Goal: Task Accomplishment & Management: Use online tool/utility

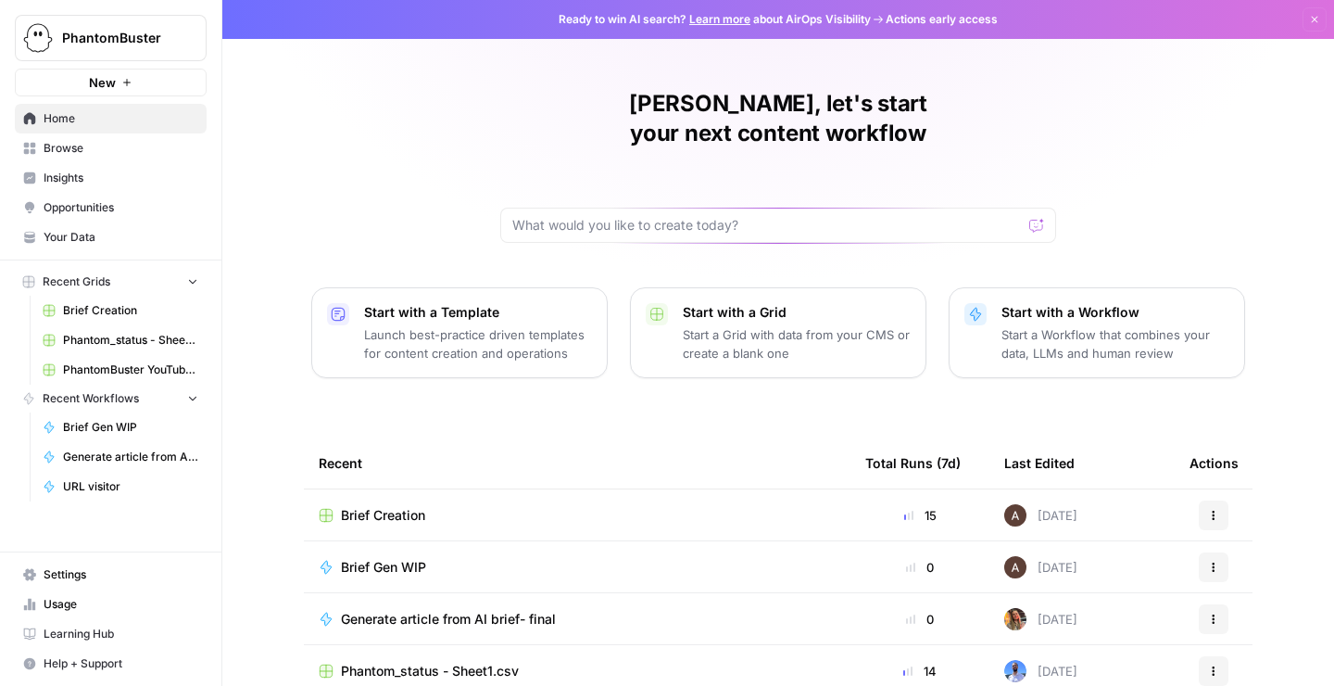
click at [66, 238] on span "Your Data" at bounding box center [121, 237] width 155 height 17
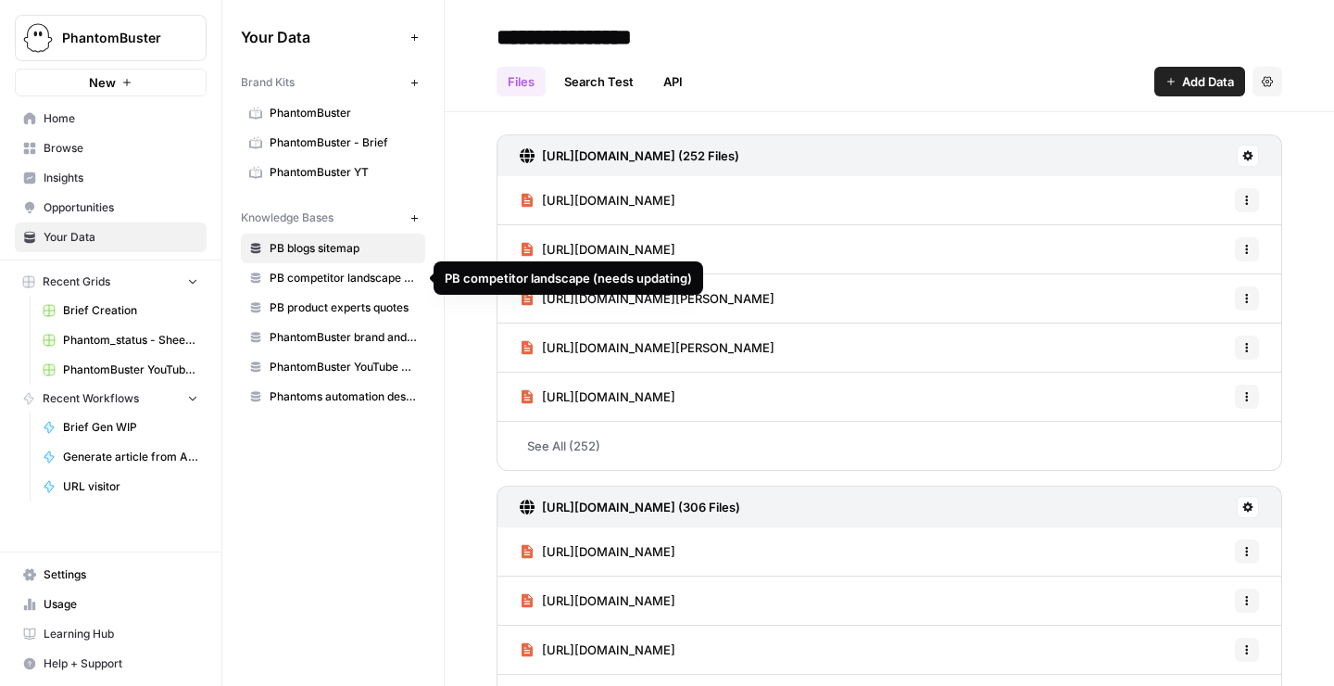
click at [335, 284] on span "PB competitor landscape (needs updating)" at bounding box center [343, 278] width 147 height 17
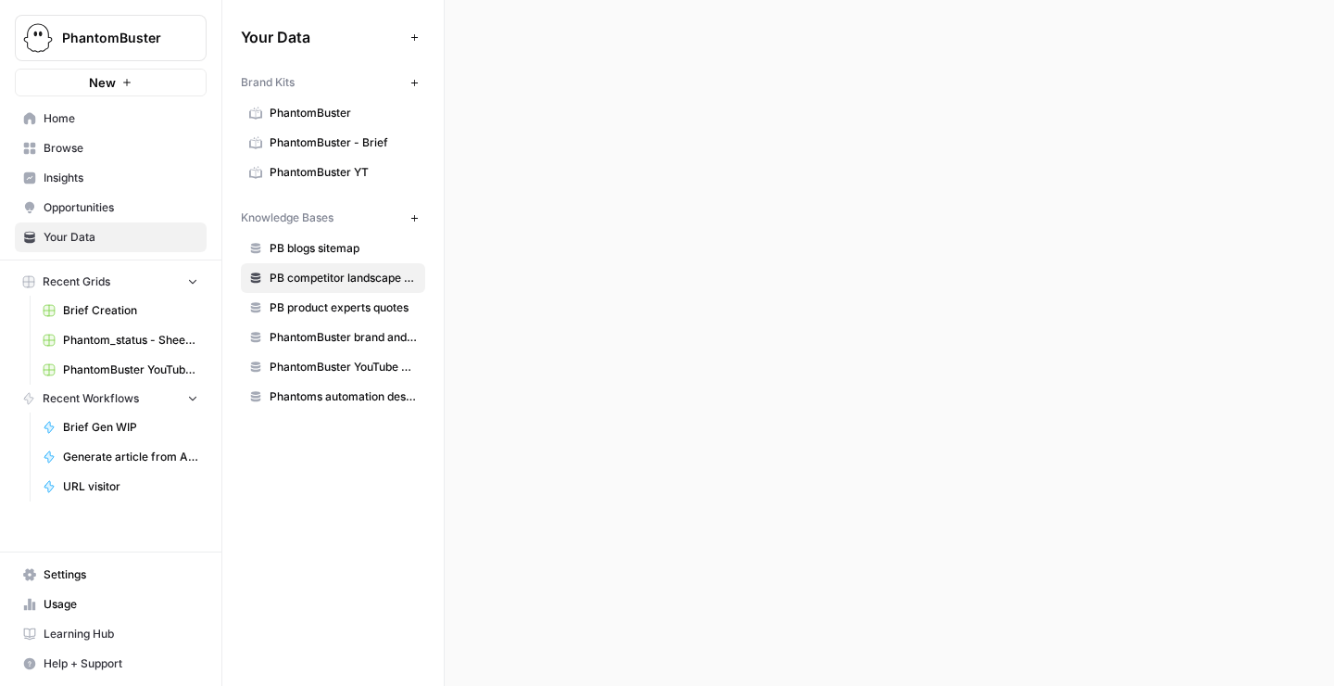
click at [333, 314] on span "PB product experts quotes" at bounding box center [343, 307] width 147 height 17
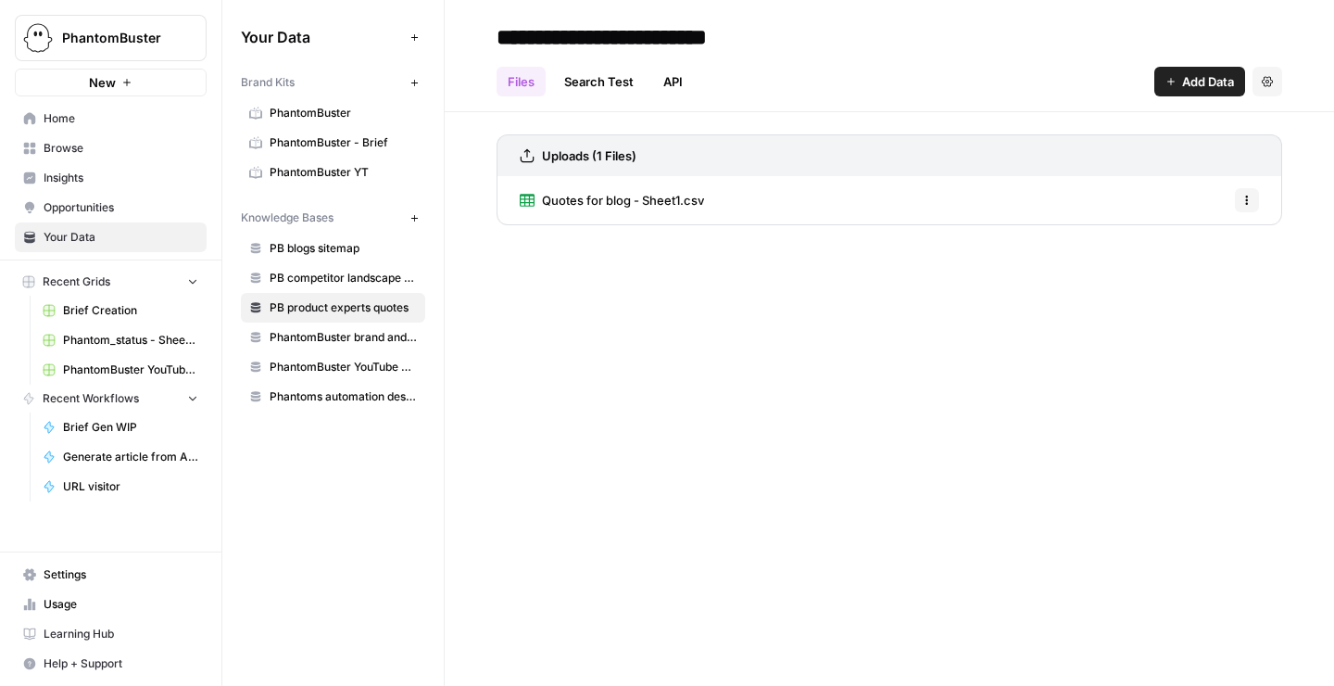
click at [593, 199] on span "Quotes for blog - Sheet1.csv" at bounding box center [623, 200] width 162 height 19
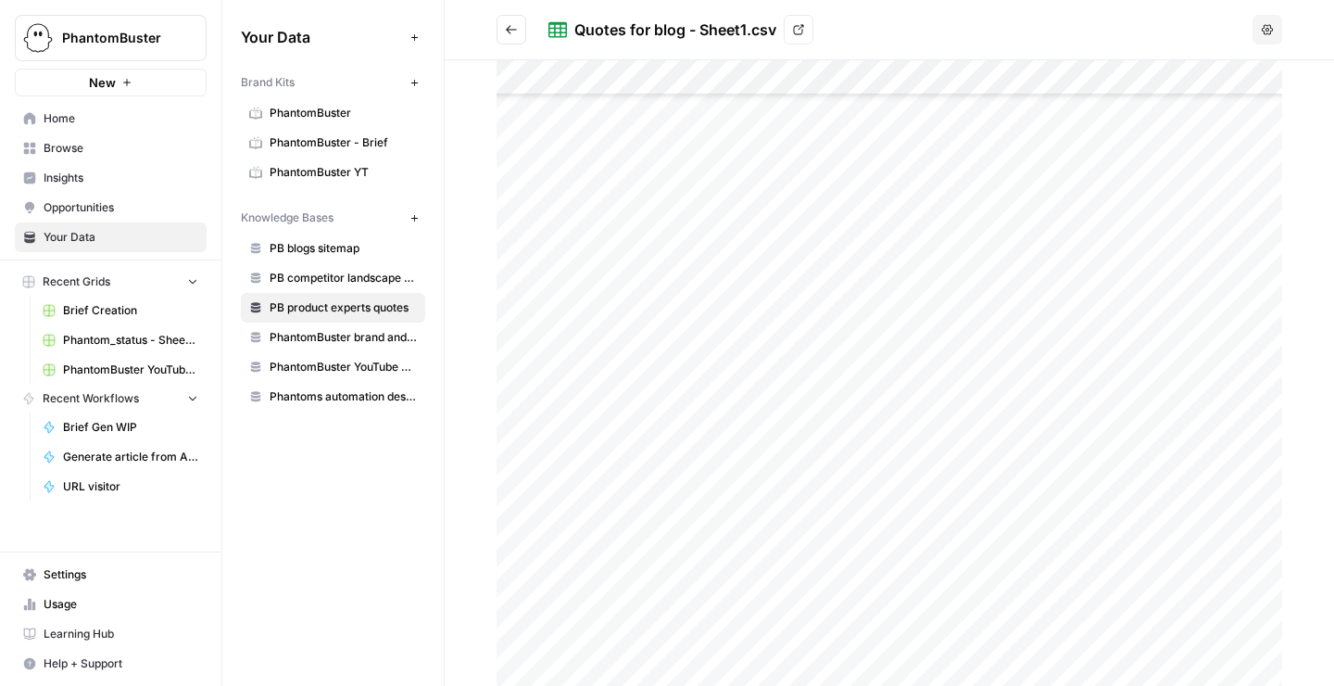
scroll to position [542, 0]
click at [311, 343] on span "PhantomBuster brand and product kit info" at bounding box center [343, 337] width 147 height 17
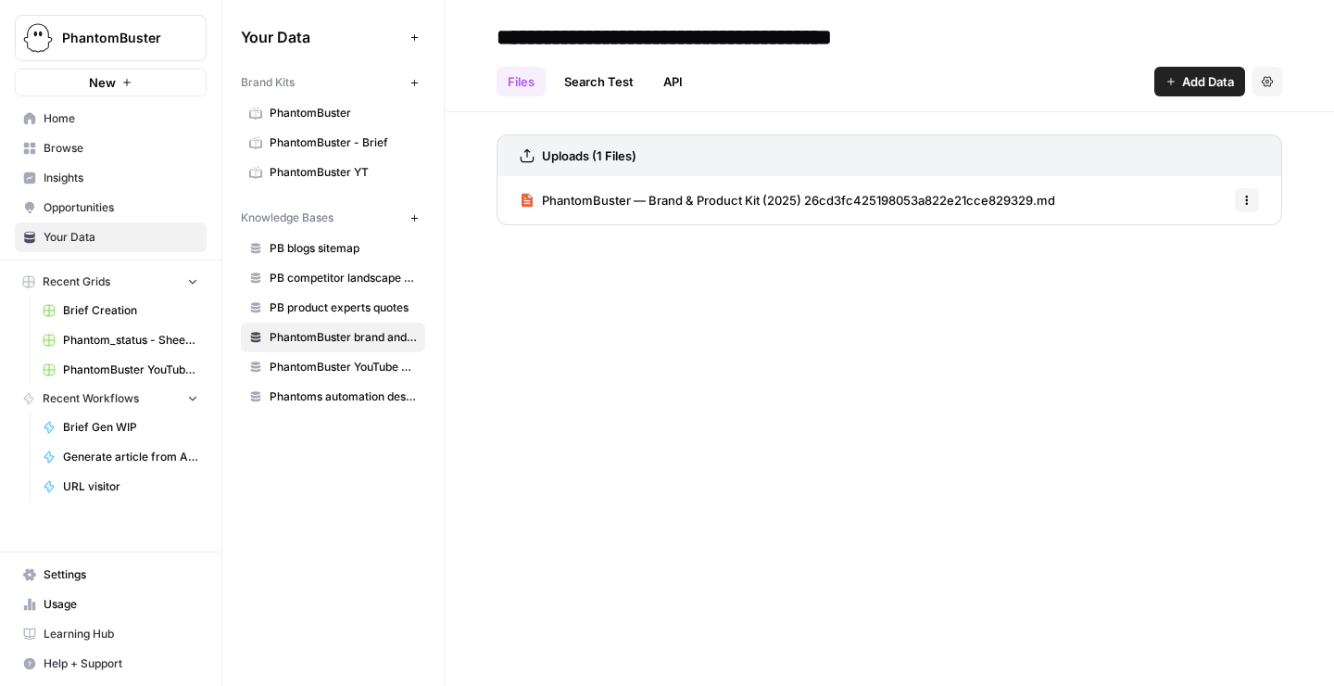
click at [288, 251] on span "PB blogs sitemap" at bounding box center [343, 248] width 147 height 17
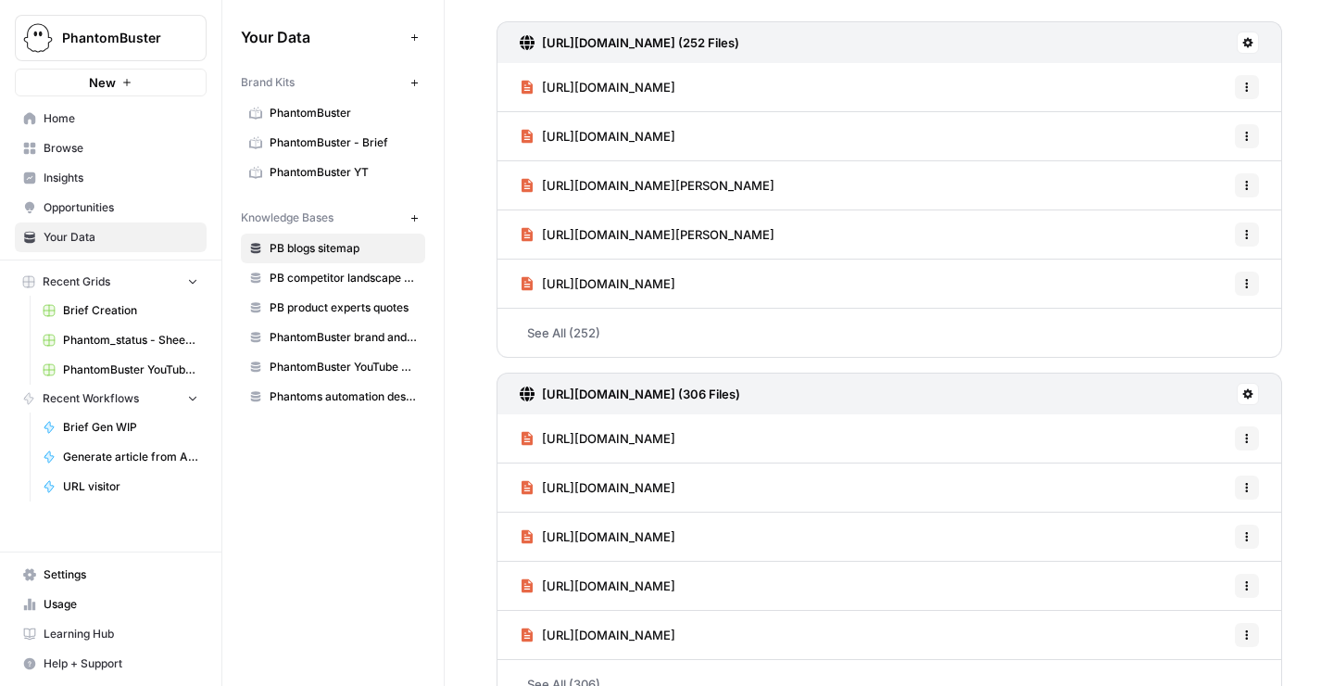
scroll to position [151, 0]
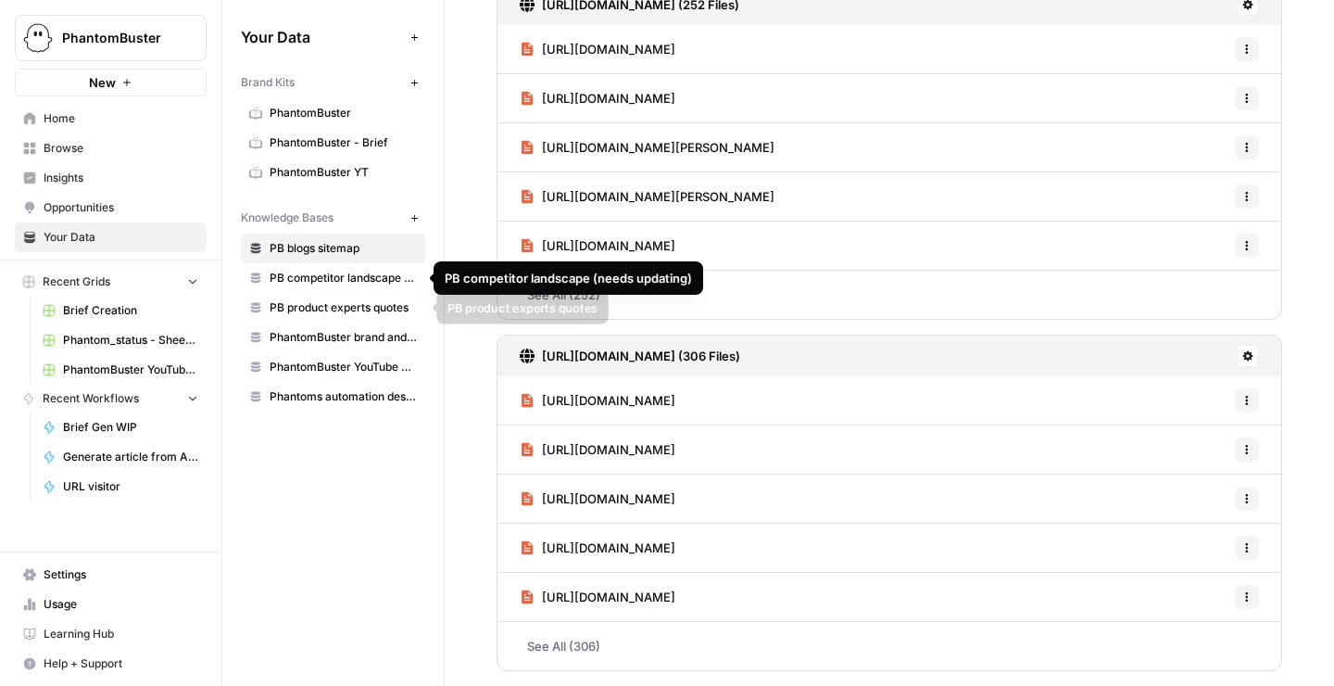
click at [310, 303] on span "PB product experts quotes" at bounding box center [343, 307] width 147 height 17
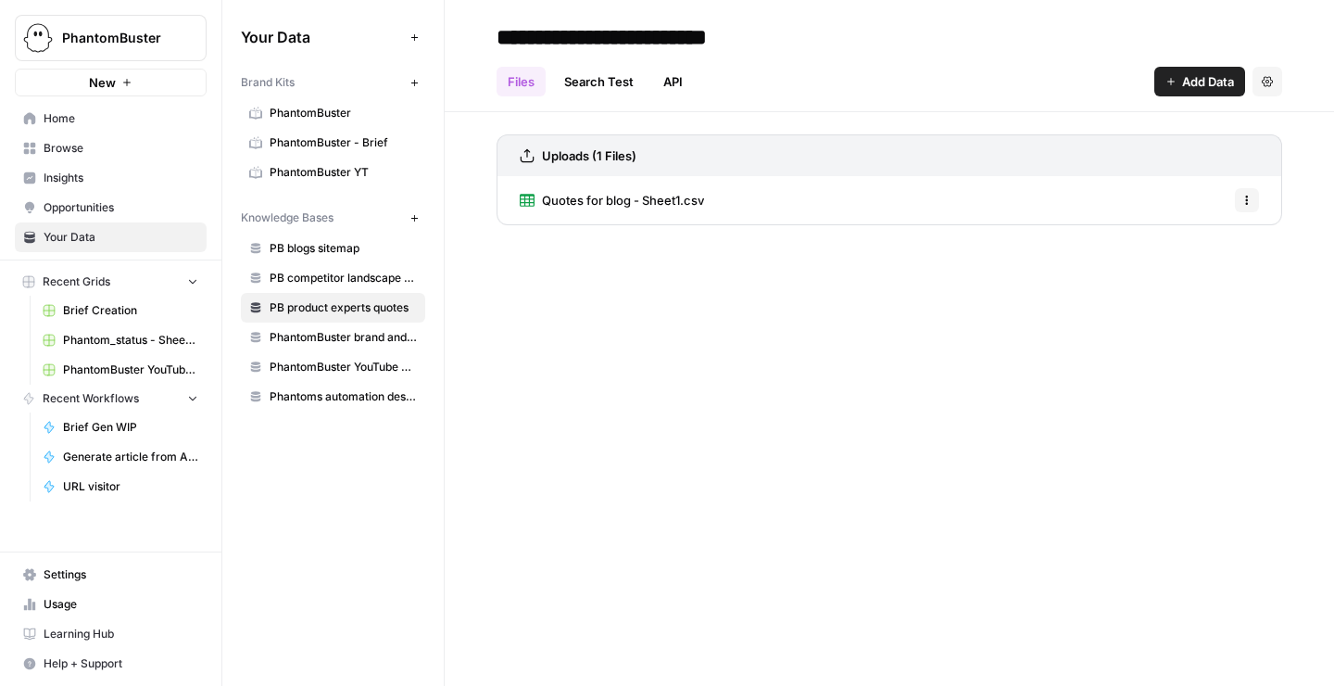
click at [295, 282] on span "PB competitor landscape (needs updating)" at bounding box center [343, 278] width 147 height 17
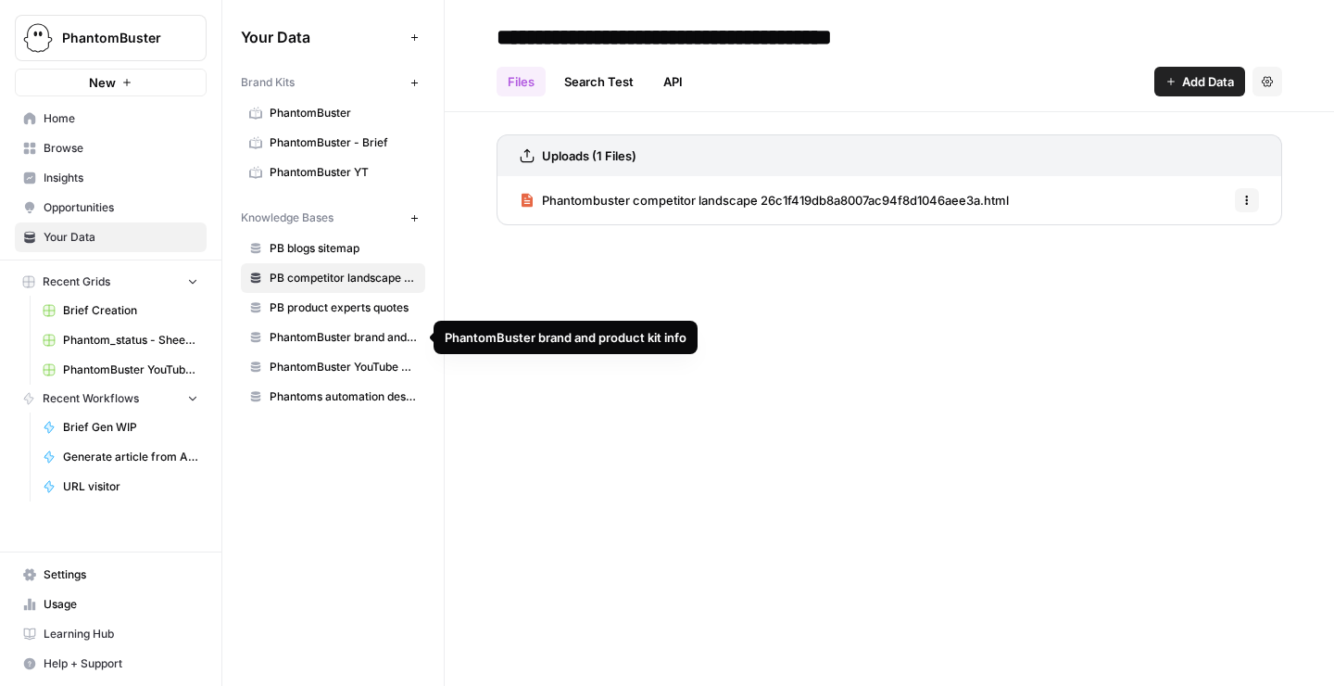
click at [322, 336] on span "PhantomBuster brand and product kit info" at bounding box center [343, 337] width 147 height 17
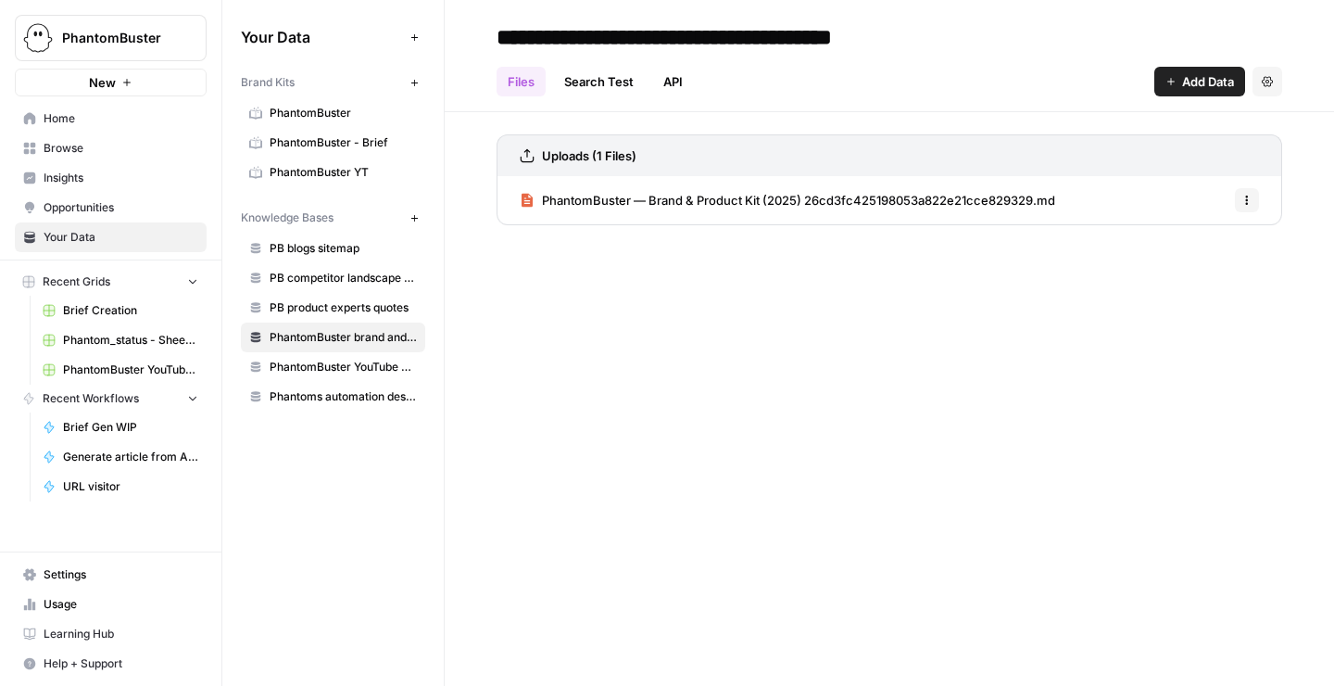
click at [322, 364] on span "PhantomBuster YouTube Title Knowledge Base" at bounding box center [343, 367] width 147 height 17
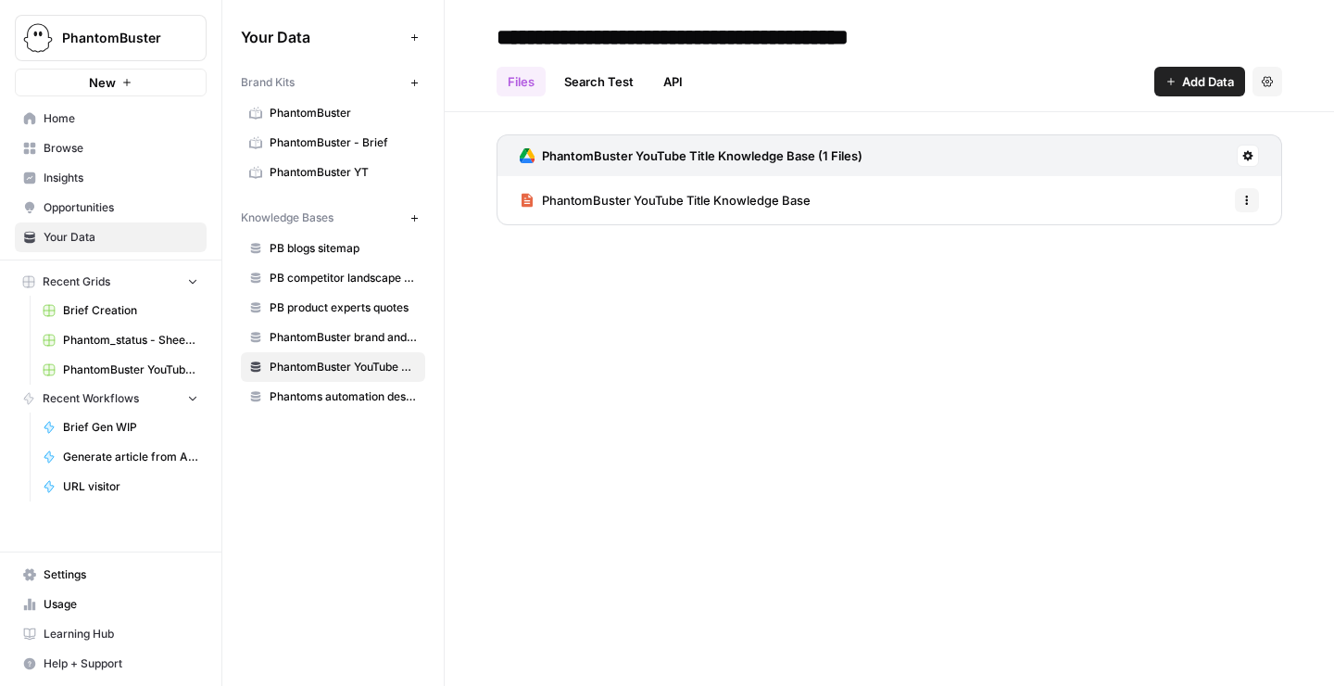
click at [287, 334] on span "PhantomBuster brand and product kit info" at bounding box center [343, 337] width 147 height 17
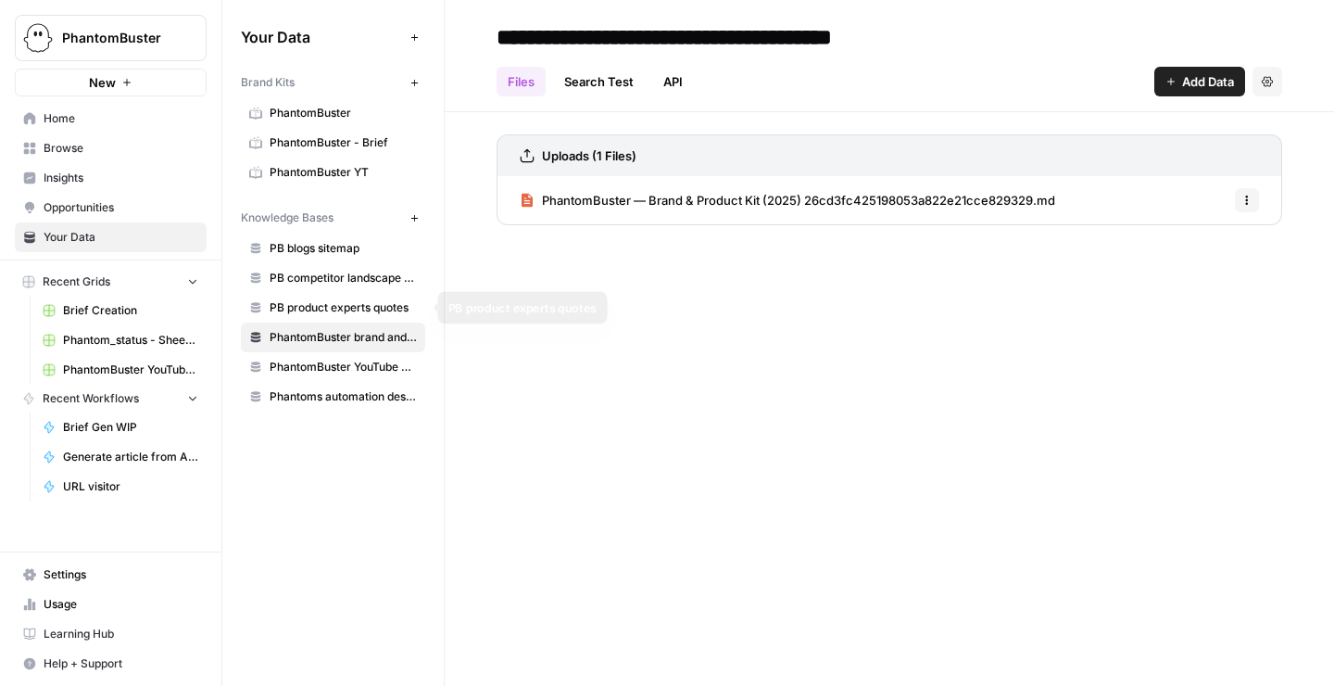
click at [285, 309] on span "PB product experts quotes" at bounding box center [343, 307] width 147 height 17
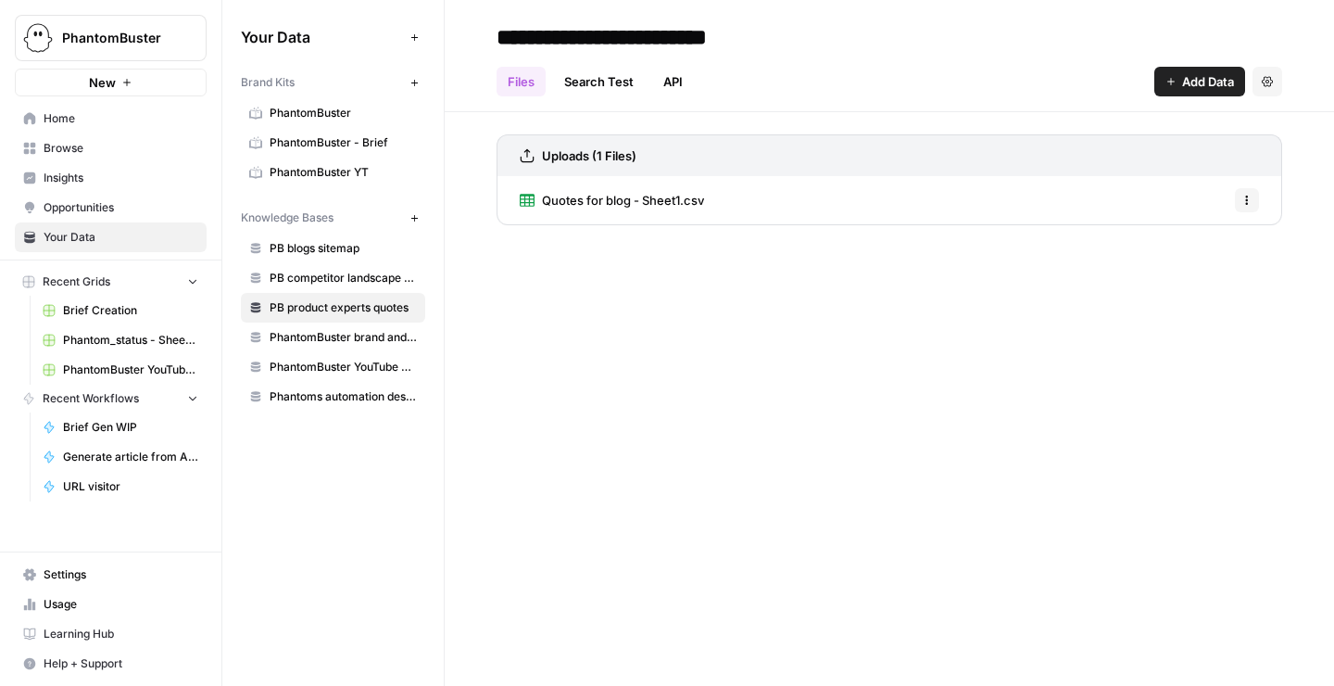
click at [582, 82] on link "Search Test" at bounding box center [599, 82] width 92 height 30
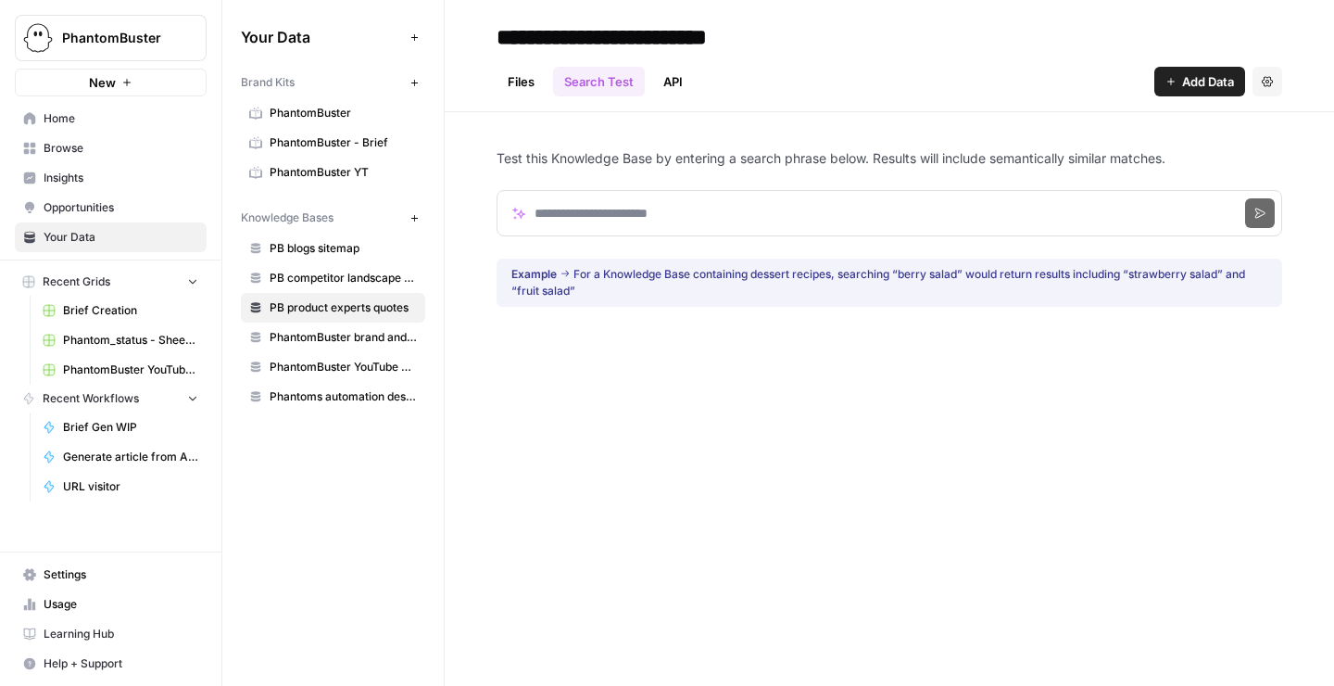
click at [670, 76] on link "API" at bounding box center [673, 82] width 42 height 30
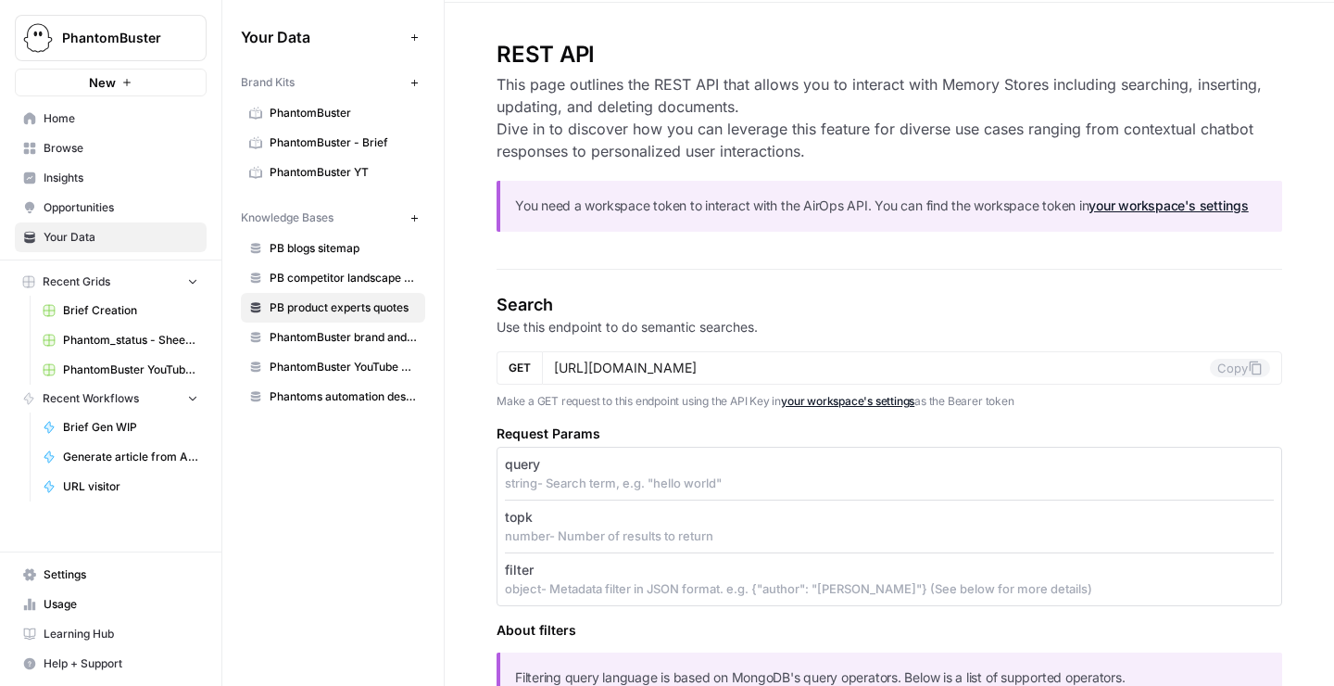
scroll to position [105, 0]
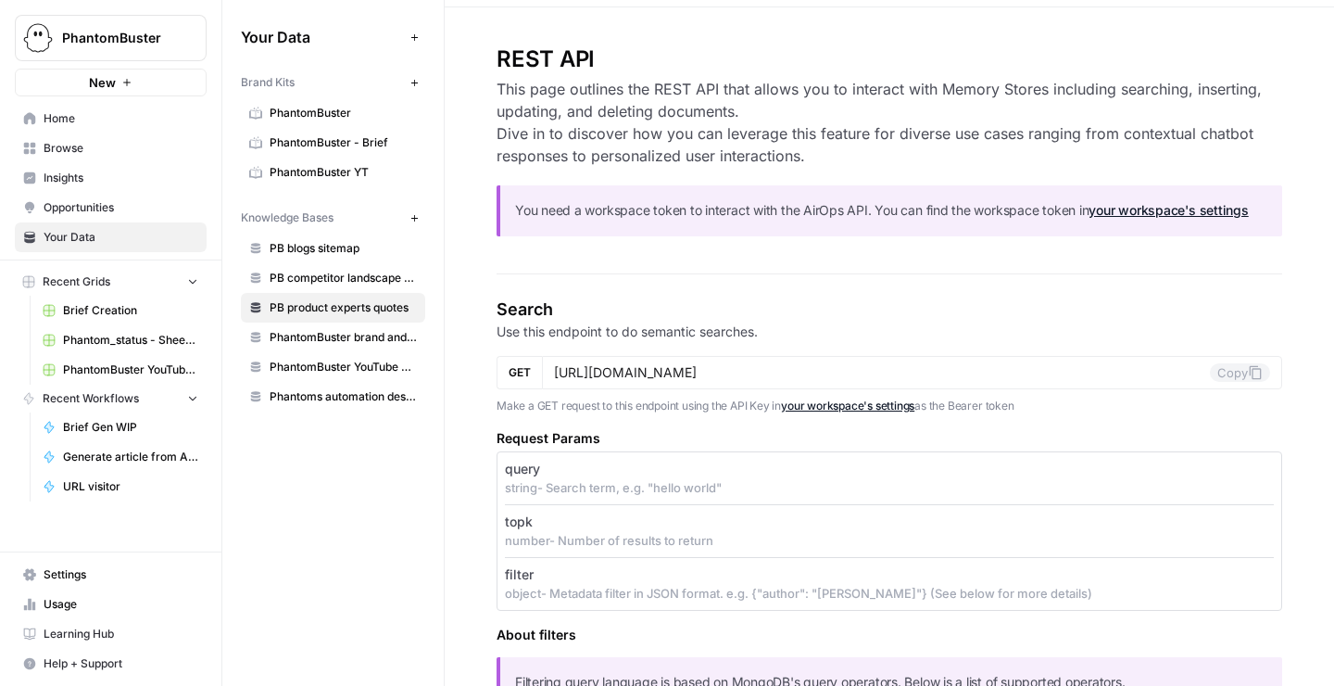
click at [98, 398] on span "Recent Workflows" at bounding box center [91, 398] width 96 height 17
click at [122, 85] on icon "button" at bounding box center [126, 82] width 11 height 11
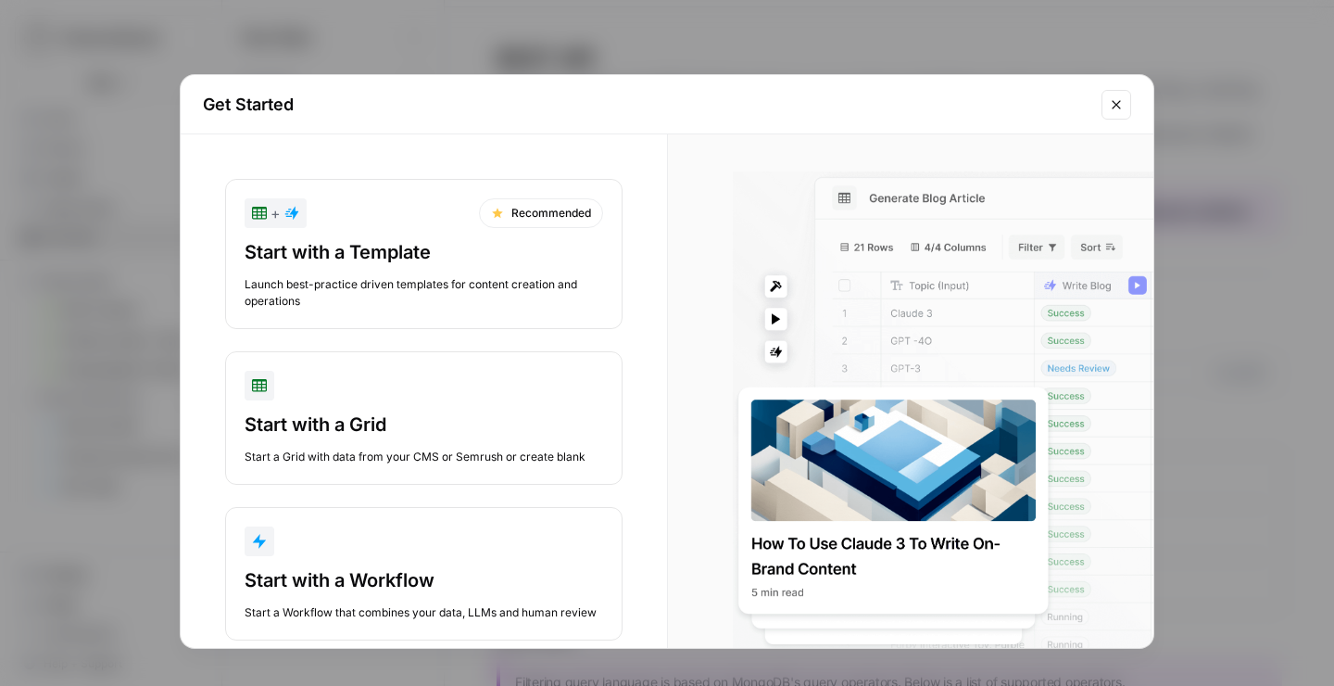
scroll to position [37, 0]
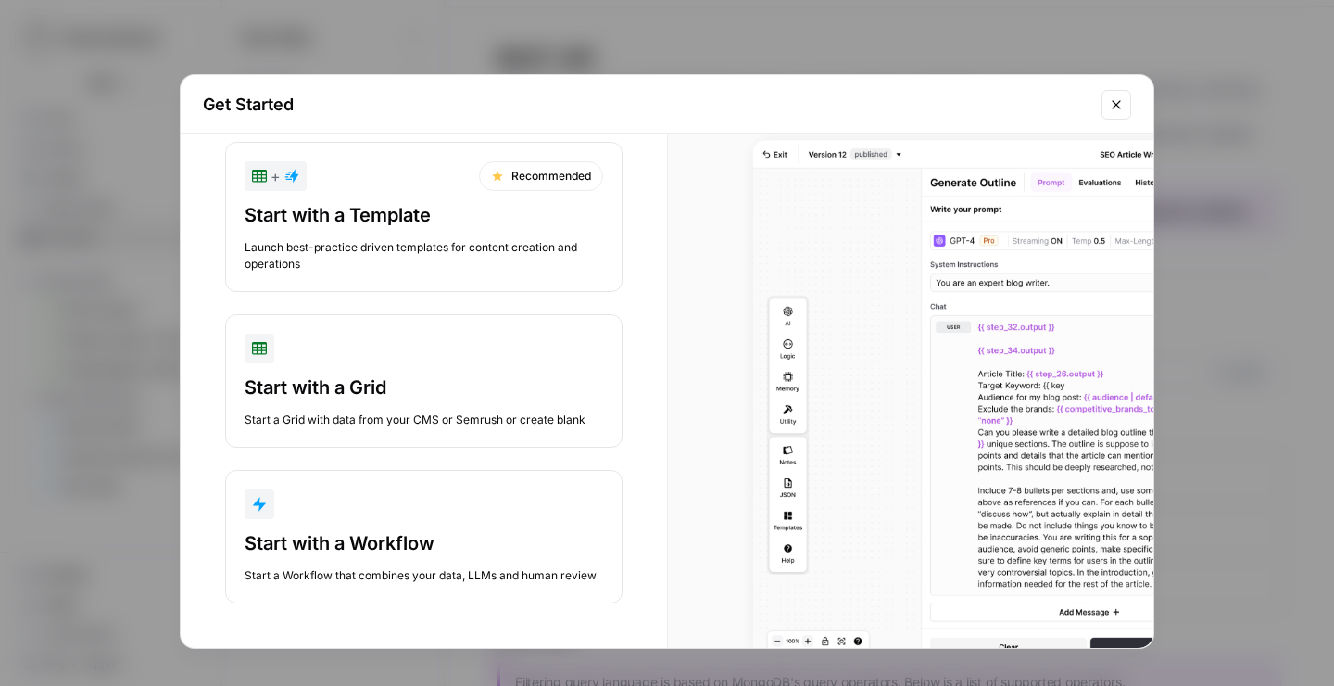
click at [390, 552] on div "Start with a Workflow" at bounding box center [424, 543] width 359 height 26
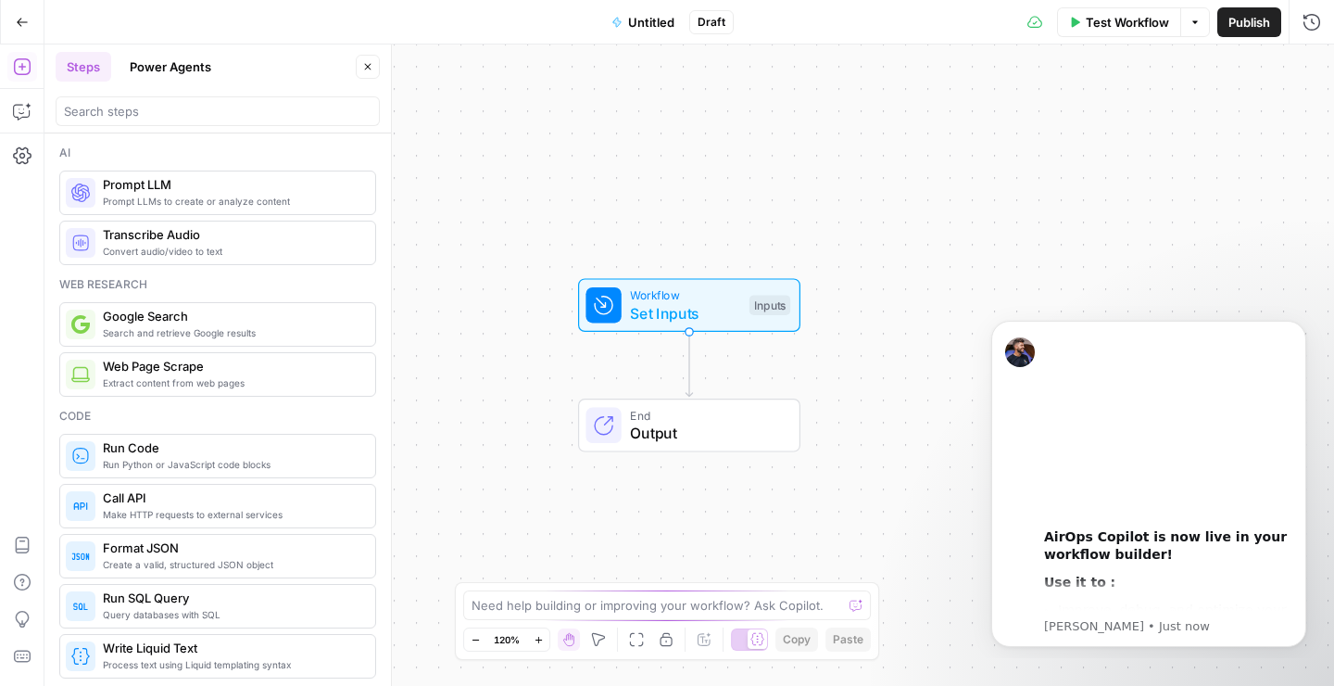
click at [648, 26] on span "Untitled" at bounding box center [651, 22] width 46 height 19
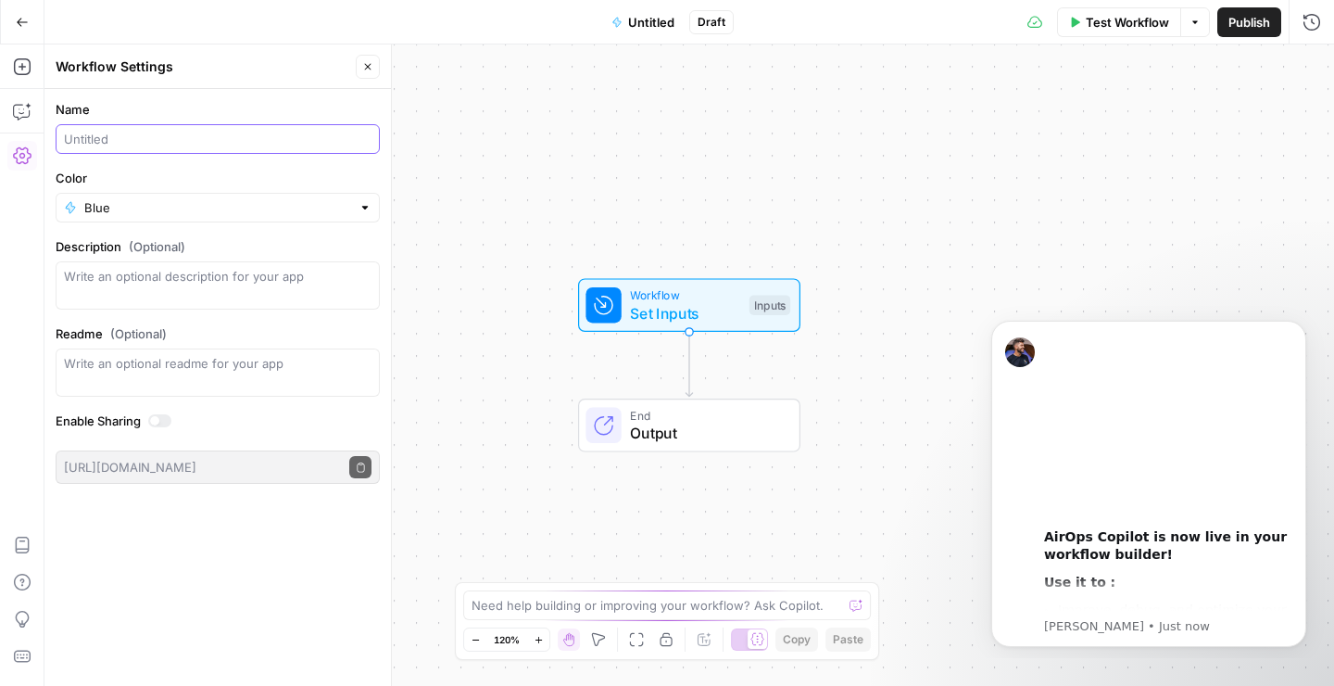
click at [123, 147] on input "Name" at bounding box center [218, 139] width 308 height 19
type input "Test Lead Gen LK Insights"
click at [112, 279] on textarea "Description (Optional)" at bounding box center [218, 285] width 308 height 37
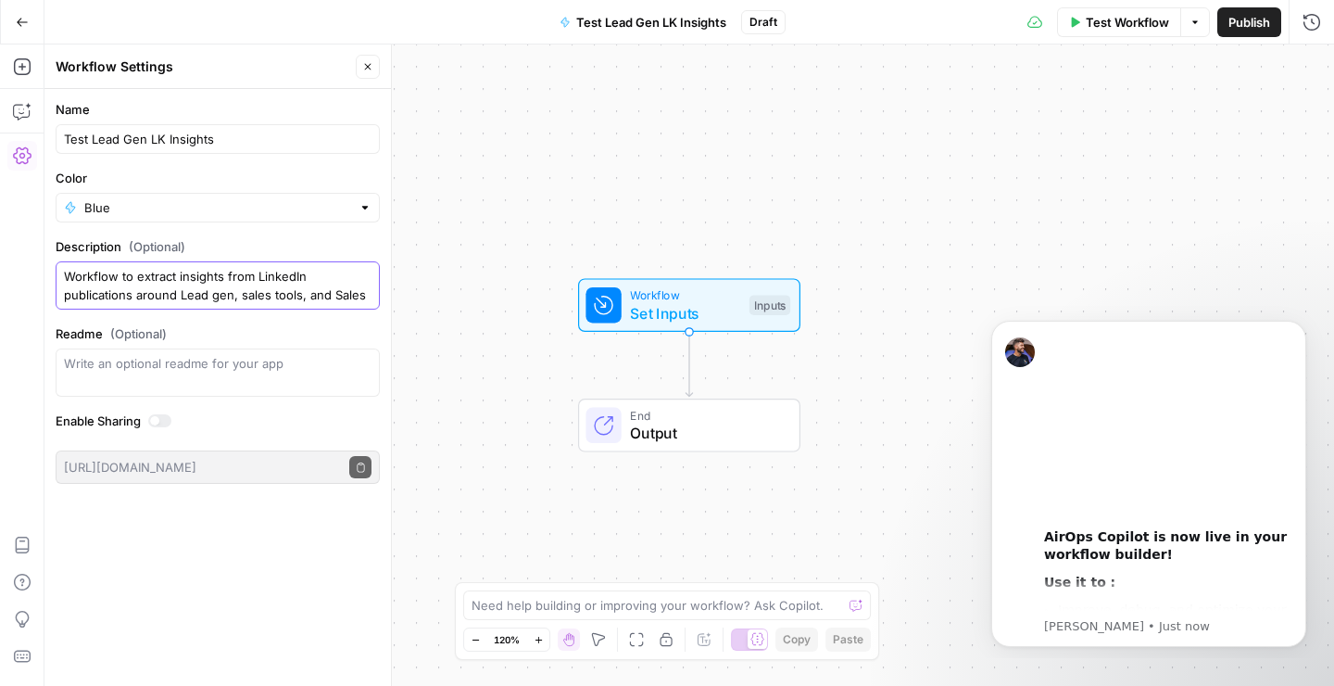
scroll to position [16, 0]
type textarea "Workflow to extract insights from LinkedIn publications around Lead gen, sales …"
click at [239, 545] on div "Name Test Lead Gen LK Insights Color Blue Description (Optional) Workflow to ex…" at bounding box center [217, 387] width 347 height 597
click at [665, 314] on span "Set Inputs" at bounding box center [685, 313] width 110 height 22
drag, startPoint x: 1301, startPoint y: 327, endPoint x: 2274, endPoint y: 631, distance: 1019.4
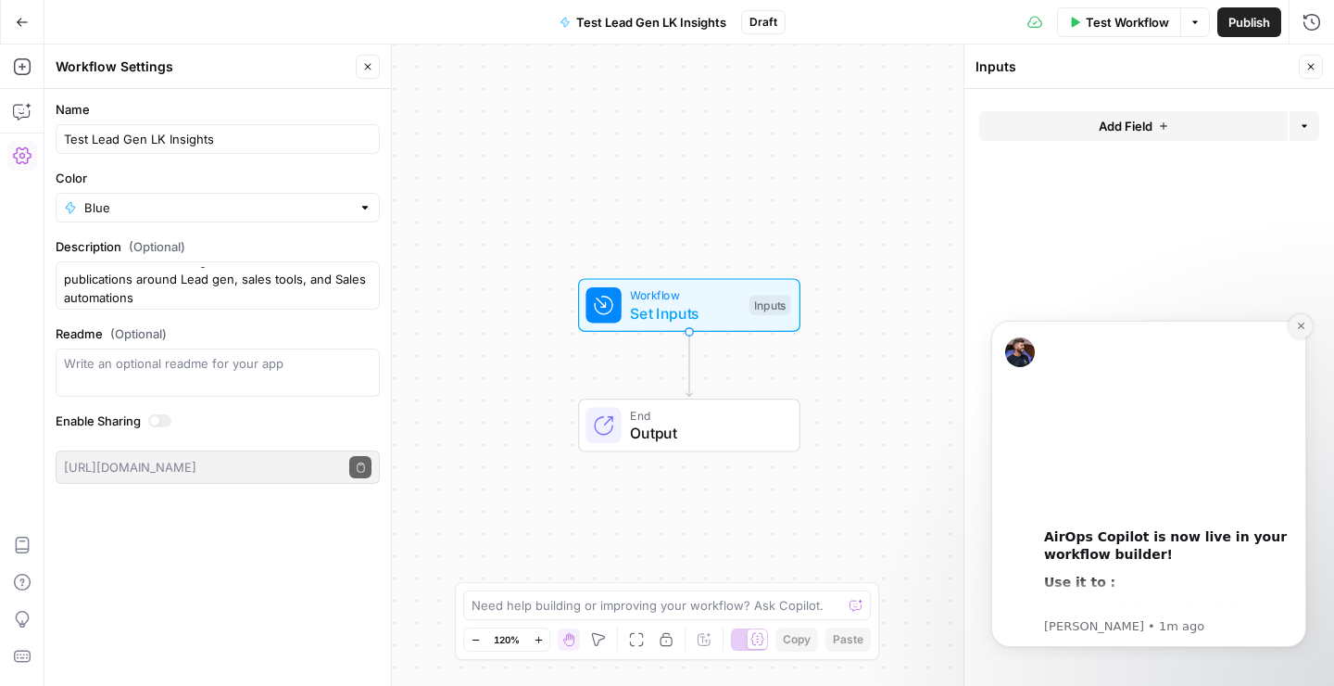
click at [1301, 327] on icon "Dismiss notification" at bounding box center [1301, 326] width 10 height 10
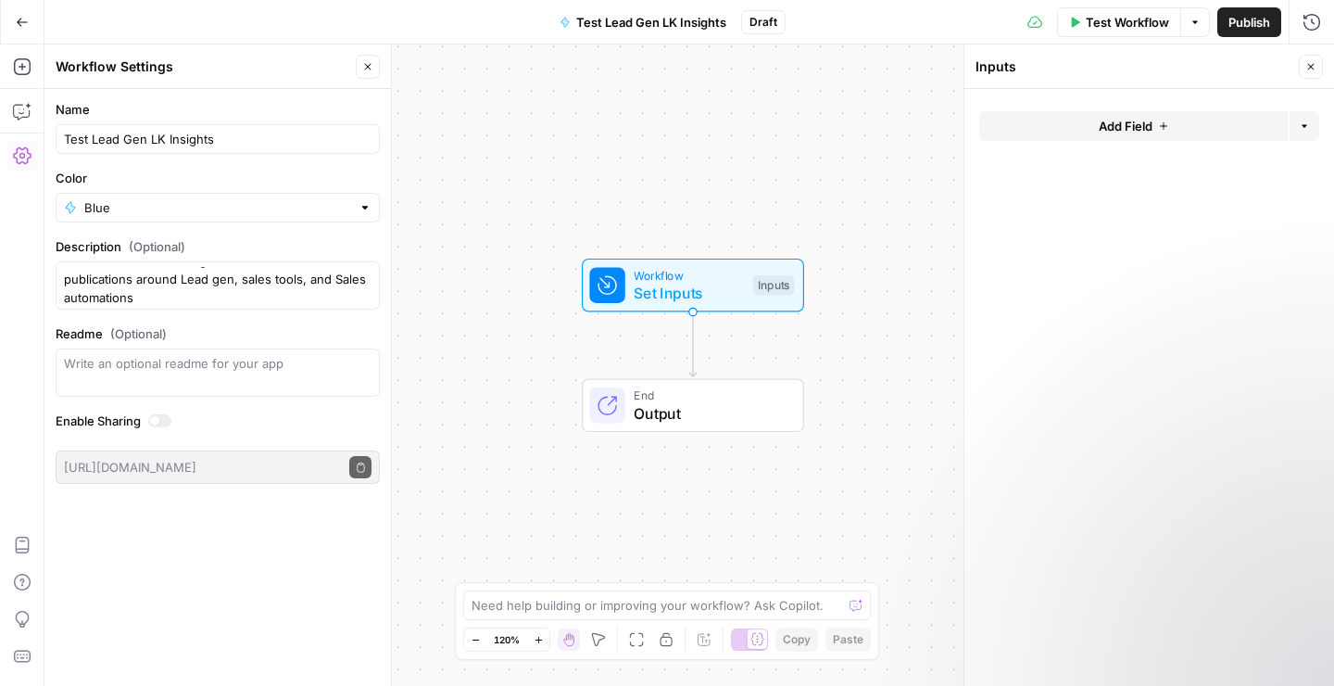
click at [1201, 120] on button "Add Field" at bounding box center [1134, 126] width 309 height 30
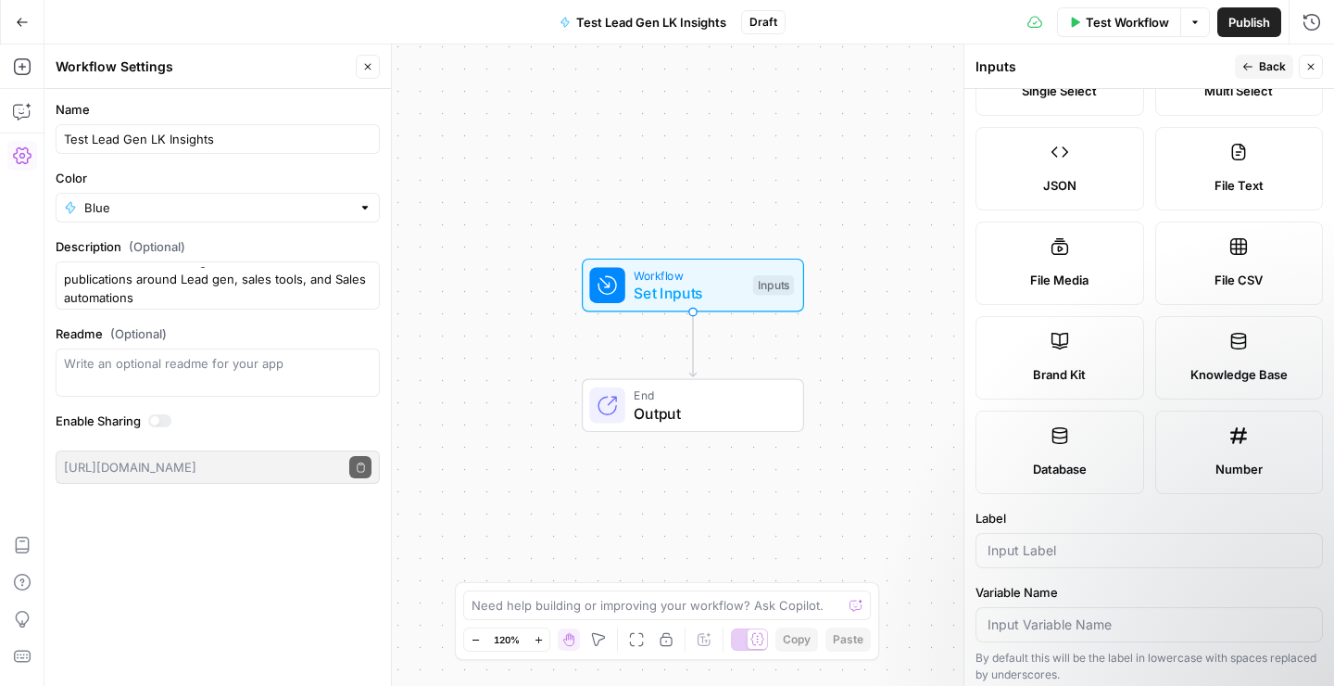
scroll to position [181, 0]
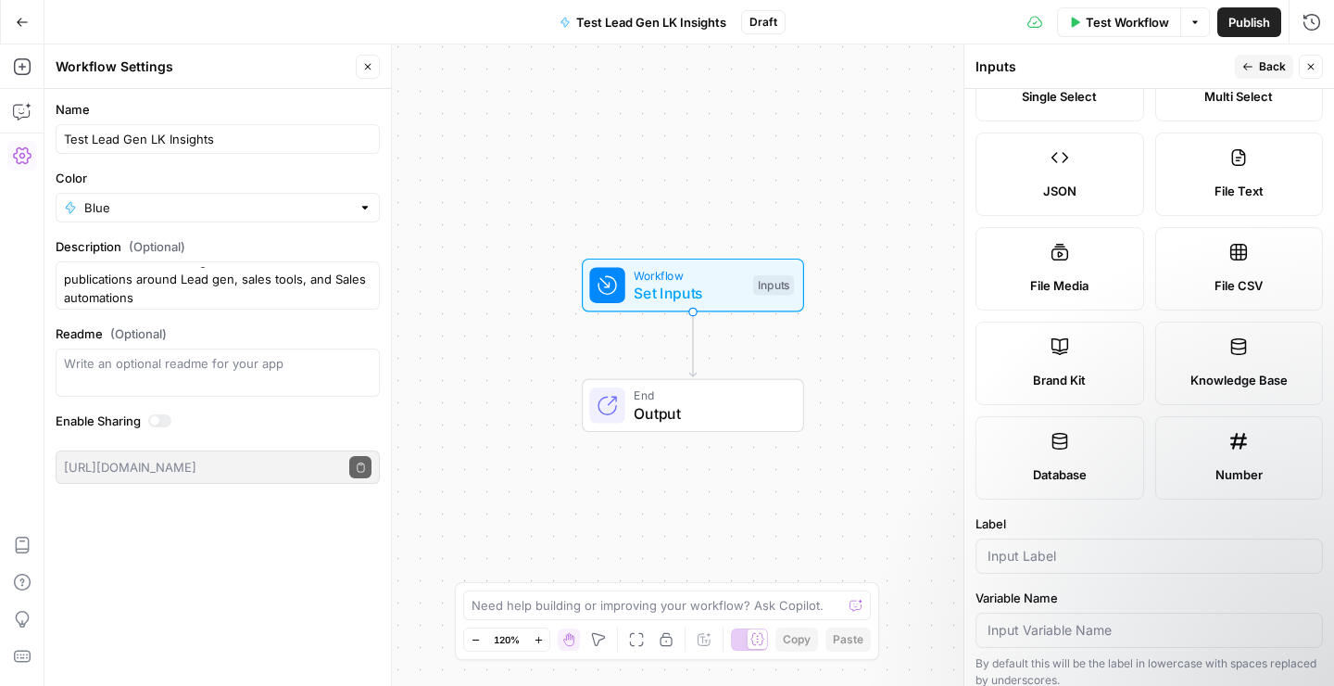
click at [1069, 165] on icon at bounding box center [1060, 157] width 19 height 19
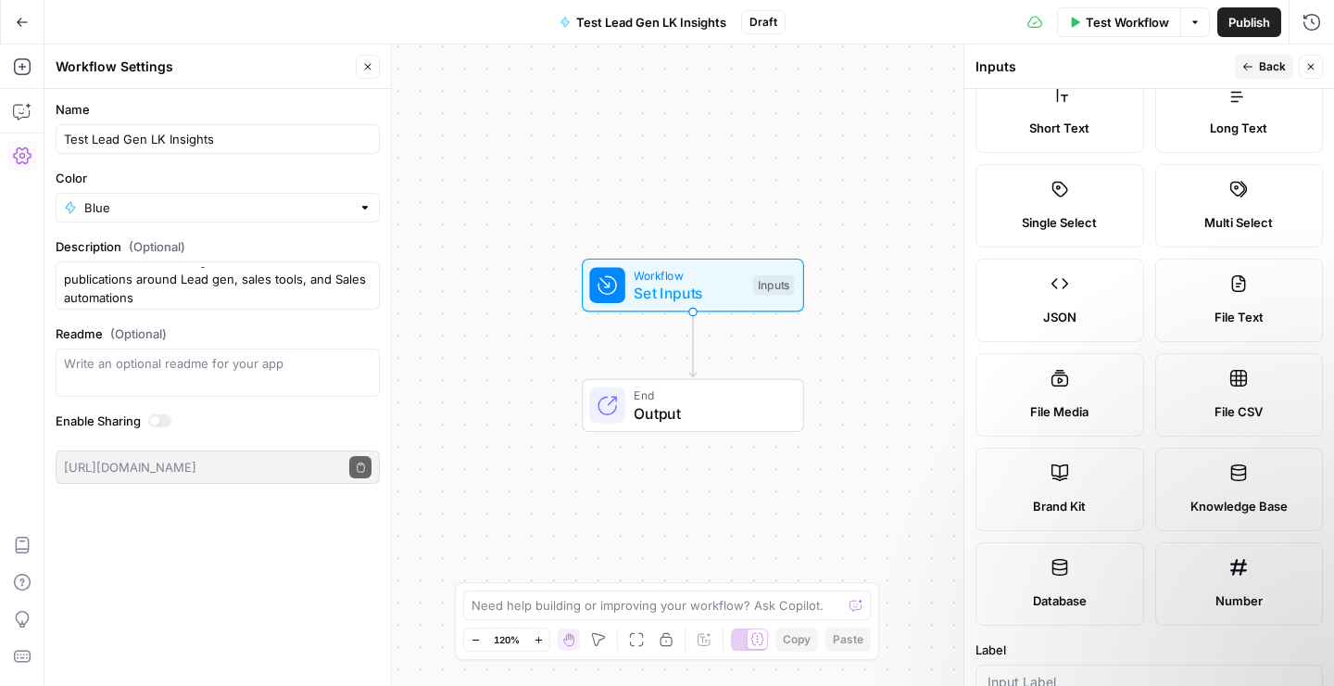
scroll to position [0, 0]
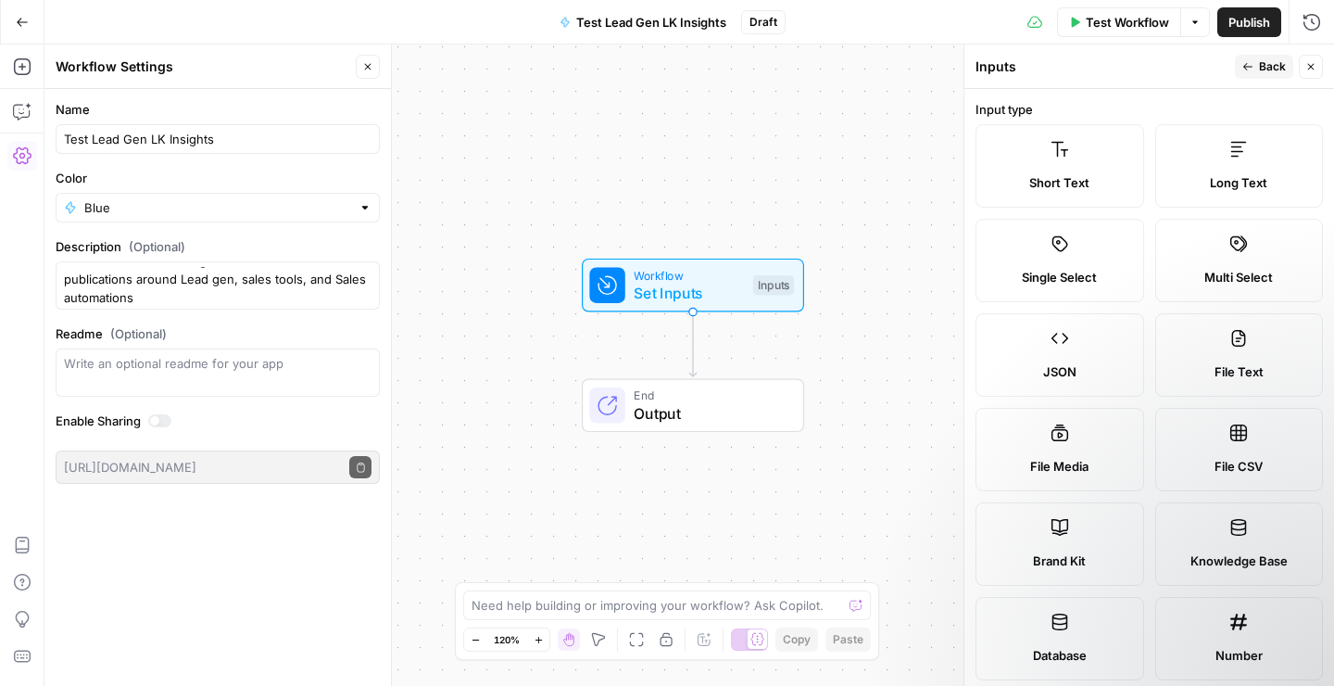
click at [1110, 380] on div "JSON" at bounding box center [1060, 371] width 137 height 19
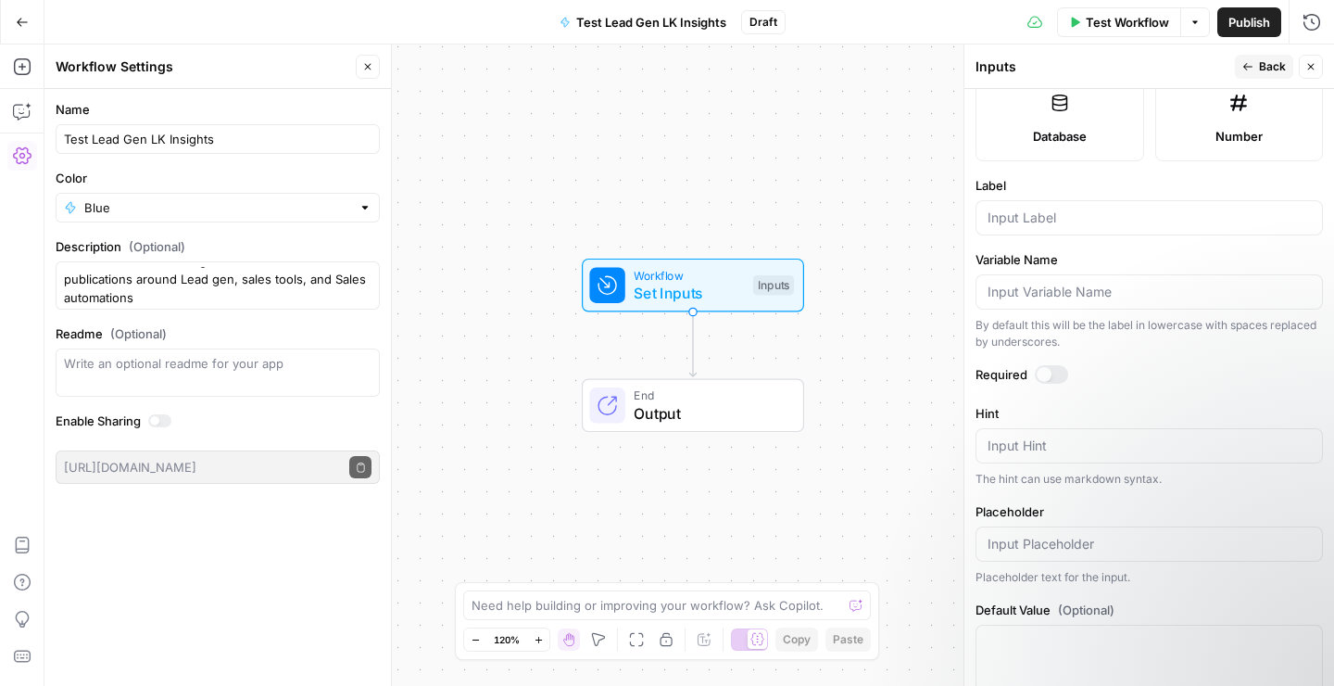
scroll to position [535, 0]
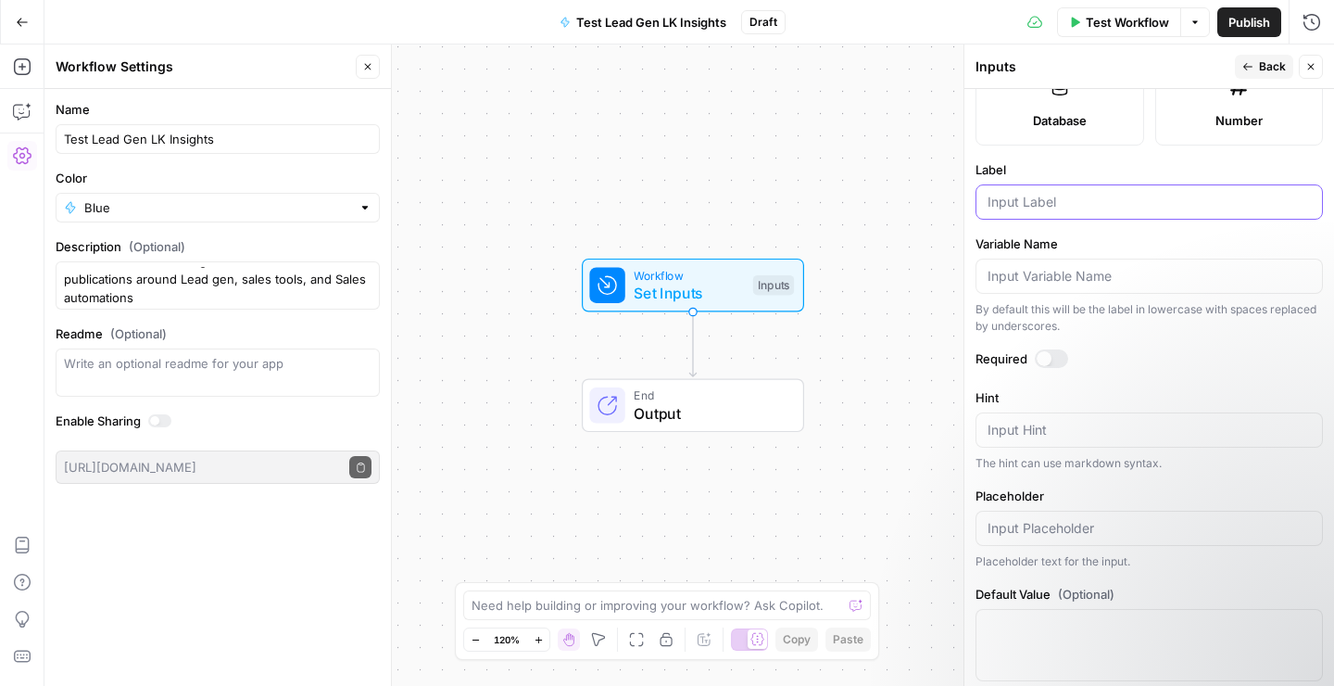
click at [1005, 202] on input "Label" at bounding box center [1149, 202] width 323 height 19
type input "p"
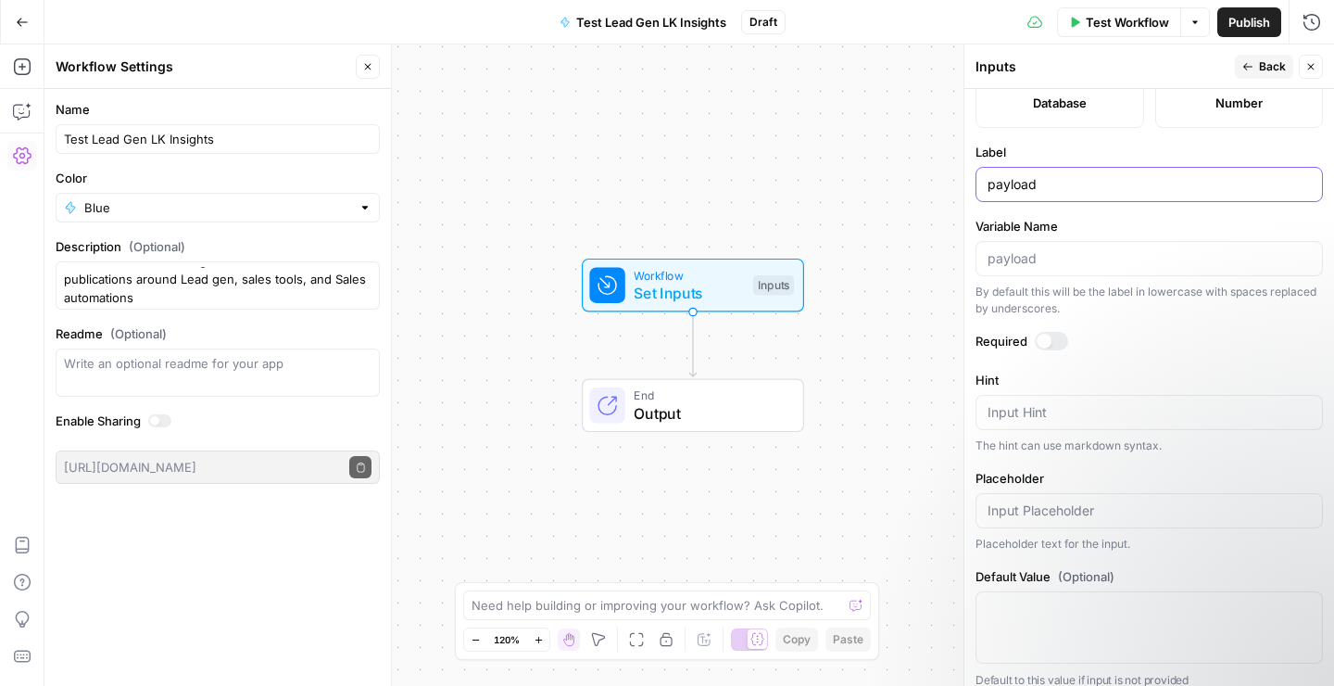
scroll to position [566, 0]
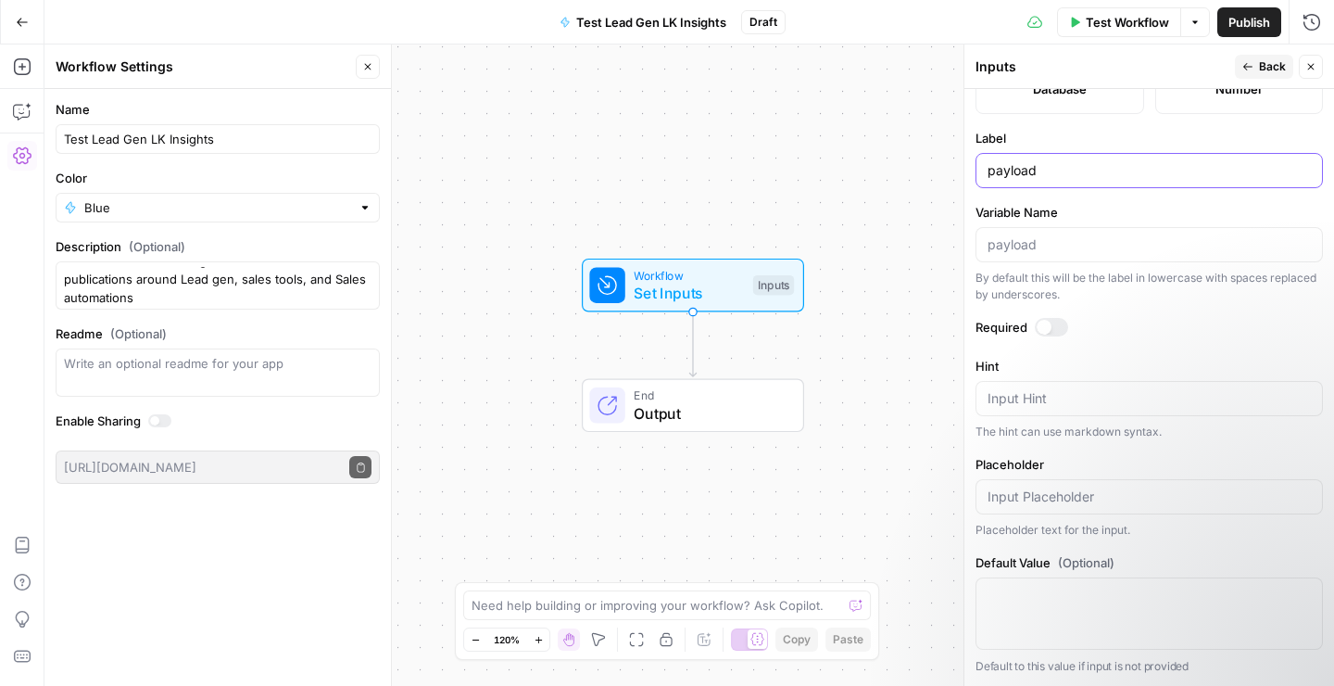
type input "payload"
click at [1260, 68] on span "Back" at bounding box center [1272, 66] width 27 height 17
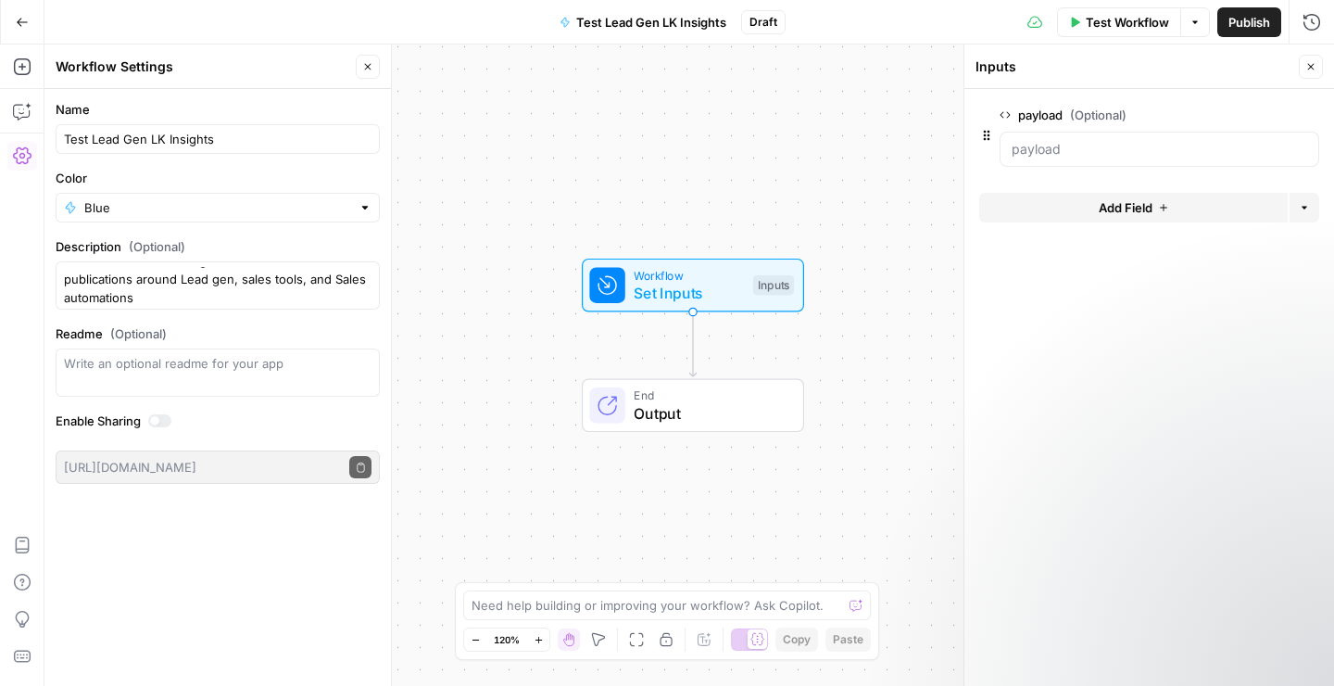
click at [906, 318] on div "Workflow Set Inputs Inputs End Output" at bounding box center [689, 364] width 1290 height 641
click at [1236, 19] on span "Publish" at bounding box center [1250, 22] width 42 height 19
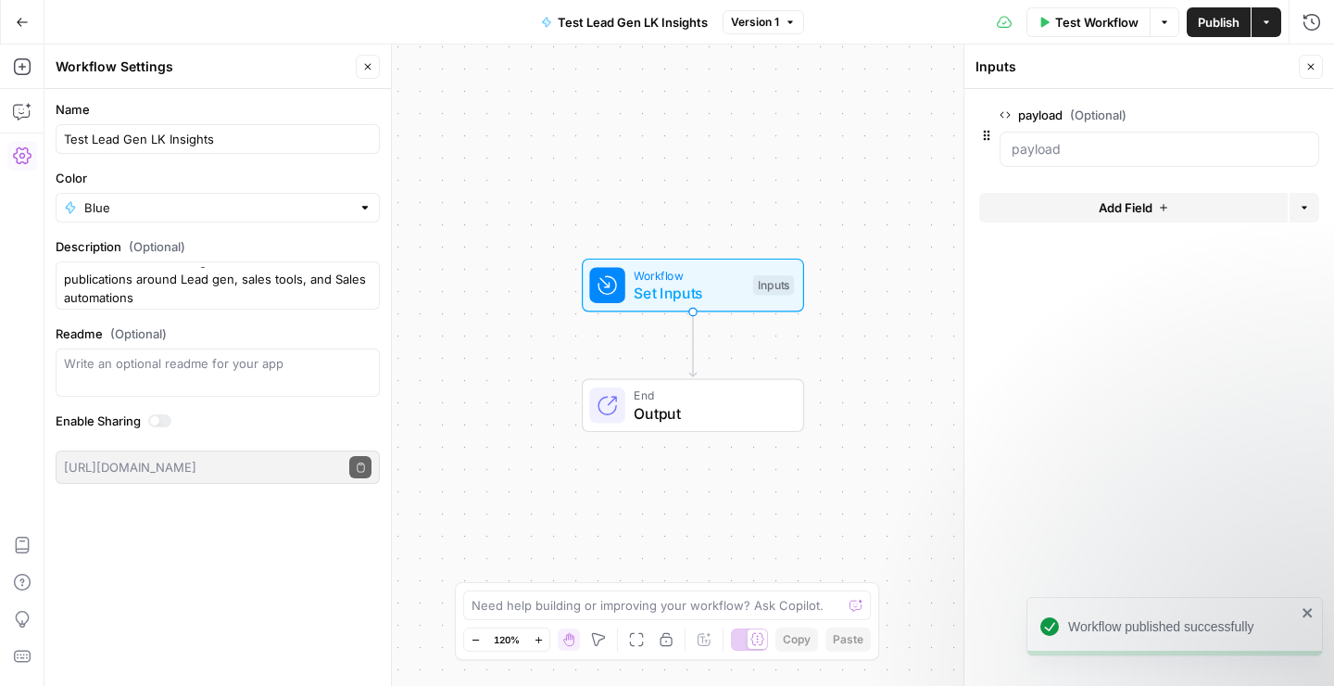
click at [1207, 436] on form "payload (Optional) edit field Delete group Add Field Options" at bounding box center [1150, 387] width 370 height 597
click at [791, 17] on icon "button" at bounding box center [790, 22] width 11 height 11
click at [846, 17] on div "Test Workflow Options Publish Actions Run History" at bounding box center [1069, 22] width 530 height 44
click at [1273, 26] on button "Actions" at bounding box center [1267, 22] width 30 height 30
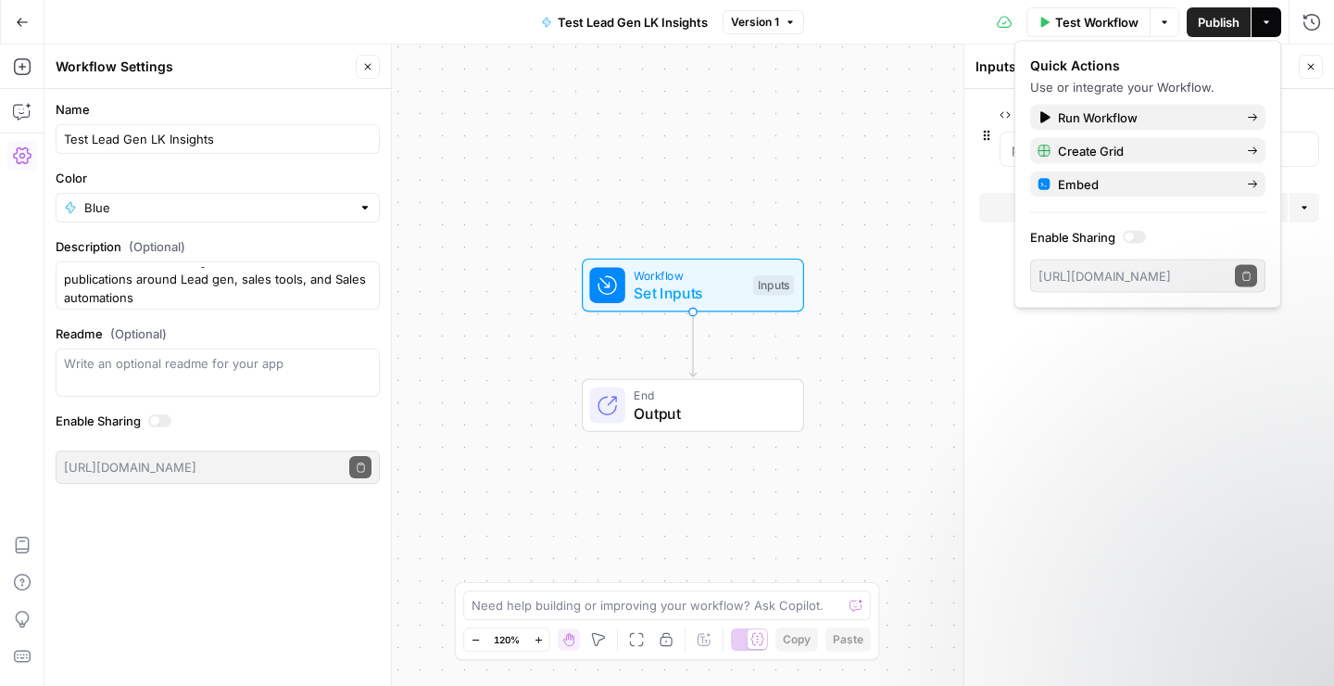
click at [1169, 27] on button "Options" at bounding box center [1165, 22] width 30 height 30
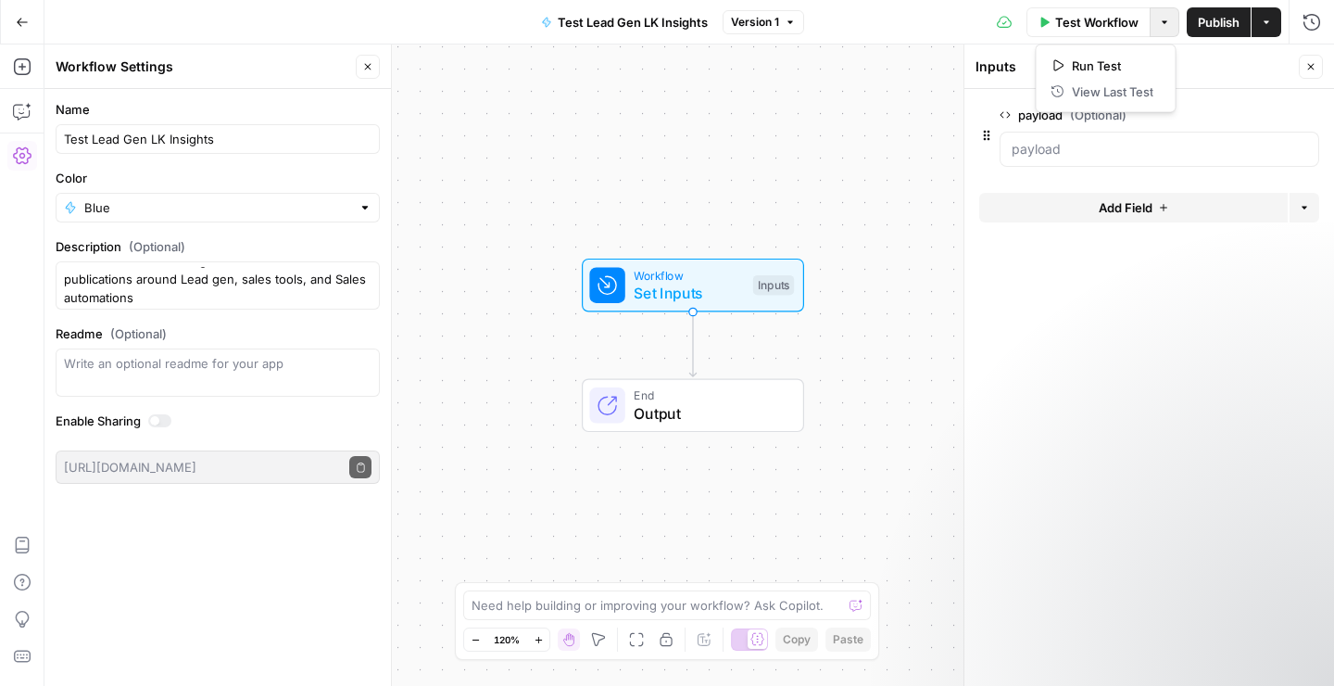
click at [1169, 27] on button "Options" at bounding box center [1165, 22] width 30 height 30
click at [1265, 21] on icon "button" at bounding box center [1267, 21] width 6 height 3
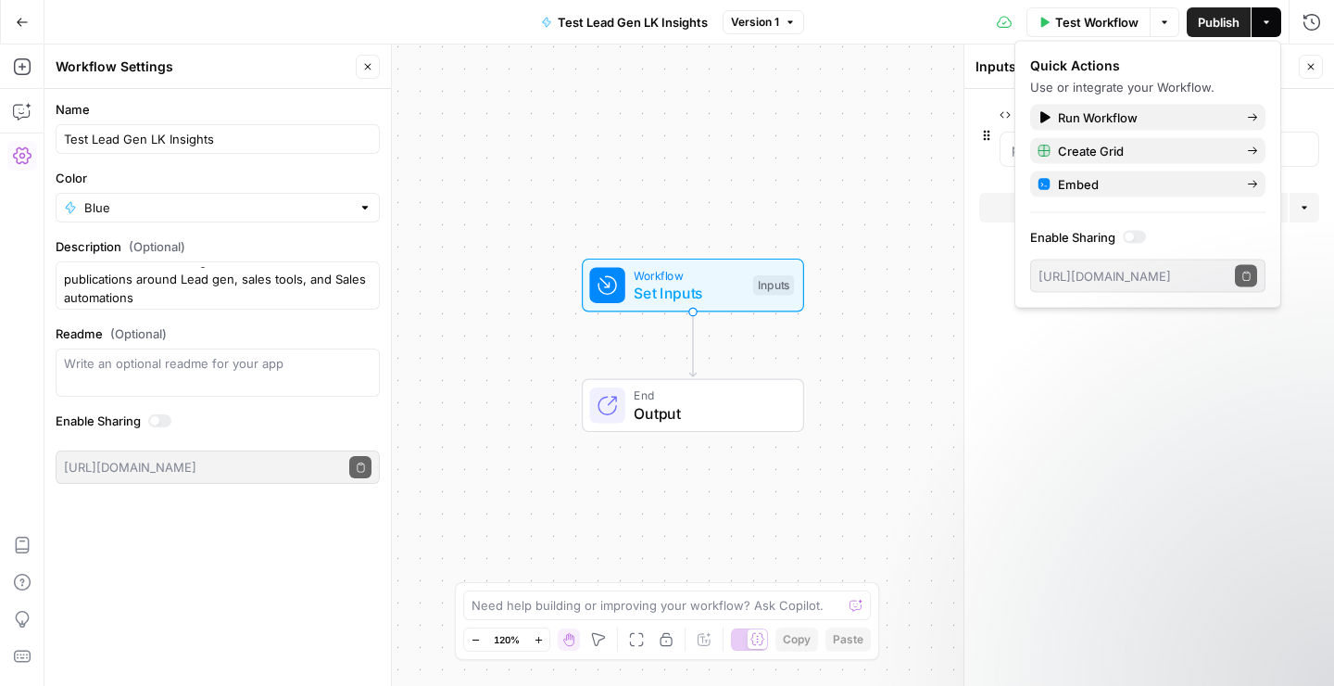
click at [229, 526] on div "Name Test Lead Gen LK Insights Color Blue Description (Optional) Workflow to ex…" at bounding box center [217, 387] width 347 height 597
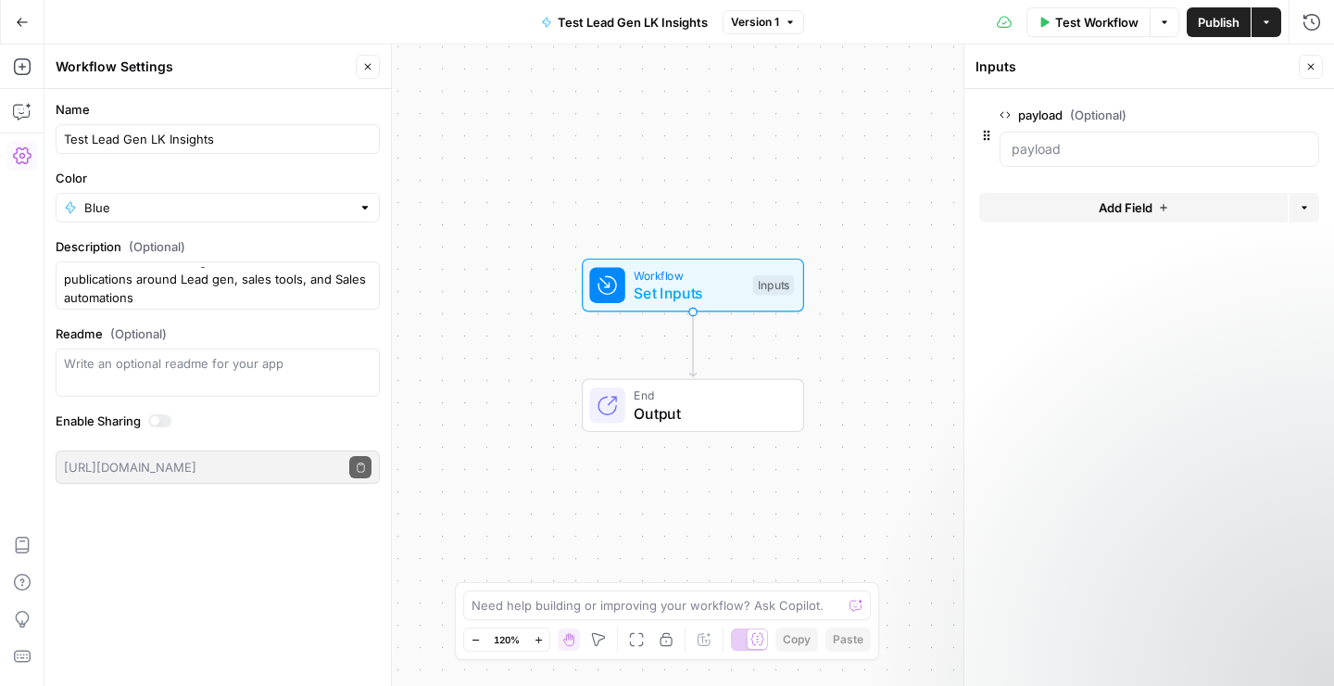
click at [987, 139] on icon "button" at bounding box center [987, 135] width 15 height 15
click at [1263, 23] on icon "button" at bounding box center [1266, 22] width 11 height 11
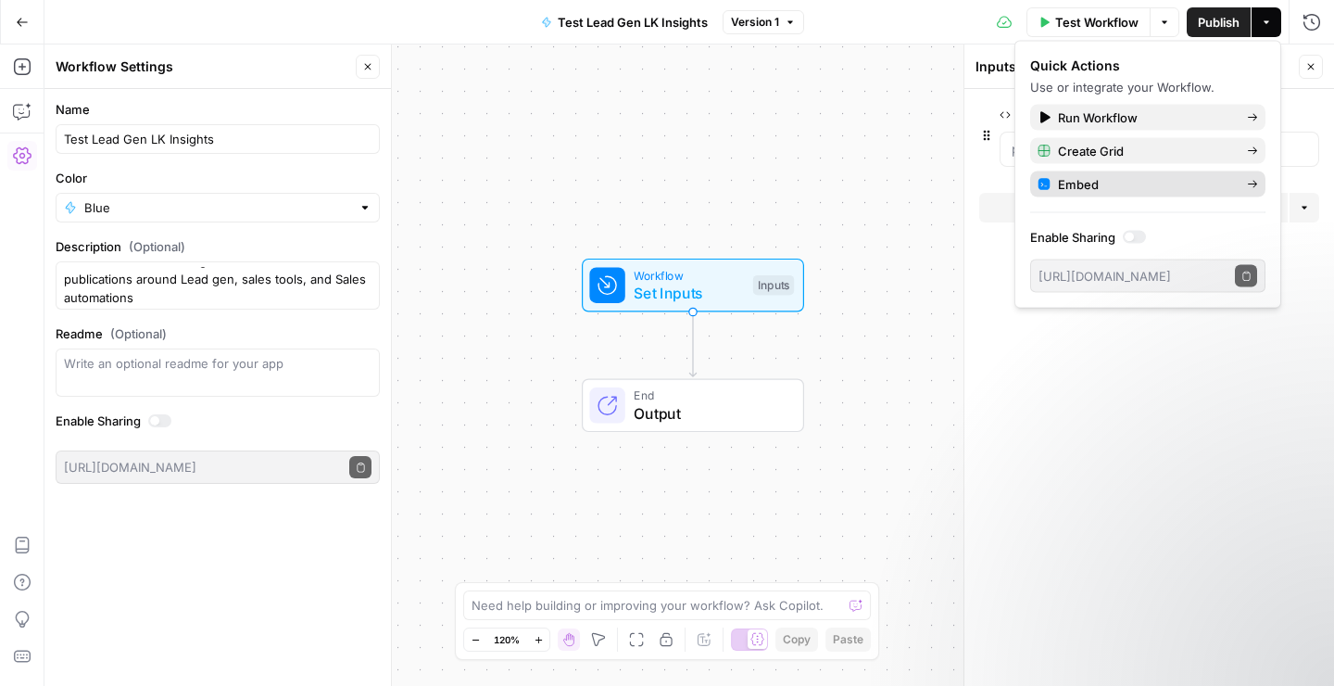
click at [1246, 187] on div "Embed" at bounding box center [1148, 184] width 221 height 19
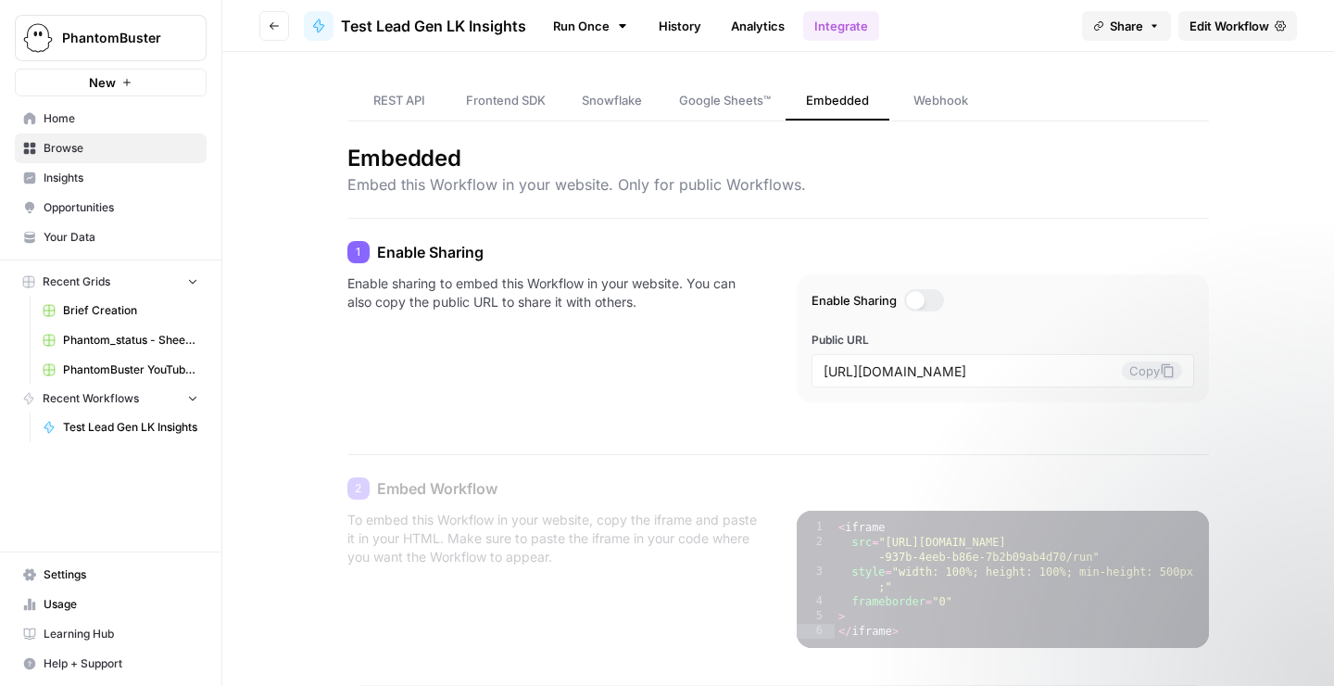
click at [959, 111] on link "Webhook" at bounding box center [942, 101] width 104 height 39
click at [919, 94] on span "Webhook" at bounding box center [941, 100] width 55 height 19
click at [392, 100] on span "REST API" at bounding box center [399, 100] width 52 height 19
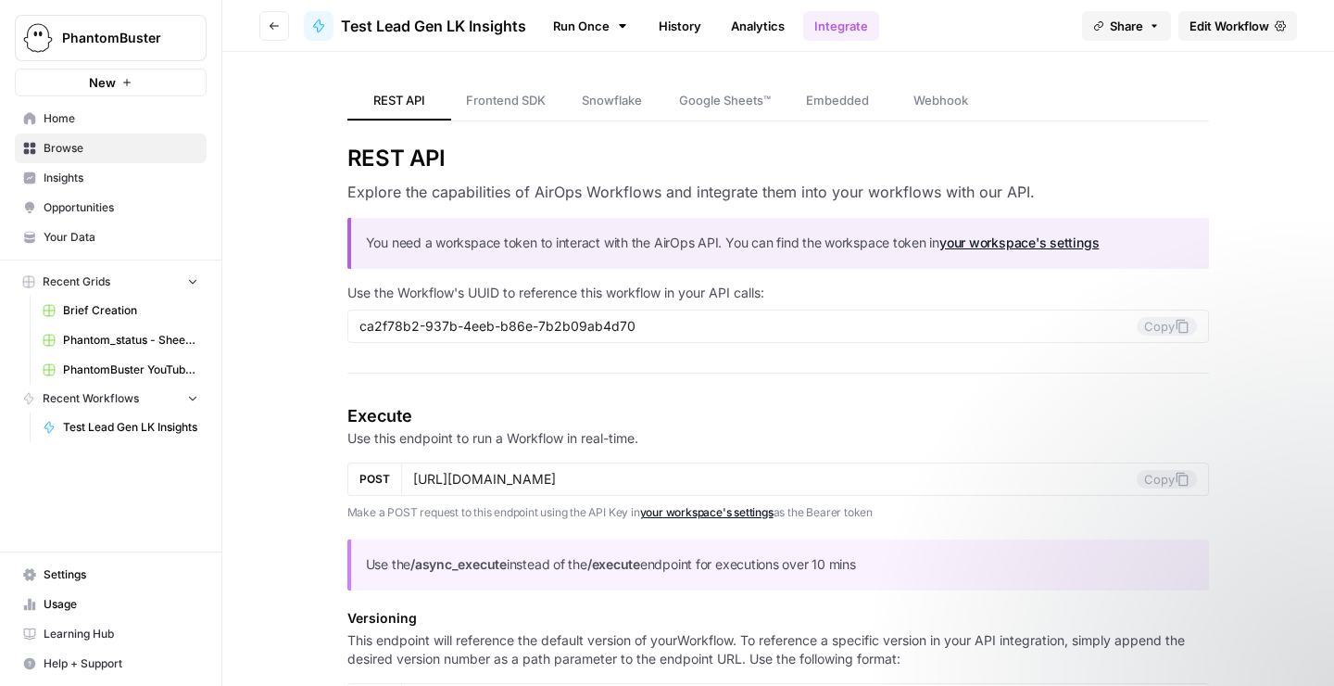
click at [272, 24] on icon "button" at bounding box center [274, 25] width 11 height 11
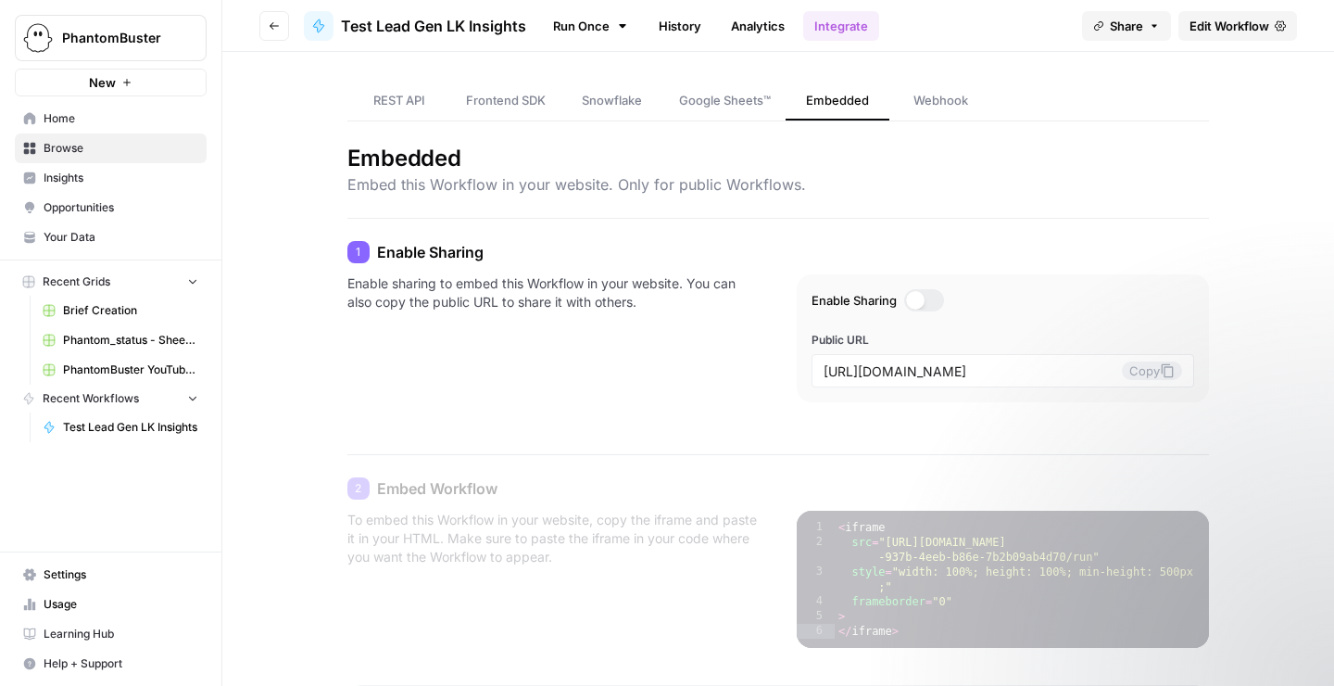
click at [929, 112] on link "Webhook" at bounding box center [942, 101] width 104 height 39
click at [935, 106] on span "Webhook" at bounding box center [941, 100] width 55 height 19
click at [270, 23] on icon "button" at bounding box center [274, 25] width 11 height 11
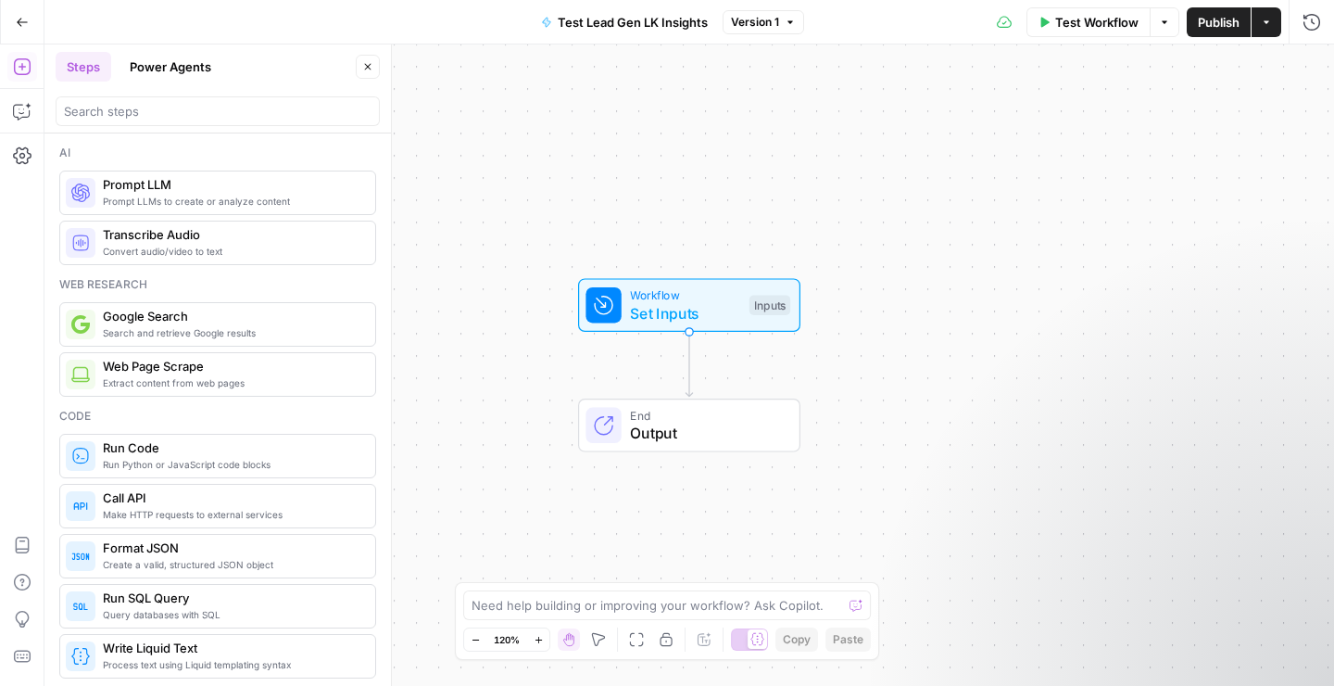
click at [1269, 31] on button "Actions" at bounding box center [1267, 22] width 30 height 30
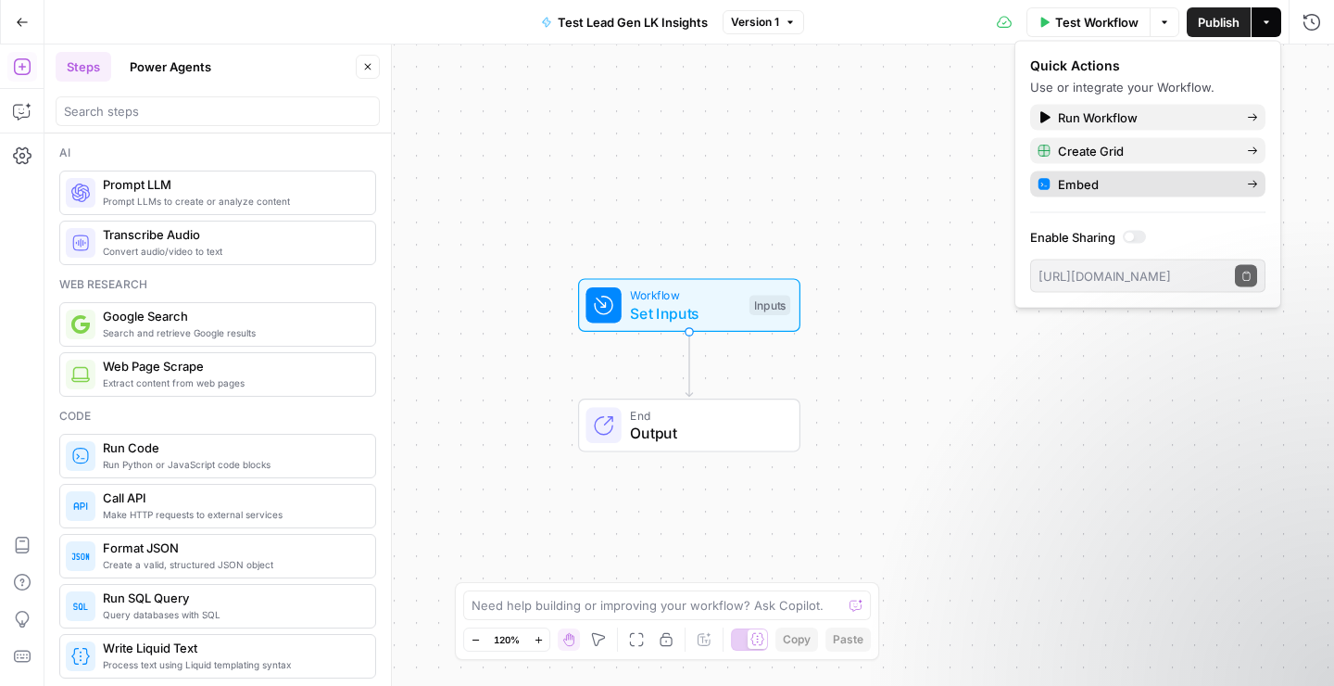
click at [1188, 175] on span "Embed" at bounding box center [1145, 184] width 174 height 19
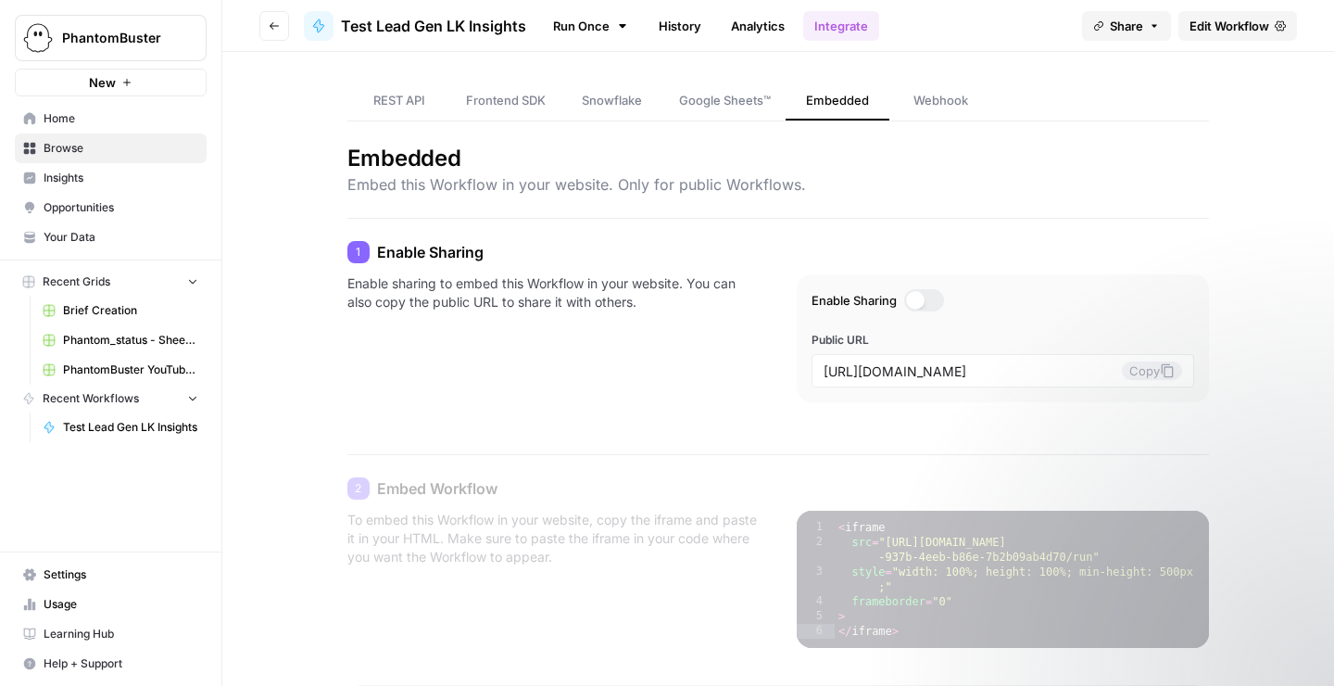
click at [409, 99] on span "REST API" at bounding box center [399, 100] width 52 height 19
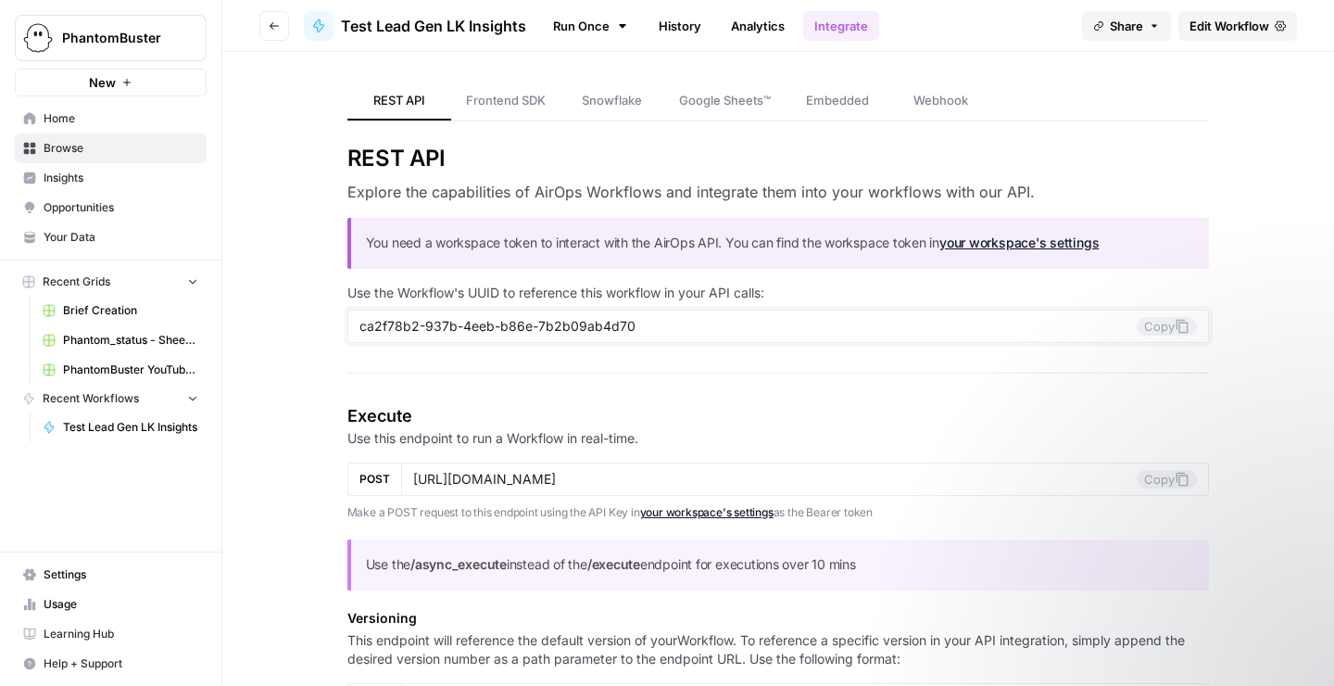
click at [641, 330] on input "ca2f78b2-937b-4eeb-b86e-7b2b09ab4d70" at bounding box center [749, 326] width 778 height 17
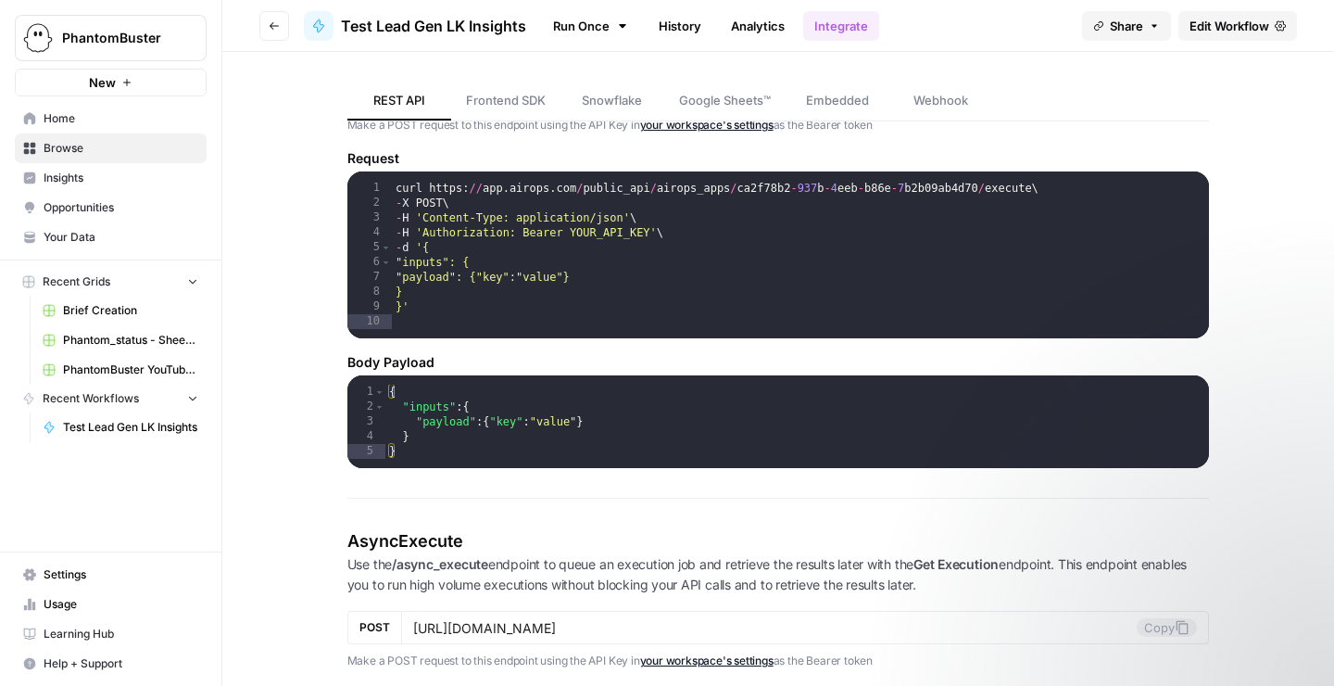
scroll to position [624, 0]
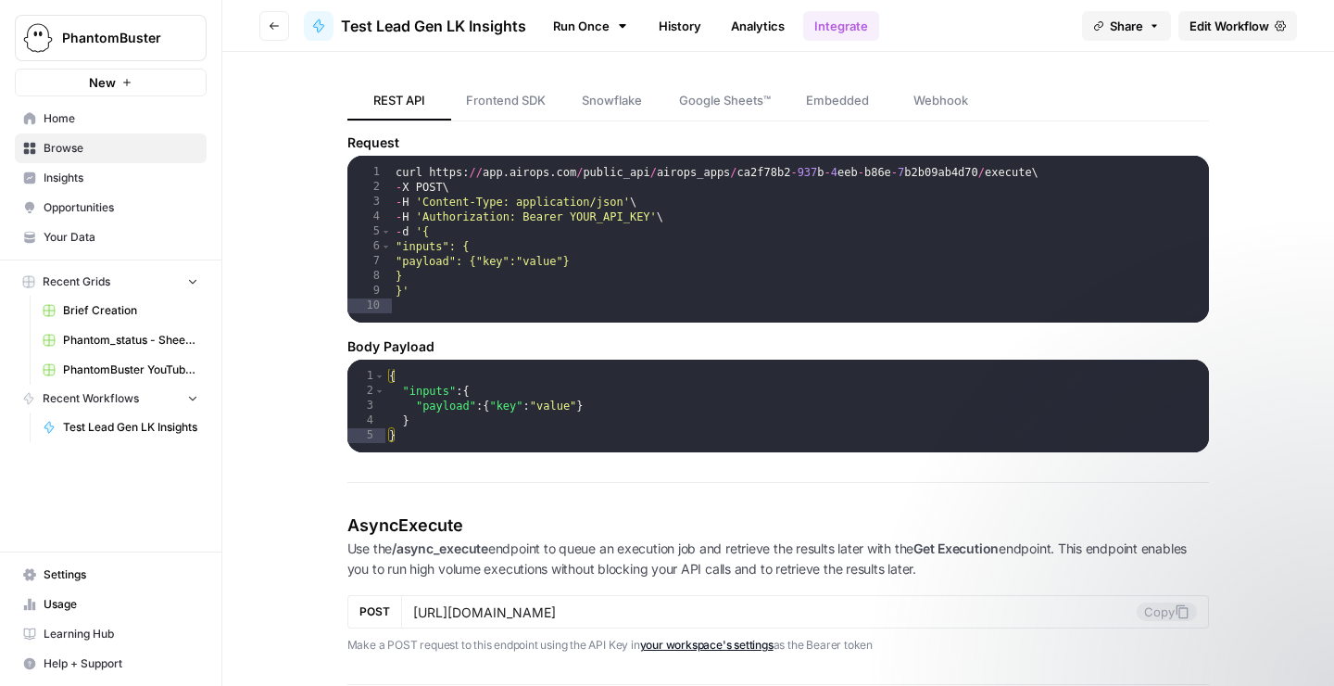
click at [70, 573] on span "Settings" at bounding box center [121, 574] width 155 height 17
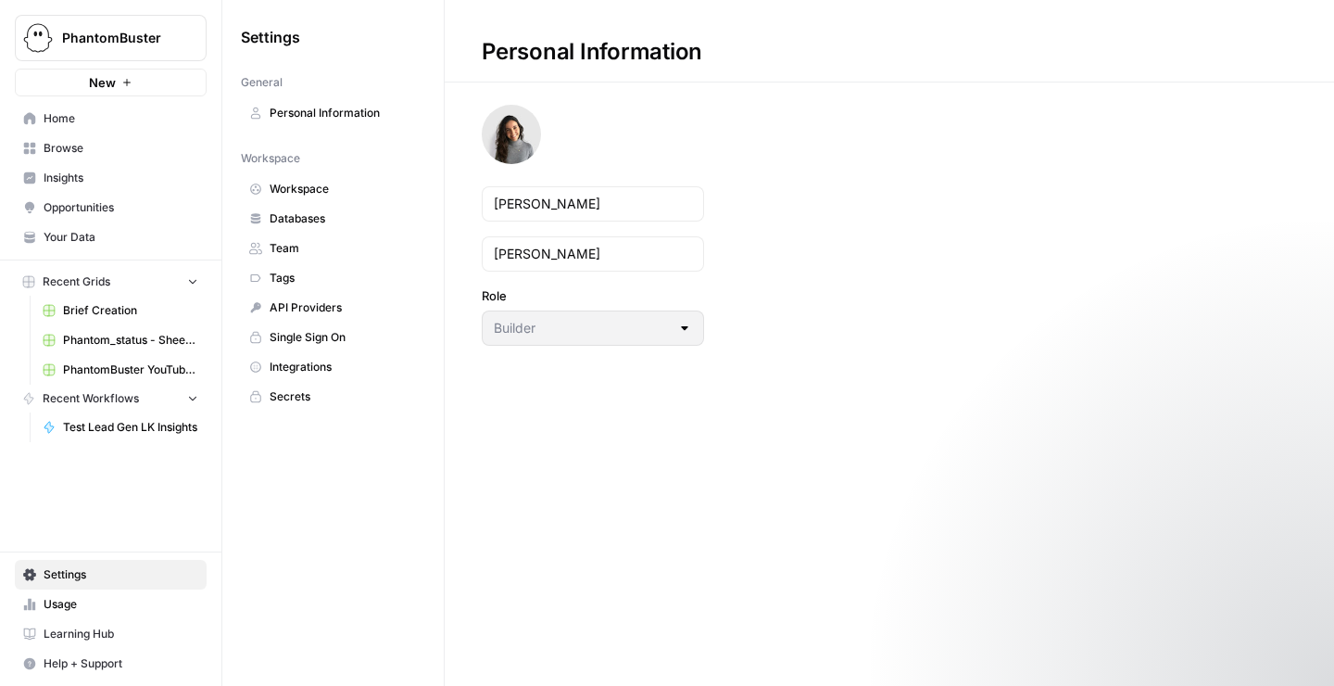
click at [304, 307] on span "API Providers" at bounding box center [343, 307] width 147 height 17
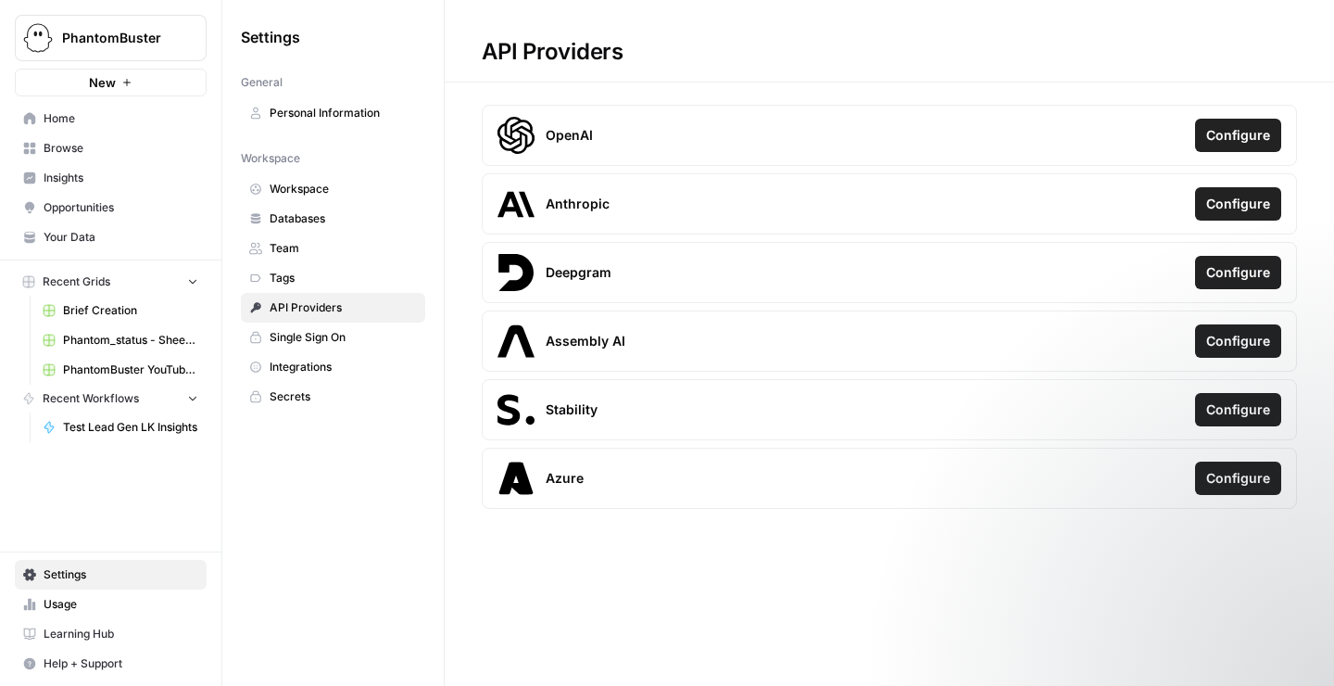
click at [316, 102] on link "Personal Information" at bounding box center [333, 113] width 184 height 30
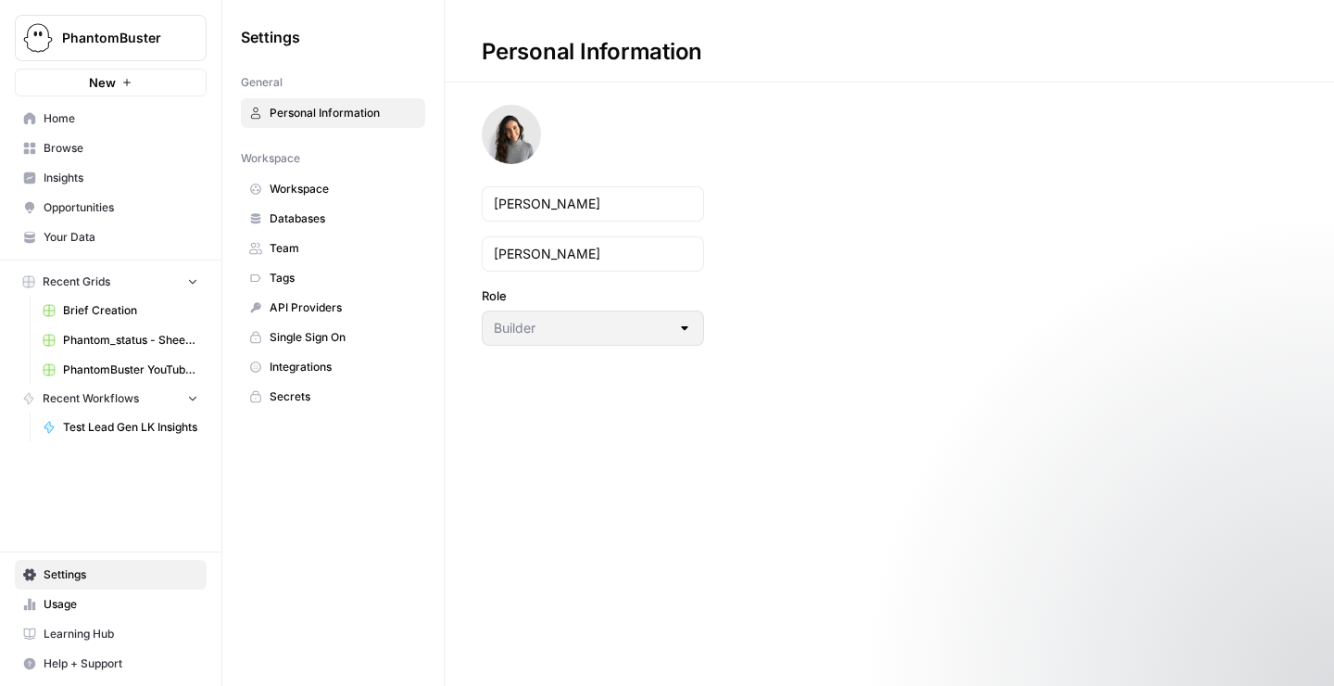
click at [329, 367] on span "Integrations" at bounding box center [343, 367] width 147 height 17
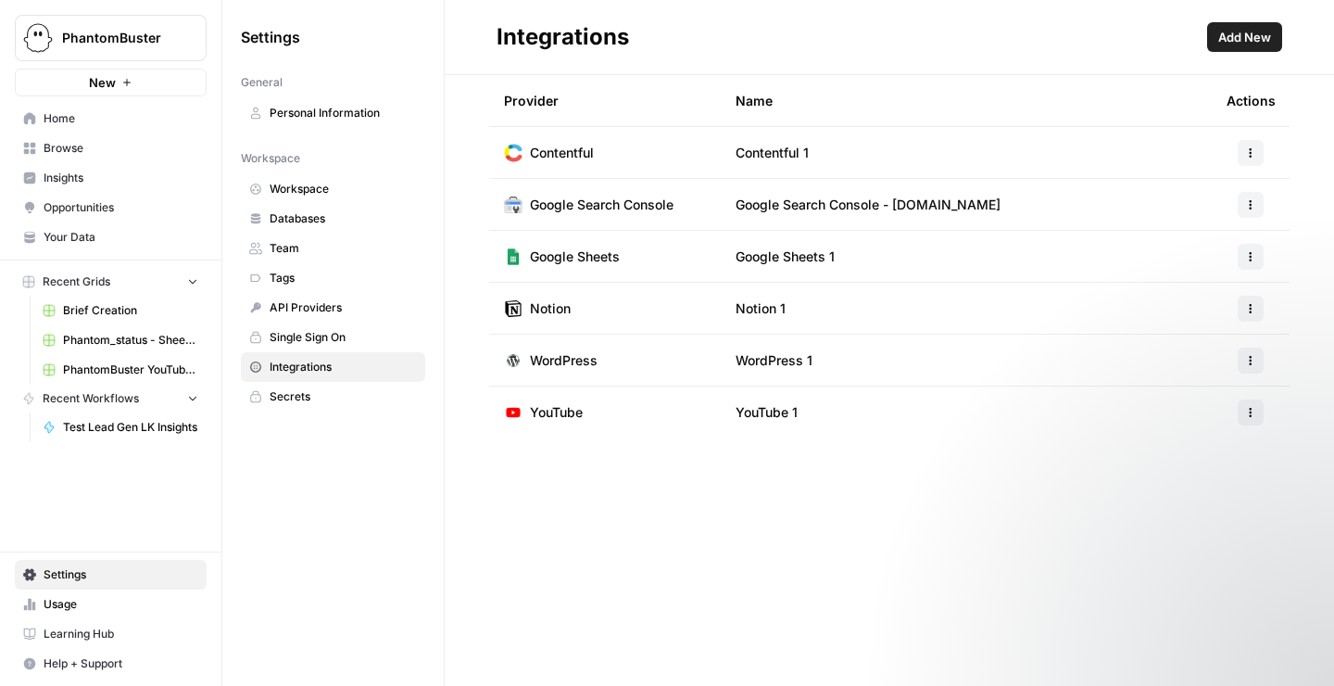
click at [280, 402] on span "Secrets" at bounding box center [343, 396] width 147 height 17
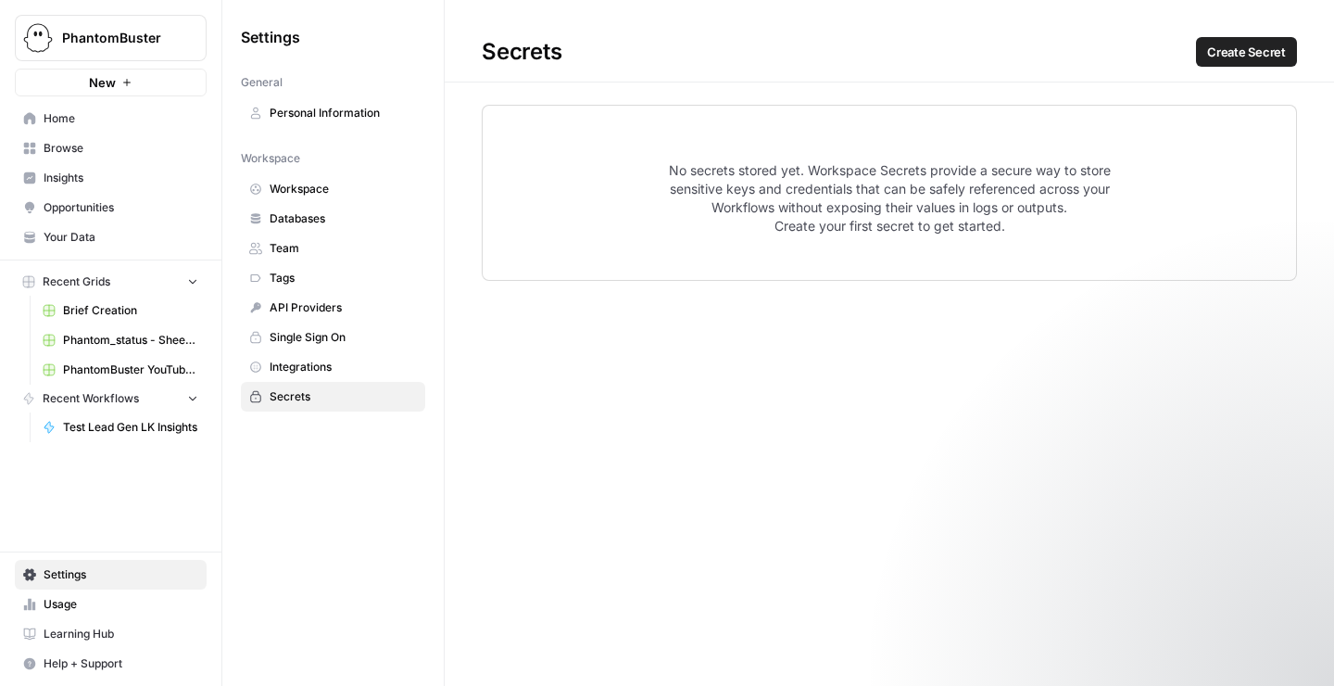
click at [284, 195] on span "Workspace" at bounding box center [343, 189] width 147 height 17
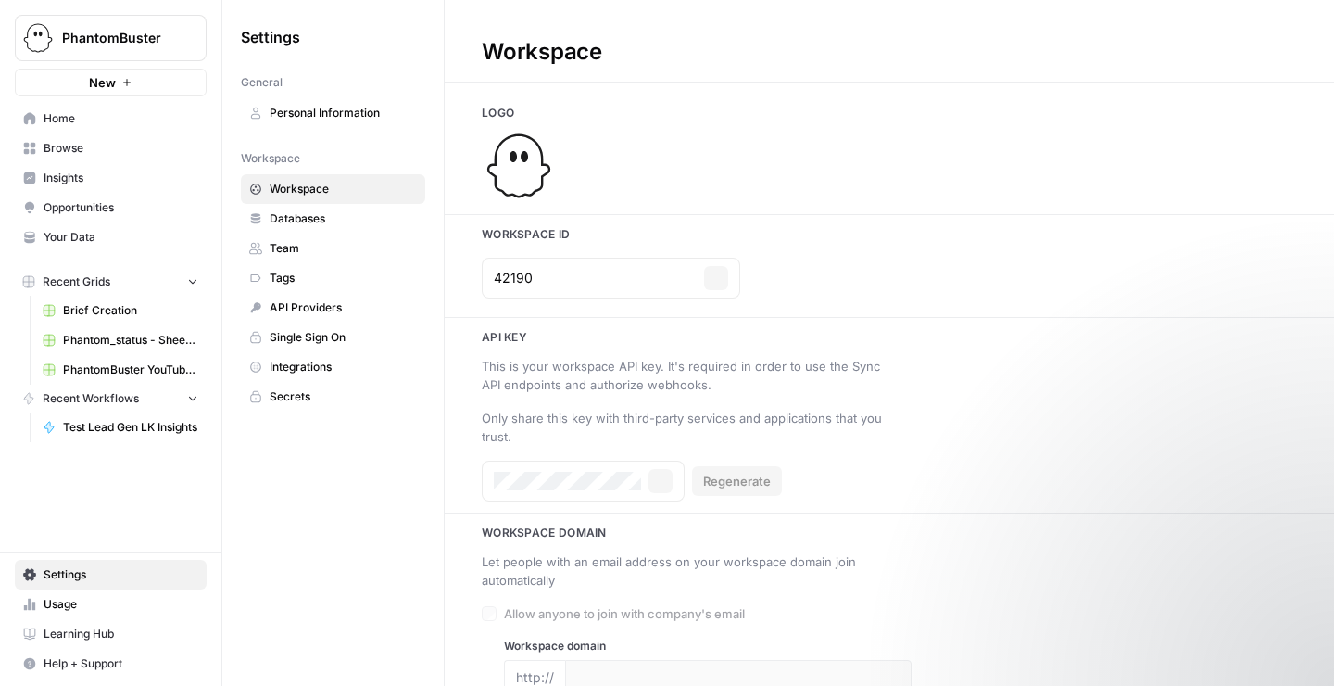
type input "phantombuster.com"
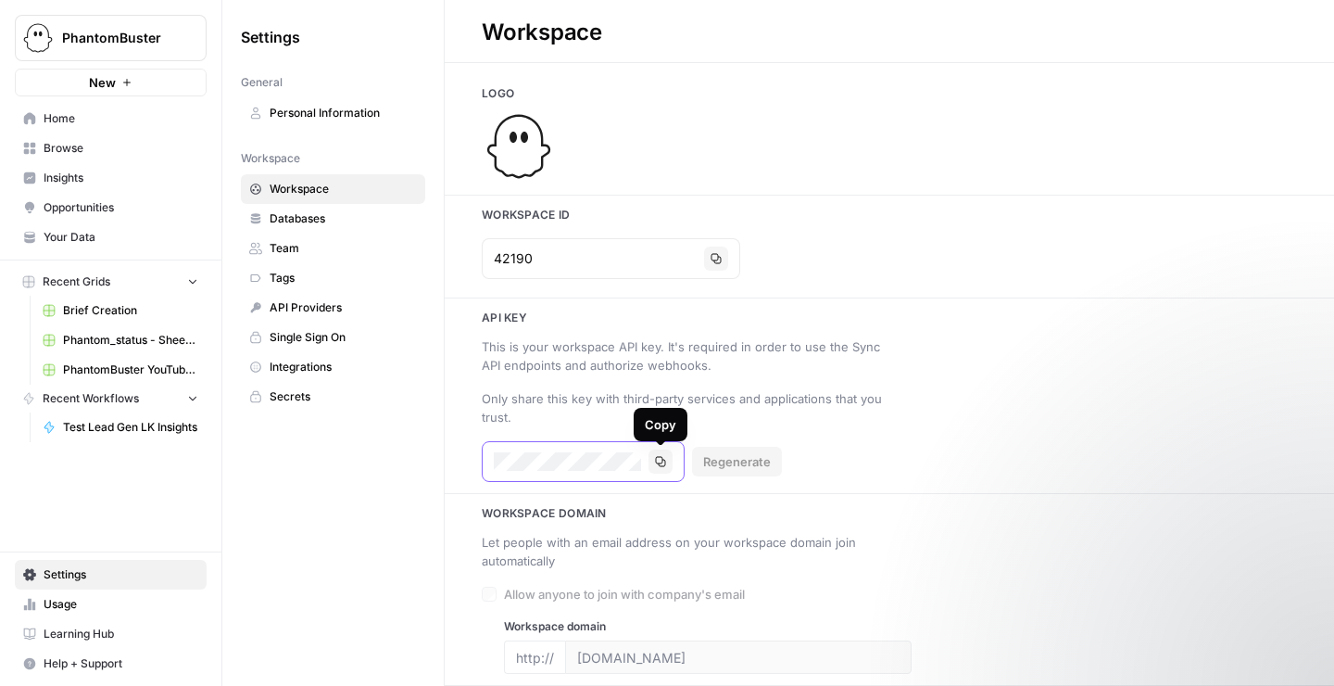
click at [661, 463] on icon "button" at bounding box center [660, 461] width 11 height 11
click at [86, 433] on span "Test Lead Gen LK Insights" at bounding box center [130, 427] width 135 height 17
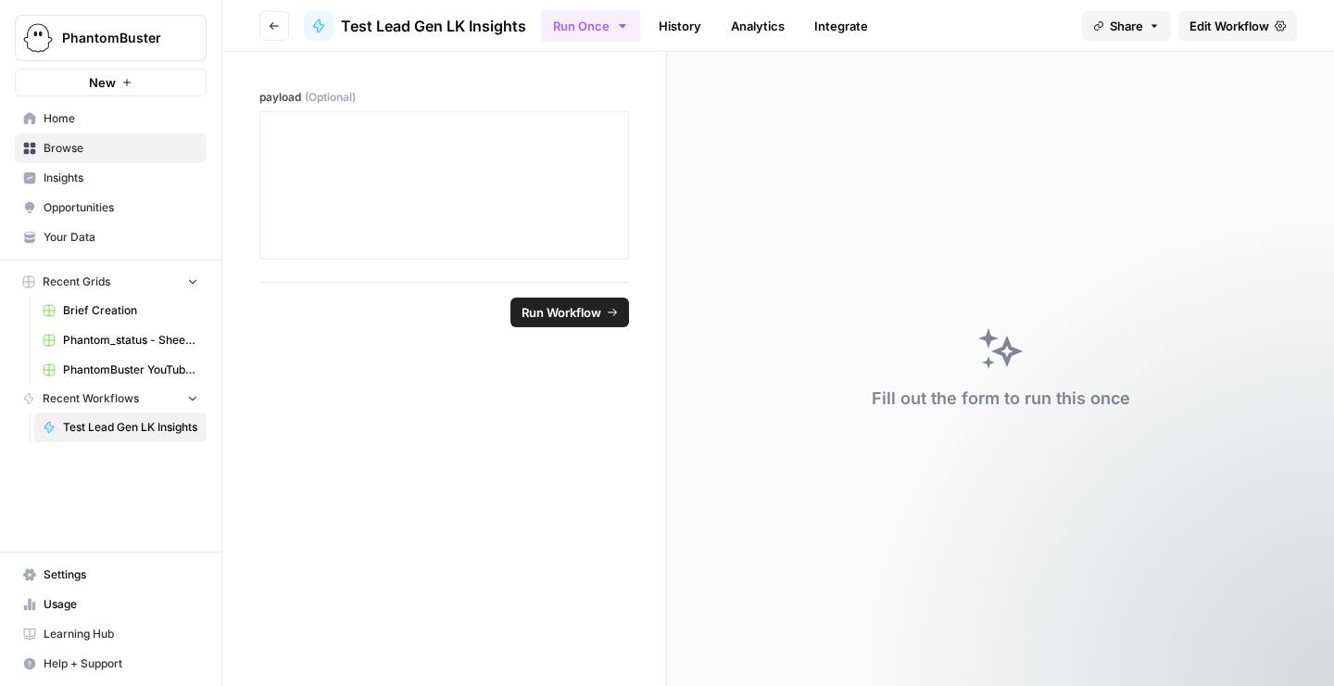
click at [409, 16] on span "Test Lead Gen LK Insights" at bounding box center [433, 26] width 185 height 22
click at [276, 23] on icon "button" at bounding box center [274, 25] width 11 height 11
click at [383, 27] on span "Test Lead Gen LK Insights" at bounding box center [433, 26] width 185 height 22
click at [691, 32] on link "History" at bounding box center [680, 26] width 65 height 30
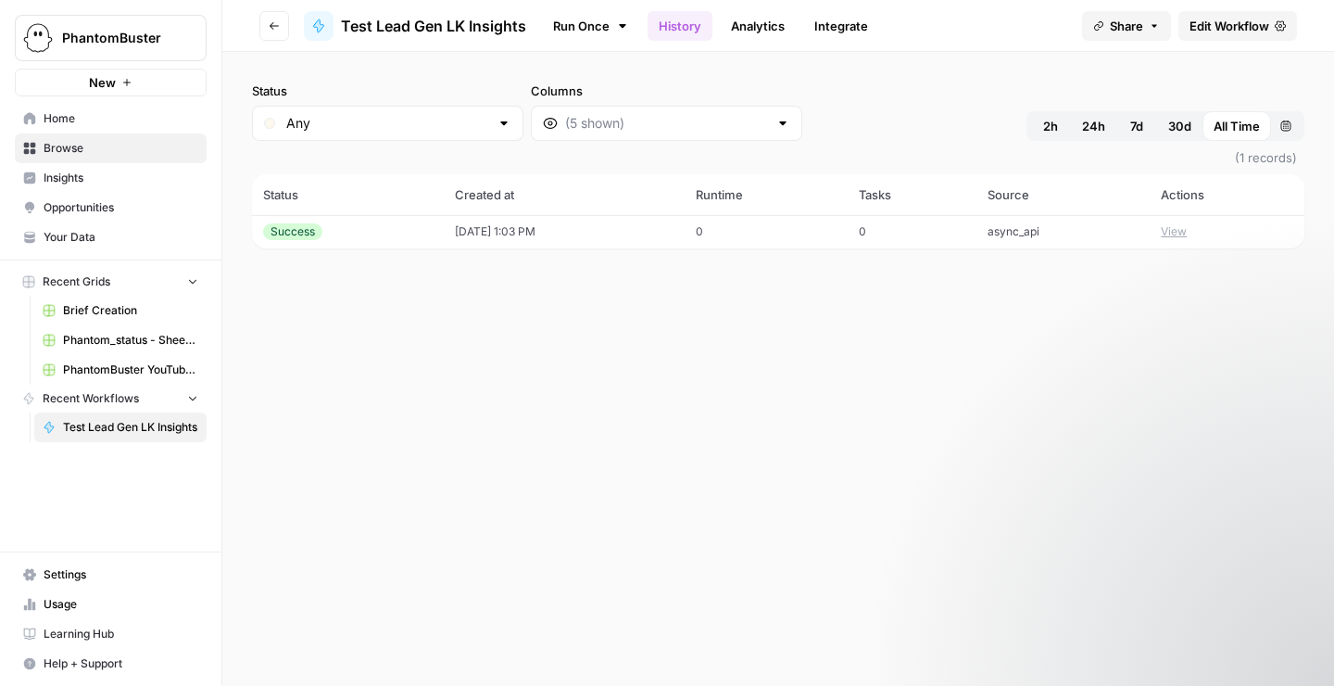
click at [1250, 33] on span "Edit Workflow" at bounding box center [1230, 26] width 80 height 19
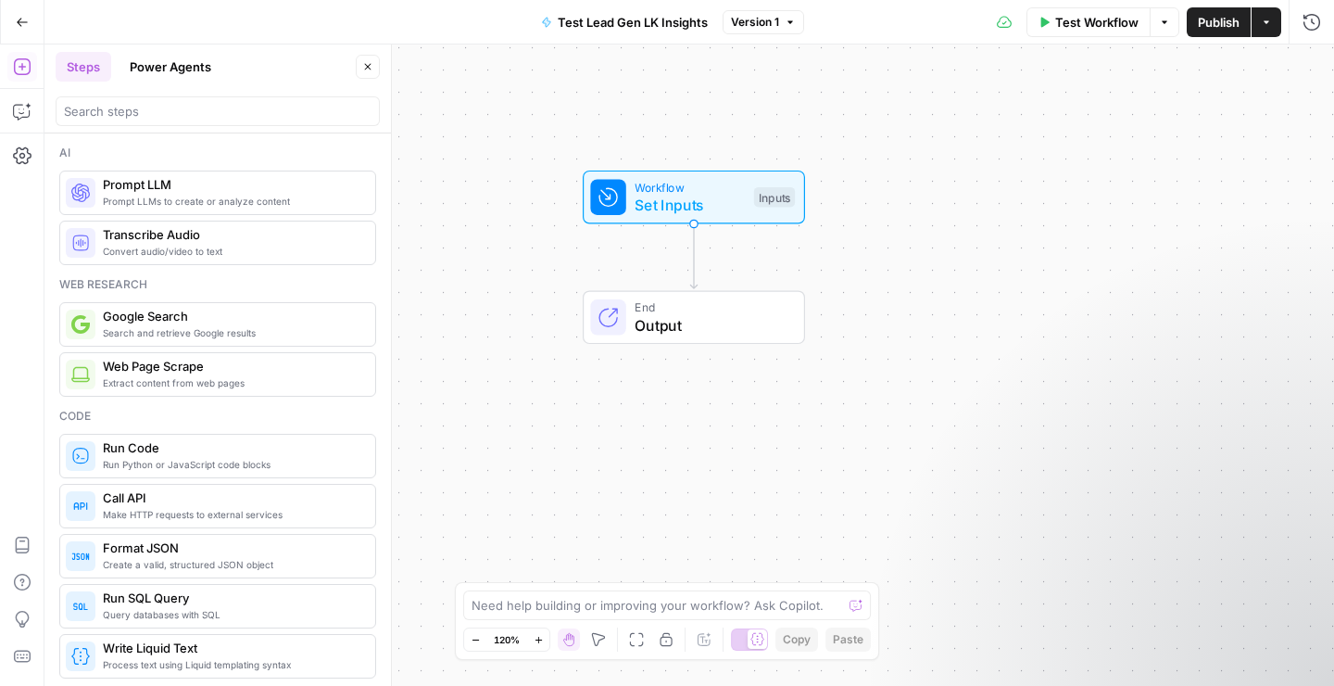
click at [654, 329] on span "Output" at bounding box center [710, 325] width 151 height 22
click at [765, 227] on div "Workflow Set Inputs Inputs End Output" at bounding box center [689, 364] width 1290 height 641
click at [835, 268] on div "Workflow Set Inputs Inputs End Output" at bounding box center [689, 364] width 1290 height 641
click at [1308, 69] on icon "button" at bounding box center [1311, 66] width 11 height 11
click at [636, 194] on span "Set Inputs" at bounding box center [690, 205] width 110 height 22
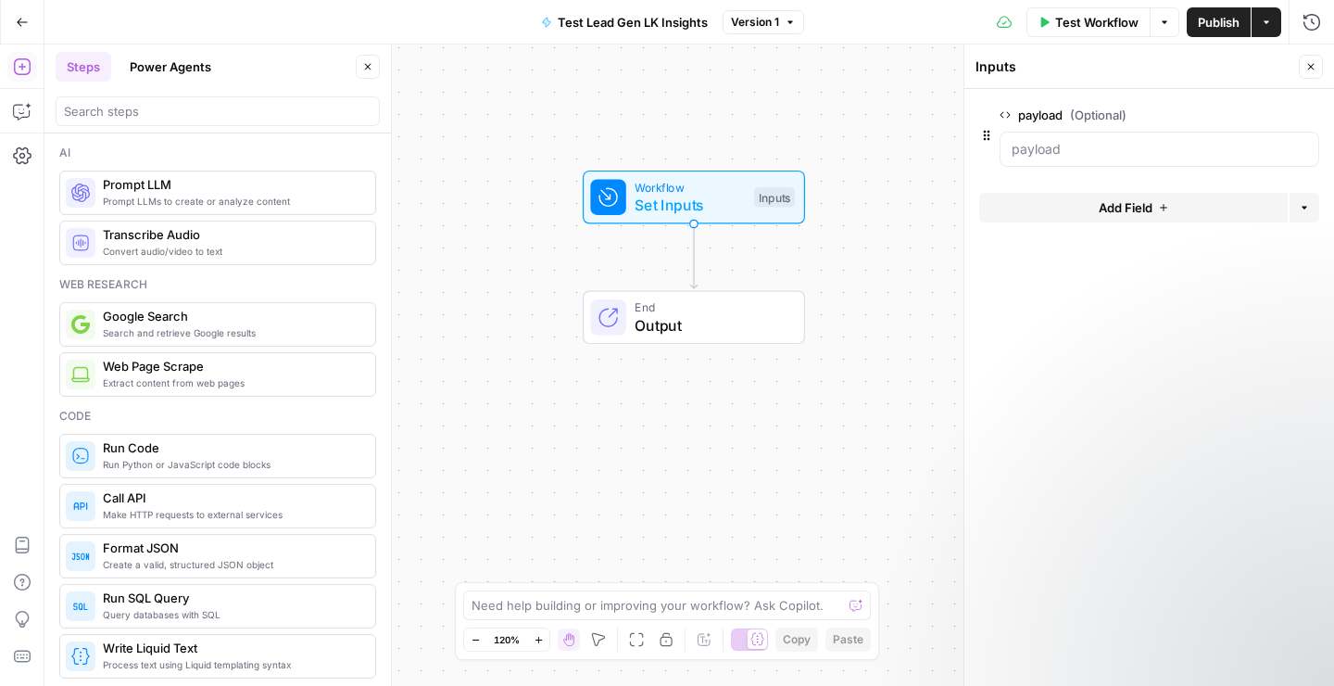
click at [1118, 205] on span "Add Field" at bounding box center [1126, 207] width 54 height 19
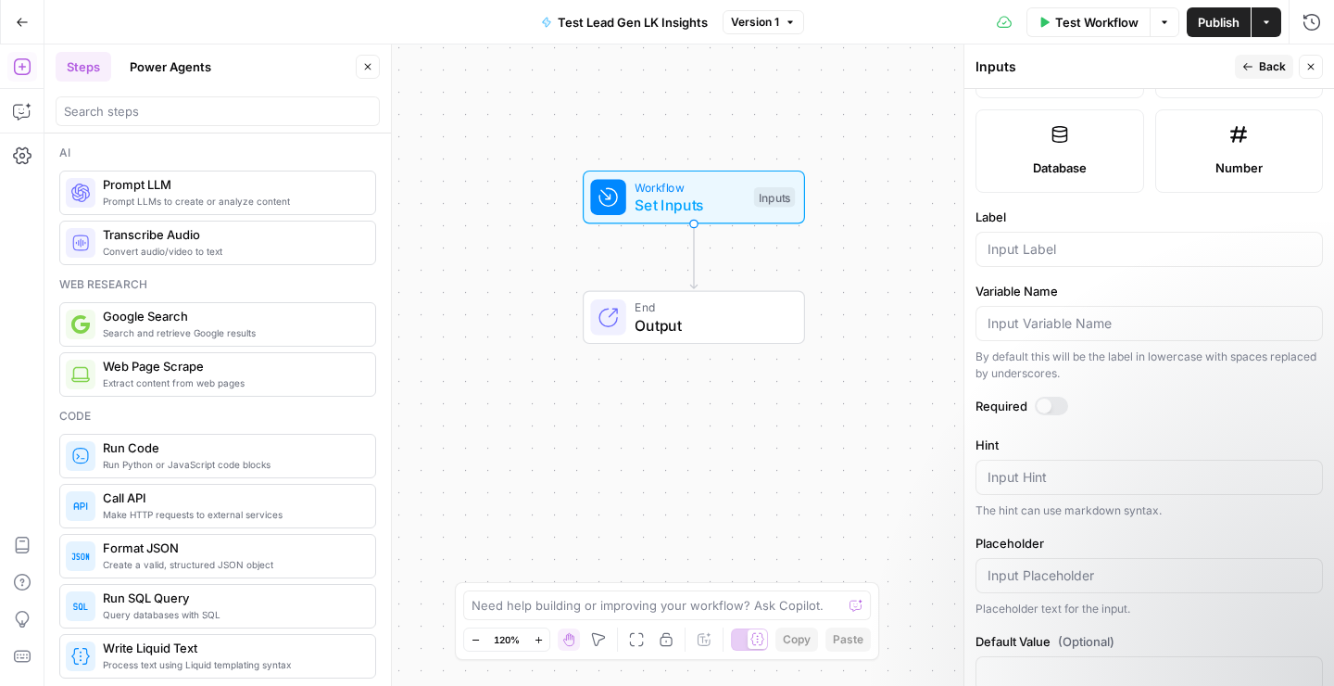
scroll to position [529, 0]
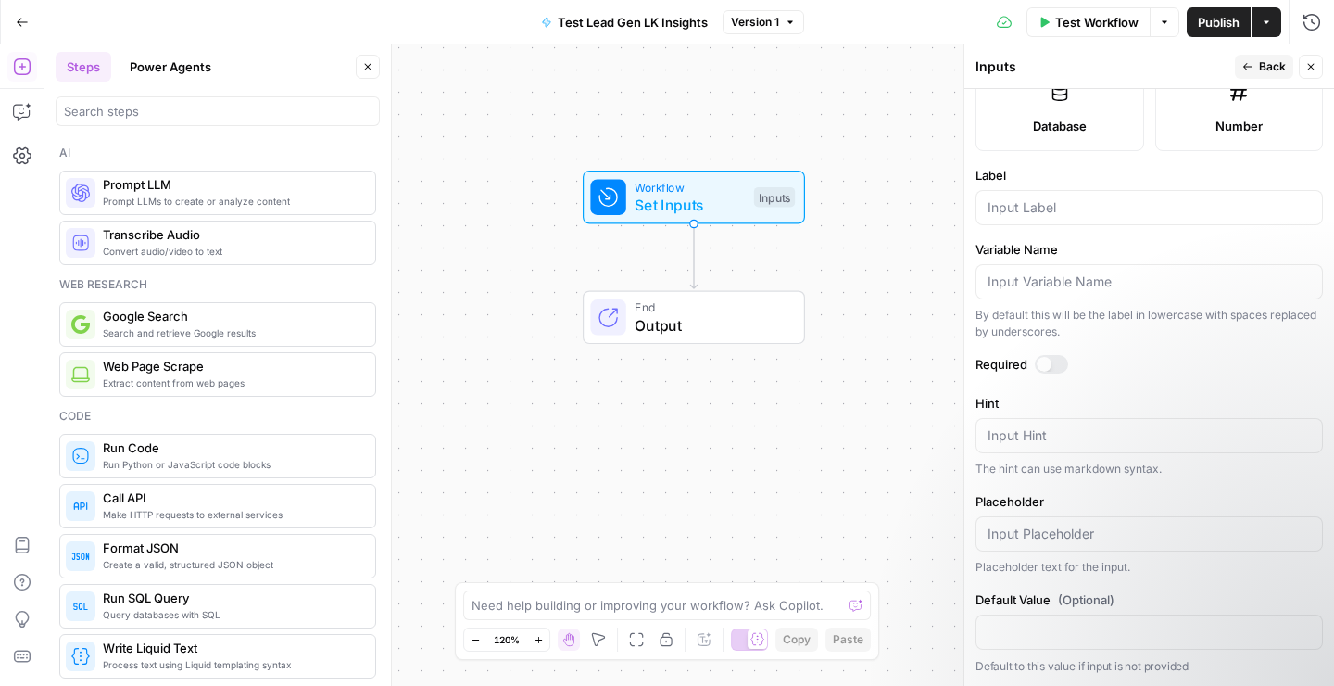
click at [829, 483] on div "Workflow Set Inputs Inputs End Output" at bounding box center [689, 364] width 1290 height 641
click at [1261, 69] on span "Back" at bounding box center [1272, 66] width 27 height 17
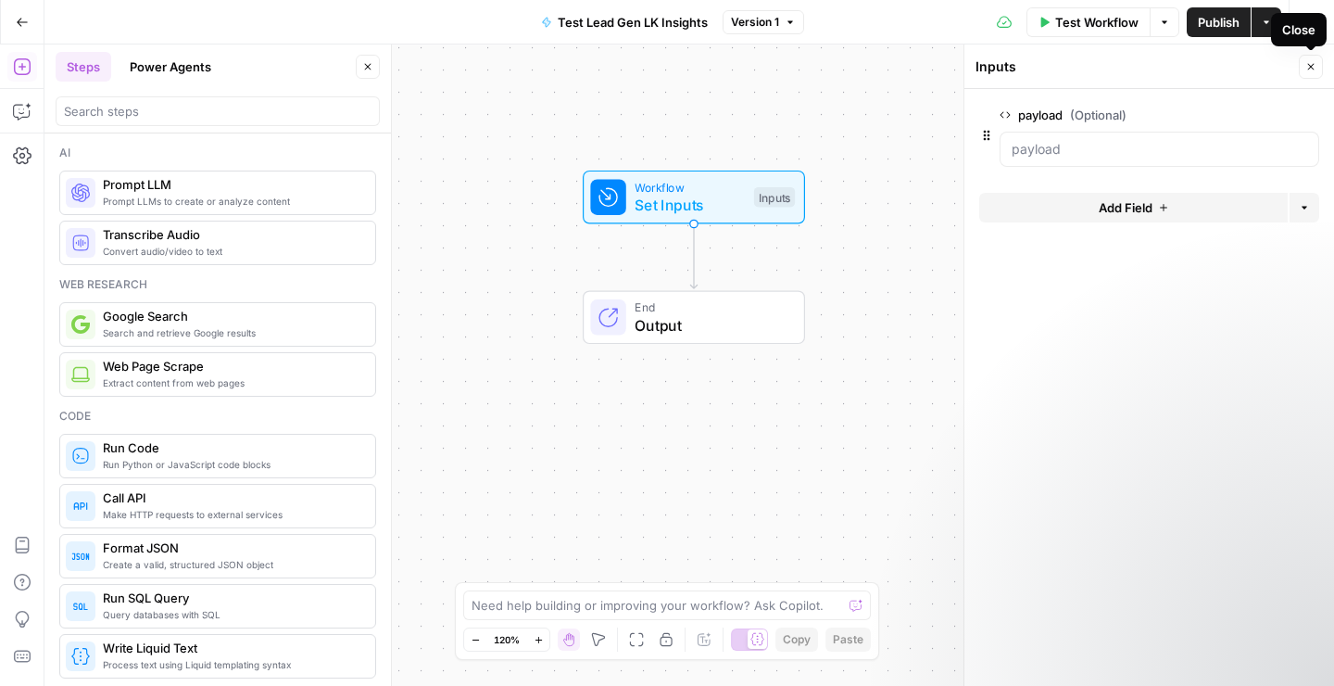
click at [1313, 68] on icon "button" at bounding box center [1312, 67] width 6 height 6
drag, startPoint x: 695, startPoint y: 223, endPoint x: 803, endPoint y: 259, distance: 113.1
click at [816, 259] on div "Workflow Set Inputs Inputs End Output" at bounding box center [689, 364] width 1290 height 641
drag, startPoint x: 695, startPoint y: 224, endPoint x: 705, endPoint y: 295, distance: 71.2
click at [691, 281] on icon "Edge from start to end" at bounding box center [693, 256] width 6 height 65
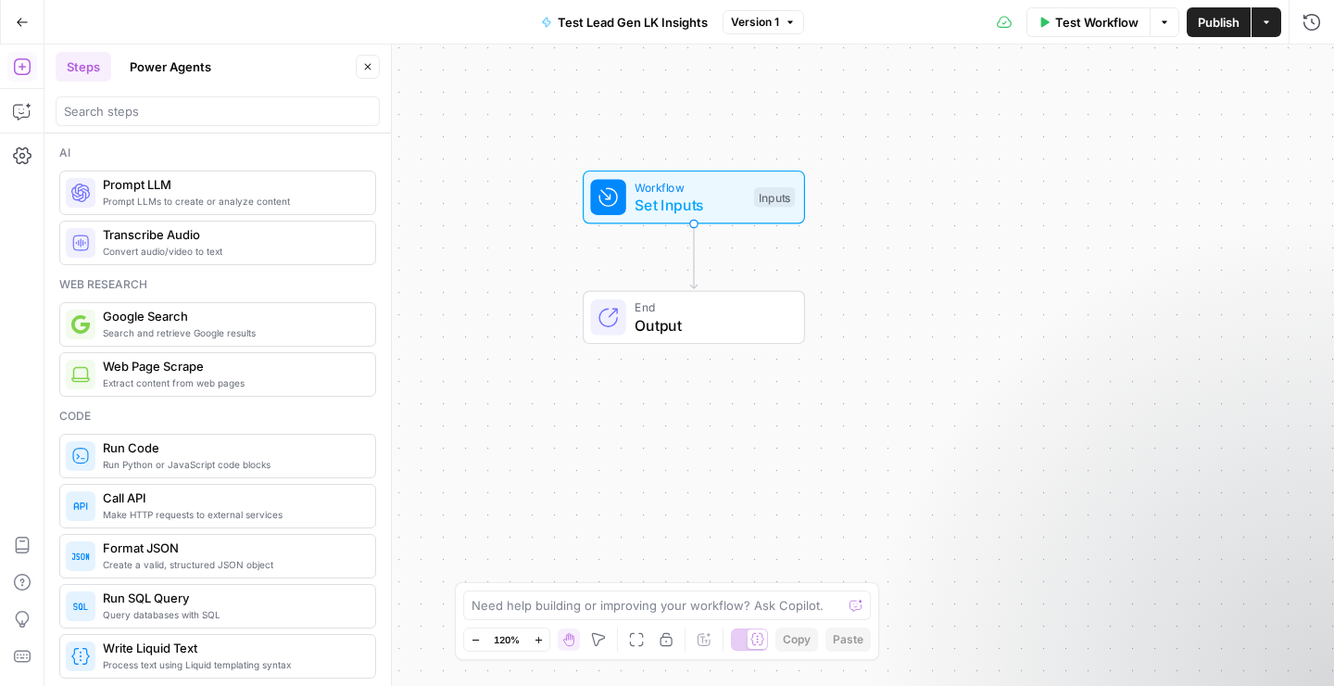
click at [648, 316] on span "Output" at bounding box center [710, 325] width 151 height 22
click at [1071, 286] on label "Code" at bounding box center [1150, 273] width 348 height 50
click at [683, 324] on span "Output" at bounding box center [710, 325] width 151 height 22
click at [1307, 69] on icon "button" at bounding box center [1311, 66] width 11 height 11
click at [860, 277] on div "Workflow Set Inputs Inputs End Output" at bounding box center [689, 364] width 1290 height 641
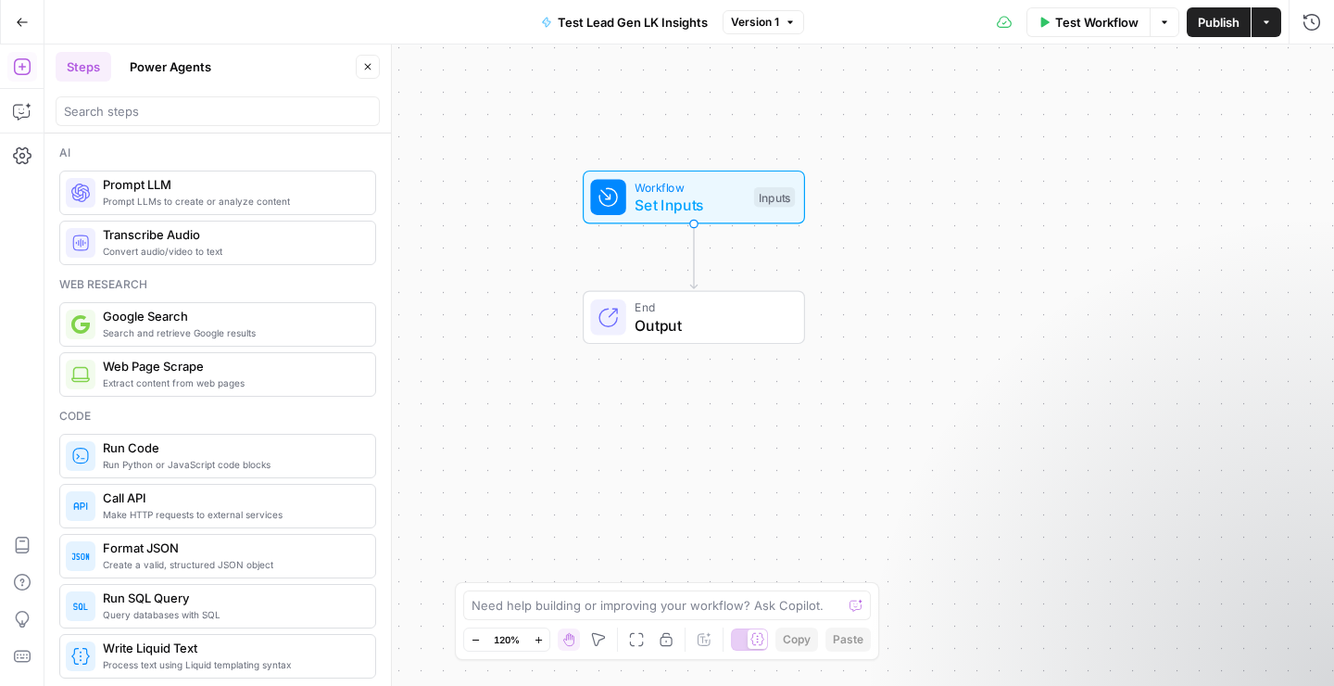
click at [653, 317] on span "Output" at bounding box center [710, 325] width 151 height 22
click at [1074, 270] on span "Code" at bounding box center [1166, 273] width 283 height 19
click at [1025, 269] on span "Code" at bounding box center [1166, 273] width 283 height 19
click at [882, 329] on div "Workflow Set Inputs Inputs End Output" at bounding box center [689, 364] width 1290 height 641
click at [1084, 370] on form "Render Output As Autodetect Markdown Code HTML" at bounding box center [1150, 387] width 370 height 597
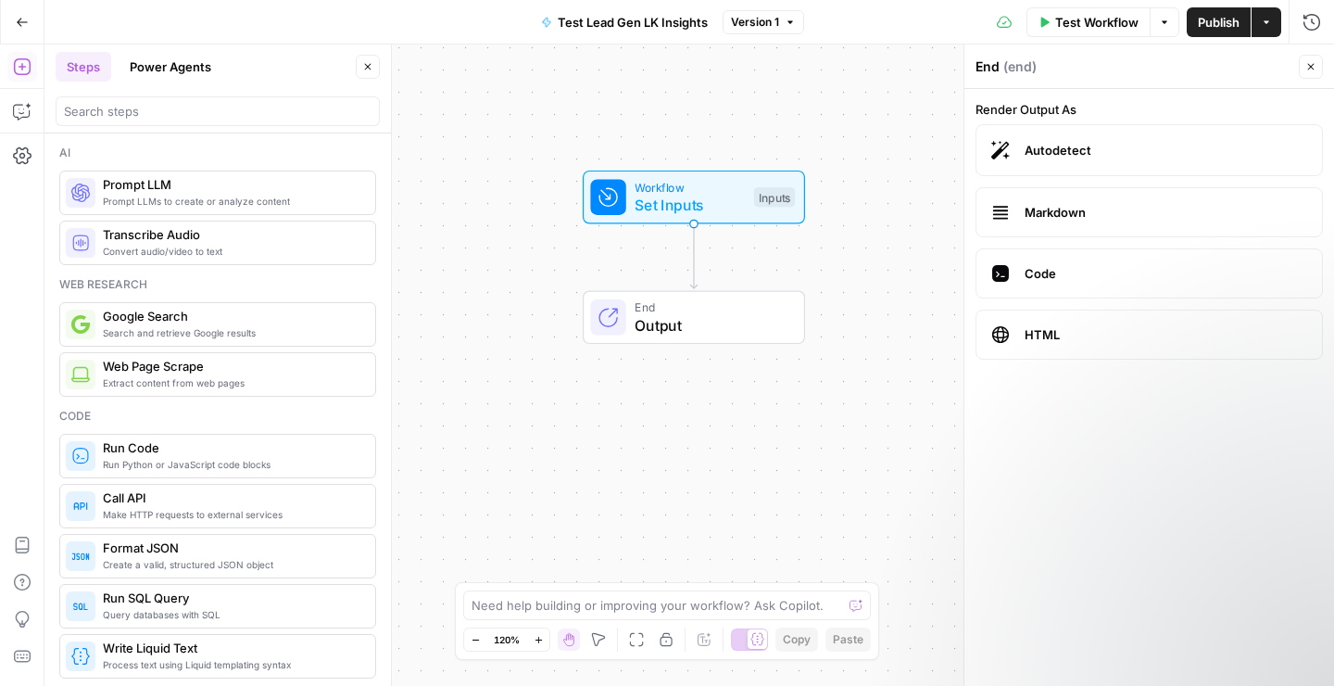
click at [1309, 69] on icon "button" at bounding box center [1312, 67] width 6 height 6
drag, startPoint x: 787, startPoint y: 283, endPoint x: 724, endPoint y: 257, distance: 68.1
click at [787, 283] on div "Workflow Set Inputs Inputs End Output" at bounding box center [689, 364] width 1290 height 641
click at [692, 225] on icon "Edge from start to end" at bounding box center [693, 256] width 6 height 65
click at [693, 225] on icon "Edge from start to end" at bounding box center [693, 256] width 6 height 65
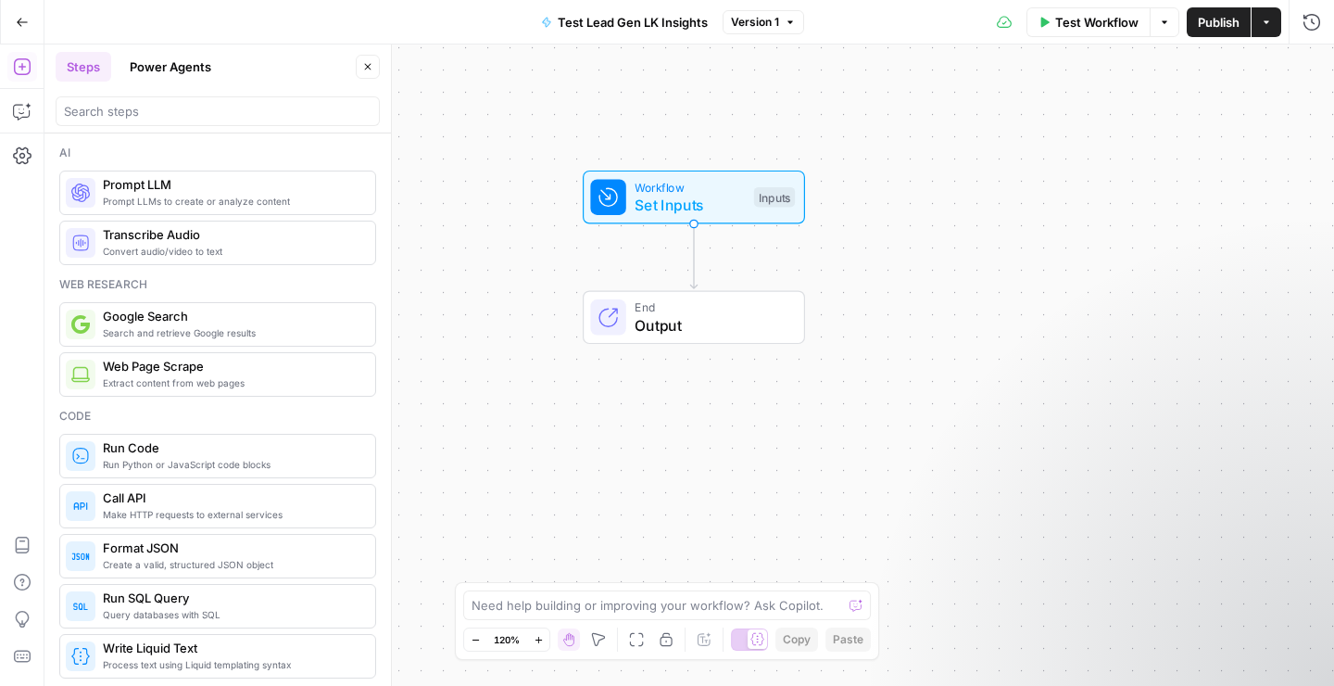
click at [693, 225] on icon "Edge from start to end" at bounding box center [693, 256] width 6 height 65
click at [693, 225] on g "Edge from start to end" at bounding box center [693, 256] width 6 height 65
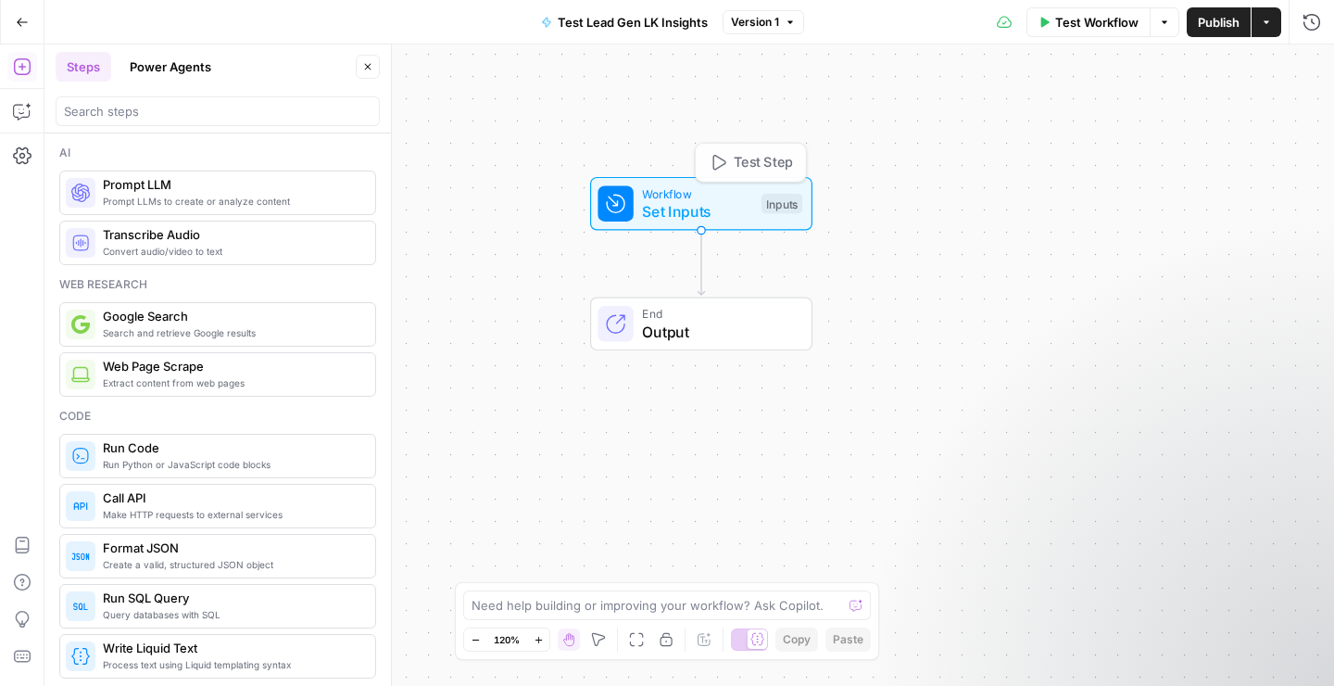
drag, startPoint x: 695, startPoint y: 223, endPoint x: 702, endPoint y: 230, distance: 9.9
click at [702, 230] on div "Workflow Set Inputs Inputs Test Step" at bounding box center [701, 204] width 222 height 54
click at [739, 322] on span "Output" at bounding box center [717, 332] width 151 height 22
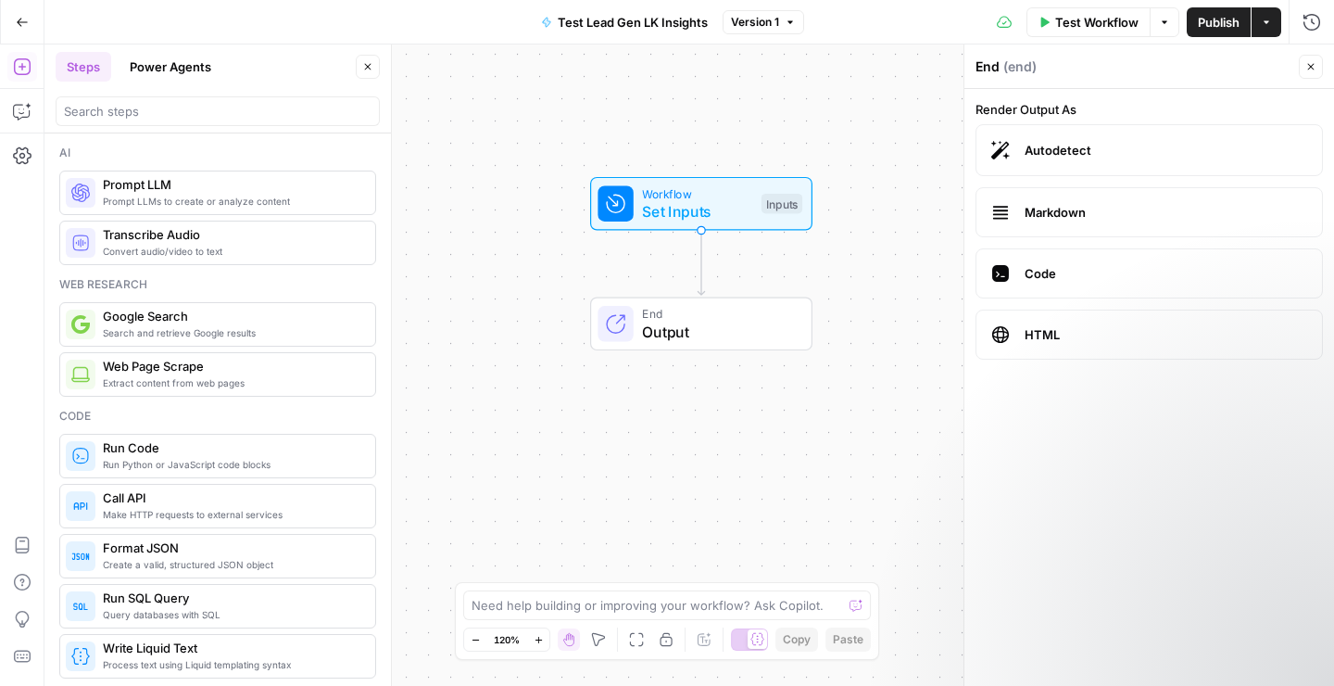
click at [1318, 70] on button "Close" at bounding box center [1311, 67] width 24 height 24
click at [677, 209] on span "Set Inputs" at bounding box center [697, 211] width 110 height 22
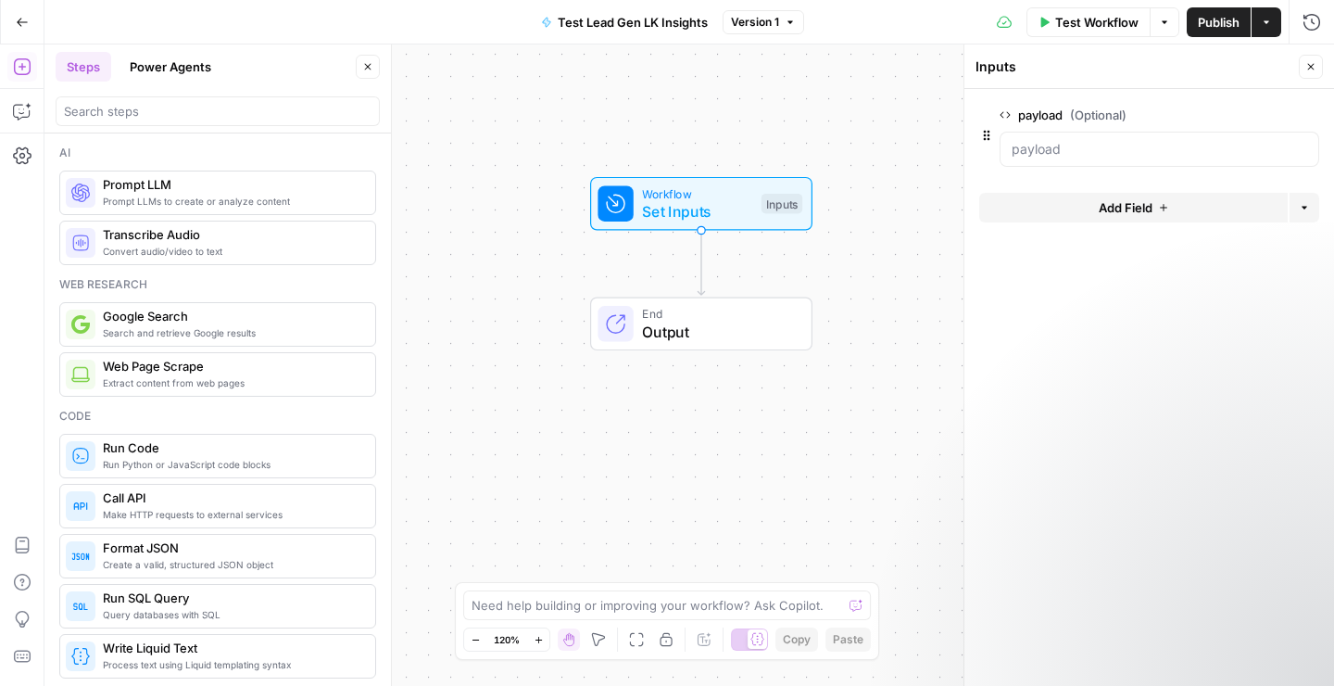
click at [1302, 214] on button "Options" at bounding box center [1305, 208] width 30 height 30
drag, startPoint x: 1022, startPoint y: 303, endPoint x: 1083, endPoint y: 234, distance: 91.9
click at [1022, 303] on form "payload (Optional) edit field Delete group Add Field Options" at bounding box center [1150, 387] width 370 height 597
click at [1130, 217] on button "Add Field" at bounding box center [1134, 208] width 309 height 30
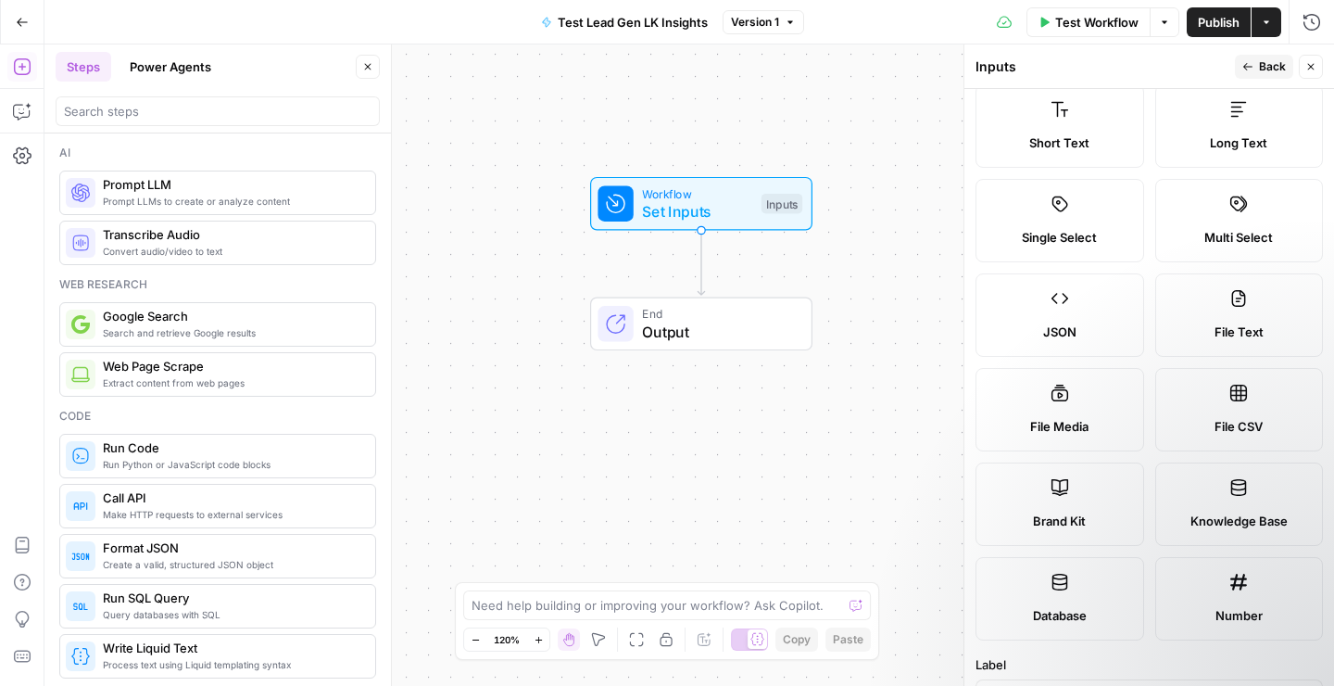
scroll to position [0, 0]
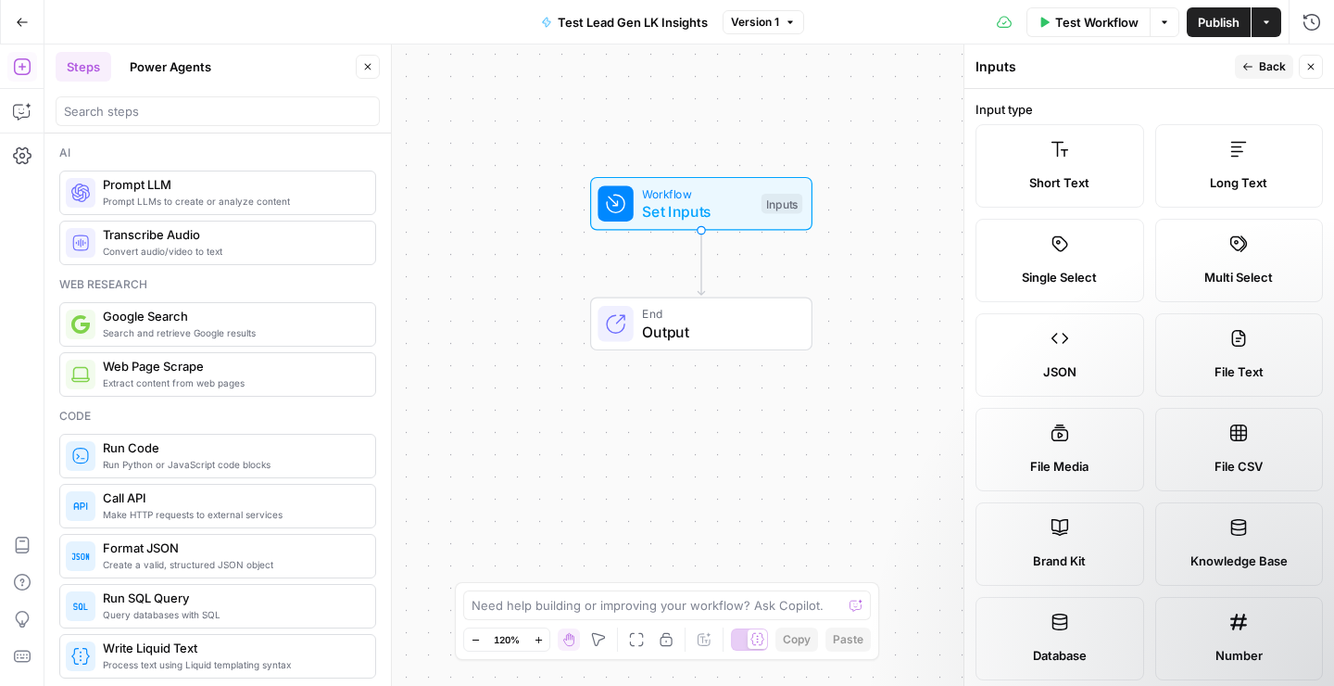
click at [1252, 69] on icon "button" at bounding box center [1248, 66] width 11 height 11
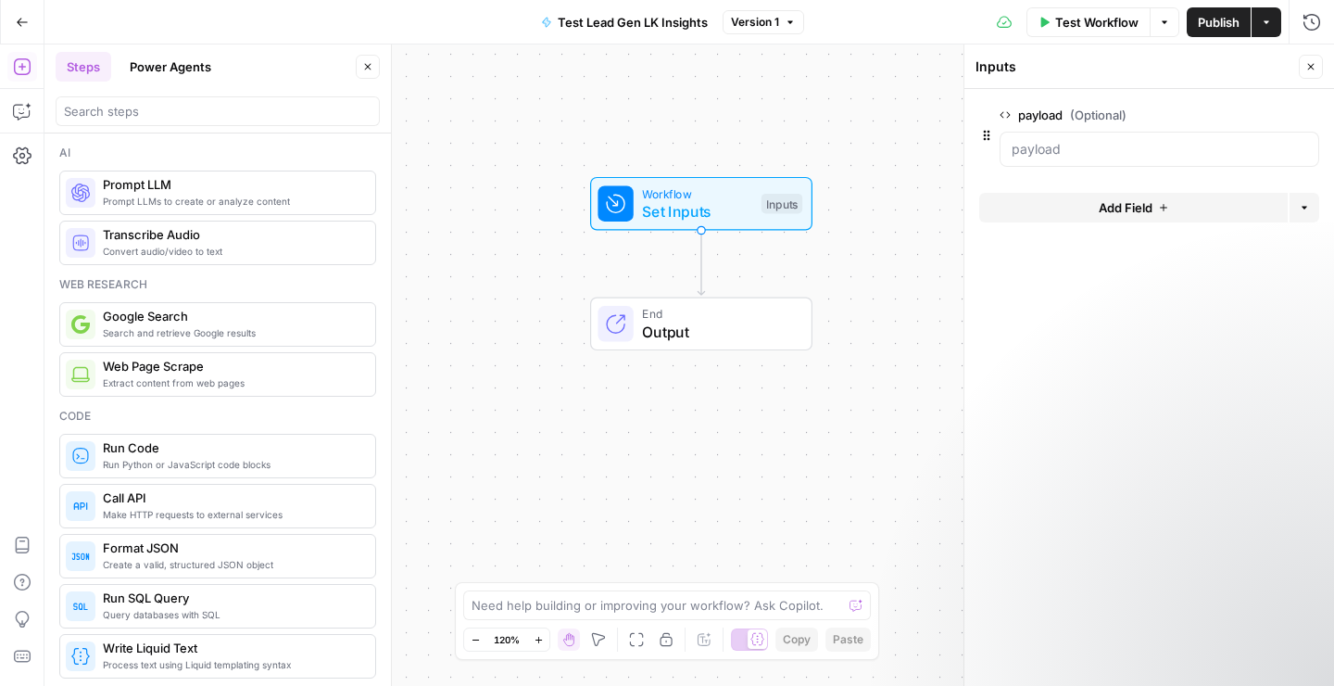
click at [1306, 68] on icon "button" at bounding box center [1311, 66] width 11 height 11
click at [873, 297] on div "End Output" at bounding box center [701, 324] width 345 height 54
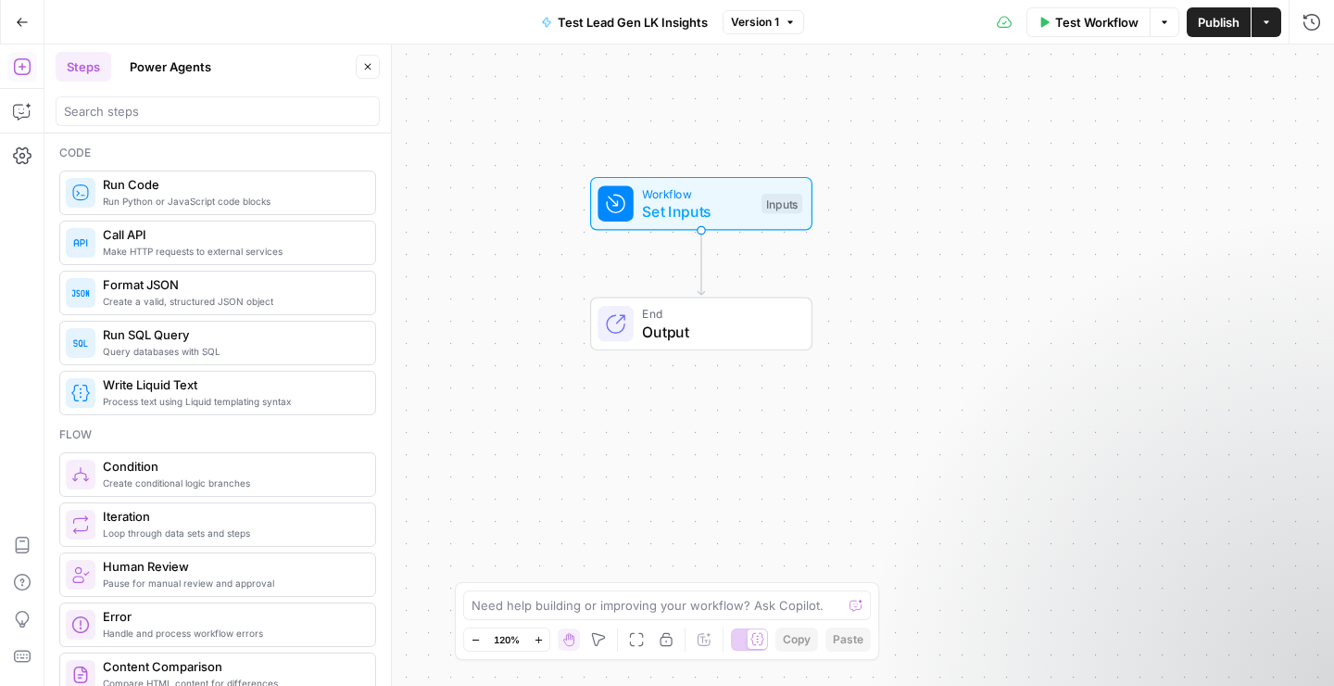
scroll to position [268, 0]
click at [21, 20] on icon "button" at bounding box center [22, 22] width 13 height 13
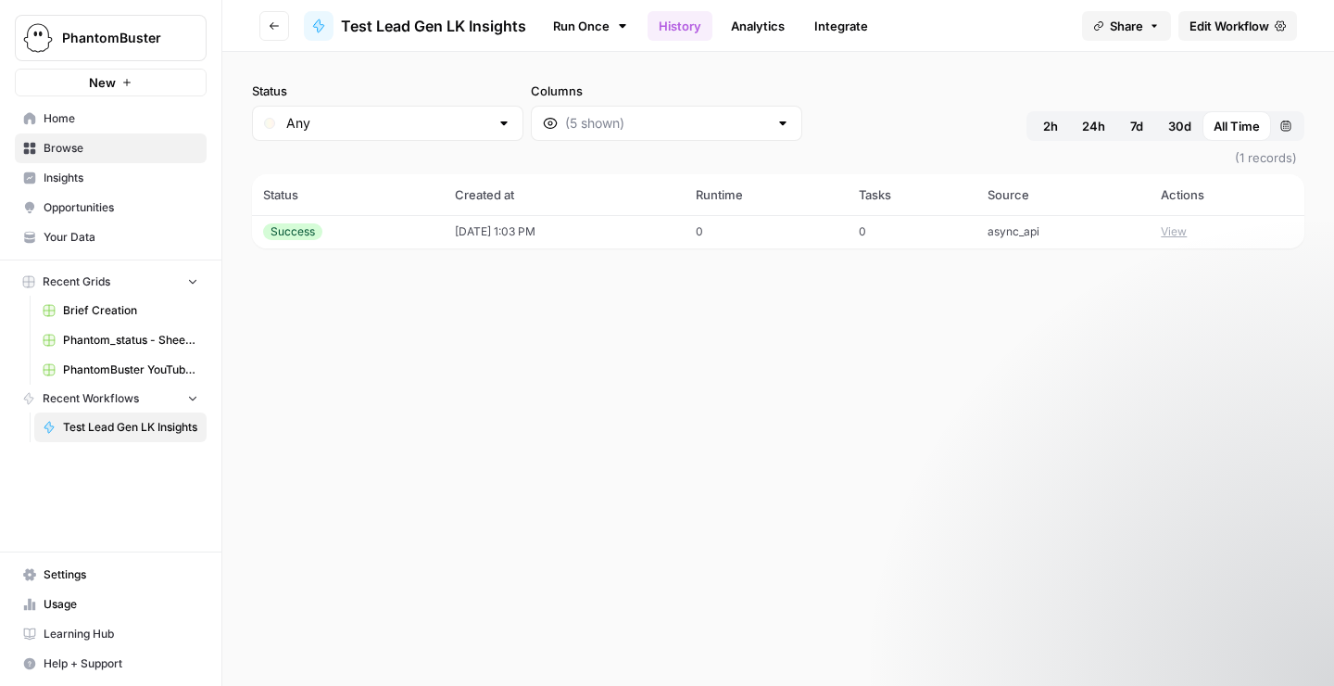
click at [619, 25] on icon at bounding box center [622, 26] width 15 height 15
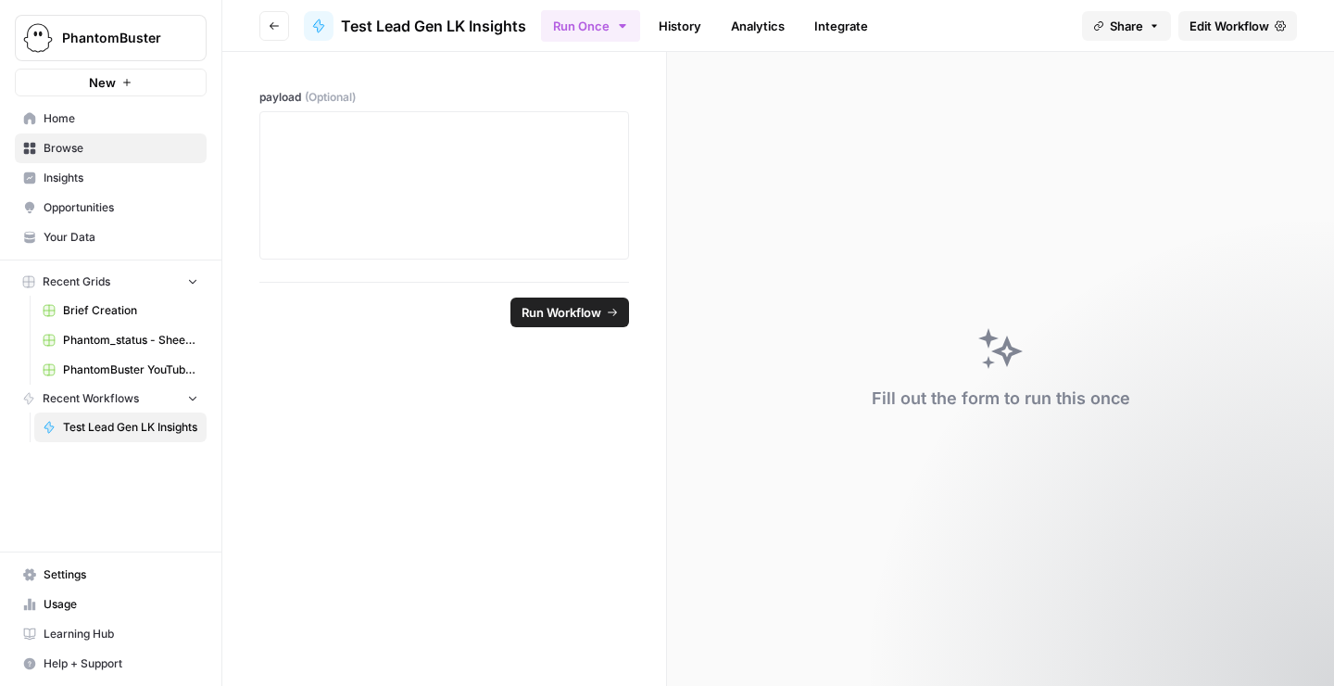
click at [671, 25] on link "History" at bounding box center [680, 26] width 65 height 30
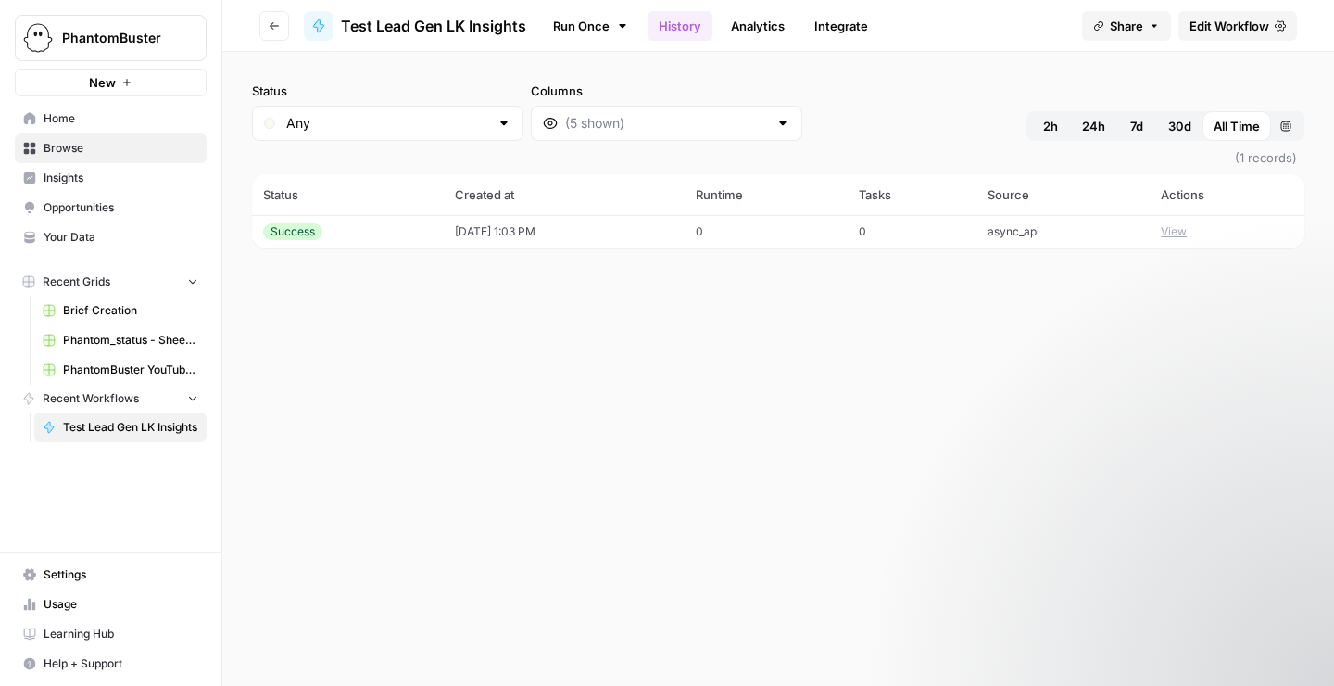
click at [1180, 234] on button "View" at bounding box center [1174, 231] width 26 height 17
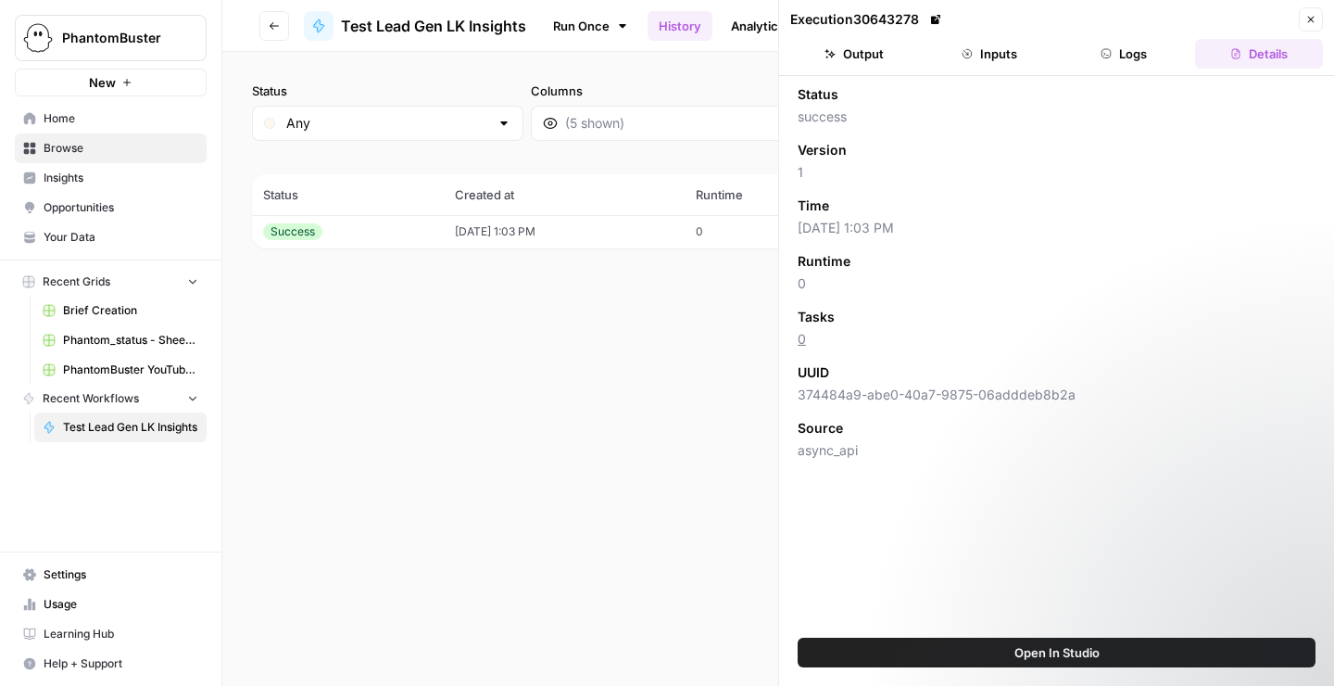
click at [859, 57] on button "Output" at bounding box center [854, 54] width 128 height 30
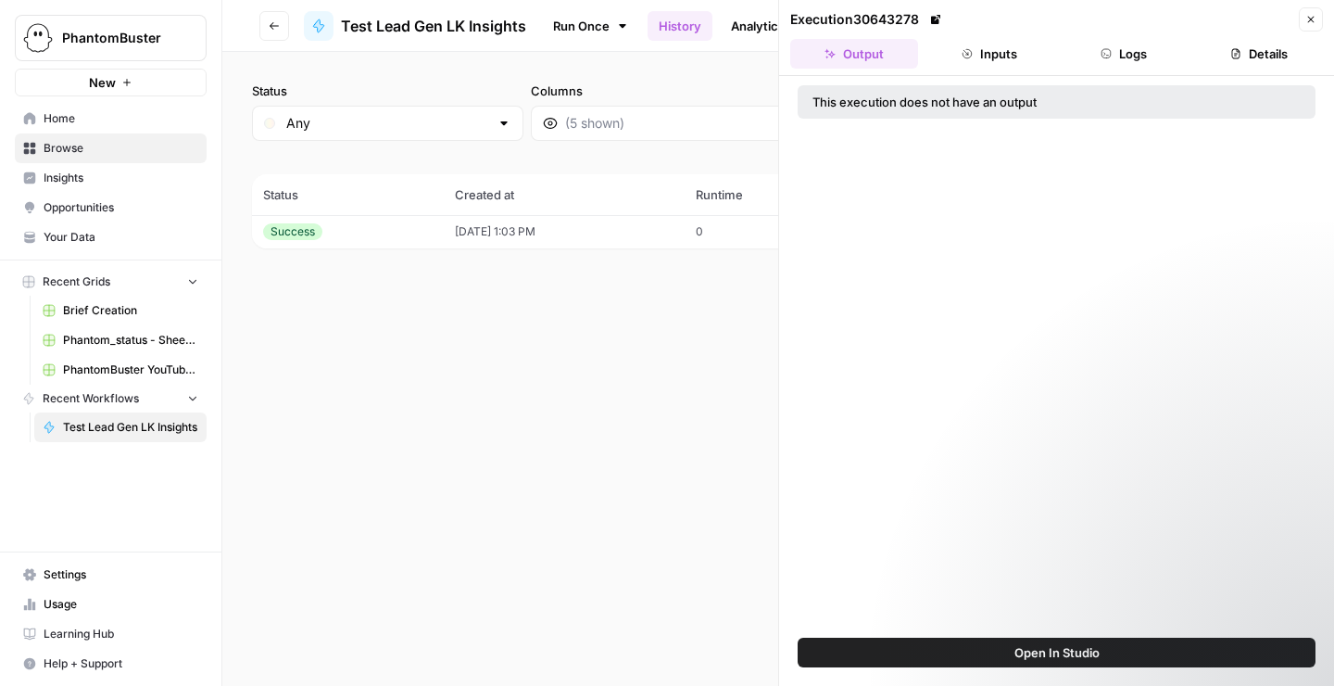
click at [873, 97] on div "This execution does not have an output" at bounding box center [991, 102] width 357 height 19
click at [1262, 58] on button "Details" at bounding box center [1259, 54] width 128 height 30
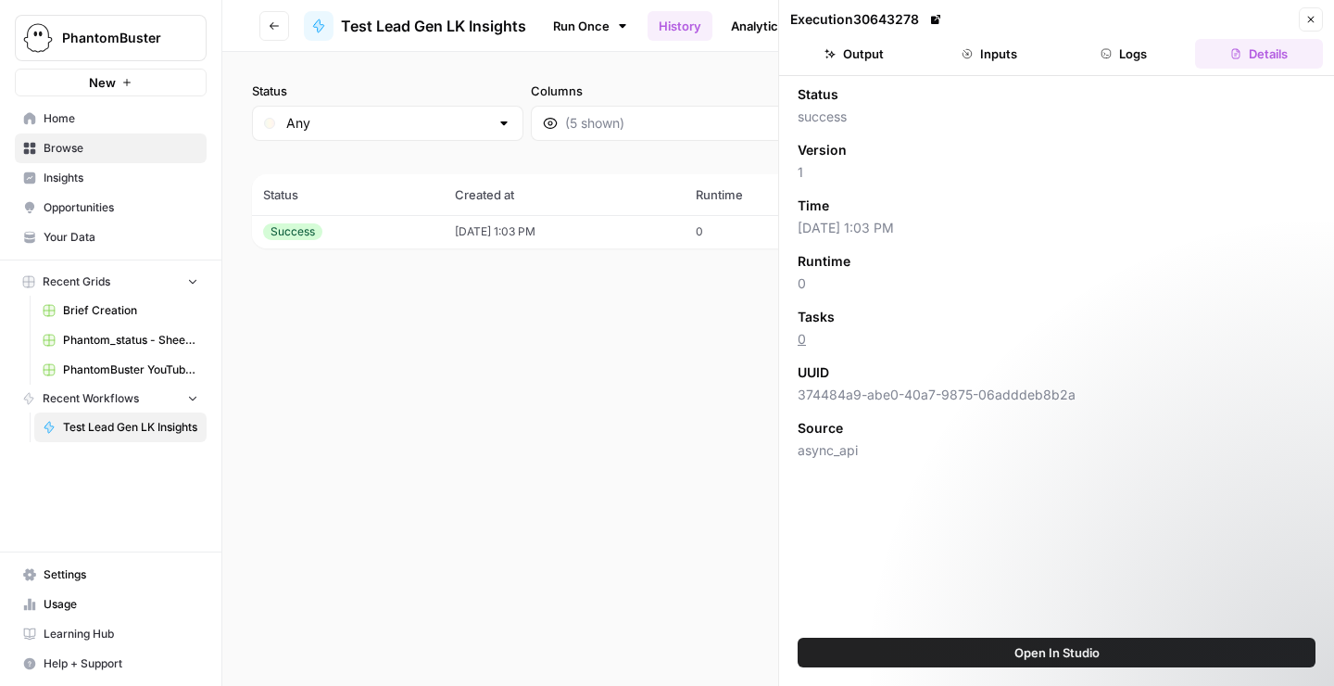
click at [1084, 648] on span "Open In Studio" at bounding box center [1057, 652] width 85 height 19
click at [1316, 19] on icon "button" at bounding box center [1311, 19] width 11 height 11
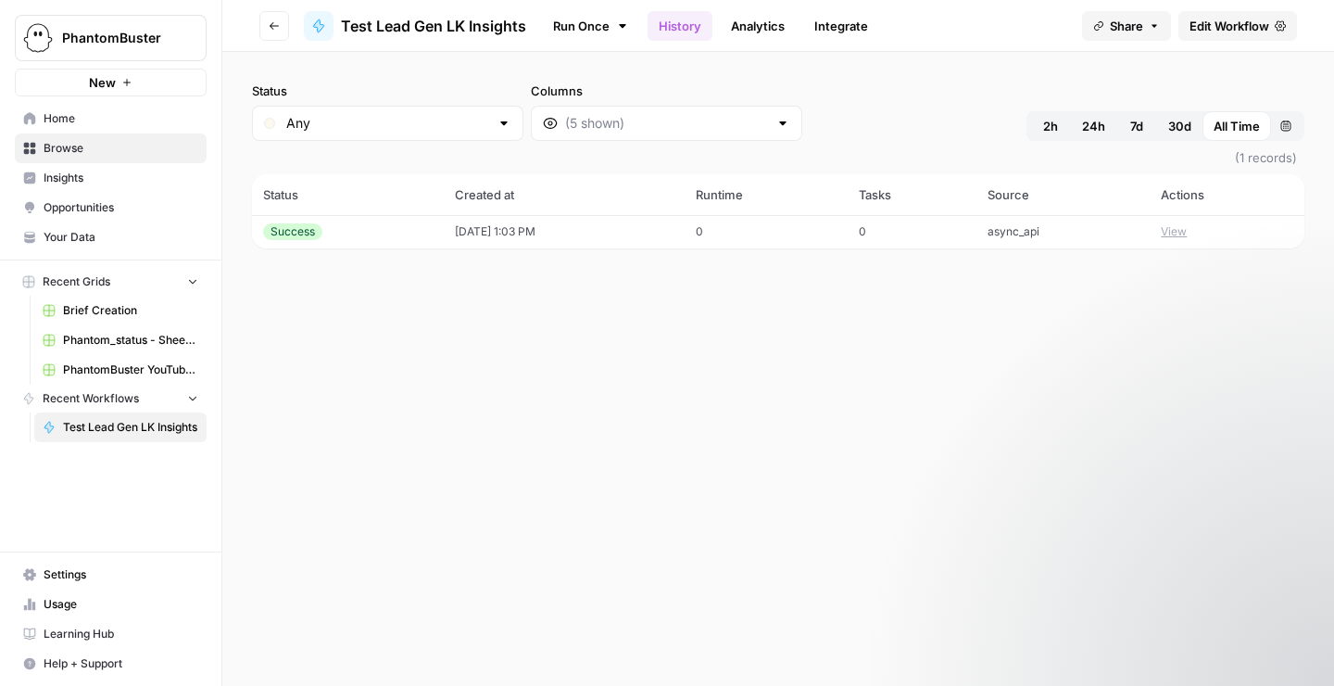
click at [1177, 233] on button "View" at bounding box center [1174, 231] width 26 height 17
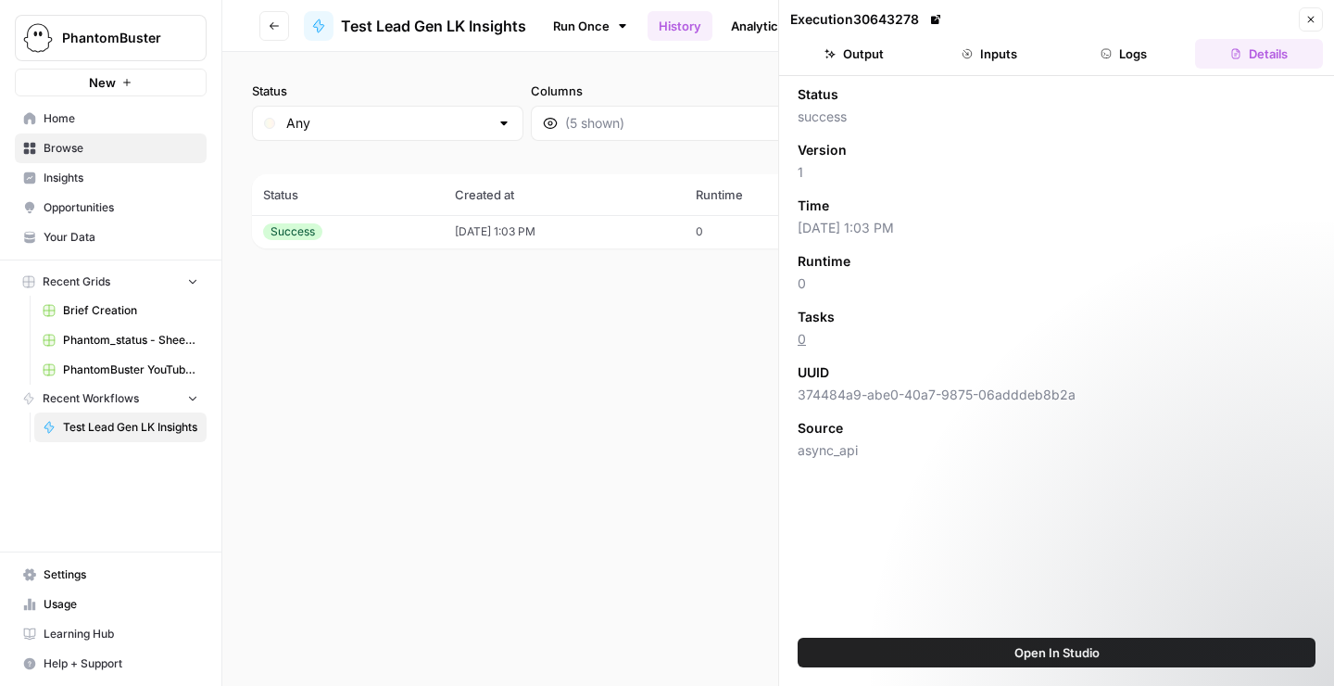
click at [939, 19] on icon at bounding box center [935, 19] width 9 height 9
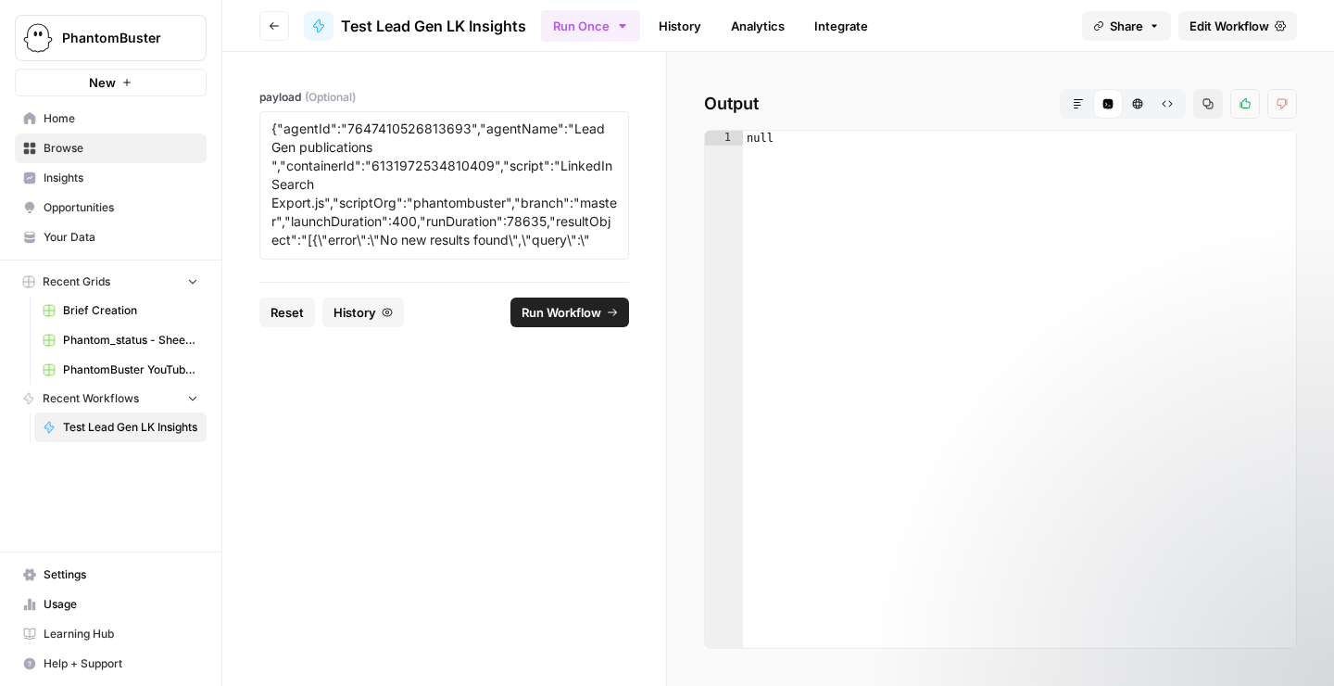
click at [1071, 105] on button "Markdown" at bounding box center [1079, 104] width 30 height 30
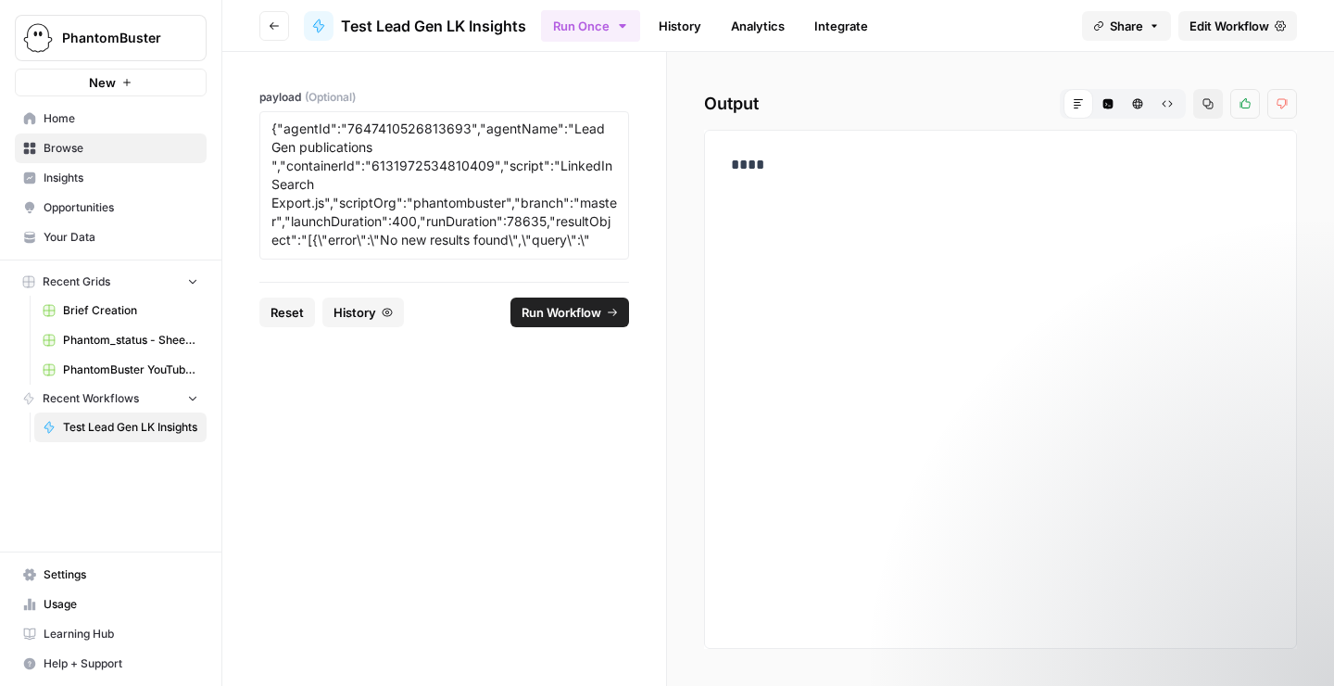
click at [1119, 109] on button "Code Editor" at bounding box center [1109, 104] width 30 height 30
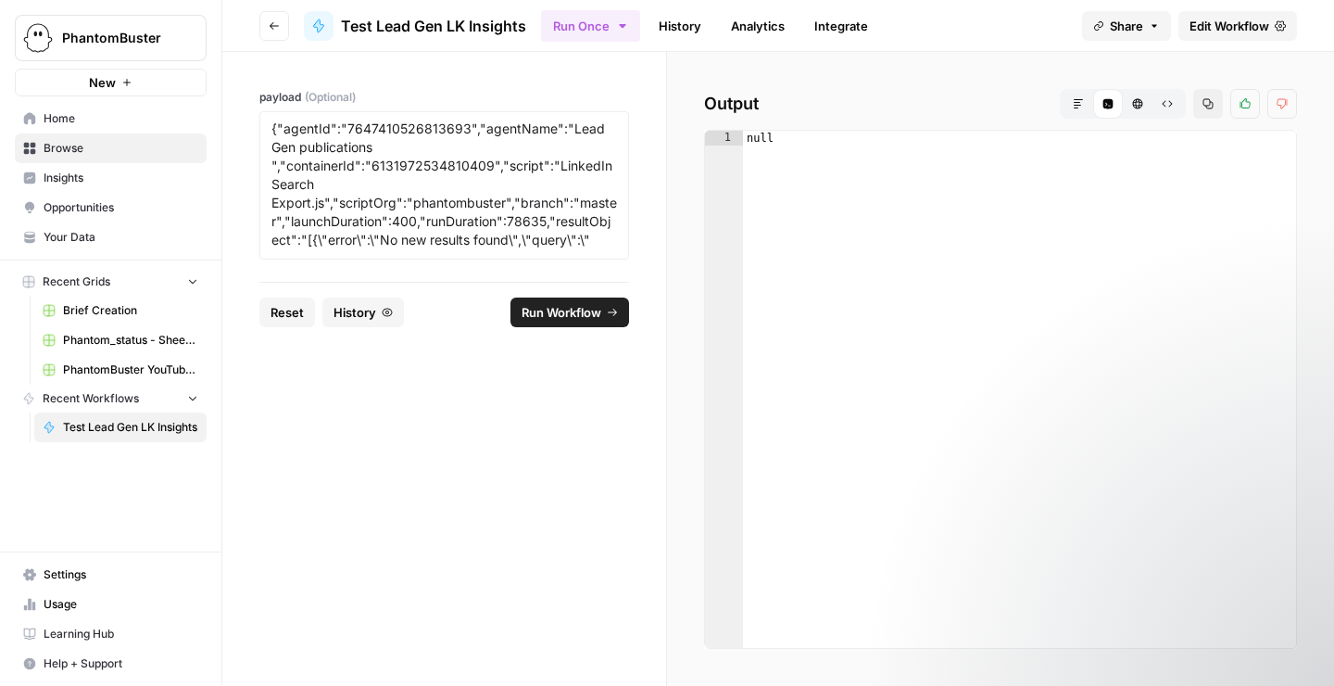
scroll to position [165, 0]
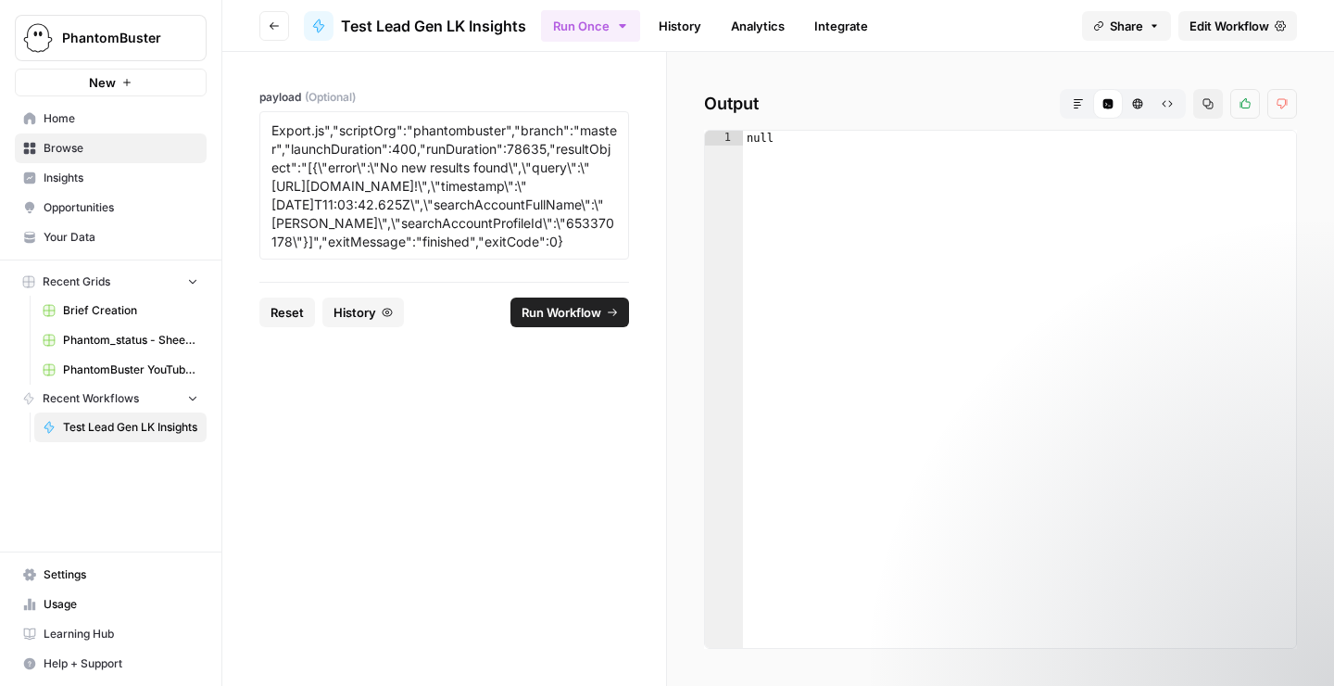
click at [664, 29] on link "History" at bounding box center [680, 26] width 65 height 30
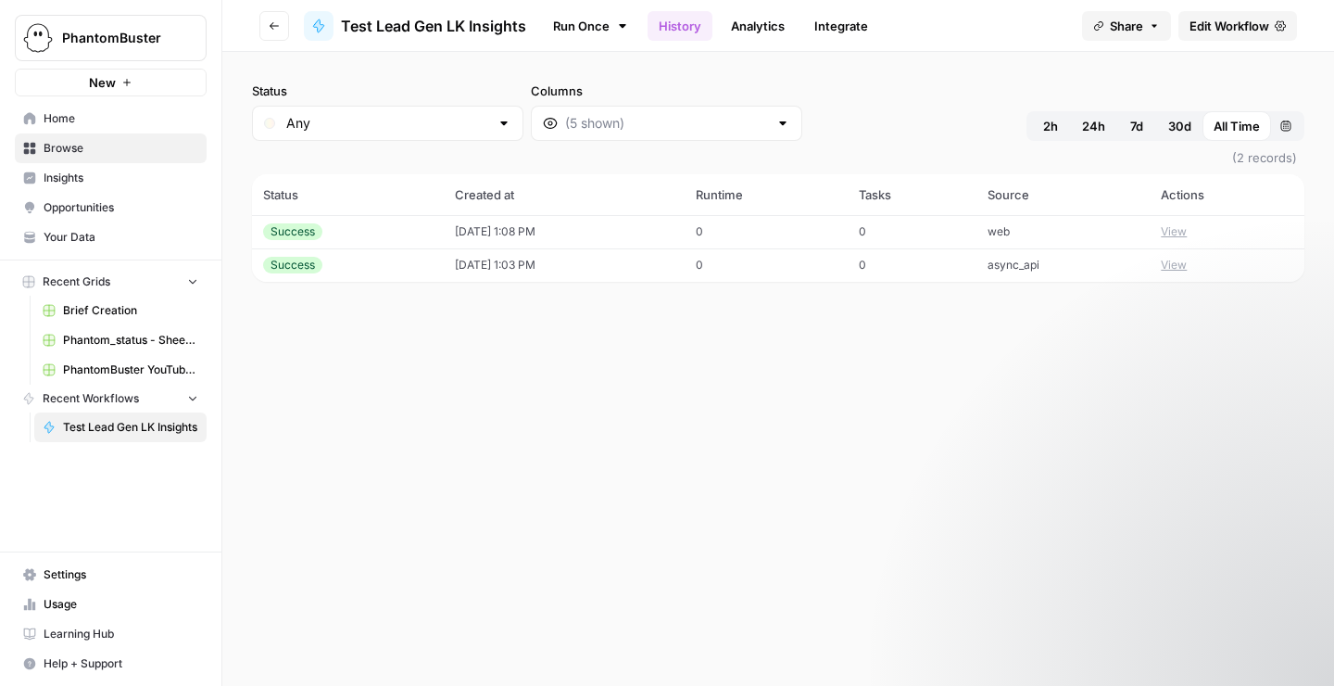
click at [1104, 268] on td "async_api" at bounding box center [1064, 264] width 174 height 33
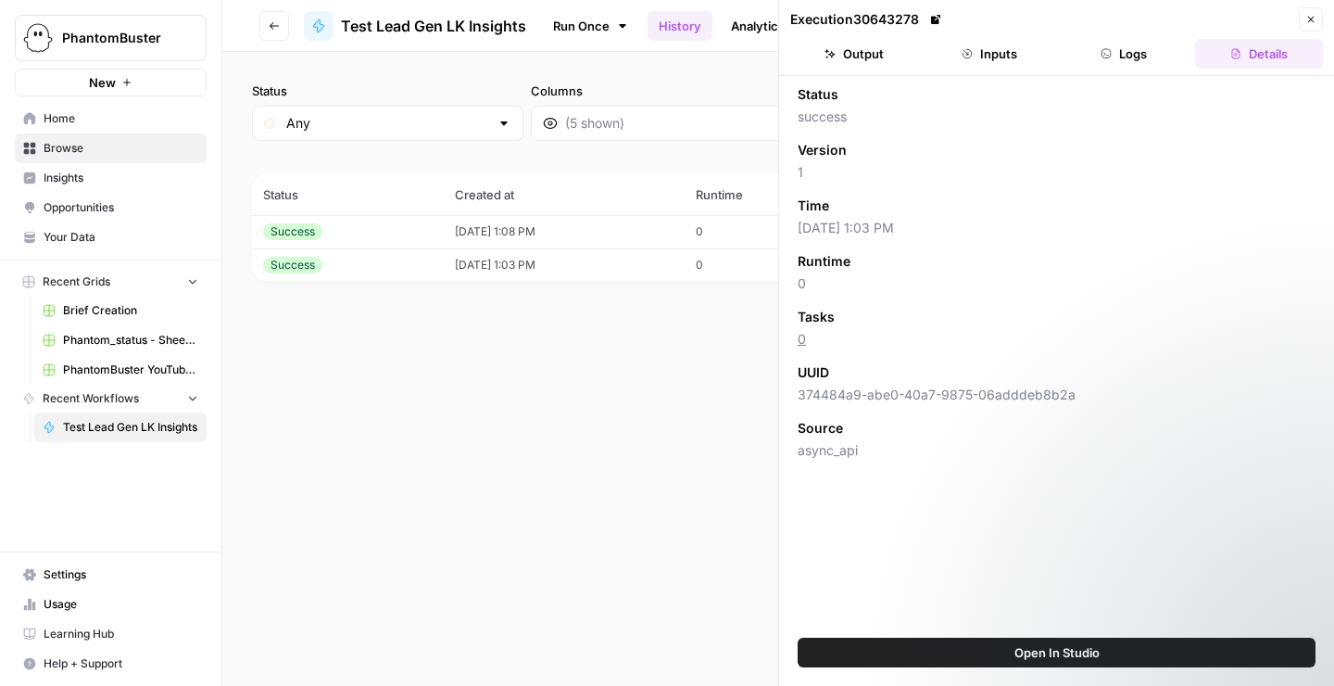
click at [854, 64] on button "Output" at bounding box center [854, 54] width 128 height 30
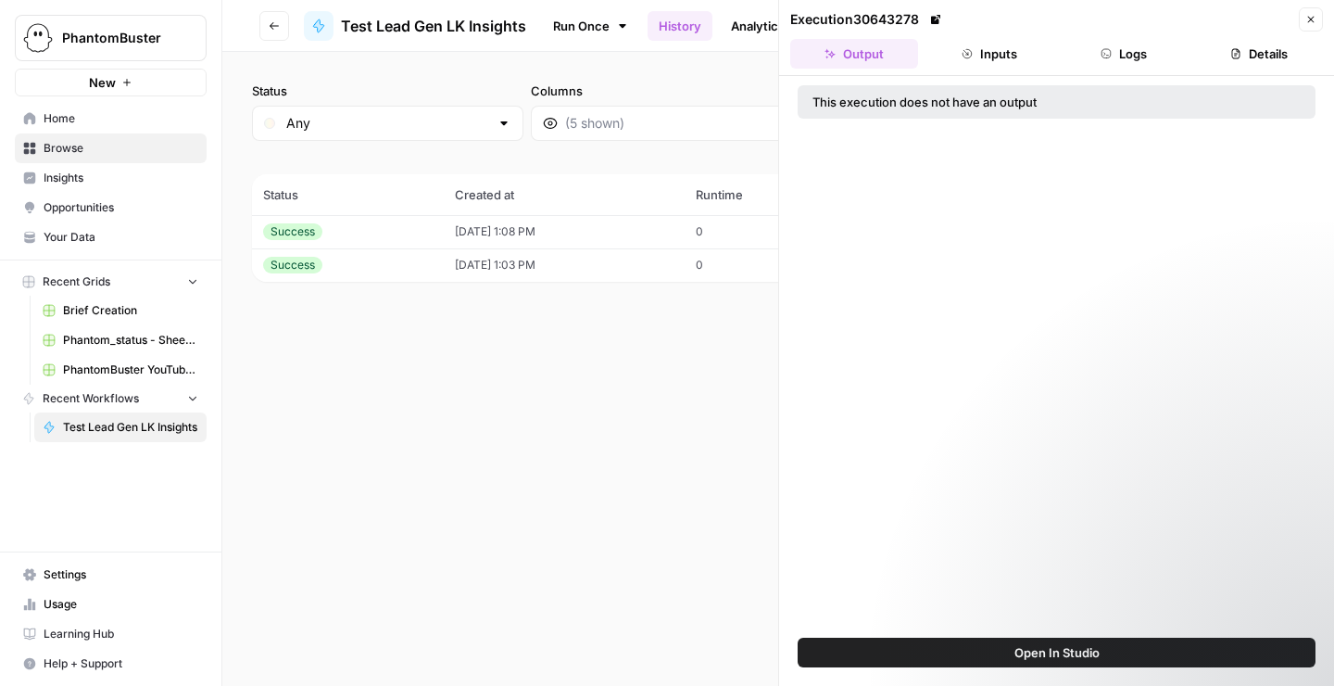
click at [882, 100] on div "This execution does not have an output" at bounding box center [991, 102] width 357 height 19
click at [1031, 61] on button "Inputs" at bounding box center [990, 54] width 128 height 30
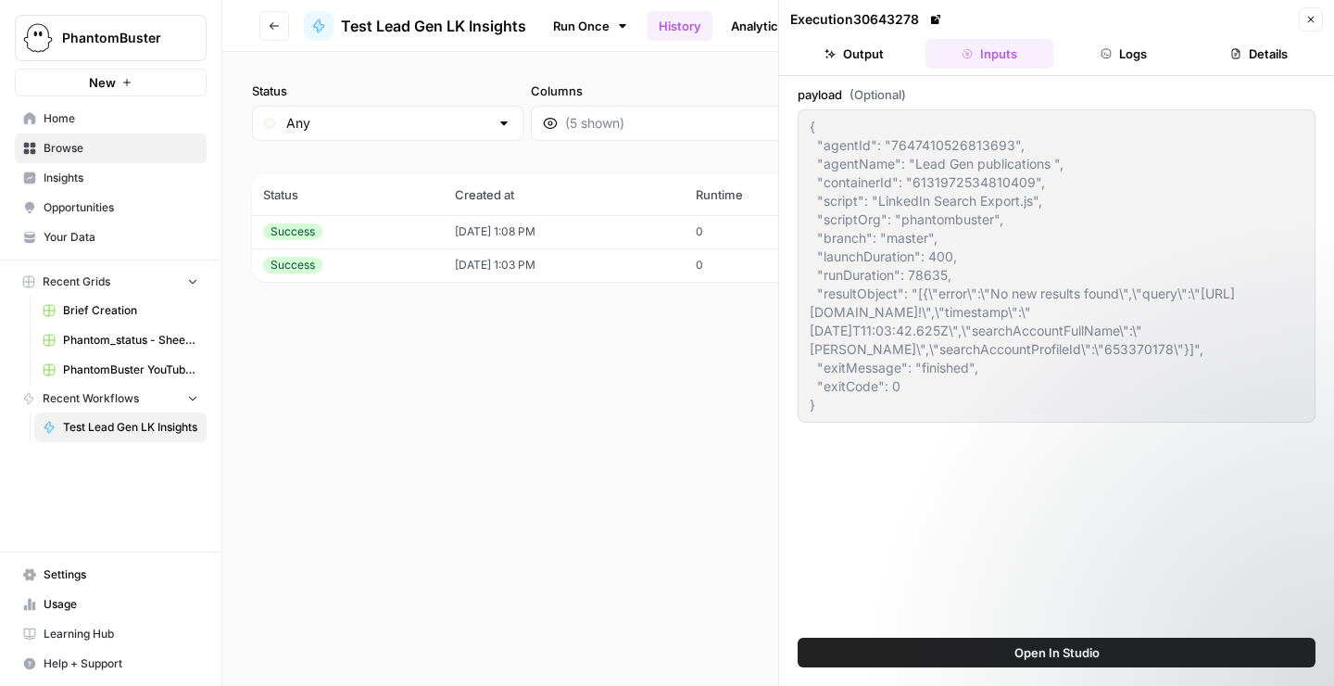
click at [1111, 60] on button "Logs" at bounding box center [1125, 54] width 128 height 30
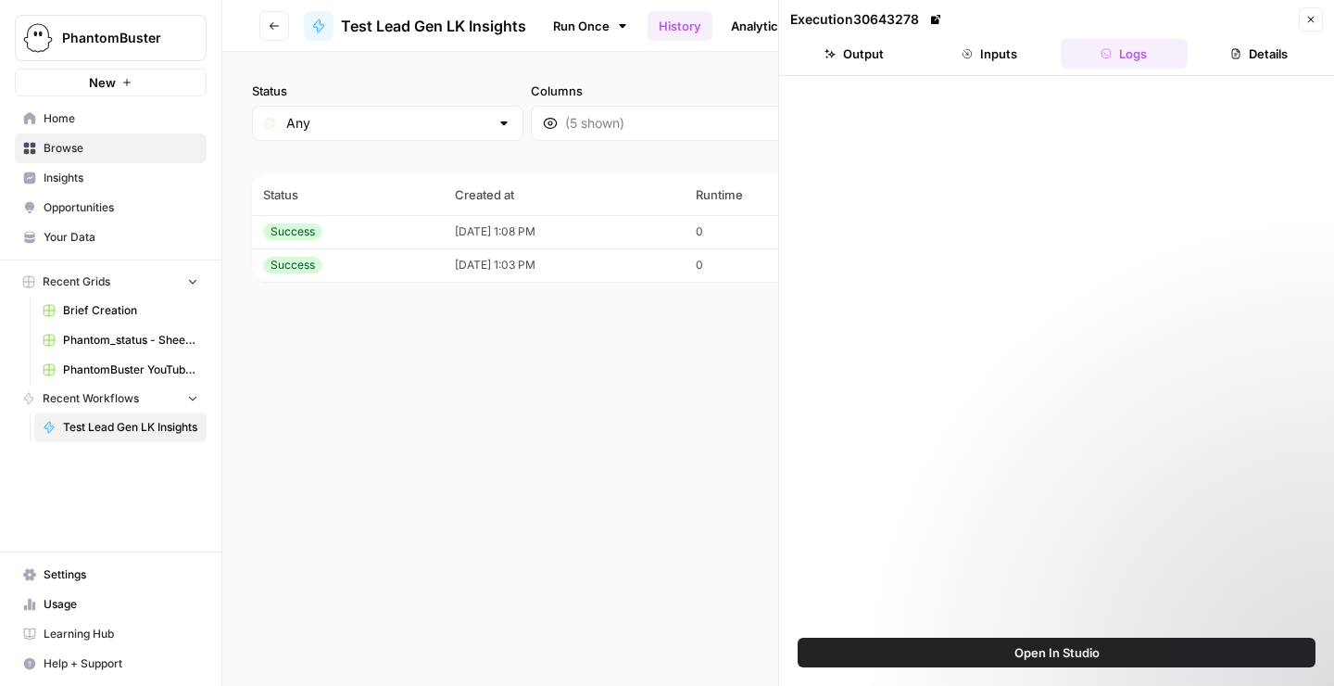
click at [1227, 57] on button "Details" at bounding box center [1259, 54] width 128 height 30
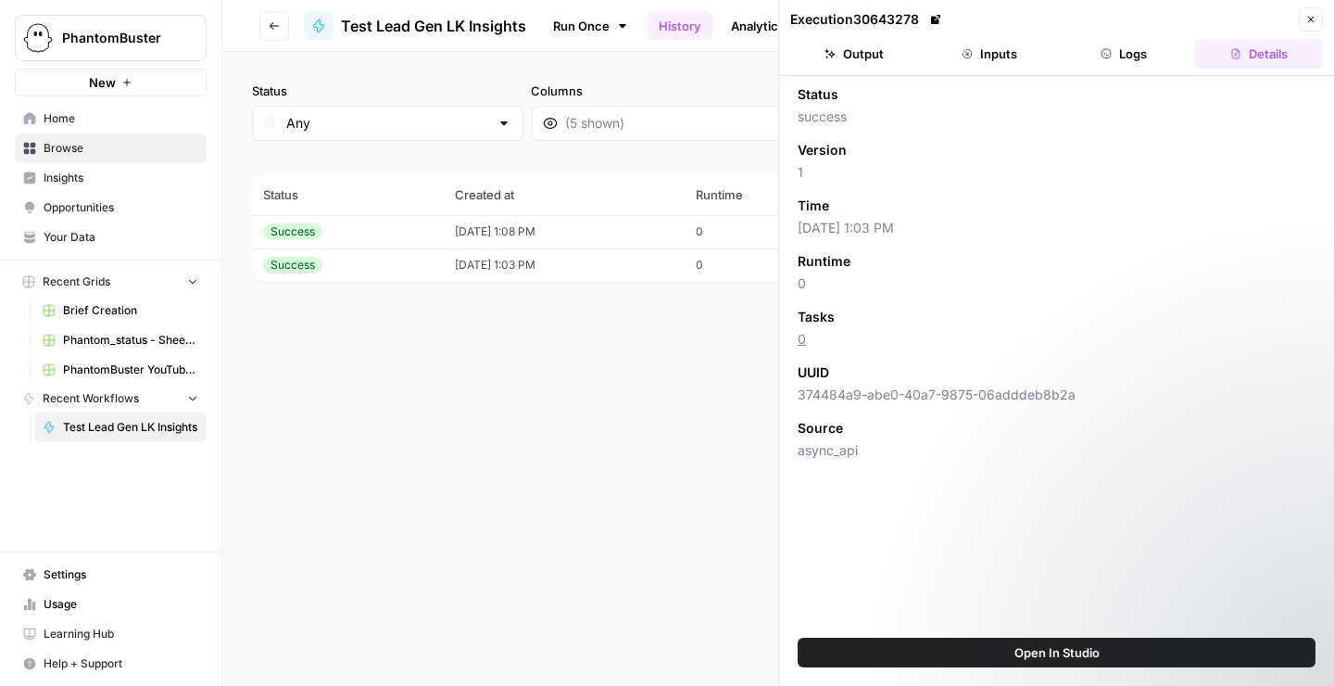
click at [1306, 22] on icon "button" at bounding box center [1311, 19] width 11 height 11
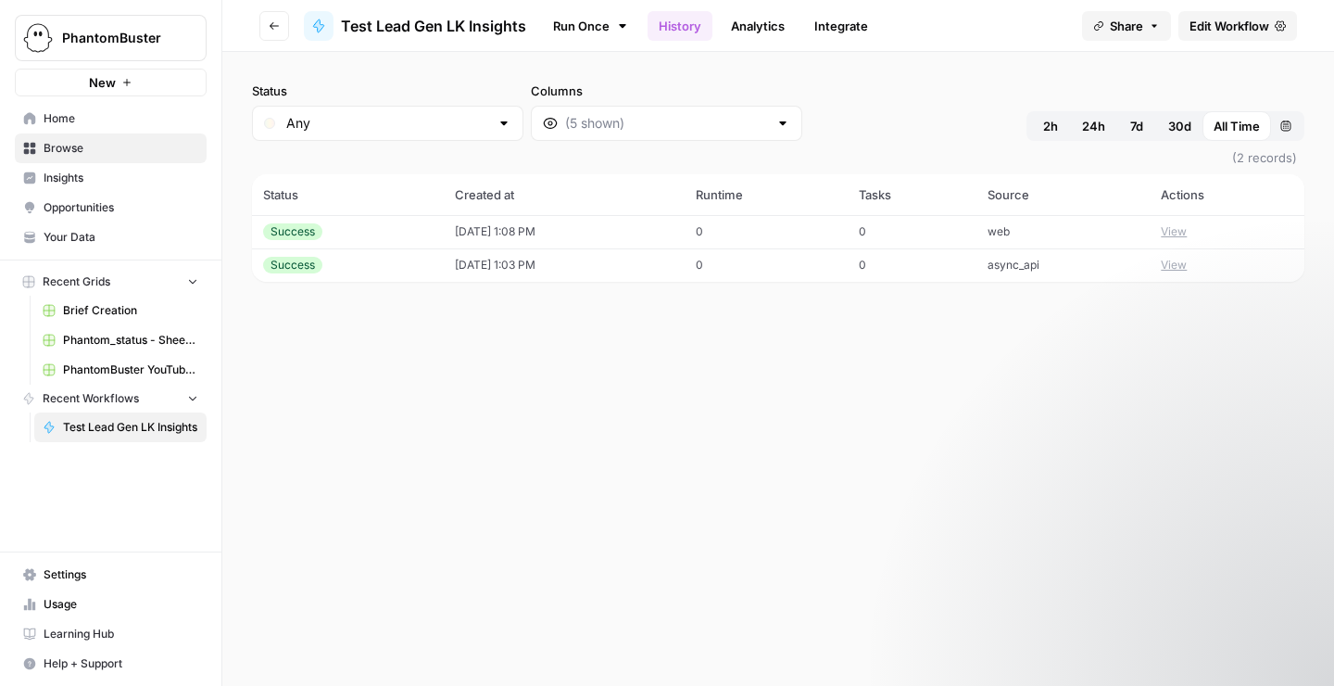
click at [624, 30] on icon at bounding box center [622, 26] width 15 height 15
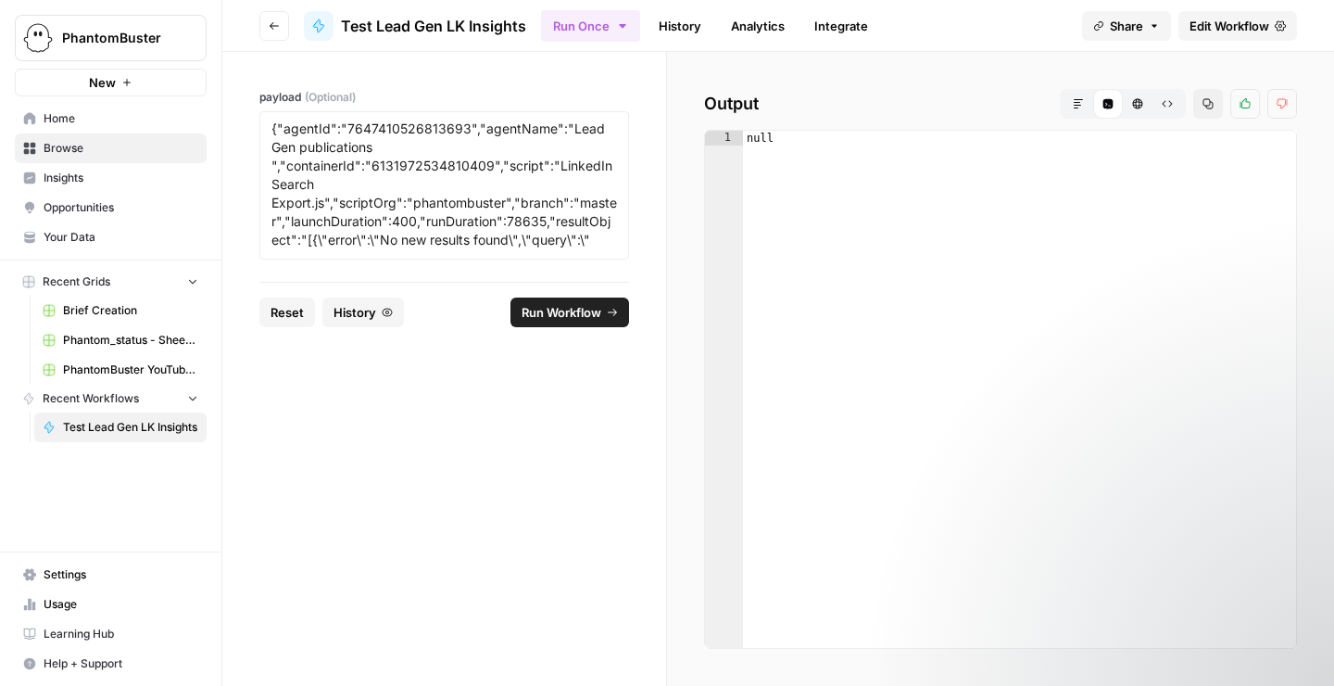
click at [627, 28] on icon "button" at bounding box center [622, 26] width 15 height 15
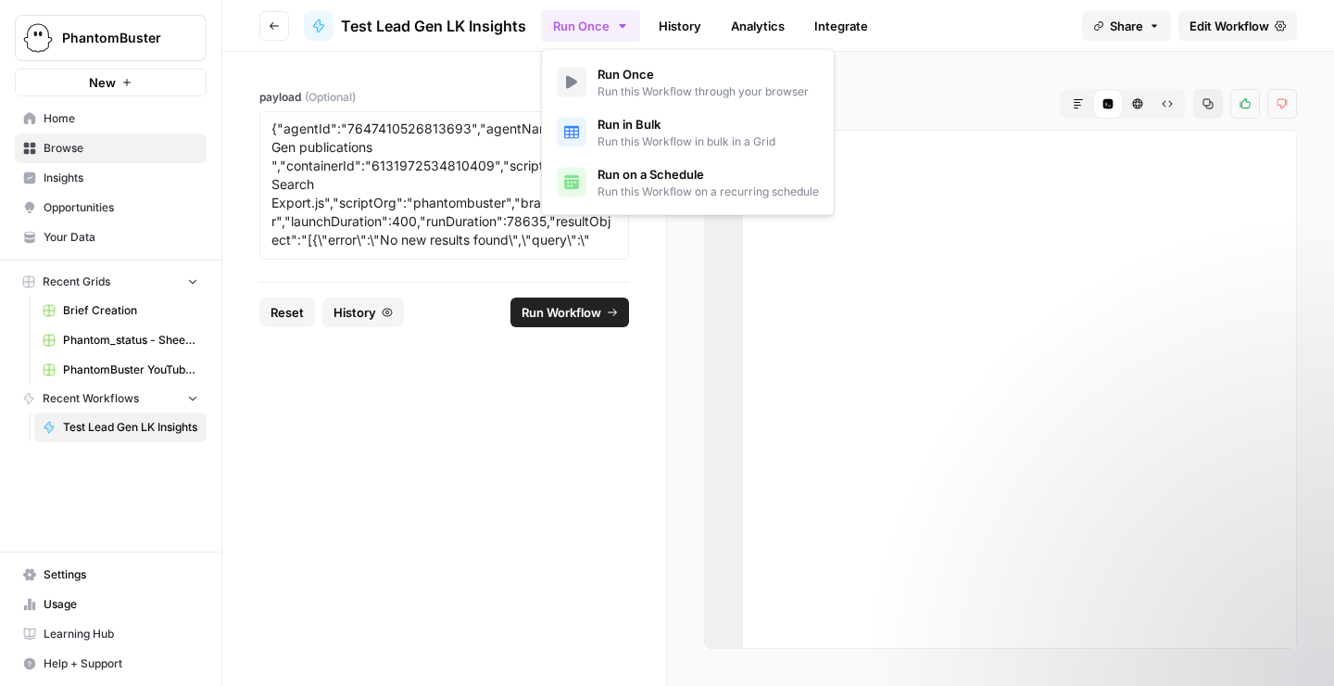
click at [1236, 35] on link "Edit Workflow" at bounding box center [1238, 26] width 119 height 30
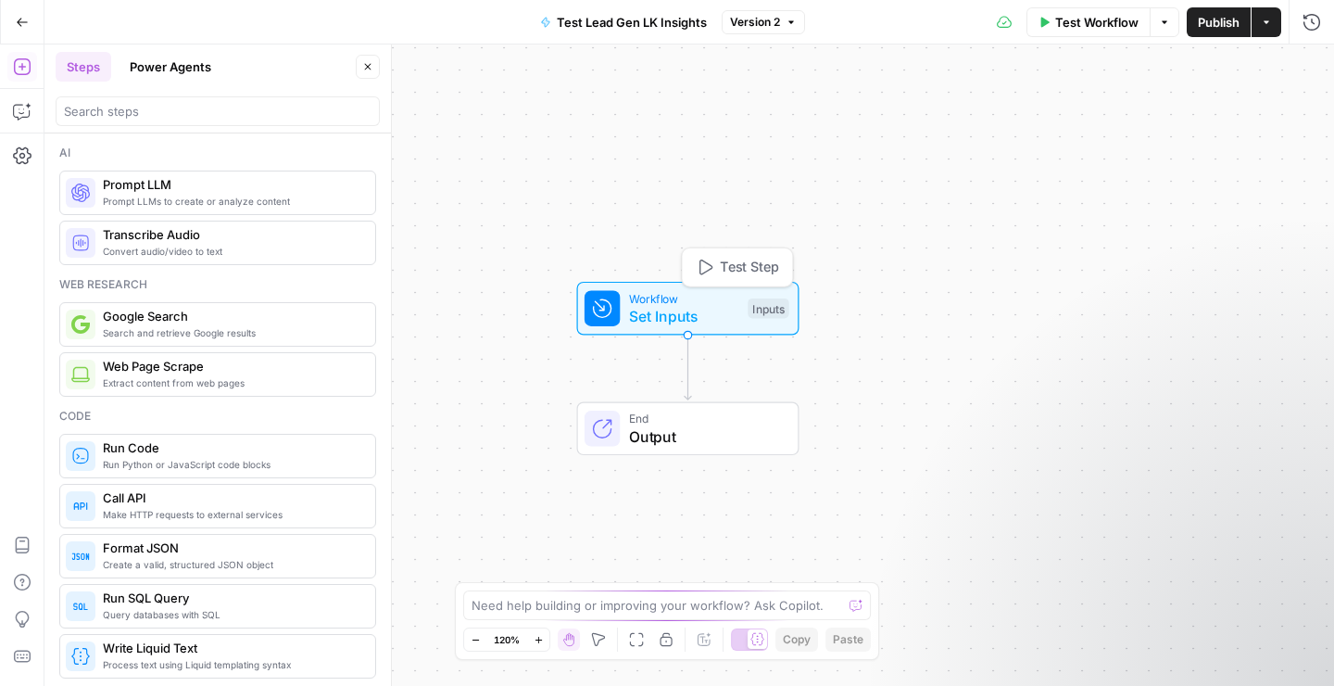
click at [688, 325] on span "Set Inputs" at bounding box center [684, 316] width 110 height 22
click at [987, 135] on icon "button" at bounding box center [987, 135] width 15 height 15
click at [1259, 119] on span "edit field" at bounding box center [1250, 114] width 41 height 15
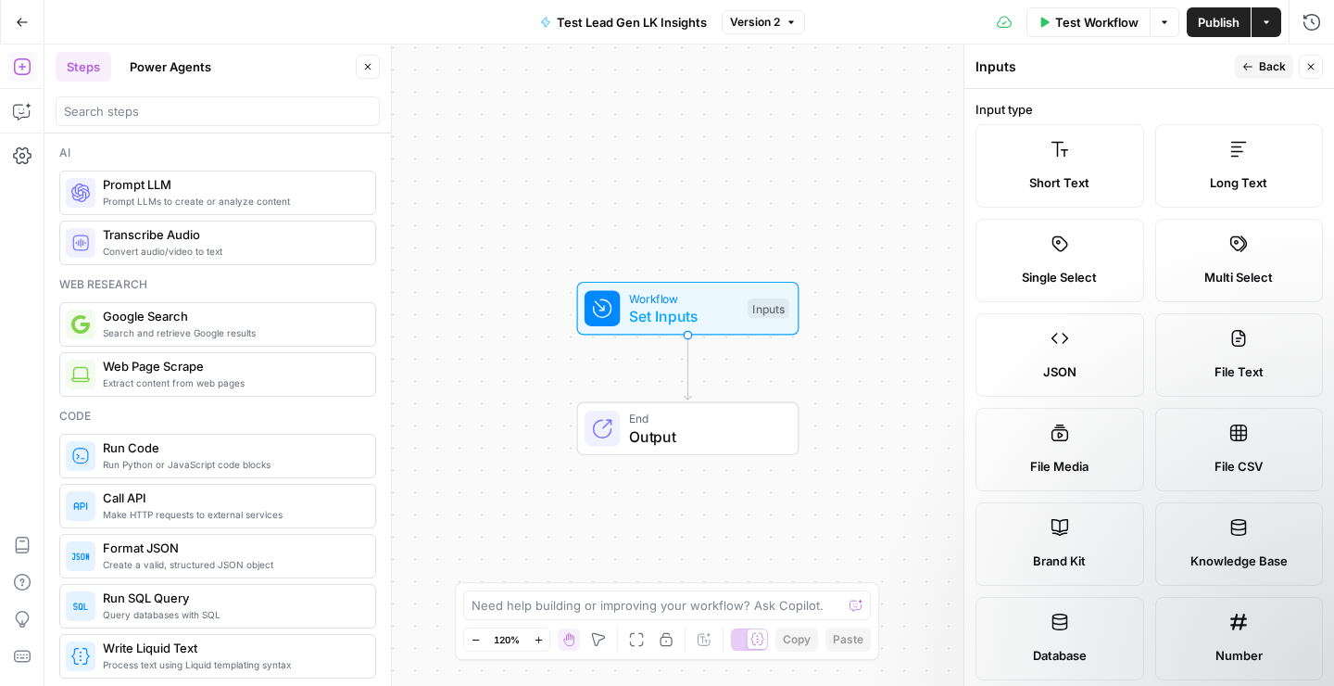
click at [1244, 67] on icon "button" at bounding box center [1248, 66] width 11 height 11
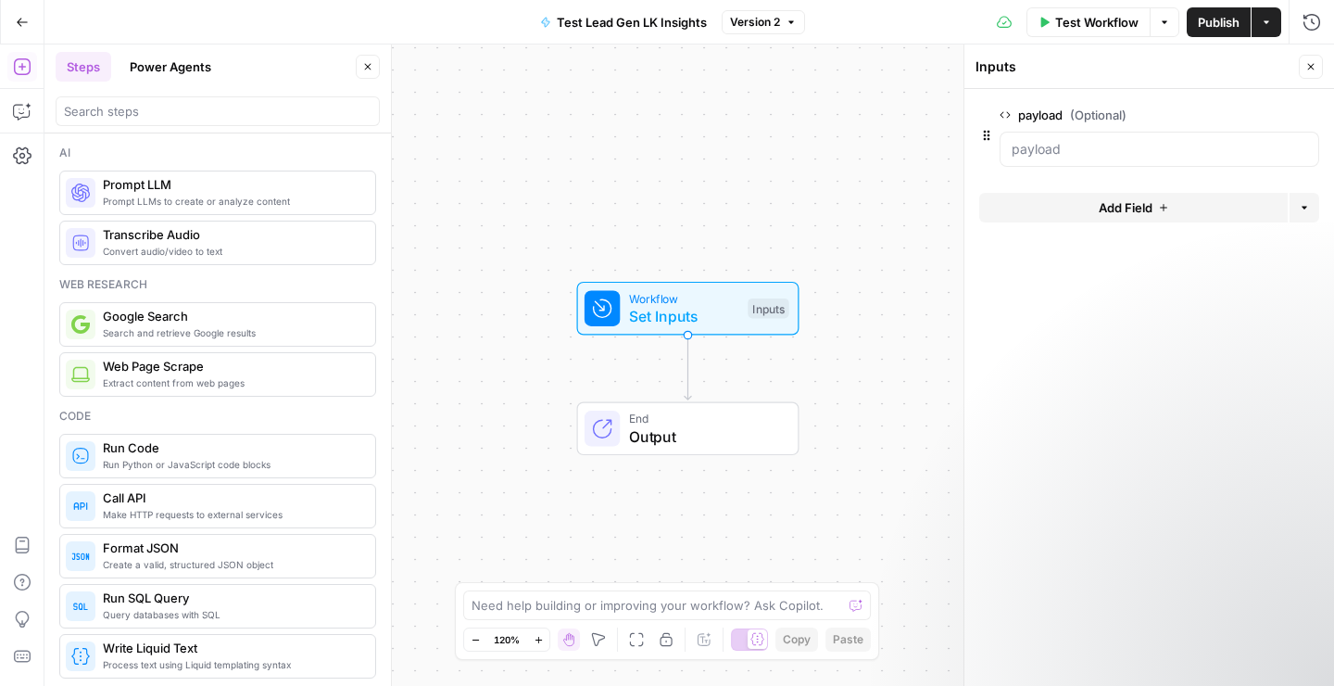
click at [791, 30] on button "Version 2" at bounding box center [763, 22] width 83 height 24
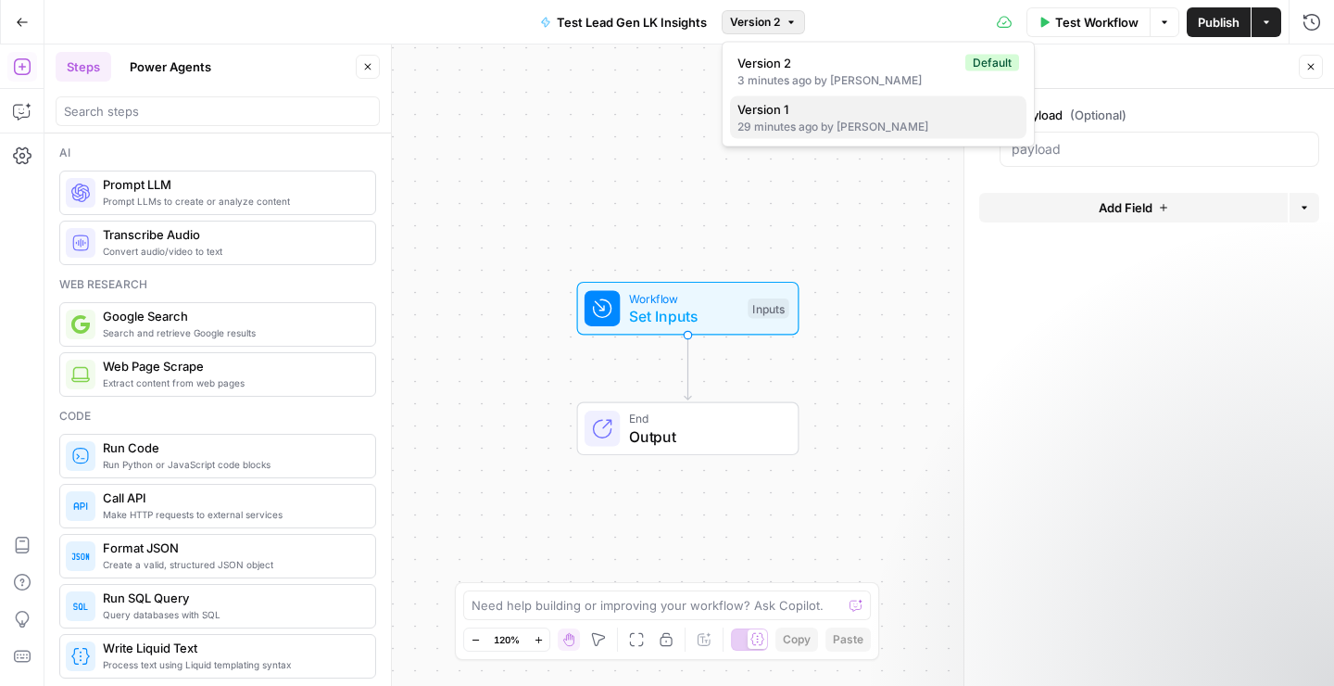
click at [793, 121] on div "29 minutes ago by Julia Estrella" at bounding box center [879, 127] width 282 height 17
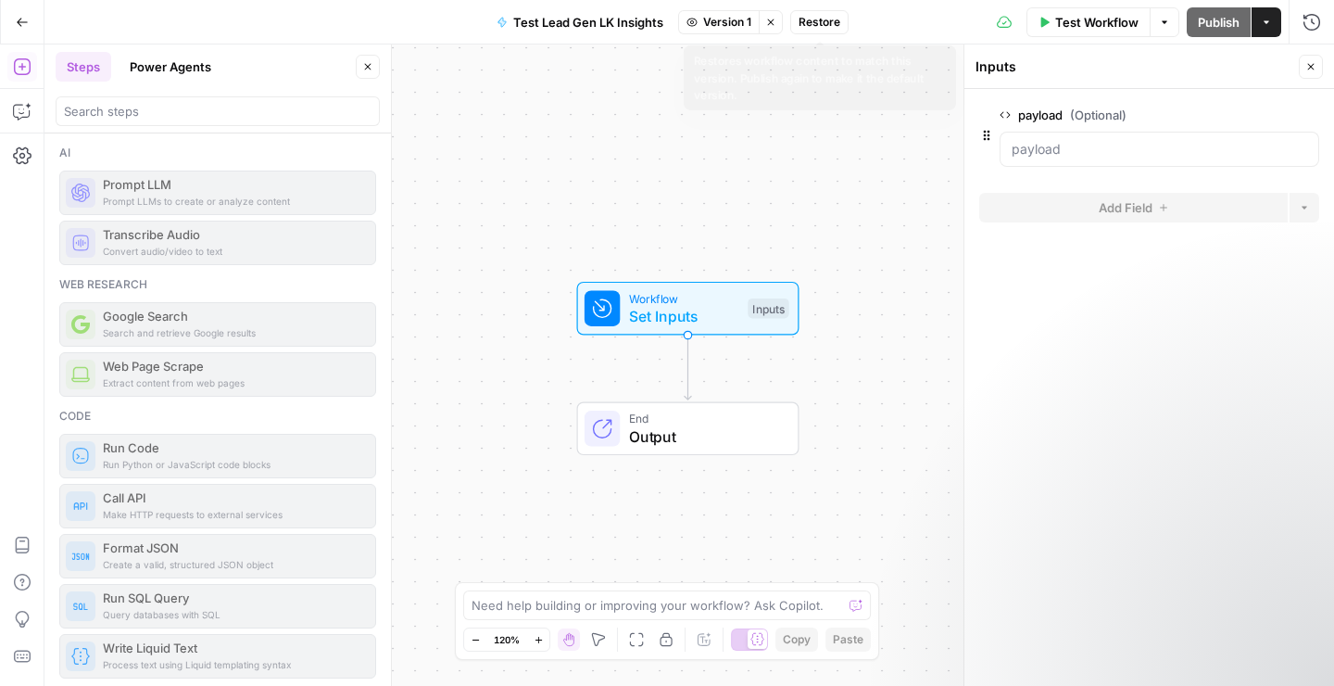
click at [825, 29] on span "Restore" at bounding box center [820, 22] width 42 height 17
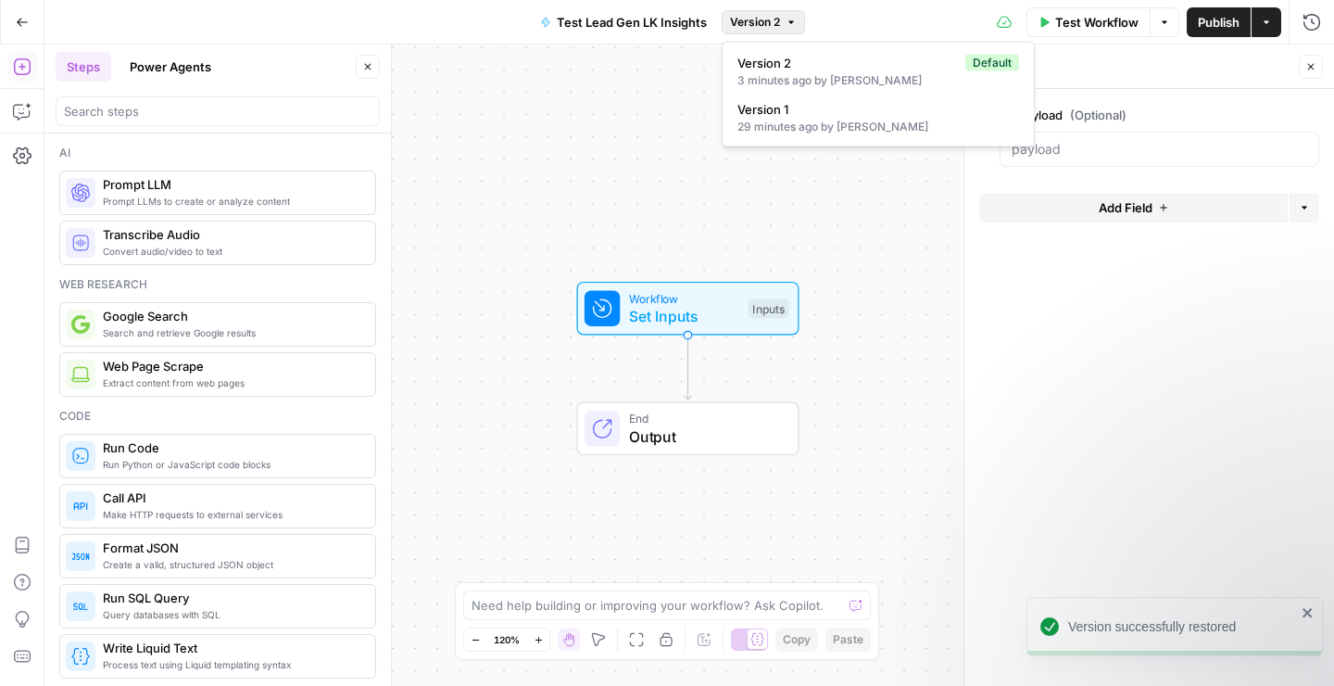
click at [803, 25] on button "Version 2" at bounding box center [763, 22] width 83 height 24
click at [828, 111] on span "Version 1" at bounding box center [875, 109] width 274 height 19
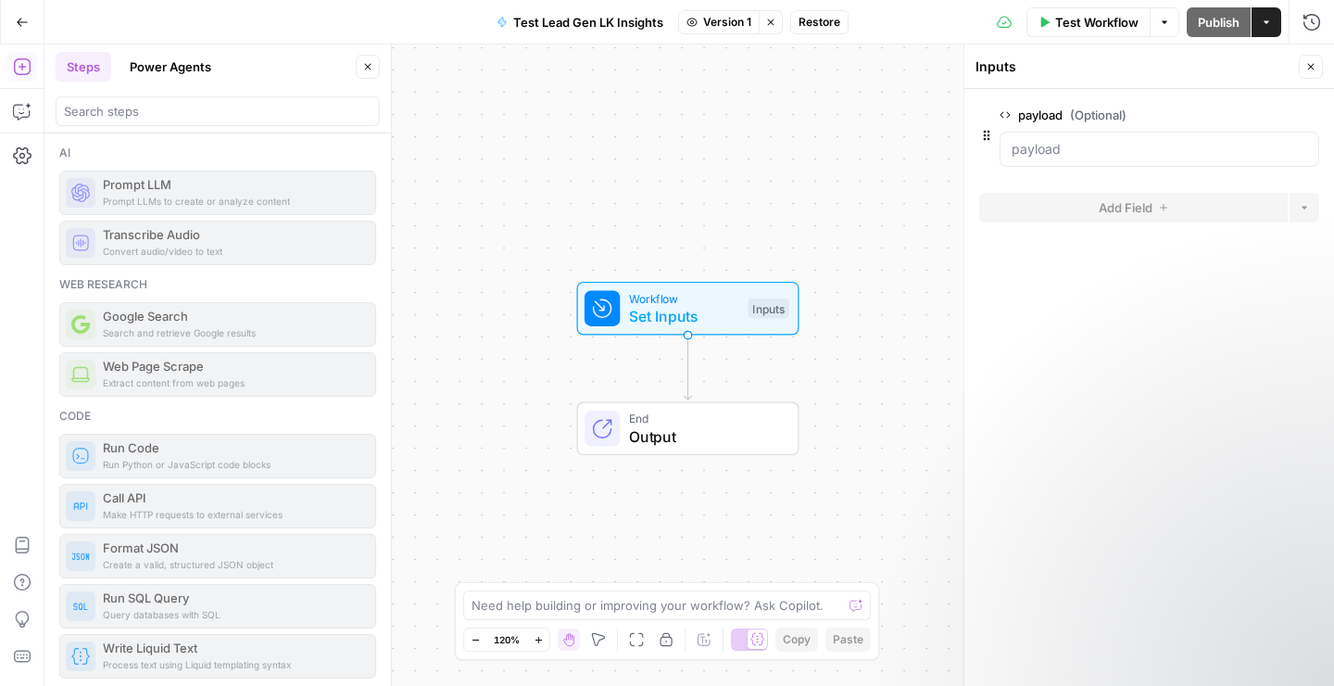
click at [728, 22] on span "Version 1" at bounding box center [727, 22] width 48 height 17
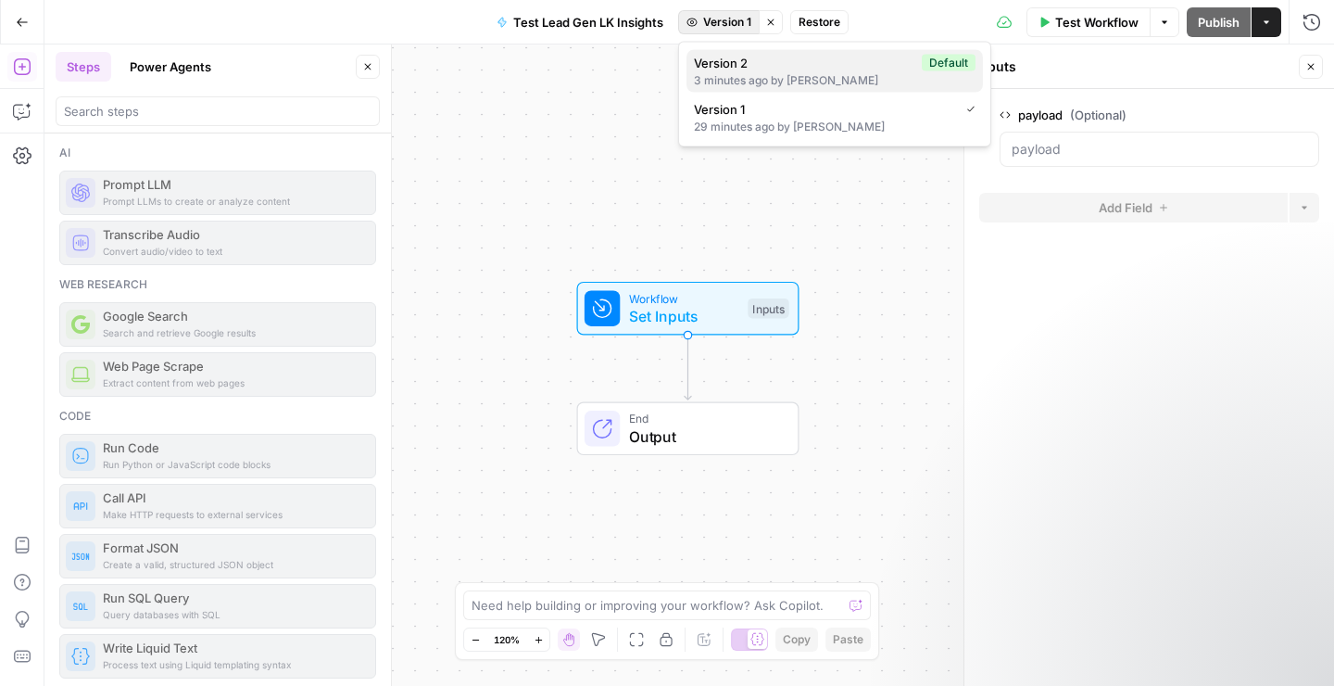
click at [730, 85] on div "3 minutes ago by Julia Estrella" at bounding box center [835, 80] width 282 height 17
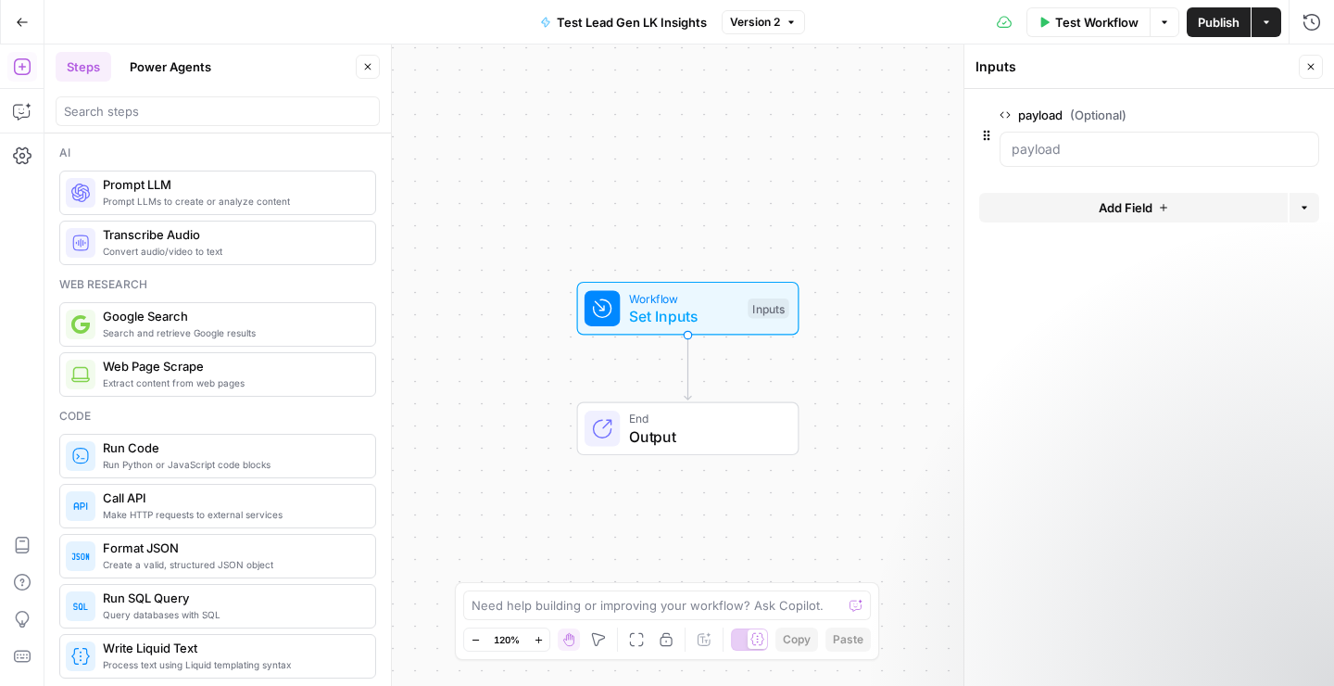
click at [767, 25] on span "Version 2" at bounding box center [755, 22] width 50 height 17
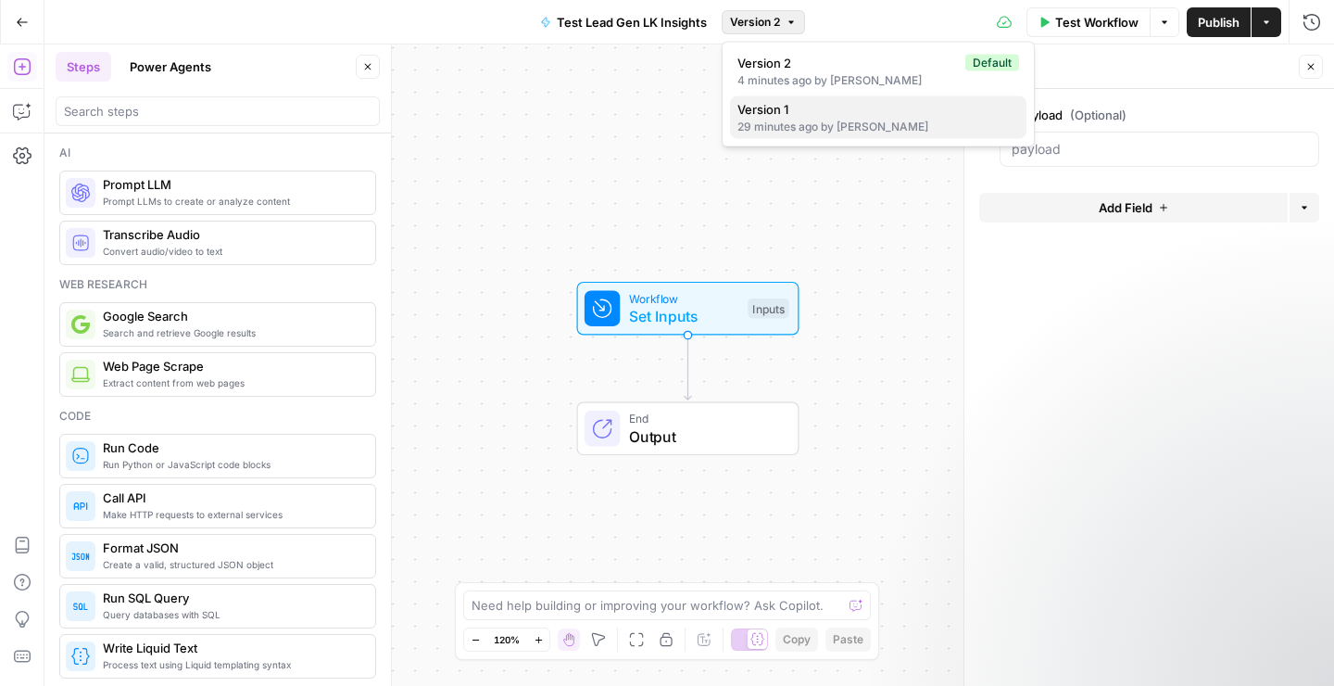
click at [770, 115] on span "Version 1" at bounding box center [875, 109] width 274 height 19
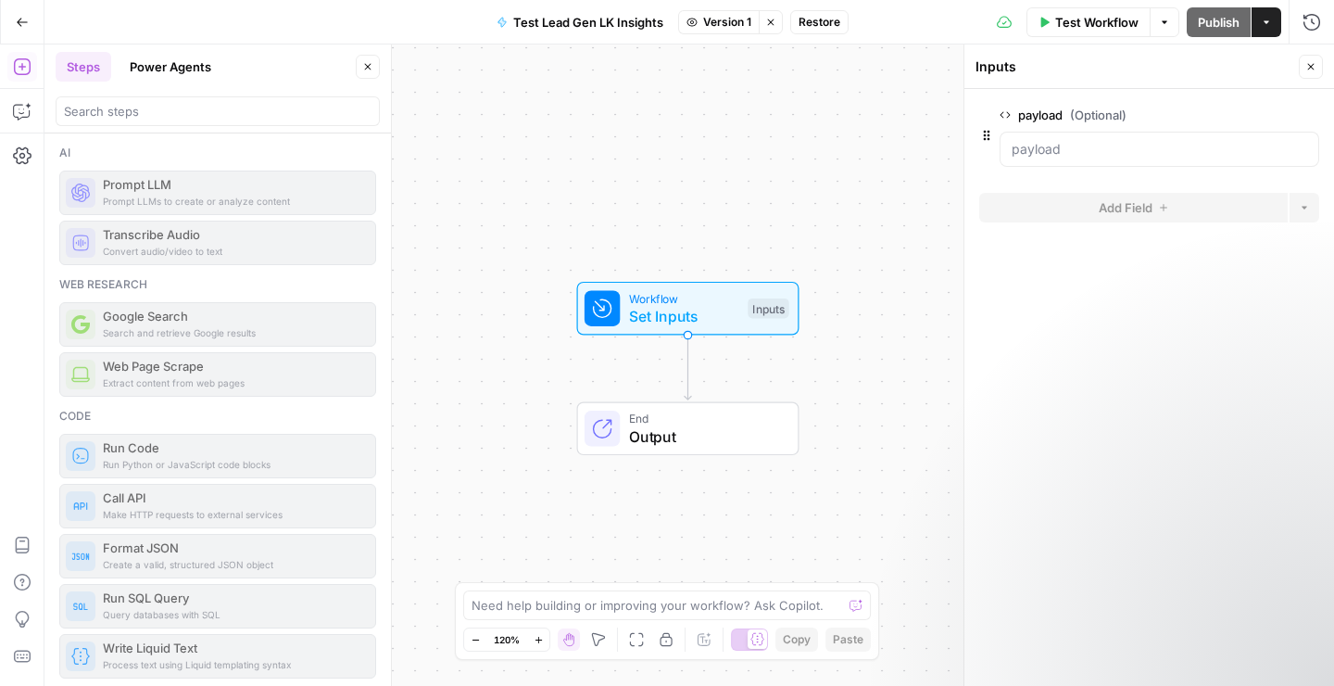
click at [817, 32] on button "Restore" at bounding box center [819, 22] width 58 height 24
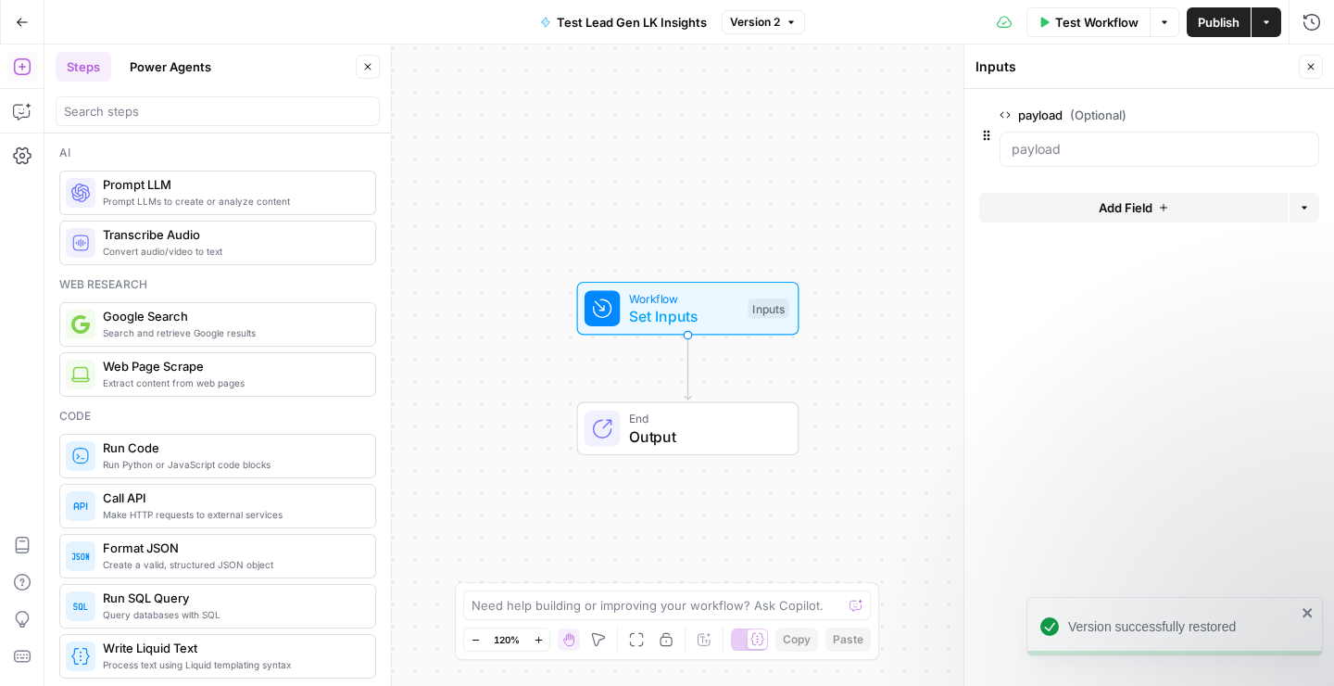
click at [753, 21] on span "Version 2" at bounding box center [755, 22] width 50 height 17
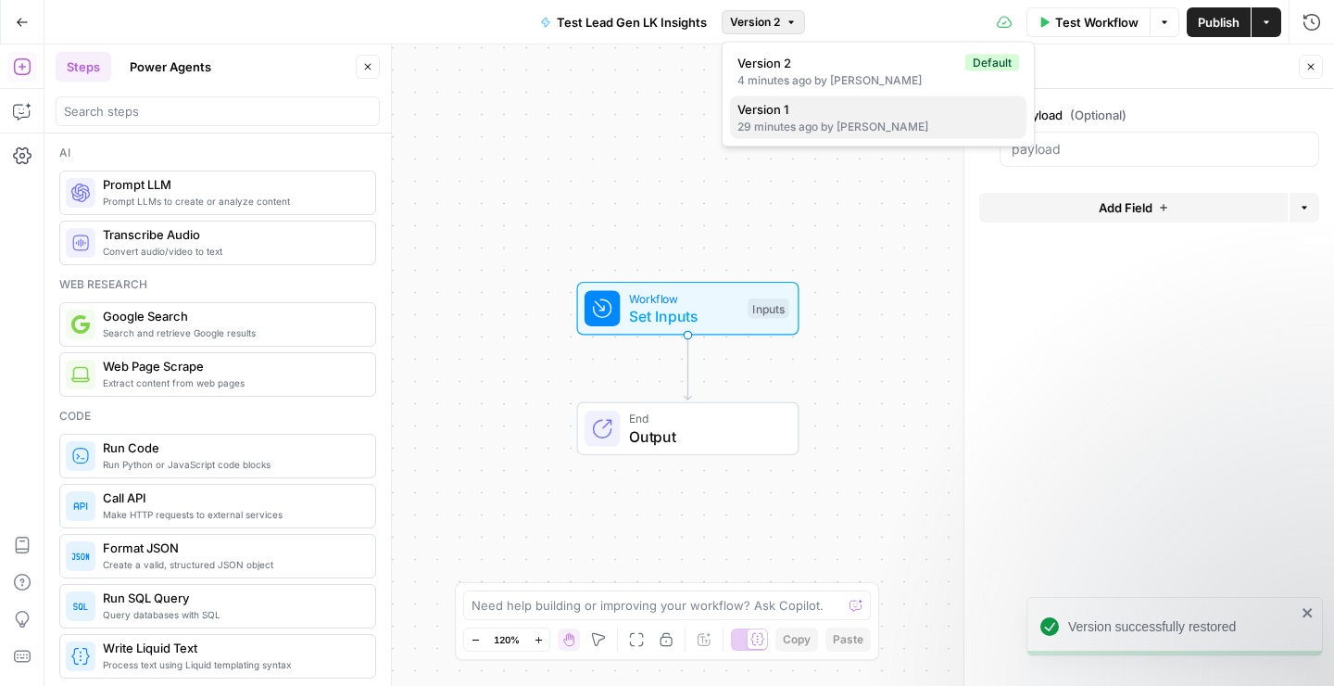
click at [761, 122] on div "29 minutes ago by Julia Estrella" at bounding box center [879, 127] width 282 height 17
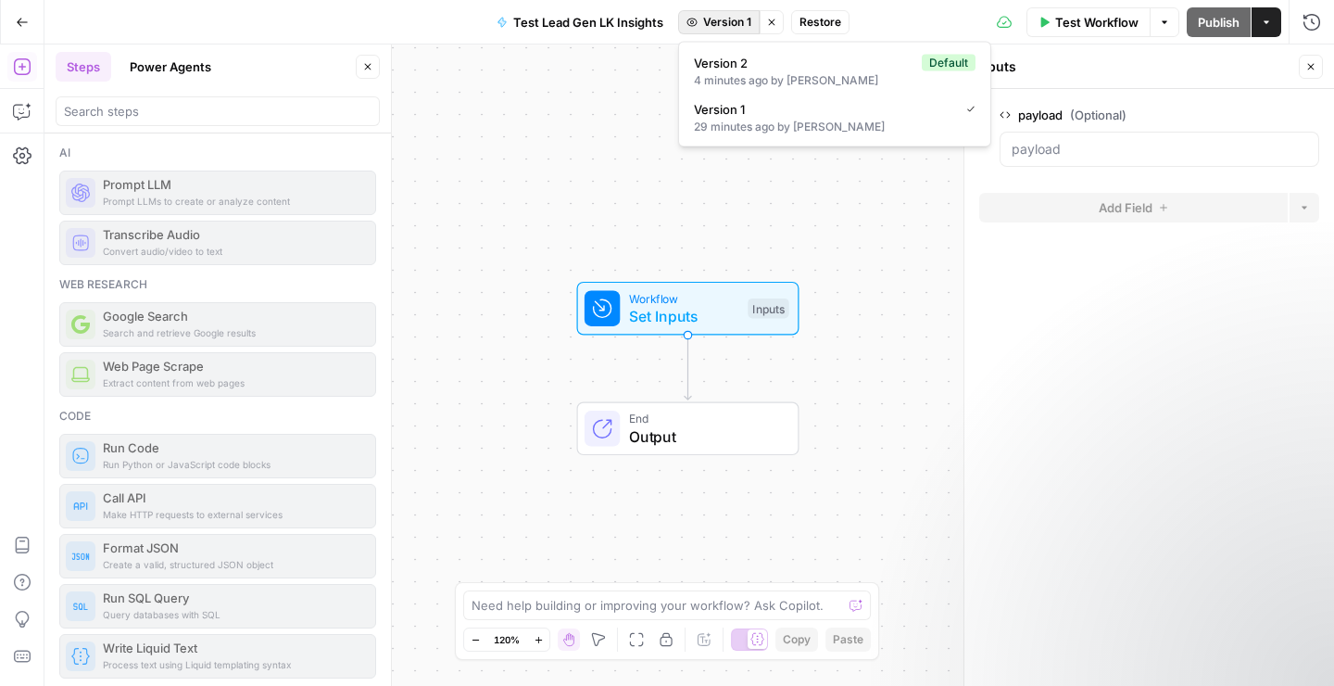
click at [726, 26] on span "Version 1" at bounding box center [727, 22] width 48 height 17
click at [735, 76] on div "4 minutes ago by Julia Estrella" at bounding box center [835, 80] width 282 height 17
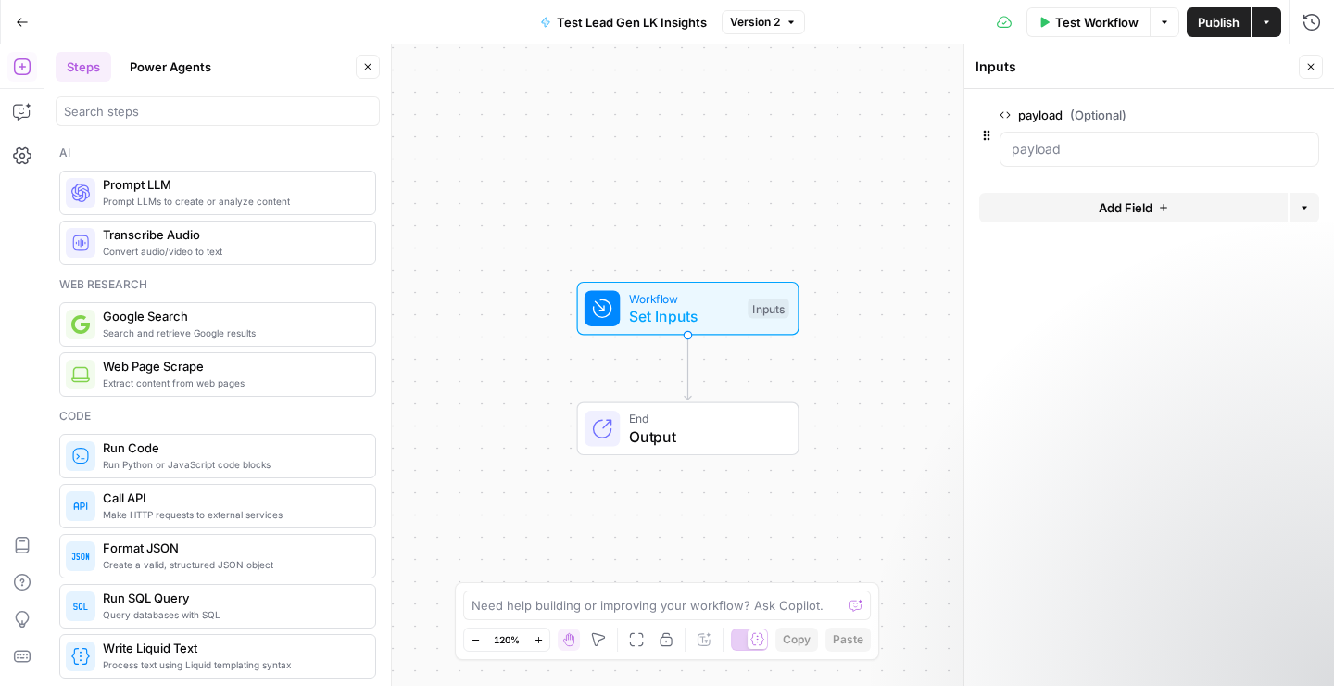
click at [1275, 22] on button "Actions" at bounding box center [1267, 22] width 30 height 30
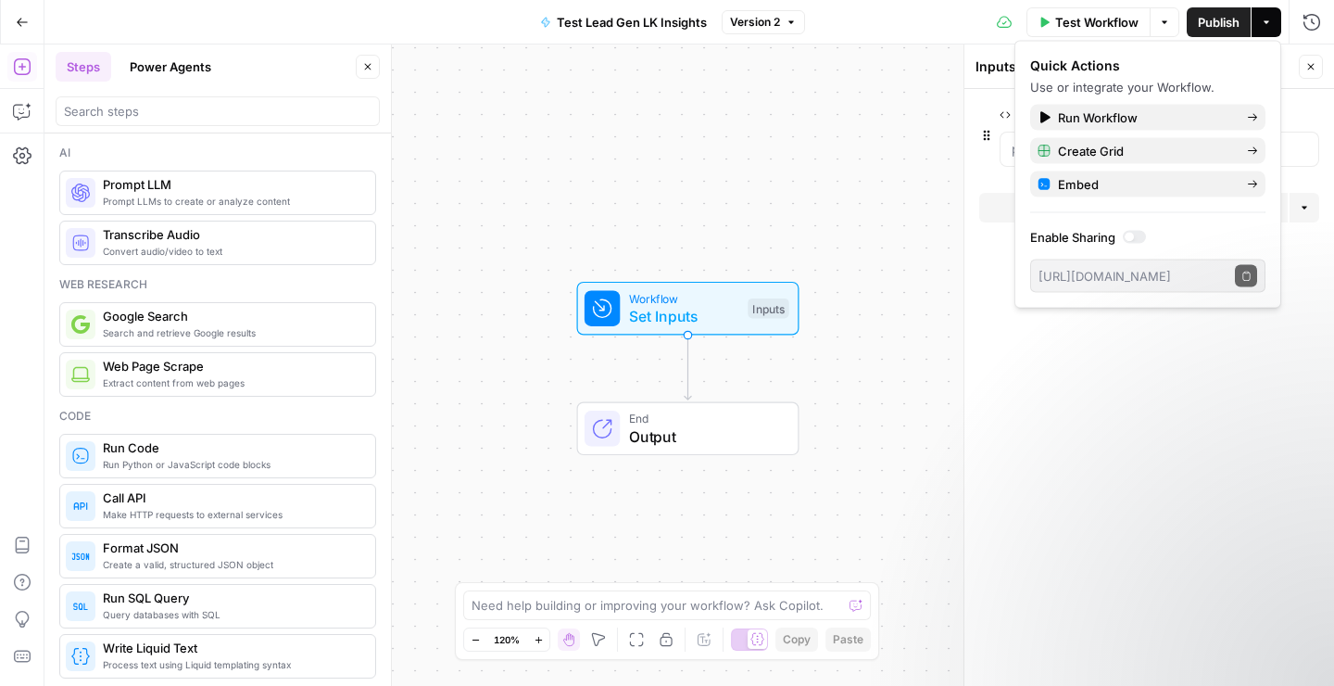
click at [19, 20] on icon "button" at bounding box center [22, 22] width 13 height 13
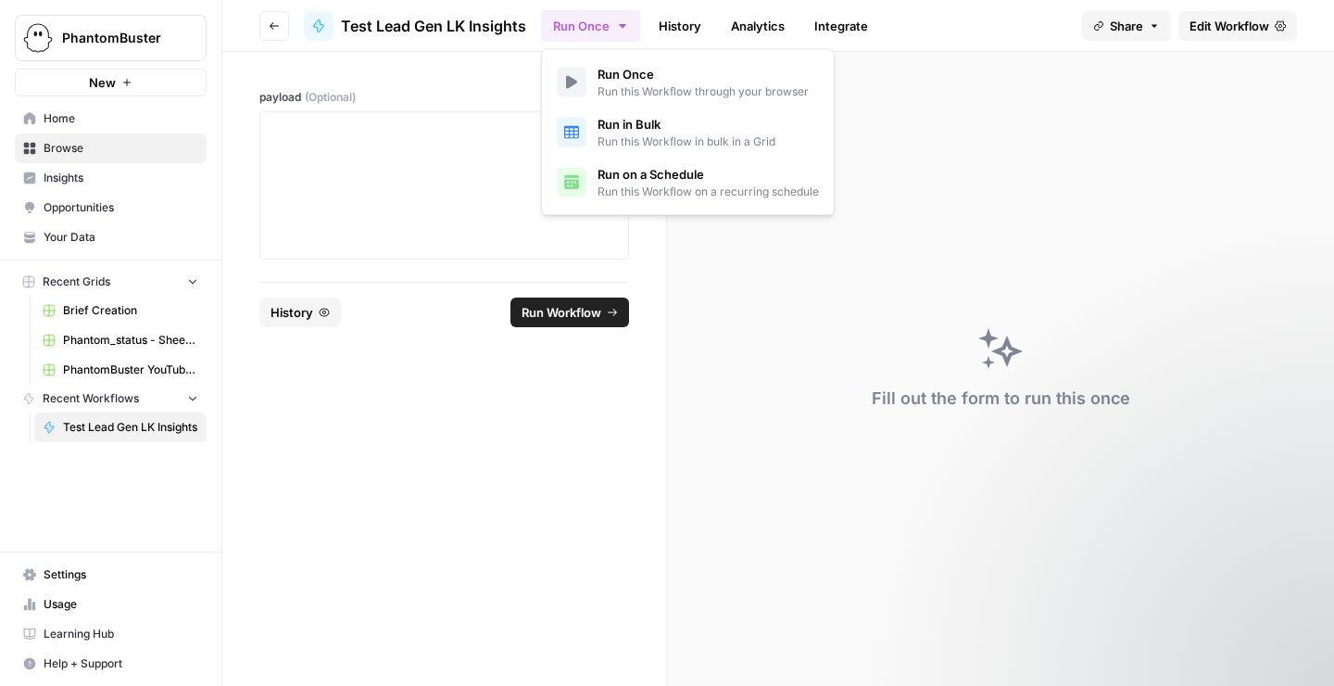
click at [636, 17] on button "Run Once" at bounding box center [590, 26] width 99 height 32
click at [677, 21] on link "History" at bounding box center [680, 26] width 65 height 30
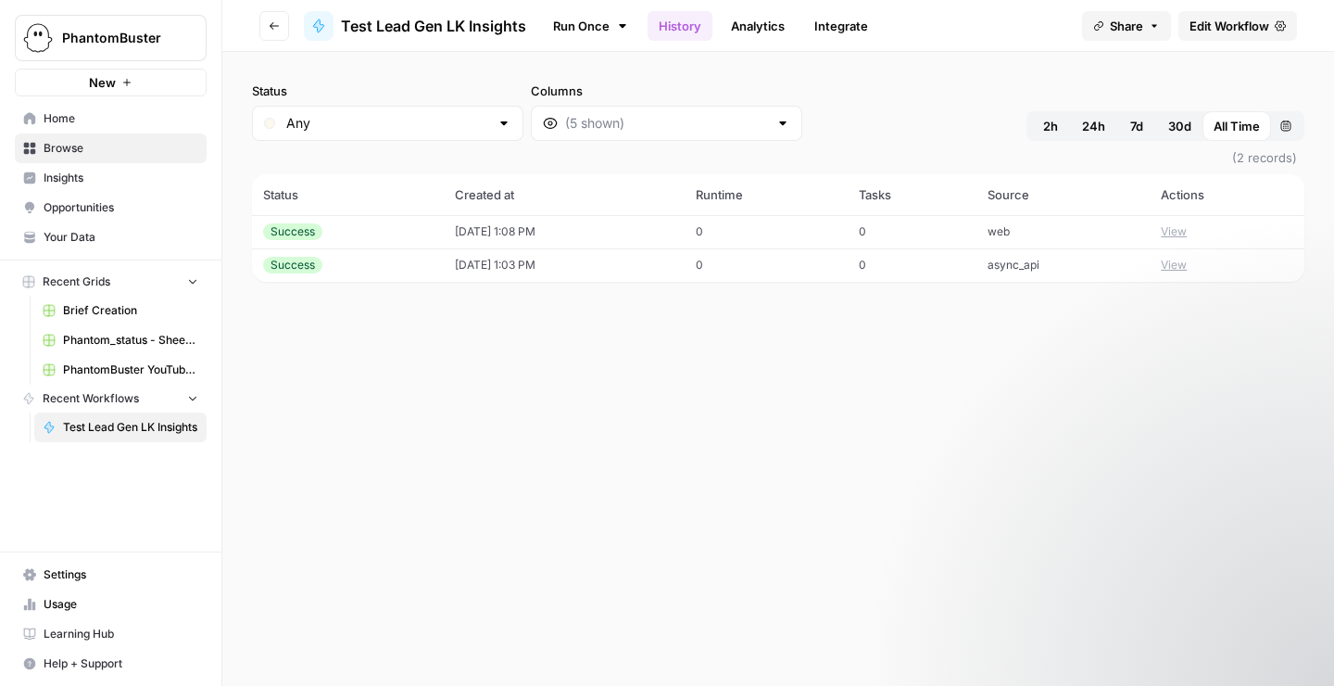
click at [1183, 267] on button "View" at bounding box center [1174, 265] width 26 height 17
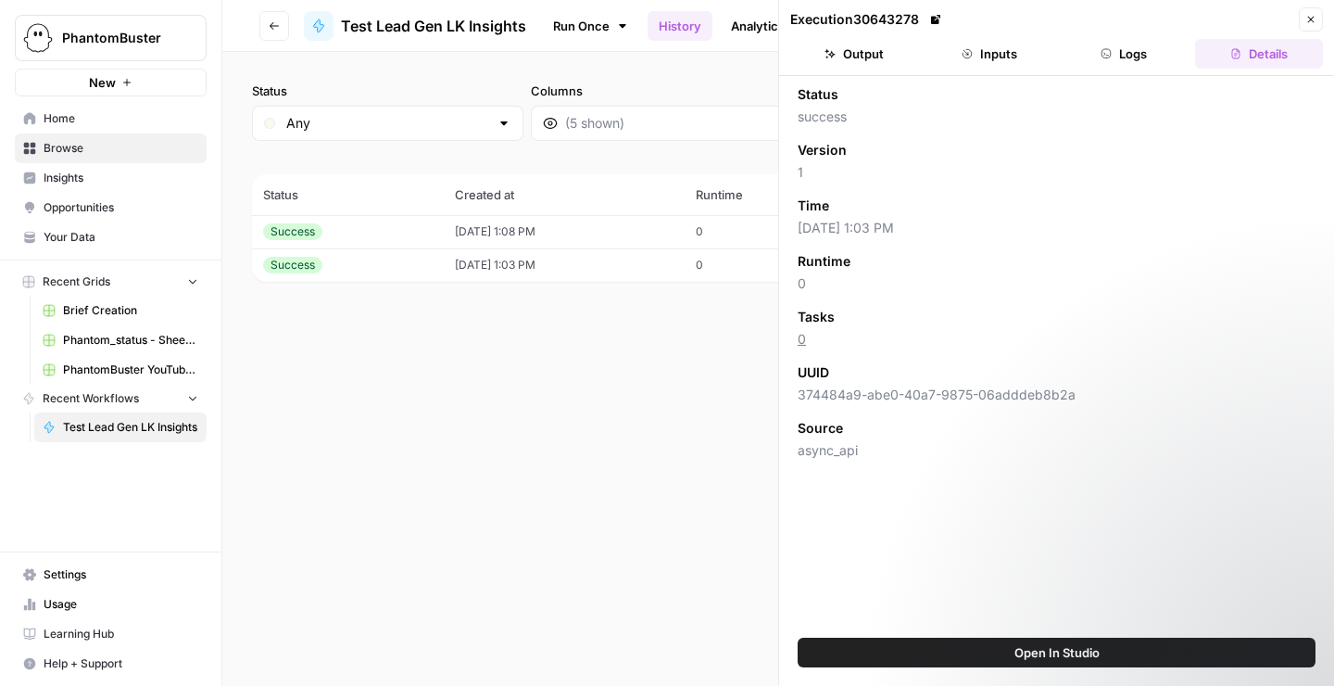
click at [1130, 44] on button "Logs" at bounding box center [1125, 54] width 128 height 30
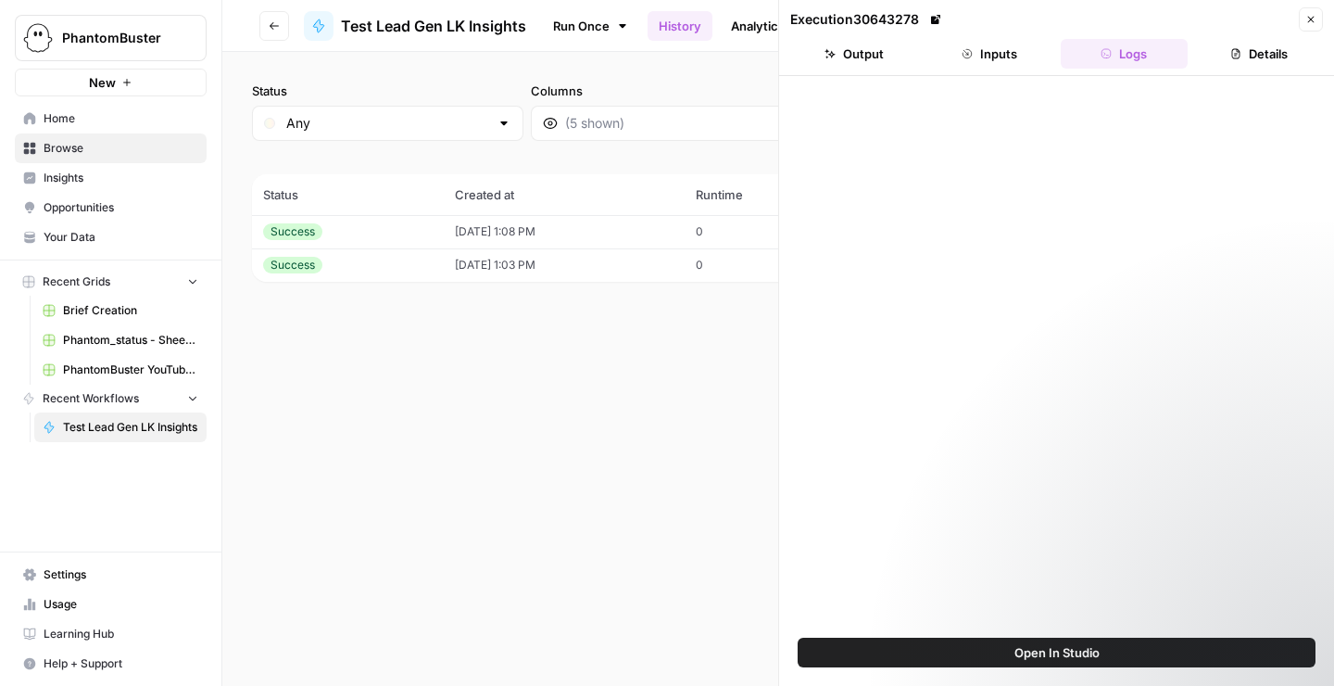
click at [1294, 44] on button "Details" at bounding box center [1259, 54] width 128 height 30
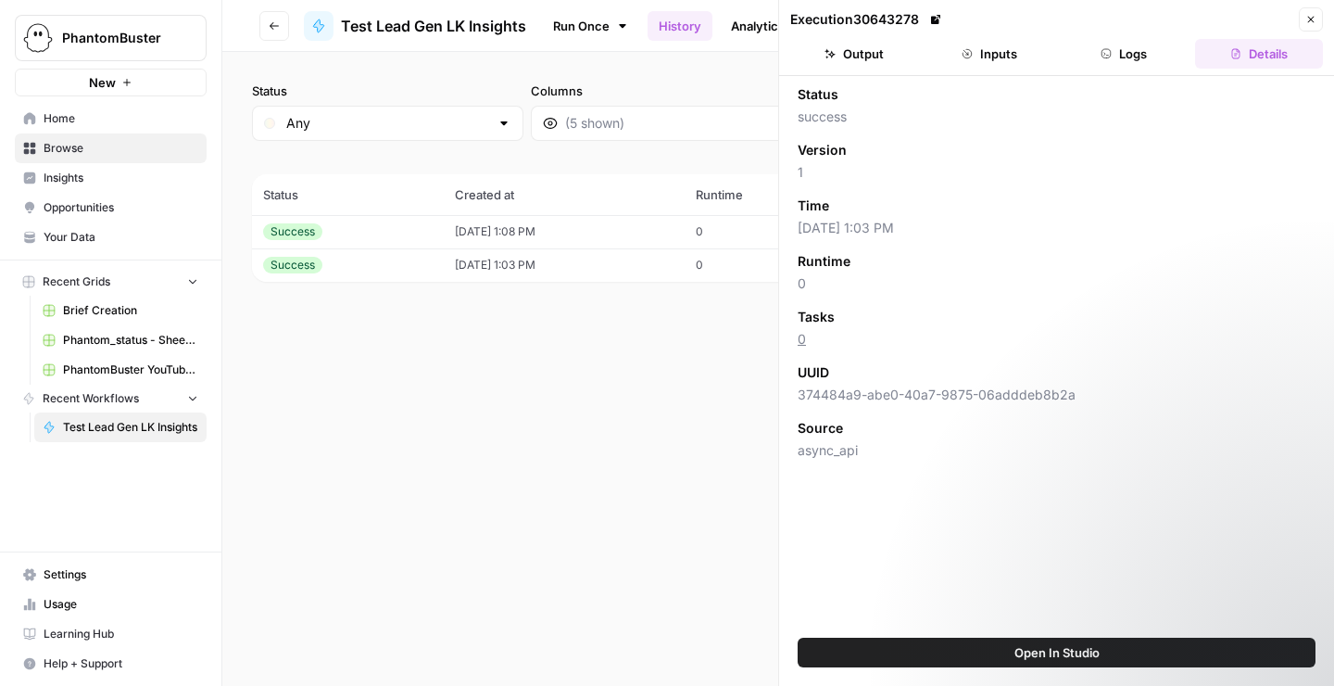
drag, startPoint x: 856, startPoint y: 66, endPoint x: 904, endPoint y: 70, distance: 47.5
click at [856, 66] on button "Output" at bounding box center [854, 54] width 128 height 30
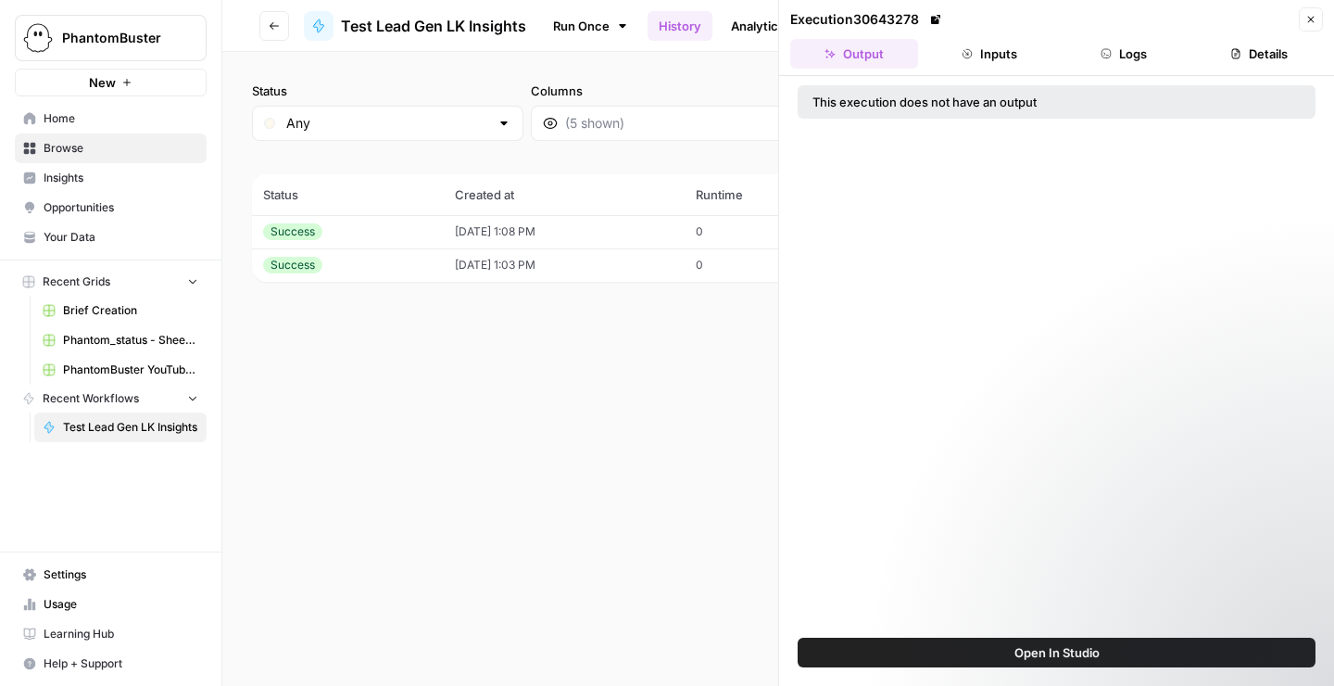
drag, startPoint x: 962, startPoint y: 68, endPoint x: 986, endPoint y: 67, distance: 24.1
click at [964, 67] on button "Inputs" at bounding box center [990, 54] width 128 height 30
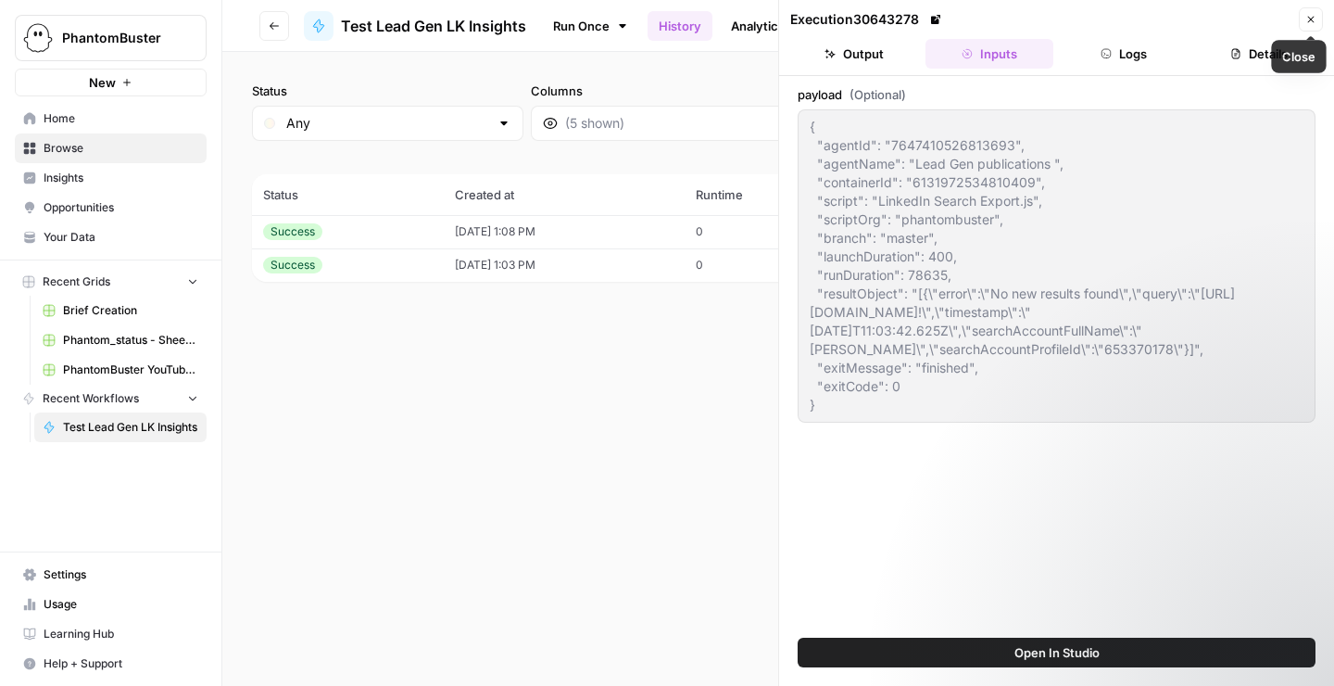
click at [1309, 23] on icon "button" at bounding box center [1311, 19] width 11 height 11
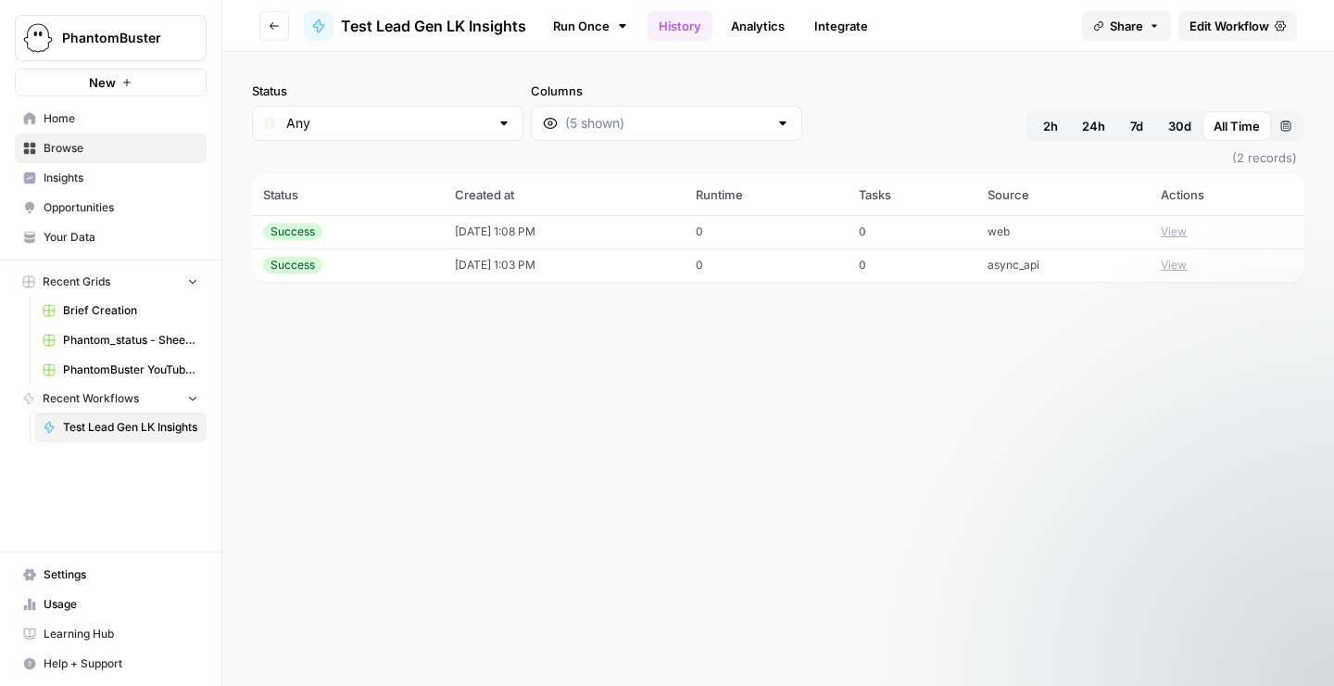
click at [126, 82] on icon "button" at bounding box center [126, 82] width 7 height 7
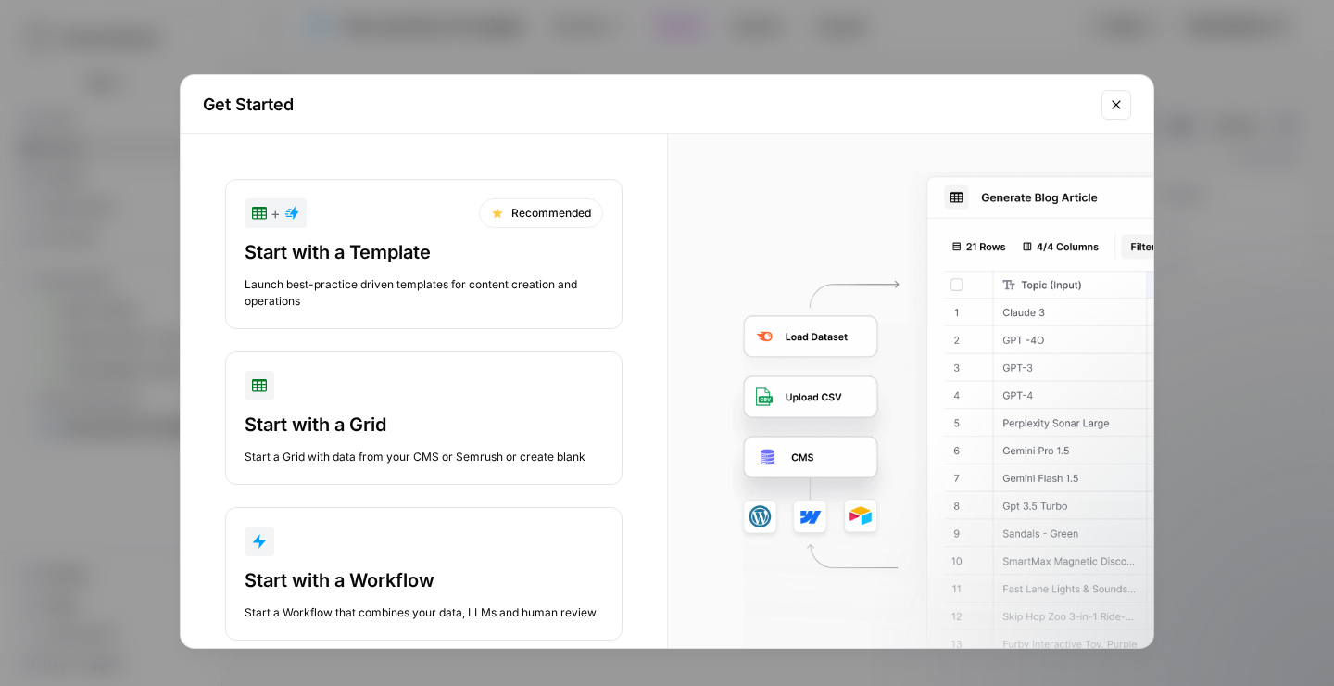
scroll to position [37, 0]
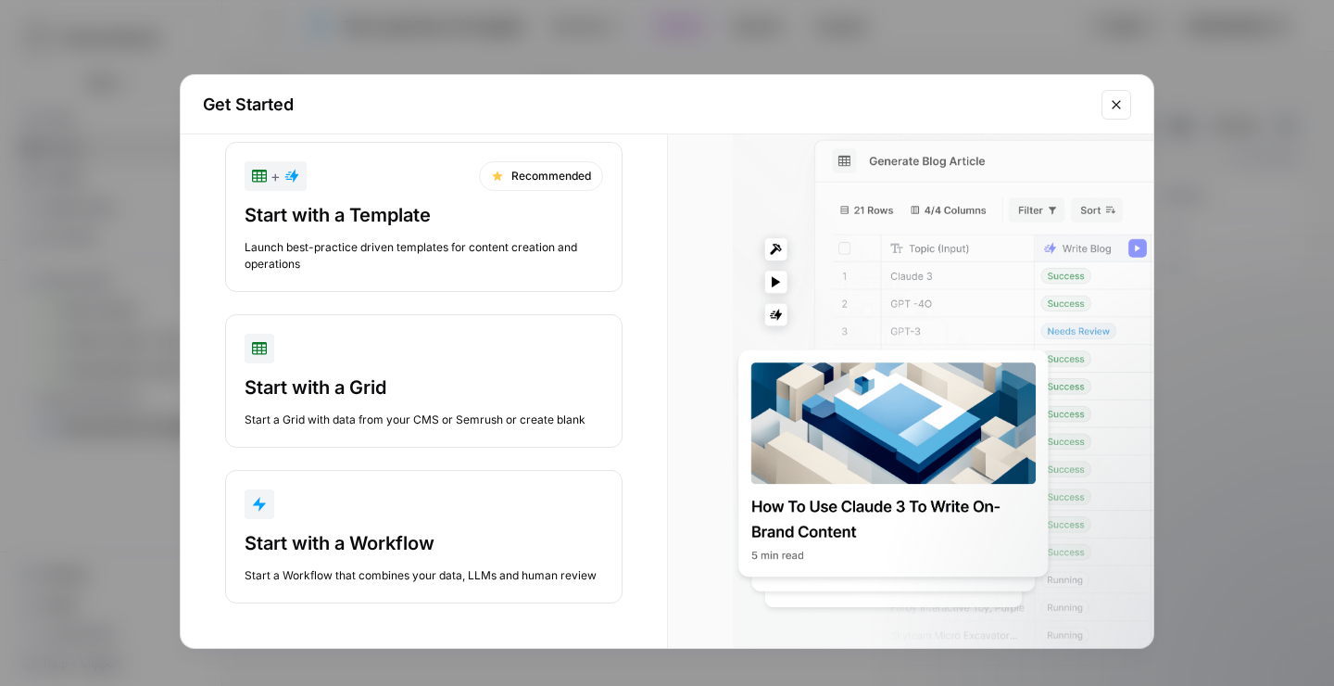
drag, startPoint x: 1118, startPoint y: 106, endPoint x: 1093, endPoint y: 133, distance: 36.7
click at [1118, 106] on icon "Close modal" at bounding box center [1116, 104] width 15 height 15
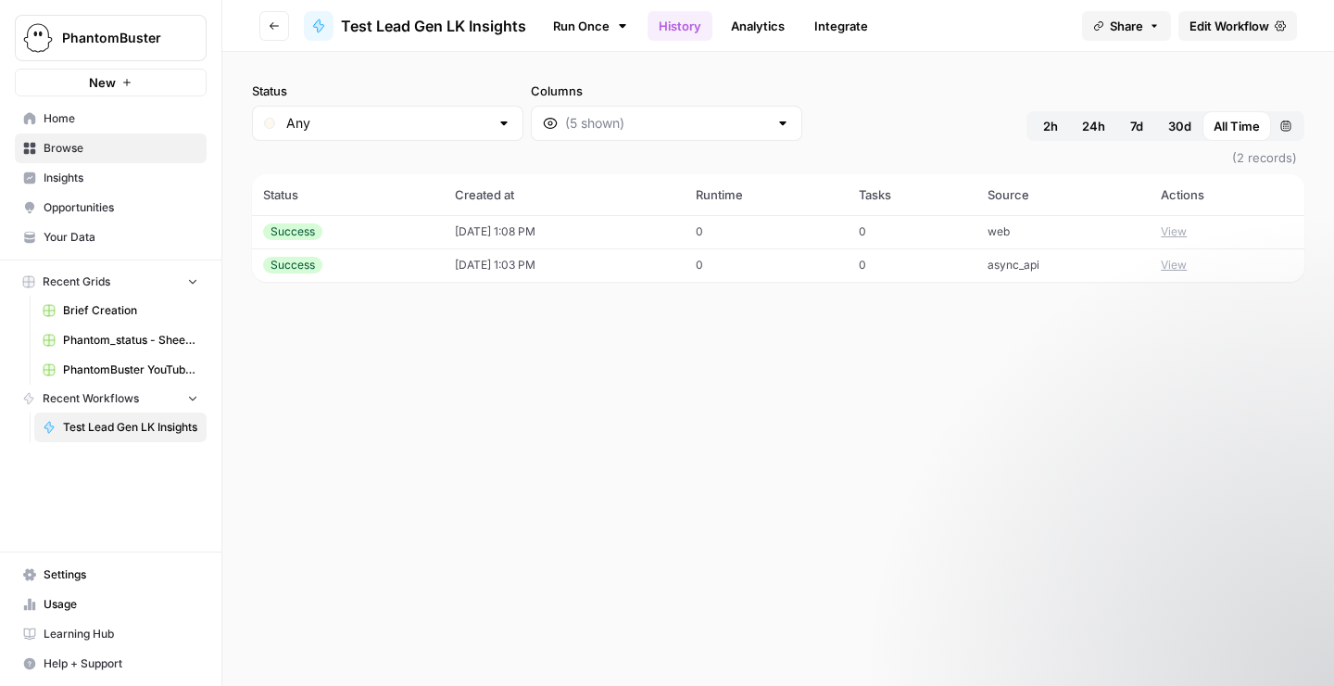
click at [65, 433] on span "Test Lead Gen LK Insights" at bounding box center [130, 427] width 135 height 17
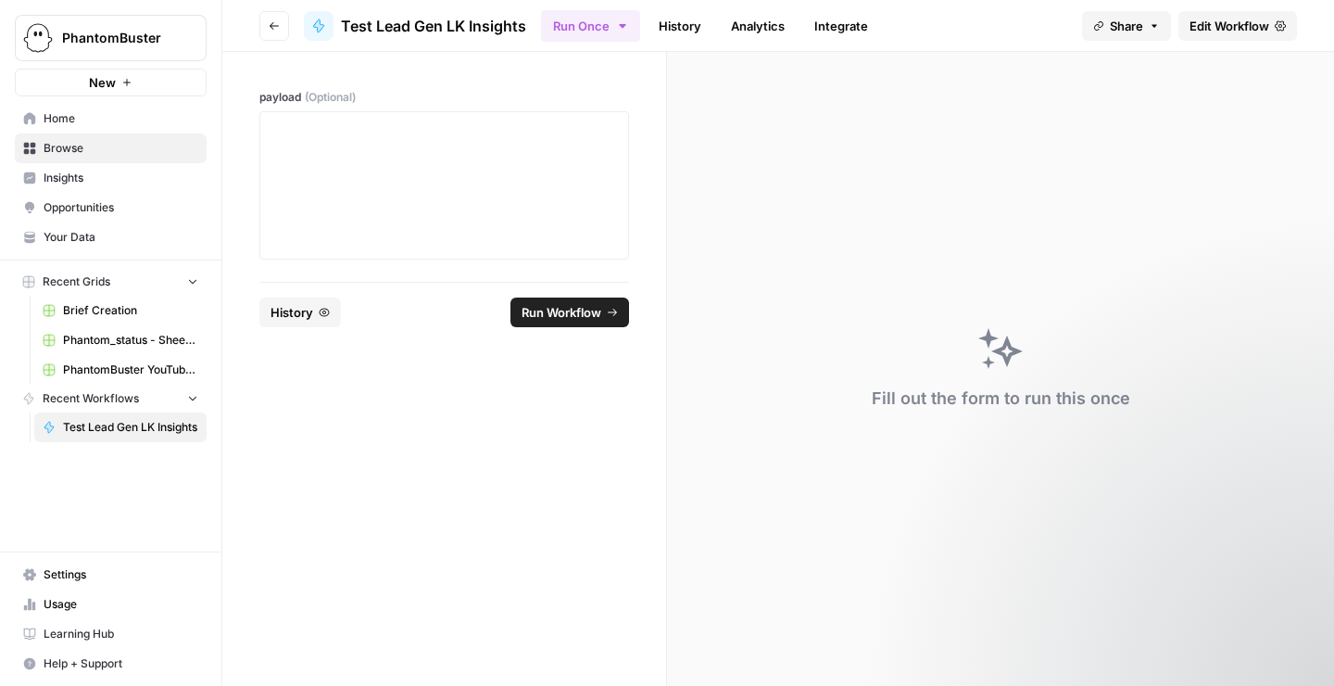
click at [1201, 28] on span "Edit Workflow" at bounding box center [1230, 26] width 80 height 19
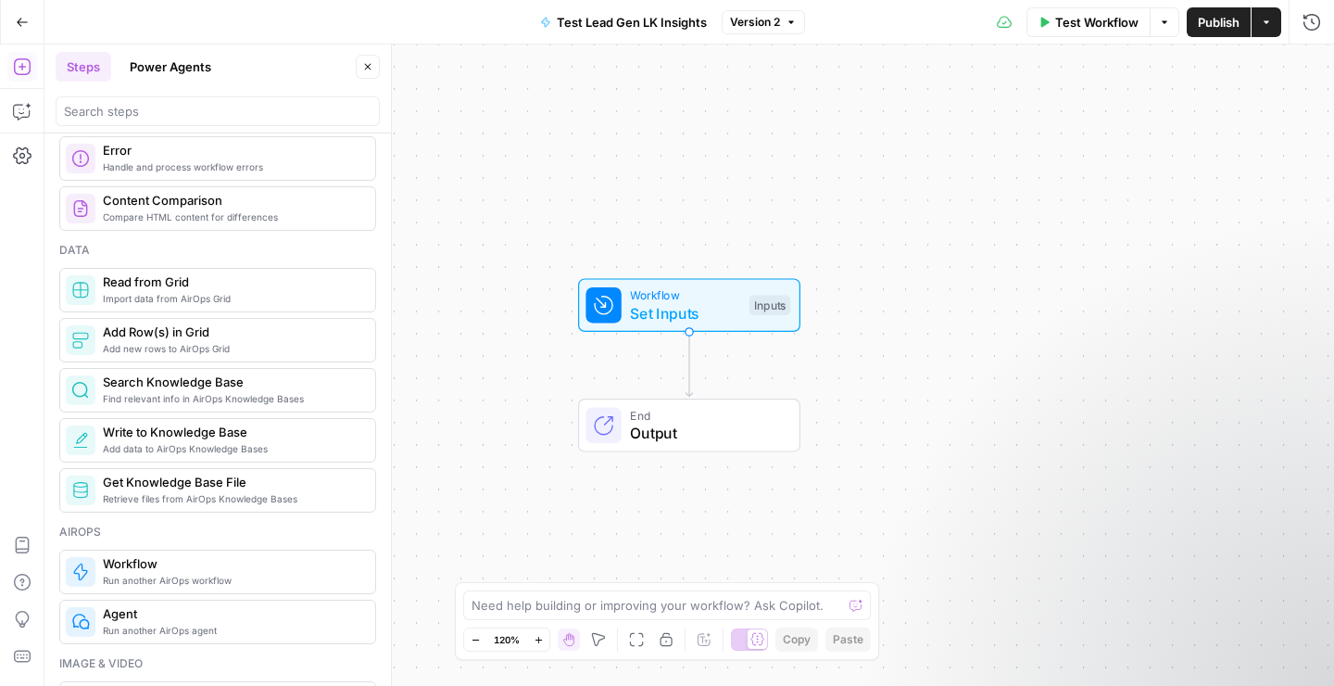
scroll to position [702, 0]
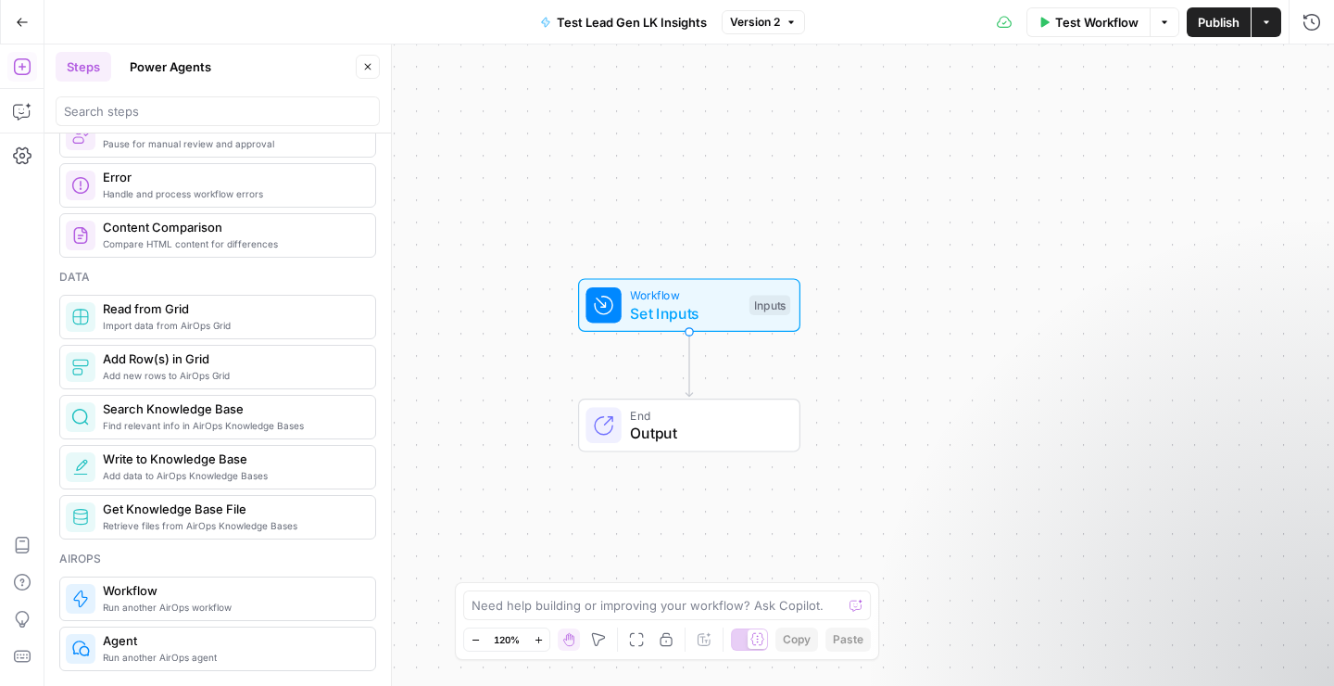
click at [185, 365] on span "Add Row(s) in Grid" at bounding box center [232, 358] width 258 height 19
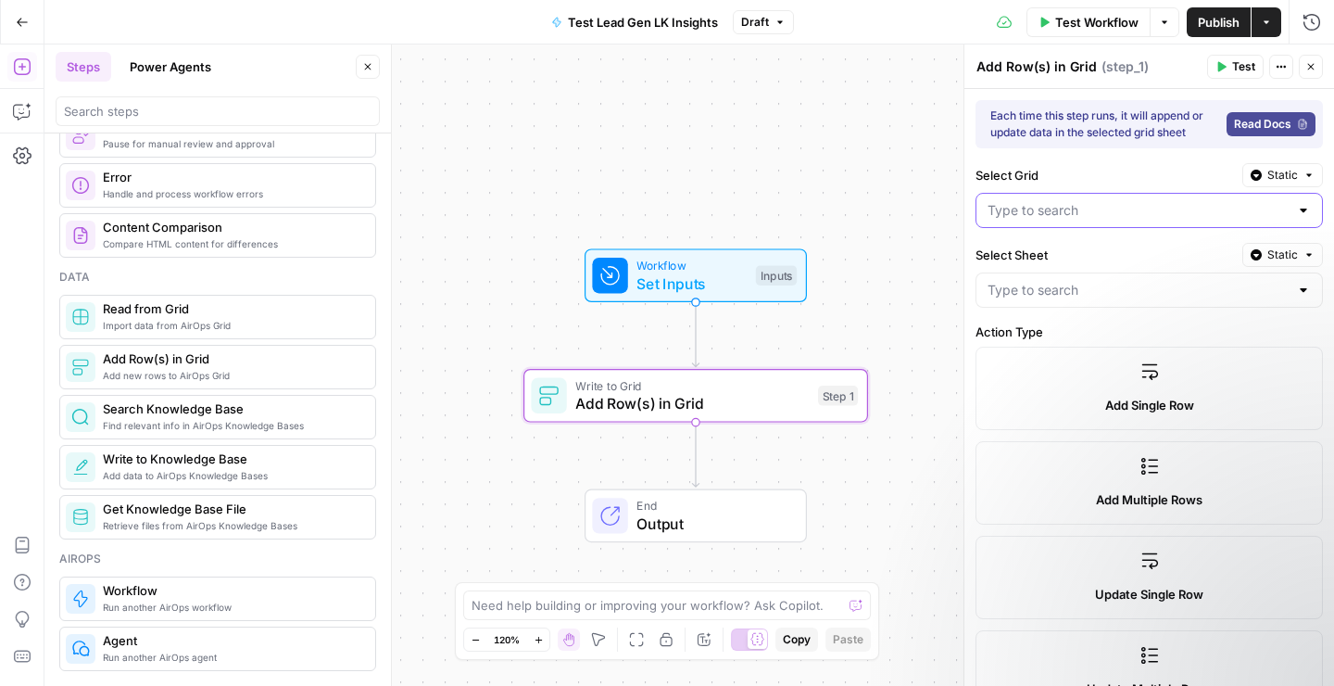
click at [1074, 207] on input "Select Grid" at bounding box center [1138, 210] width 301 height 19
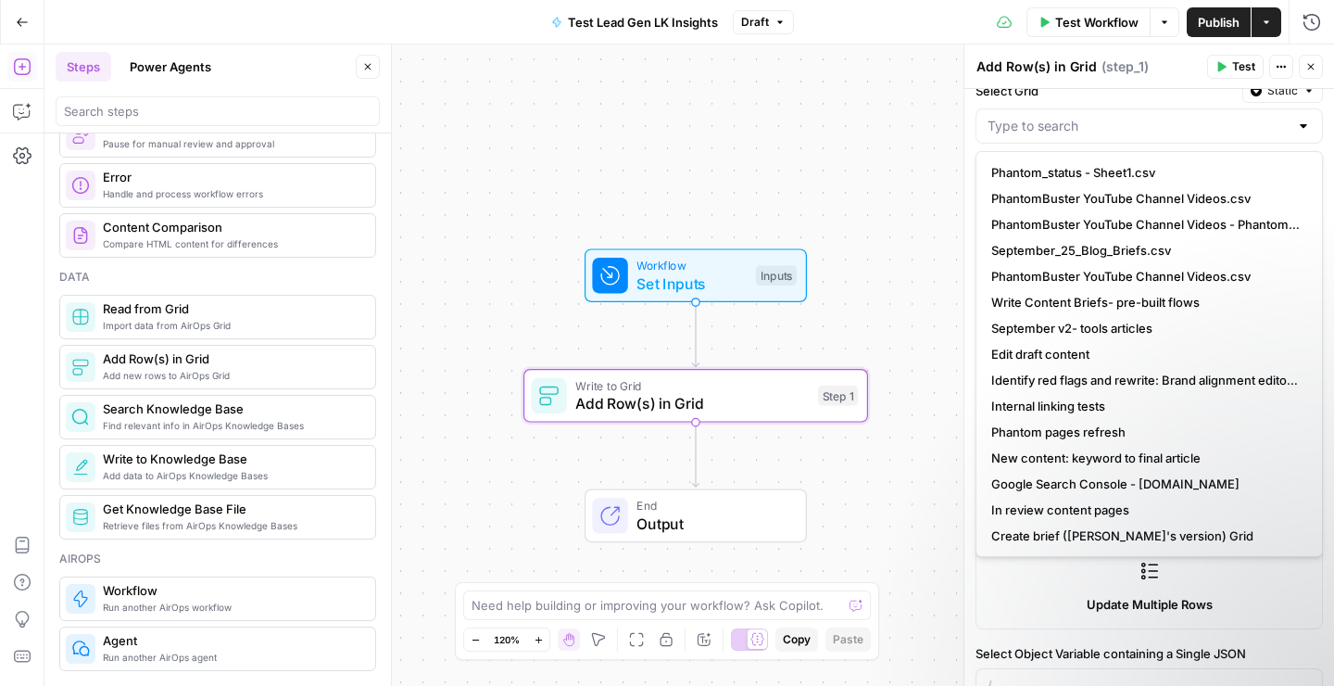
scroll to position [0, 0]
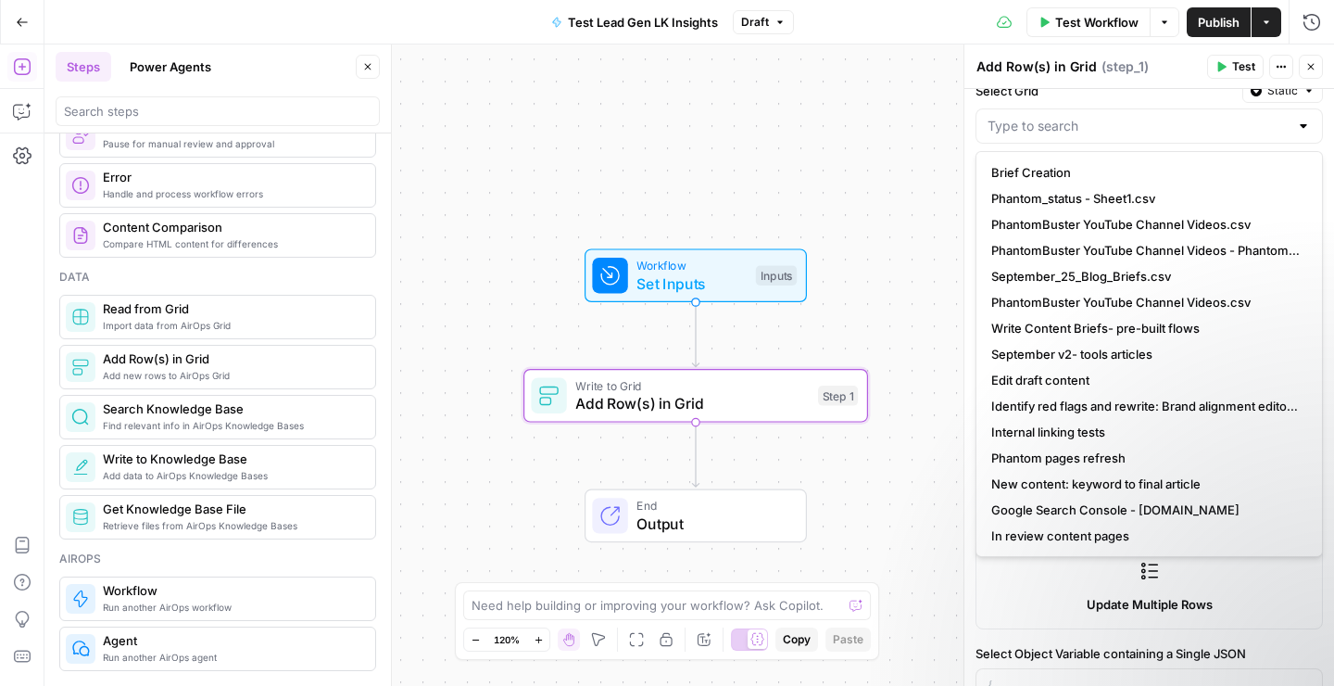
click at [1079, 113] on div at bounding box center [1150, 125] width 348 height 35
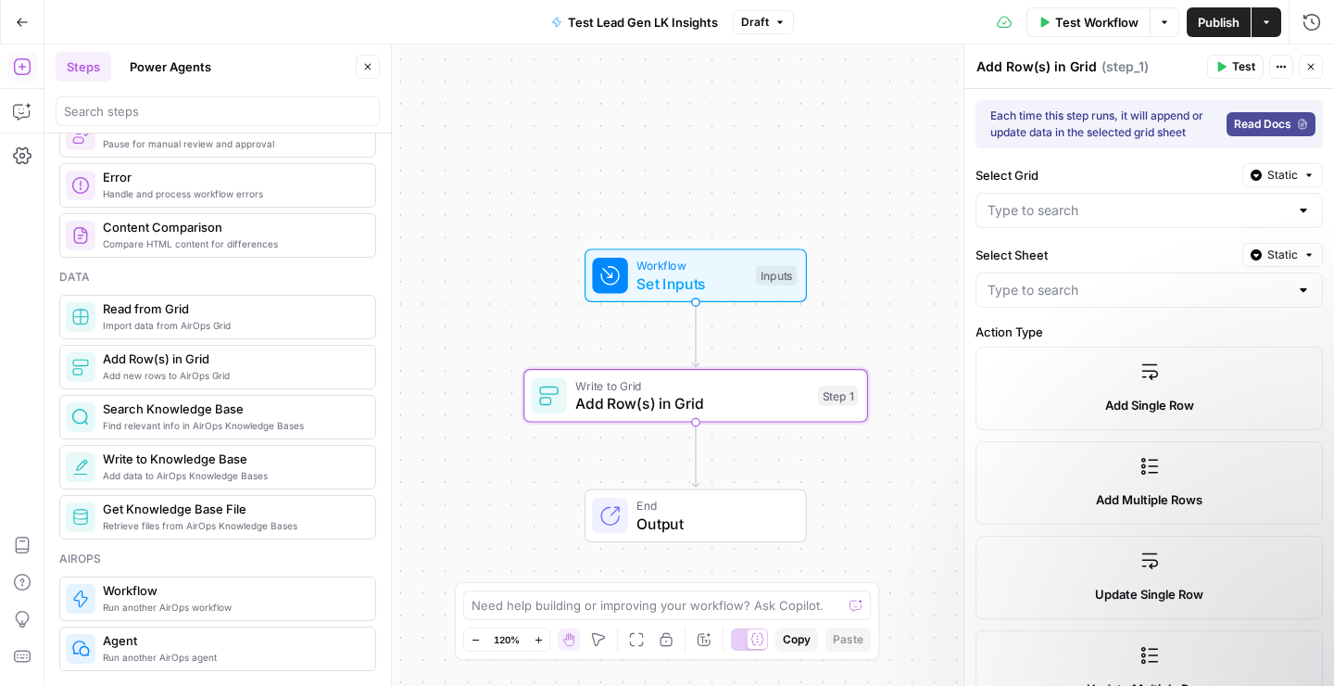
click at [1132, 170] on label "Select Grid" at bounding box center [1105, 175] width 259 height 19
click at [1132, 201] on input "Select Grid" at bounding box center [1138, 210] width 301 height 19
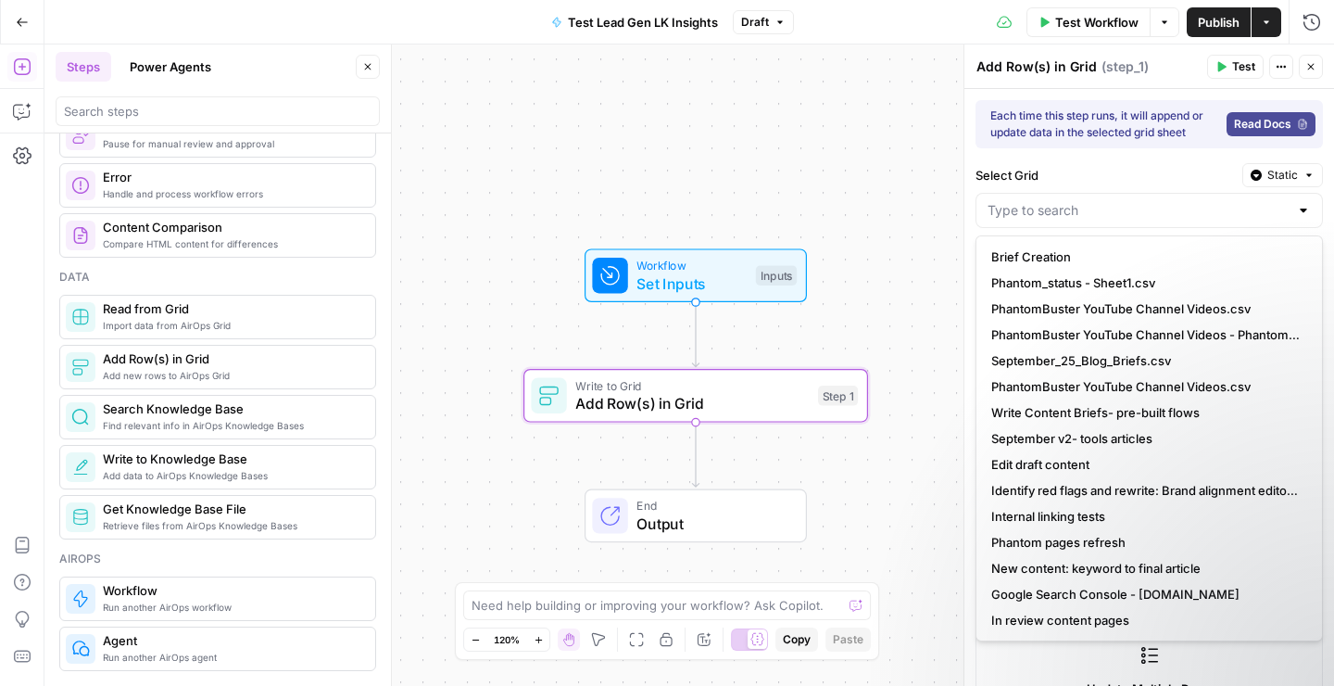
click at [1314, 170] on icon "button" at bounding box center [1309, 175] width 11 height 11
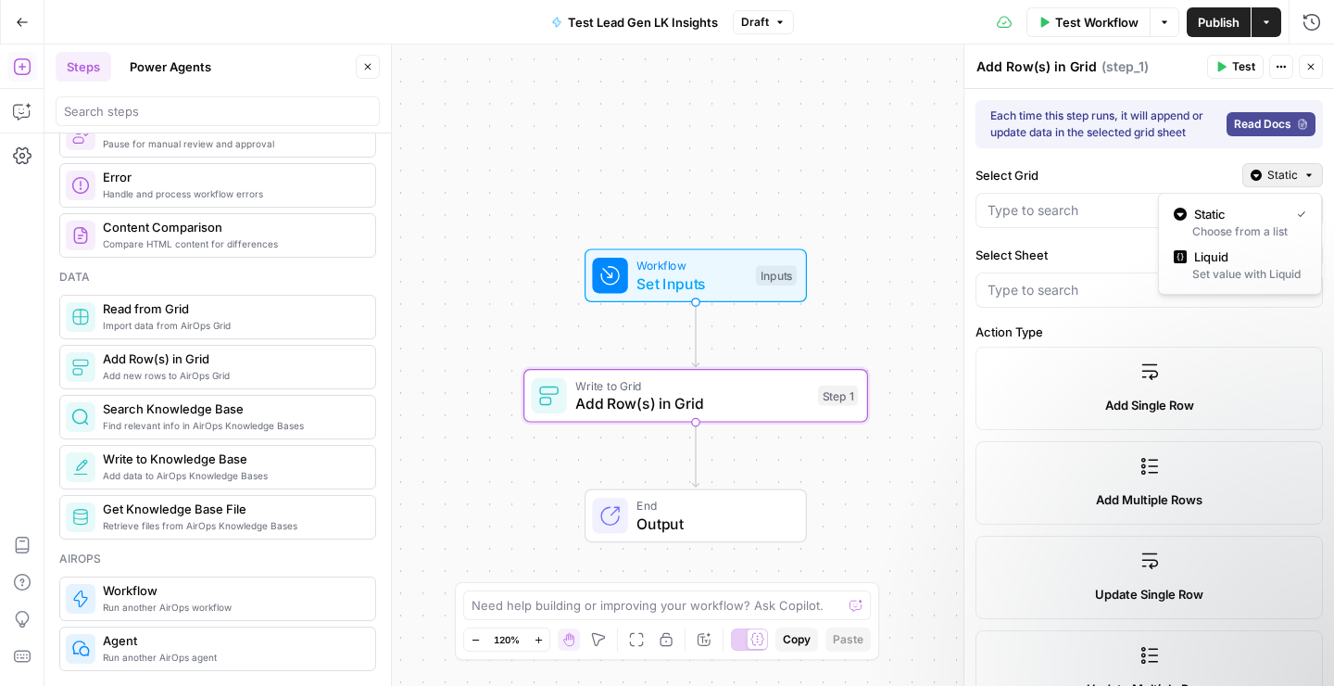
click at [1134, 159] on div "Each time this step runs, it will append or update data in the selected grid sh…" at bounding box center [1150, 585] width 370 height 993
click at [1280, 64] on icon "button" at bounding box center [1281, 66] width 11 height 11
click at [1063, 214] on input "Select Grid" at bounding box center [1138, 210] width 301 height 19
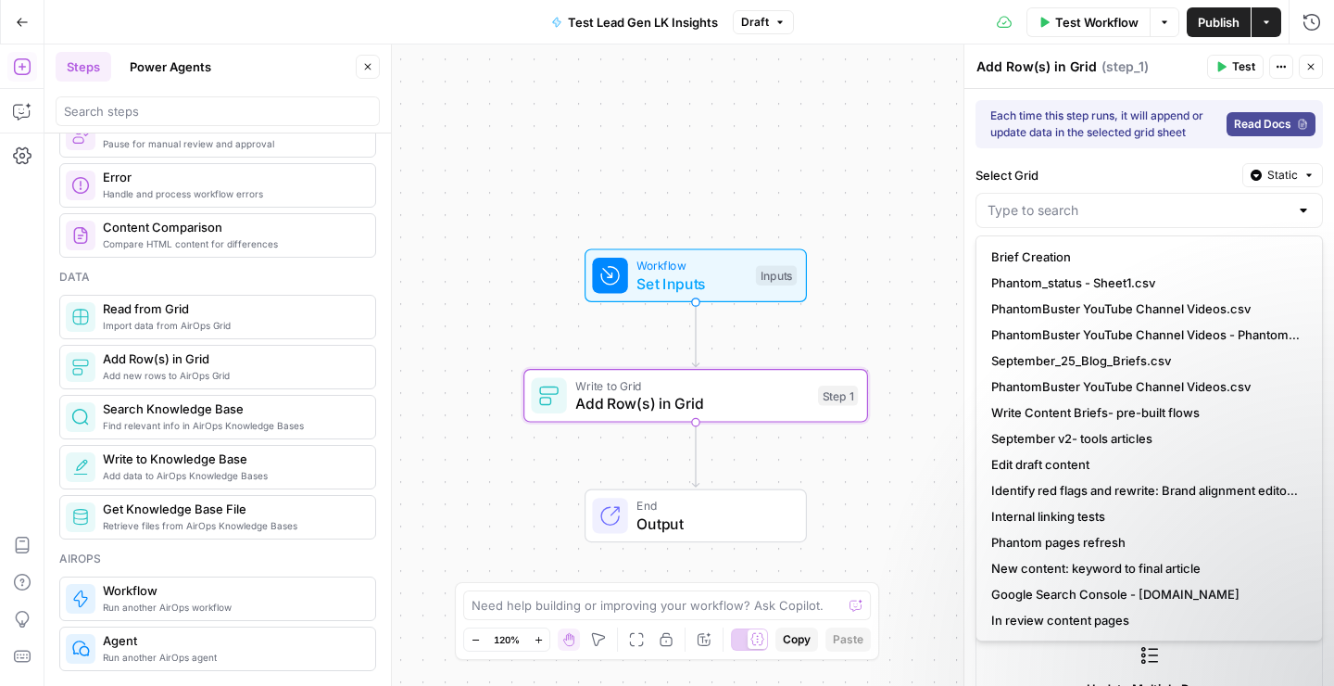
click at [1058, 158] on div "Each time this step runs, it will append or update data in the selected grid sh…" at bounding box center [1150, 585] width 370 height 993
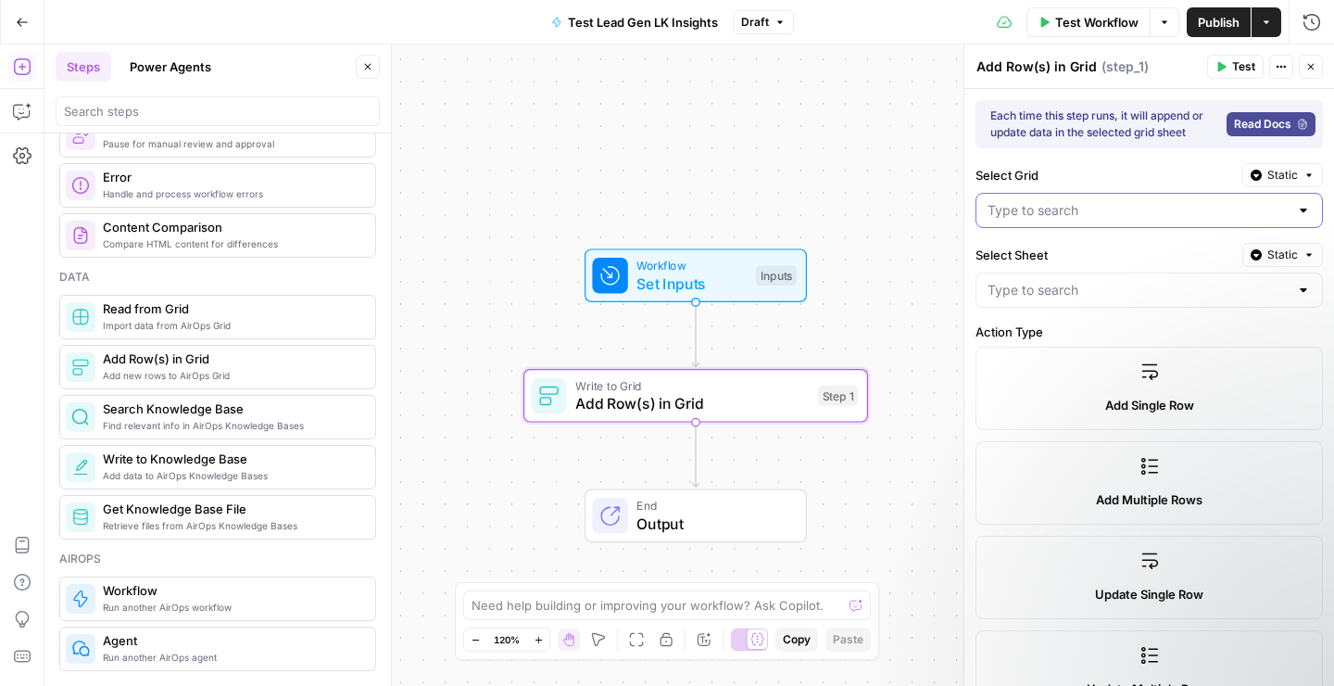
click at [1111, 212] on input "Select Grid" at bounding box center [1138, 210] width 301 height 19
type input "l"
click at [909, 150] on div "Workflow Set Inputs Inputs Write to Grid Add Row(s) in Grid Step 1 End Output" at bounding box center [689, 364] width 1290 height 641
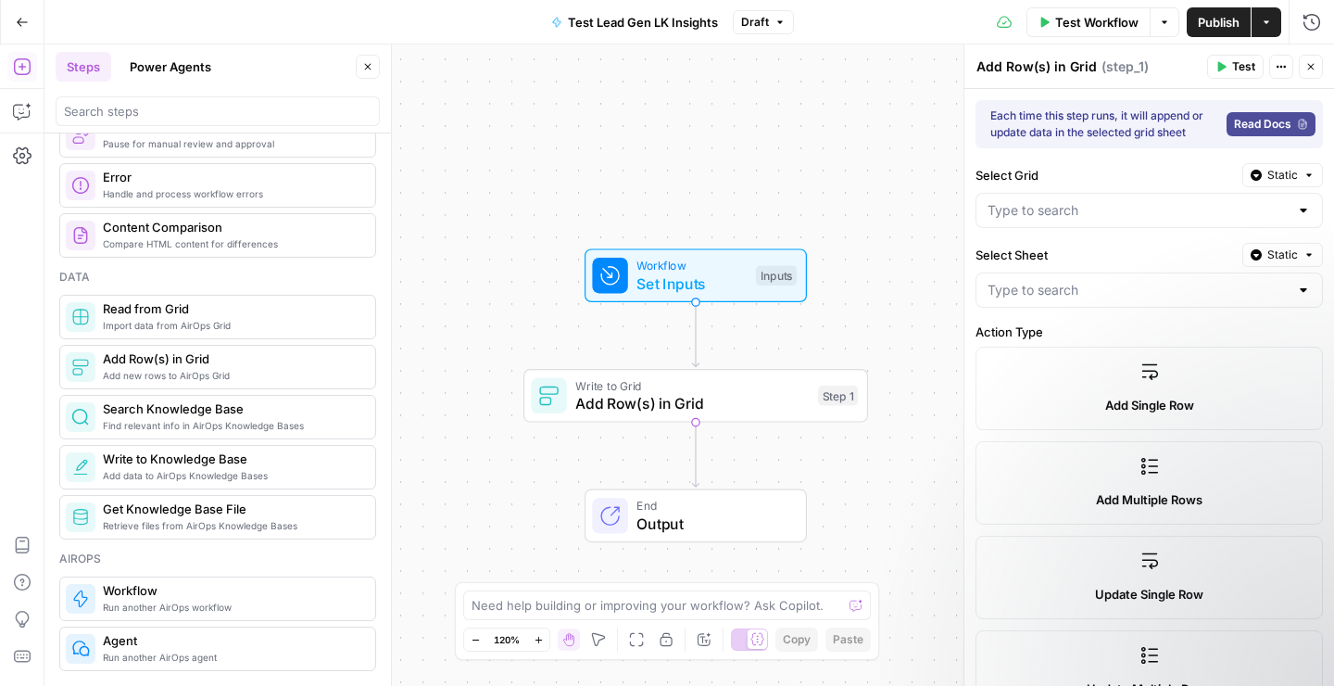
click at [1041, 194] on div at bounding box center [1150, 210] width 348 height 35
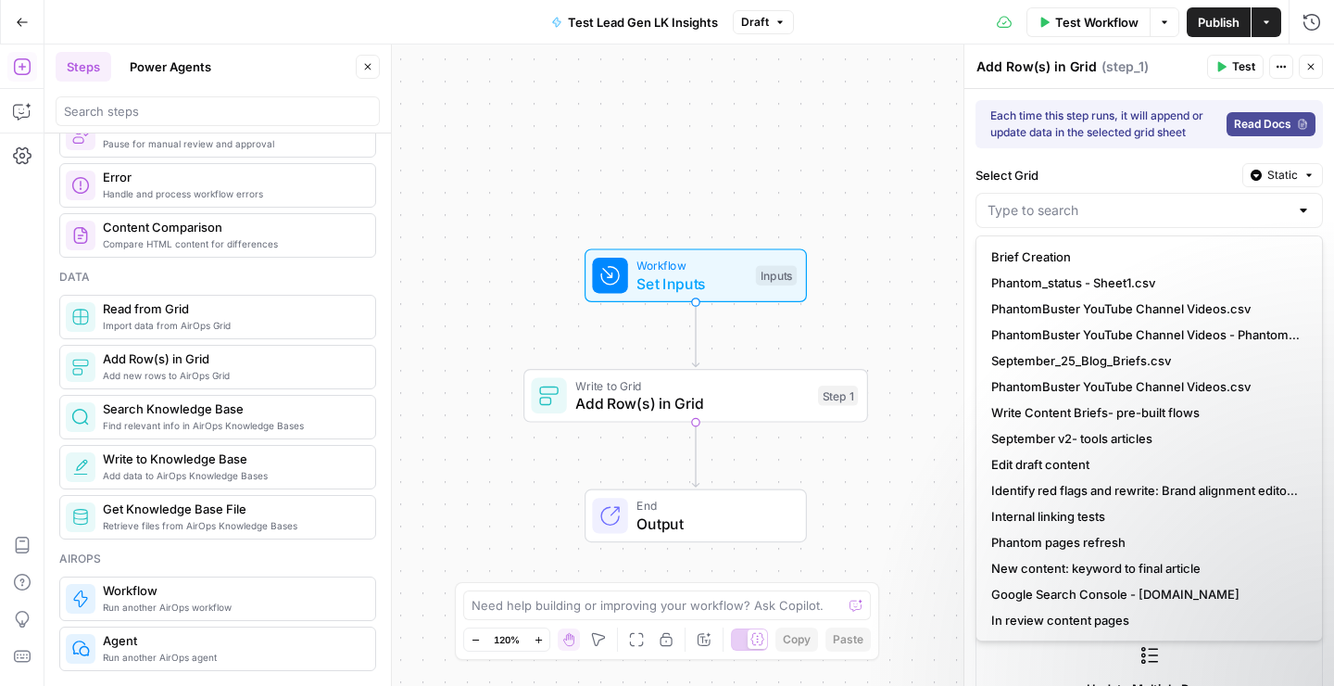
click at [1049, 220] on div at bounding box center [1150, 210] width 348 height 35
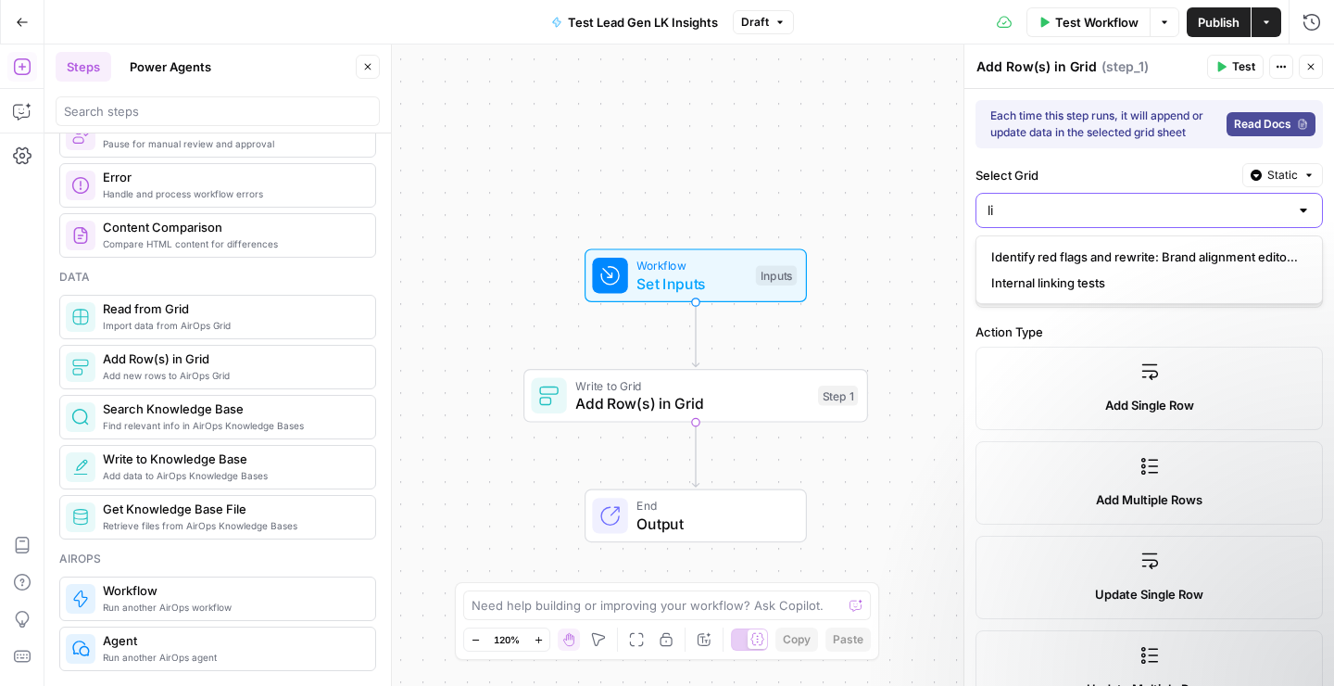
type input "l"
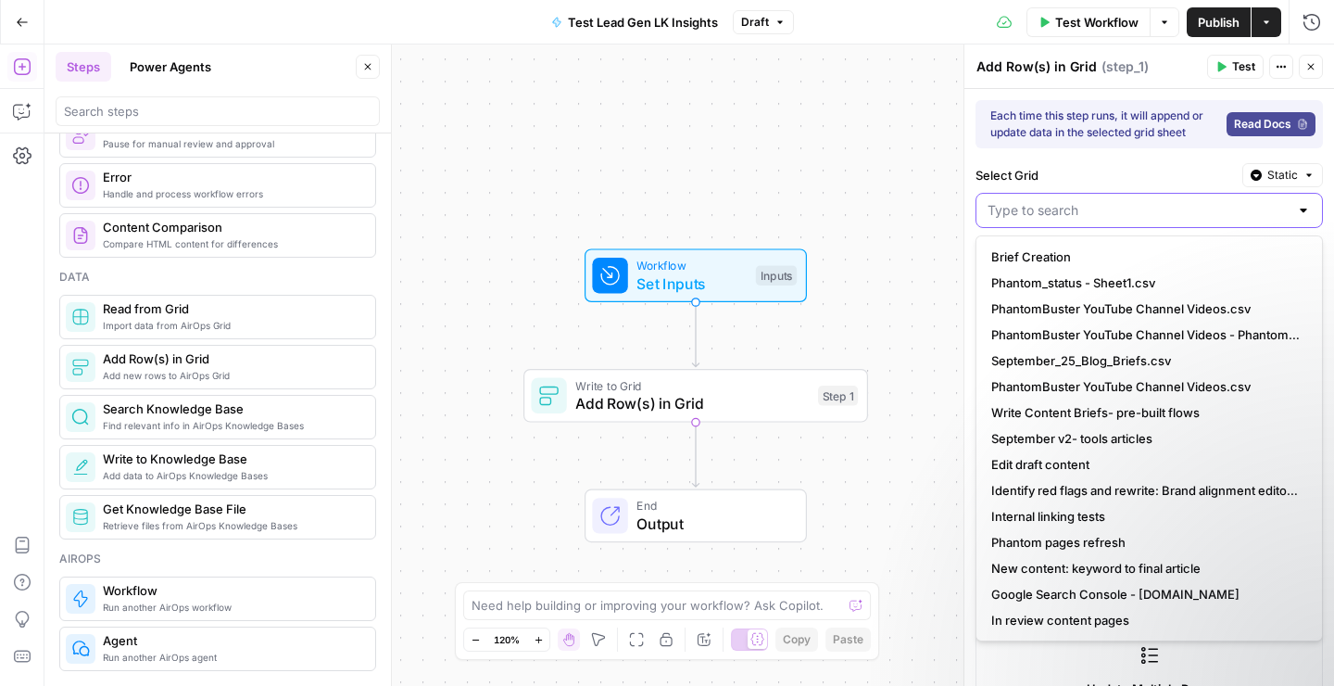
click at [1062, 214] on input "Select Grid" at bounding box center [1138, 210] width 301 height 19
click at [1303, 212] on div at bounding box center [1303, 210] width 15 height 19
click at [1305, 210] on div at bounding box center [1303, 210] width 15 height 19
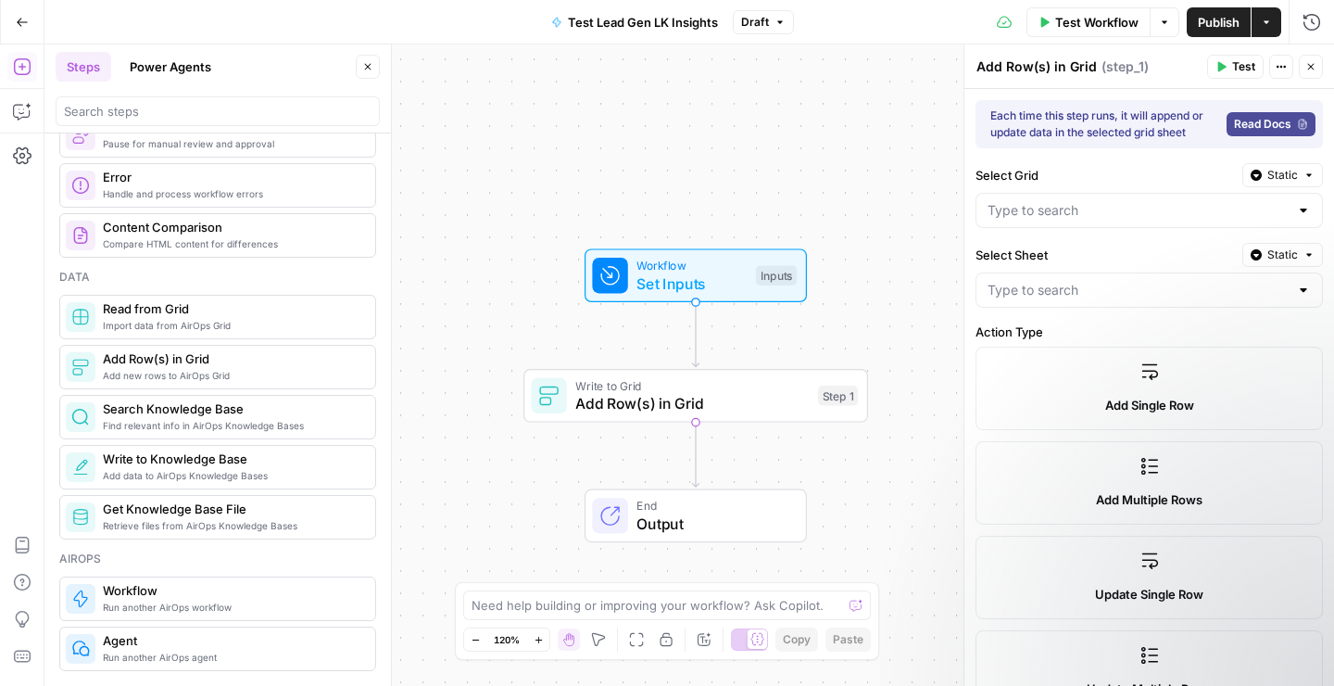
click at [904, 337] on div "Workflow Set Inputs Inputs Write to Grid Add Row(s) in Grid Step 1 End Output" at bounding box center [689, 364] width 1290 height 641
click at [1047, 202] on input "Select Grid" at bounding box center [1138, 210] width 301 height 19
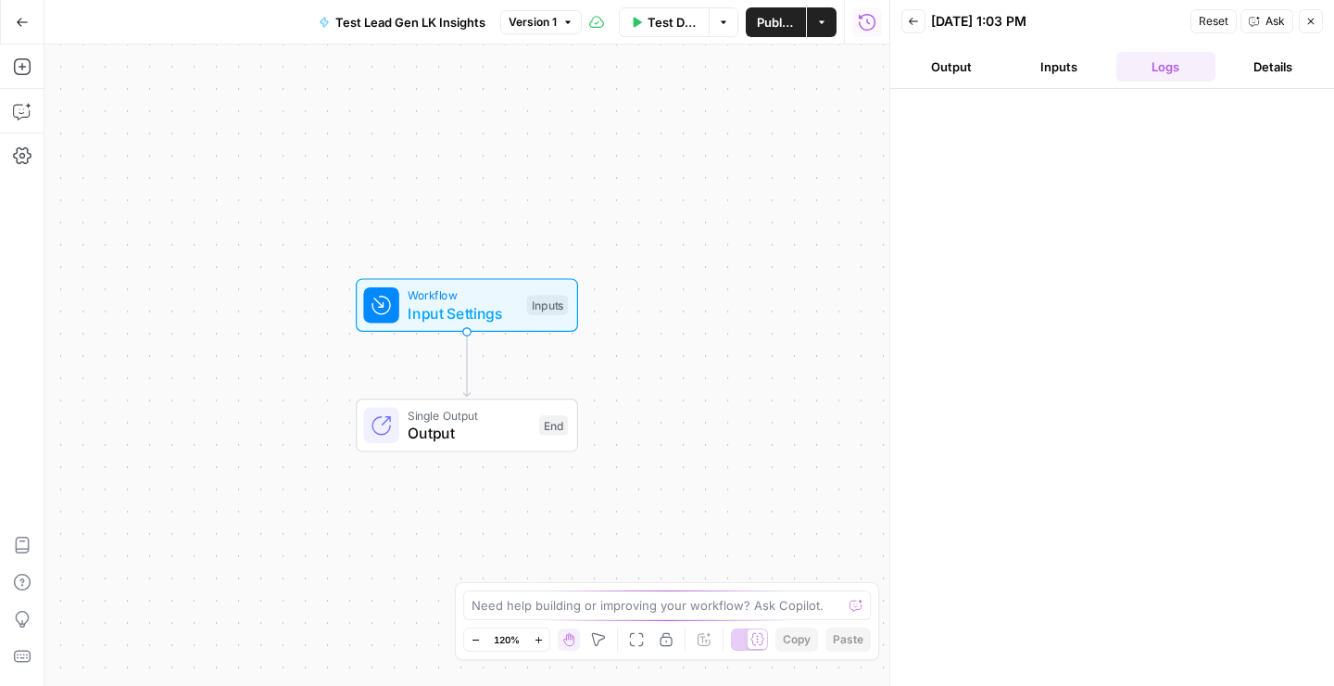
click at [958, 70] on button "Output" at bounding box center [952, 67] width 100 height 30
click at [979, 114] on div "This execution does not have an output" at bounding box center [1074, 115] width 301 height 19
click at [1312, 23] on icon "button" at bounding box center [1312, 22] width 6 height 6
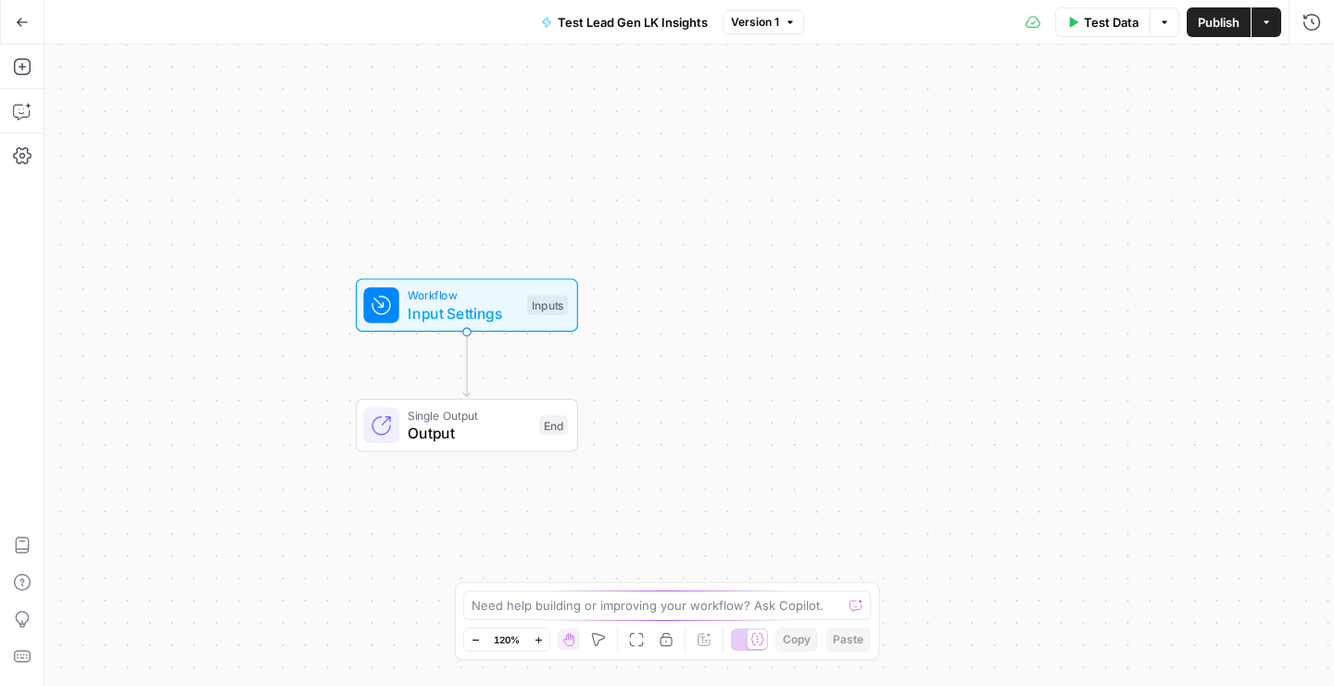
click at [1070, 24] on icon "button" at bounding box center [1074, 22] width 8 height 10
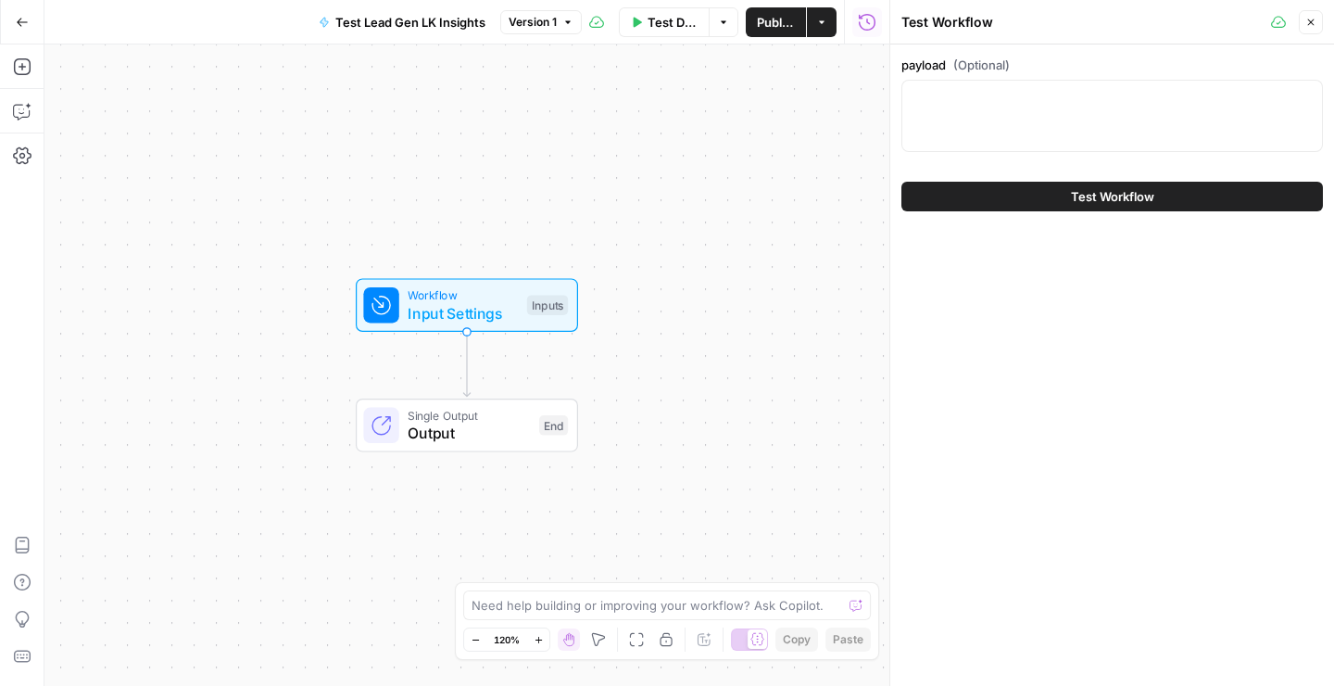
click at [1074, 191] on span "Test Workflow" at bounding box center [1112, 196] width 83 height 19
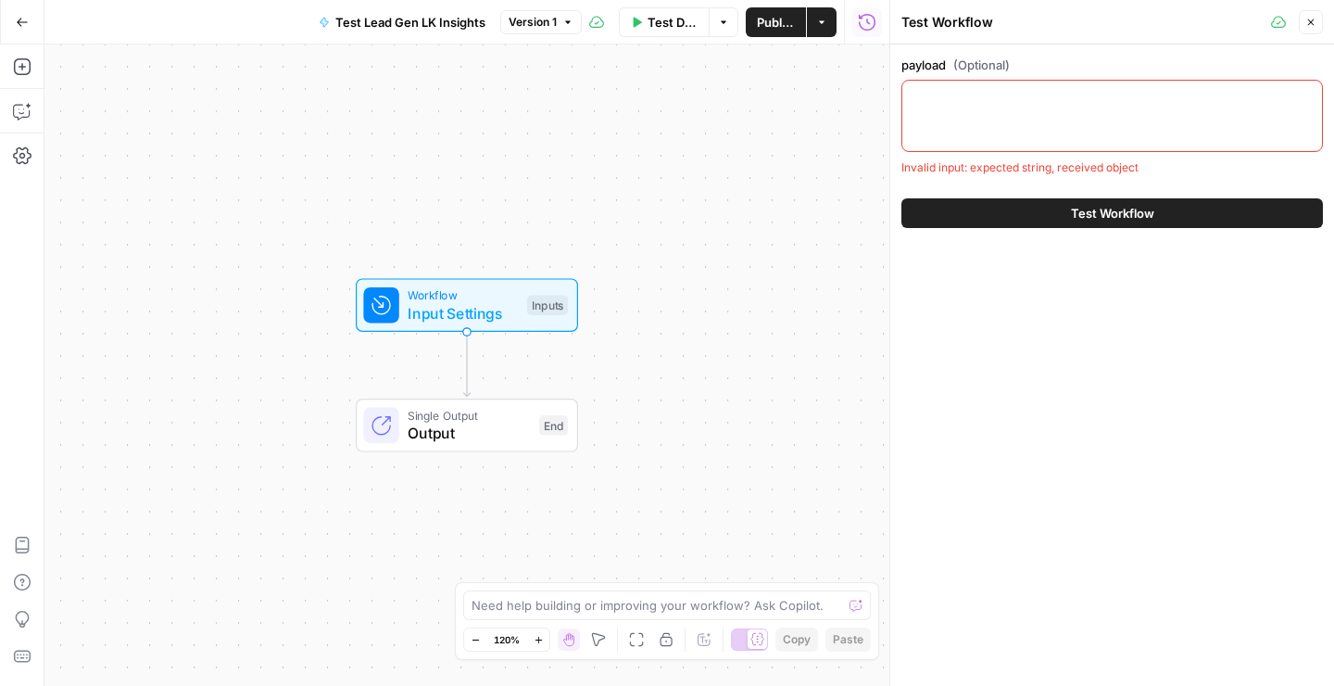
click at [1013, 220] on button "Test Workflow" at bounding box center [1113, 213] width 422 height 30
click at [966, 101] on textarea "payload (Optional)" at bounding box center [1113, 97] width 398 height 19
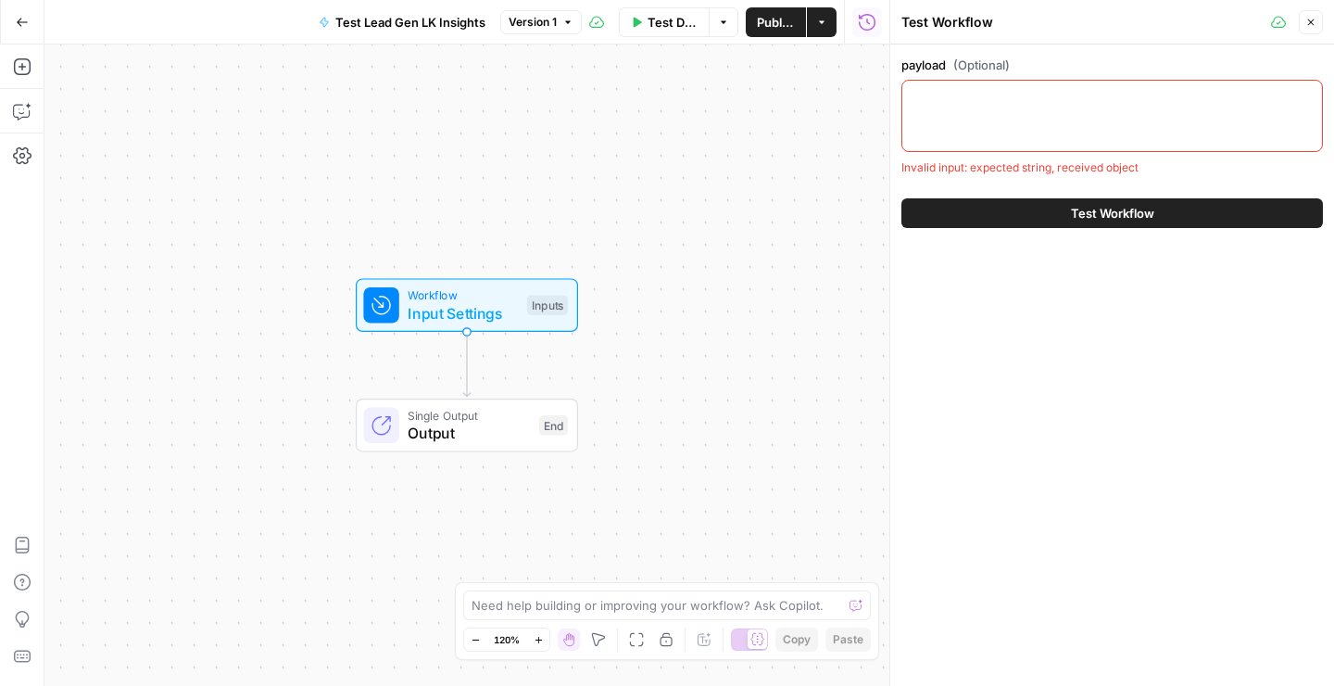
click at [966, 101] on textarea "payload (Optional)" at bounding box center [1113, 97] width 398 height 19
click at [1309, 25] on icon "button" at bounding box center [1311, 22] width 11 height 11
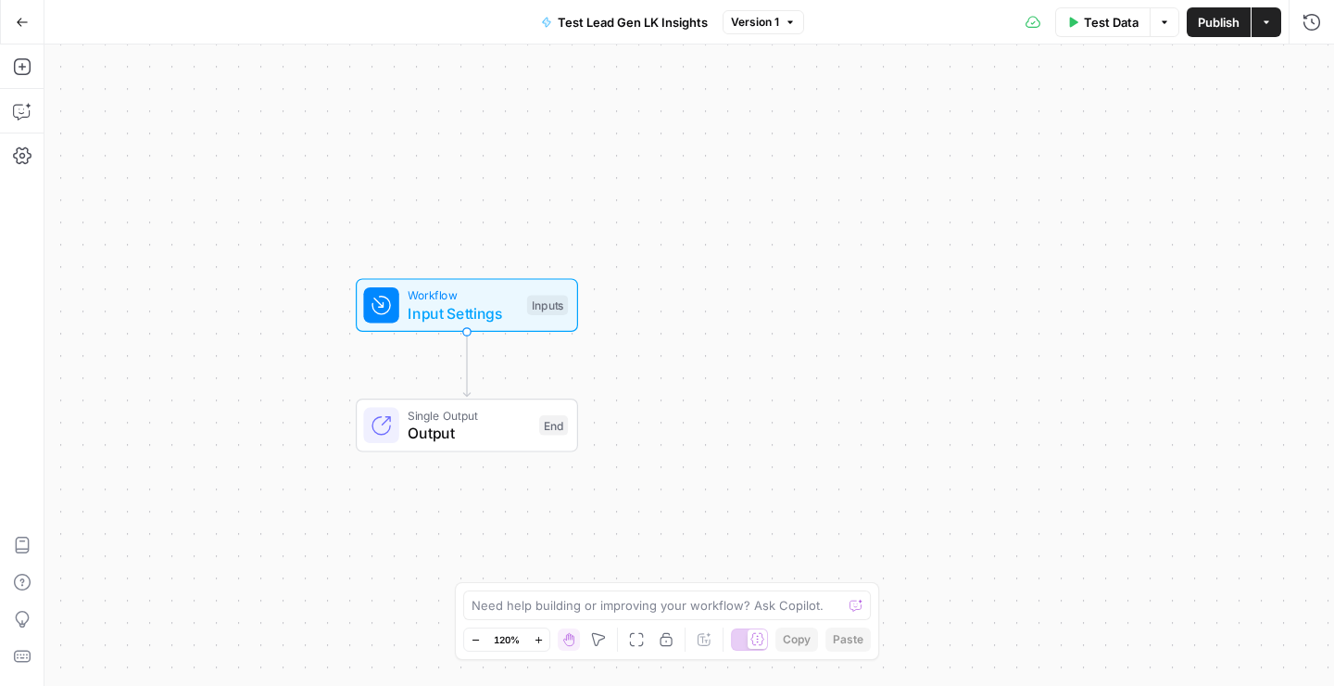
click at [1209, 21] on span "Publish" at bounding box center [1219, 22] width 42 height 19
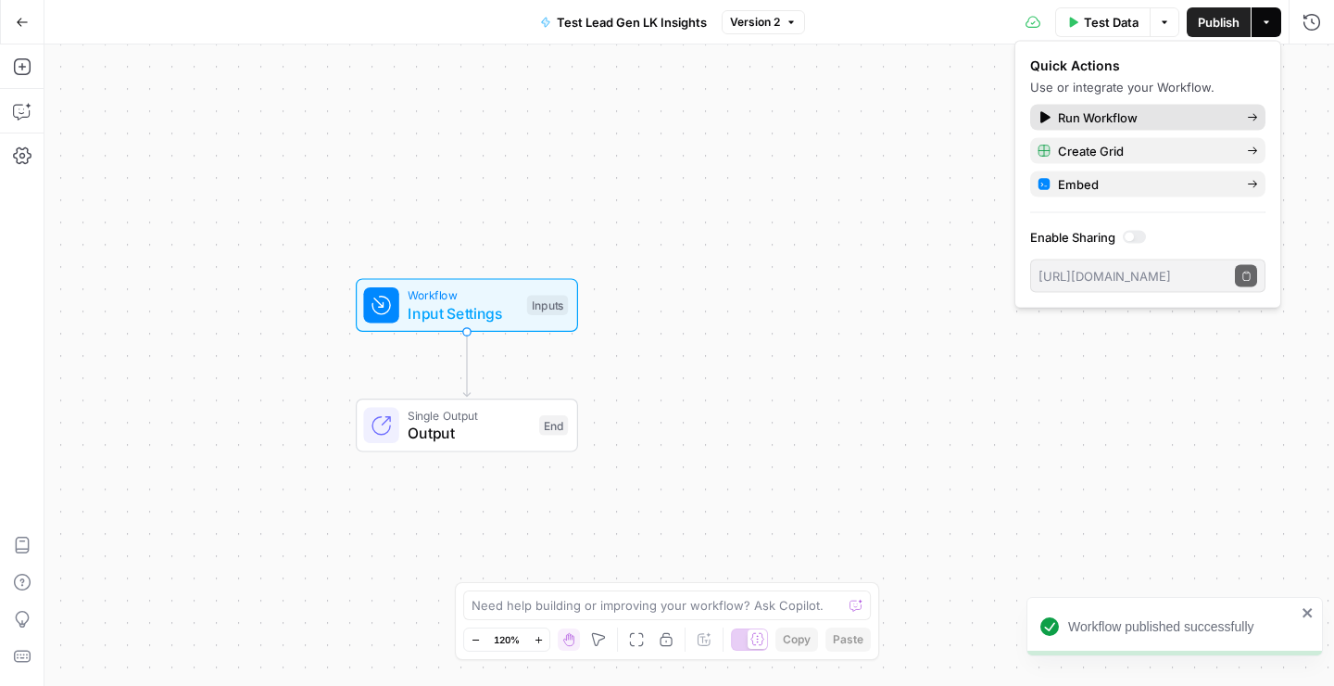
click at [1043, 118] on icon at bounding box center [1046, 117] width 10 height 12
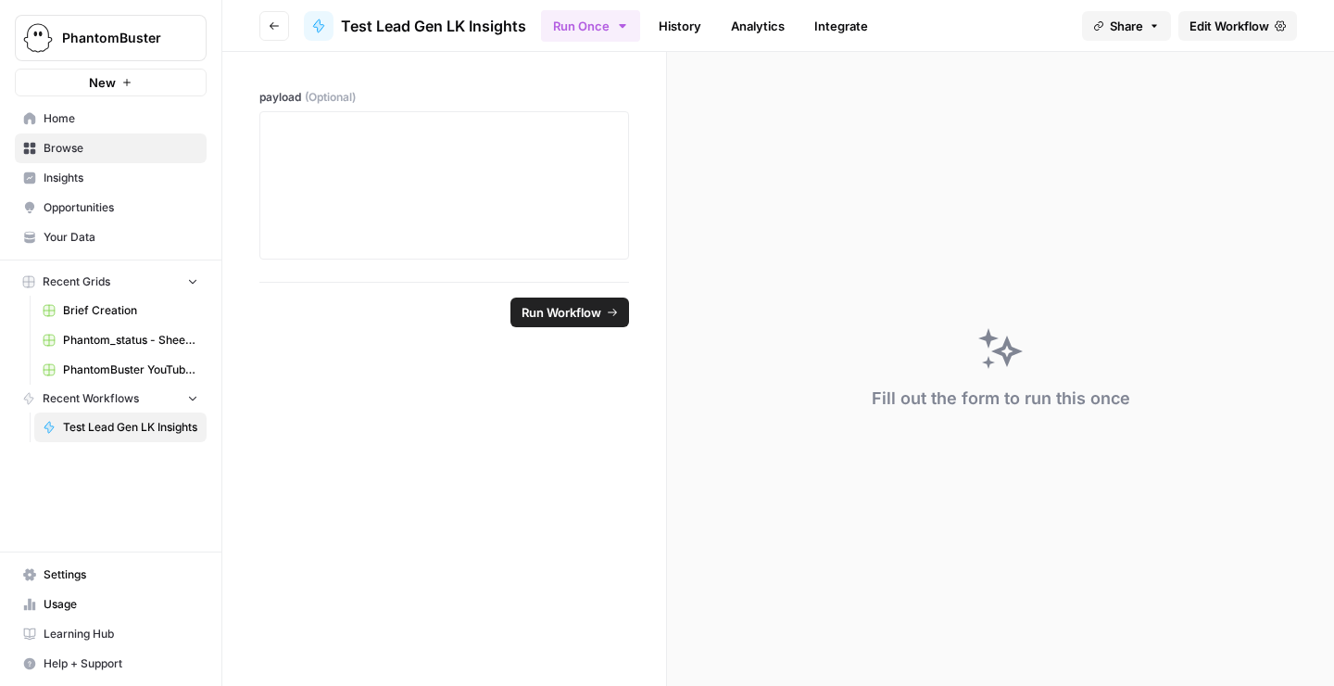
click at [575, 310] on span "Run Workflow" at bounding box center [562, 312] width 80 height 19
type textarea "null"
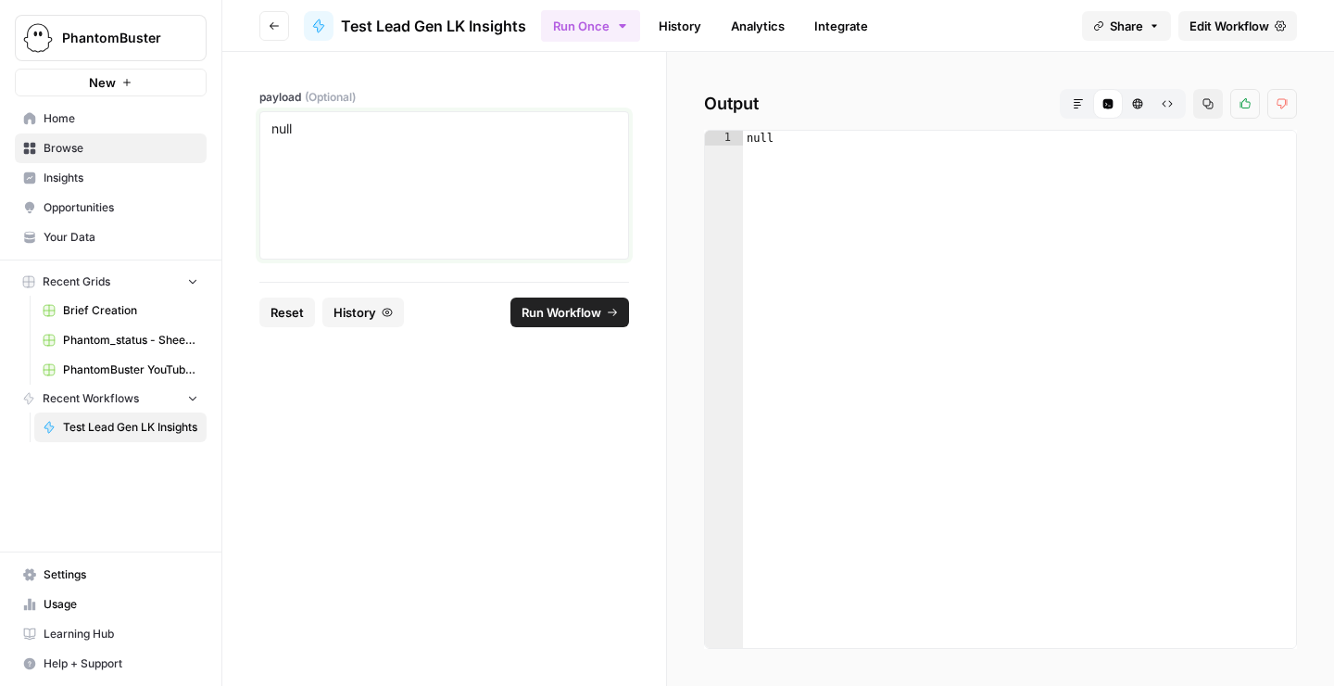
click at [358, 132] on textarea "null" at bounding box center [445, 186] width 346 height 132
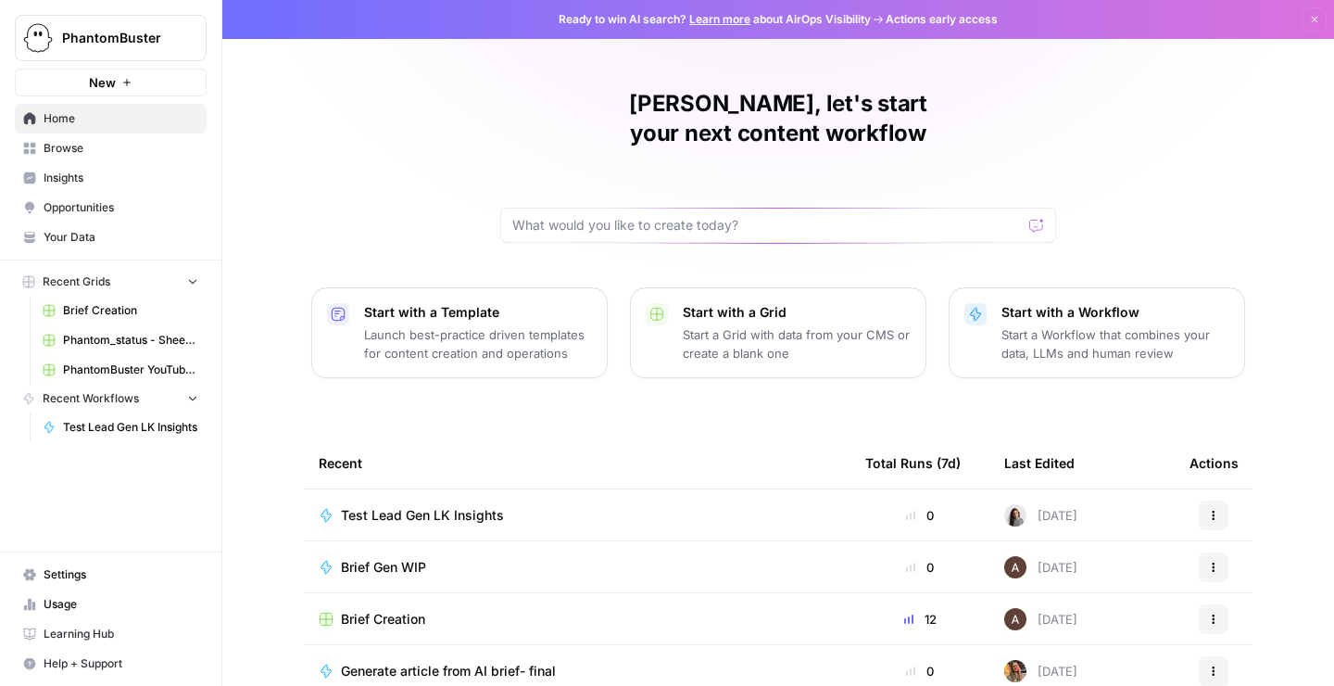
click at [135, 84] on button "New" at bounding box center [111, 83] width 192 height 28
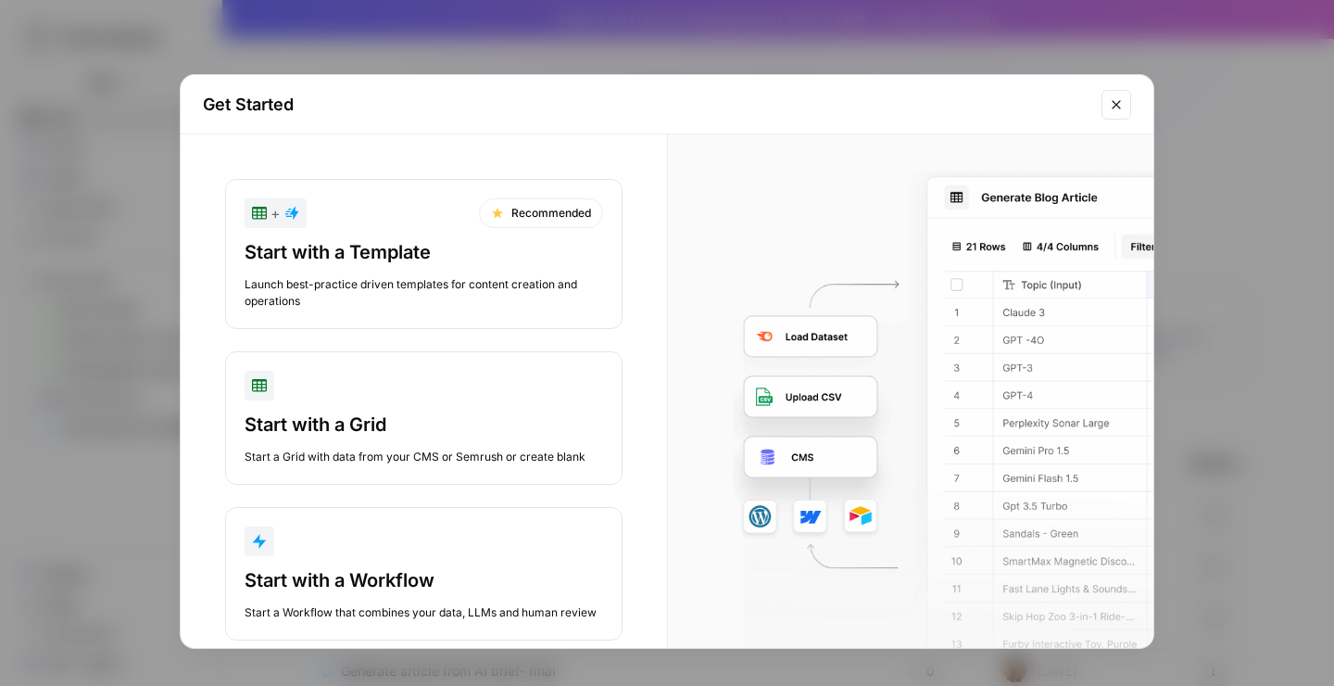
scroll to position [37, 0]
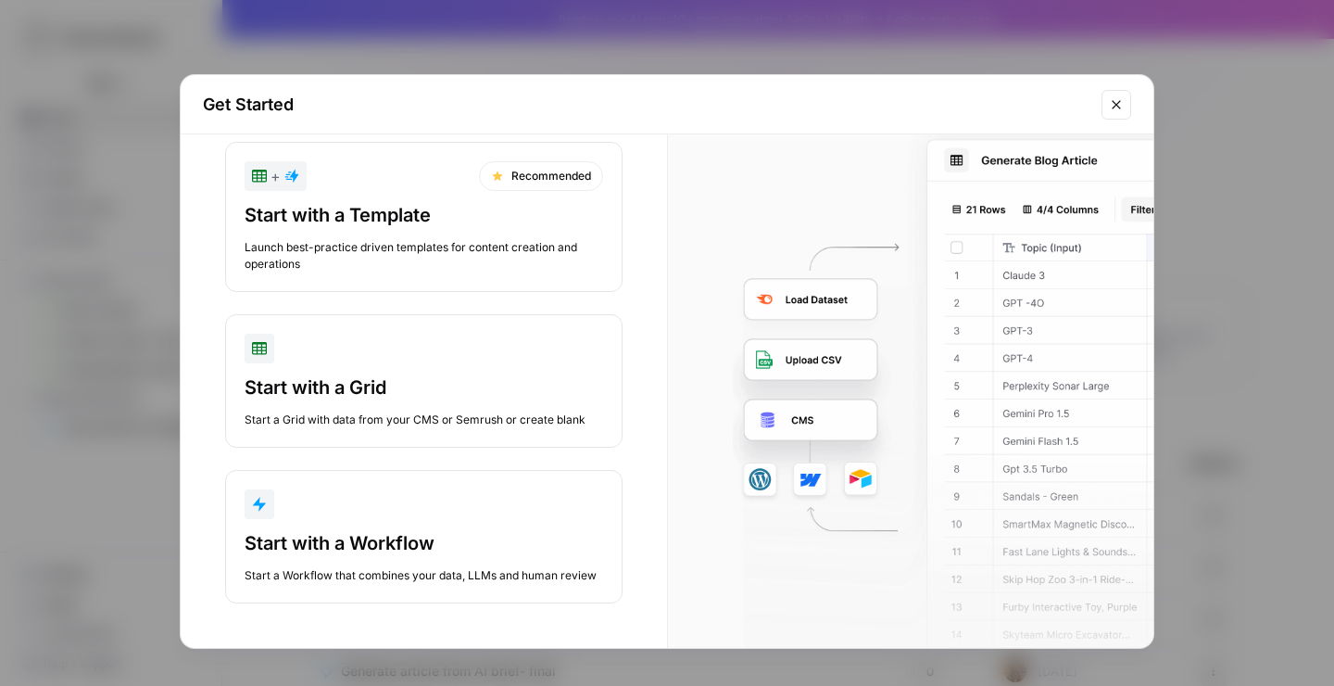
click at [386, 361] on div "button" at bounding box center [424, 349] width 359 height 30
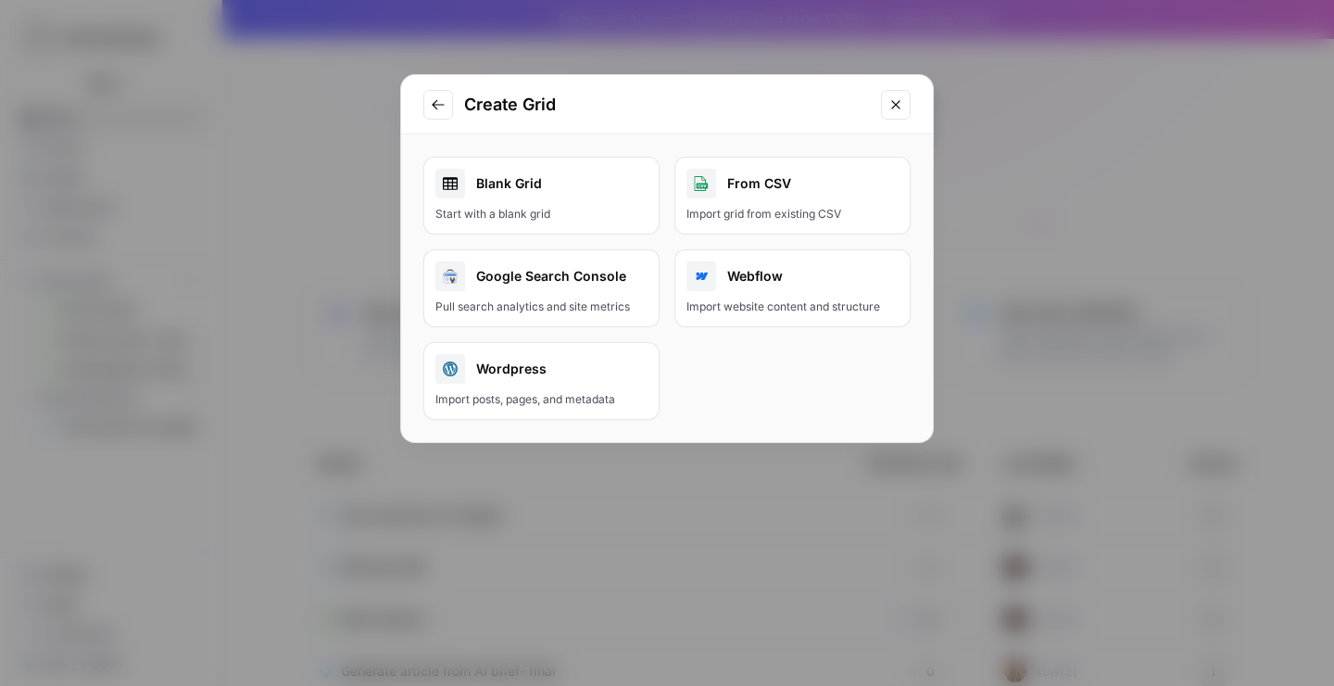
click at [512, 188] on div "Blank Grid" at bounding box center [542, 184] width 212 height 30
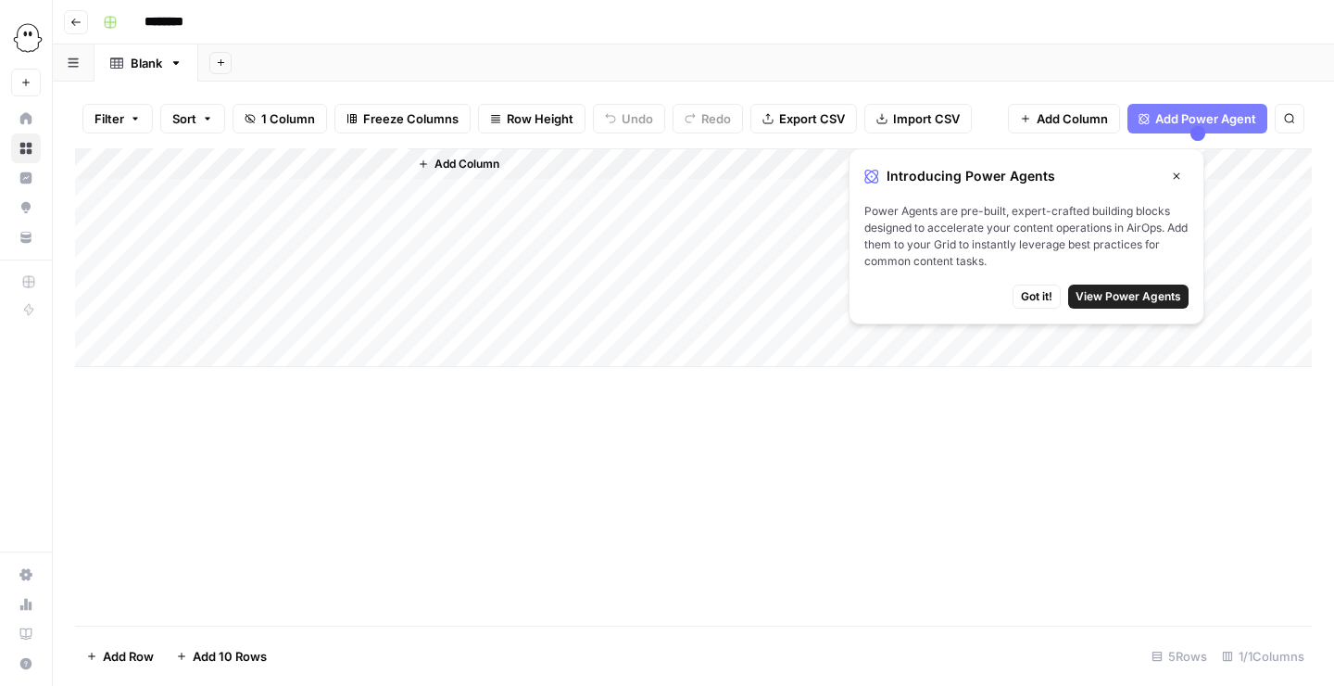
click at [179, 20] on input "********" at bounding box center [188, 22] width 104 height 30
type input "**********"
click at [995, 521] on div "Add Column" at bounding box center [693, 386] width 1237 height 477
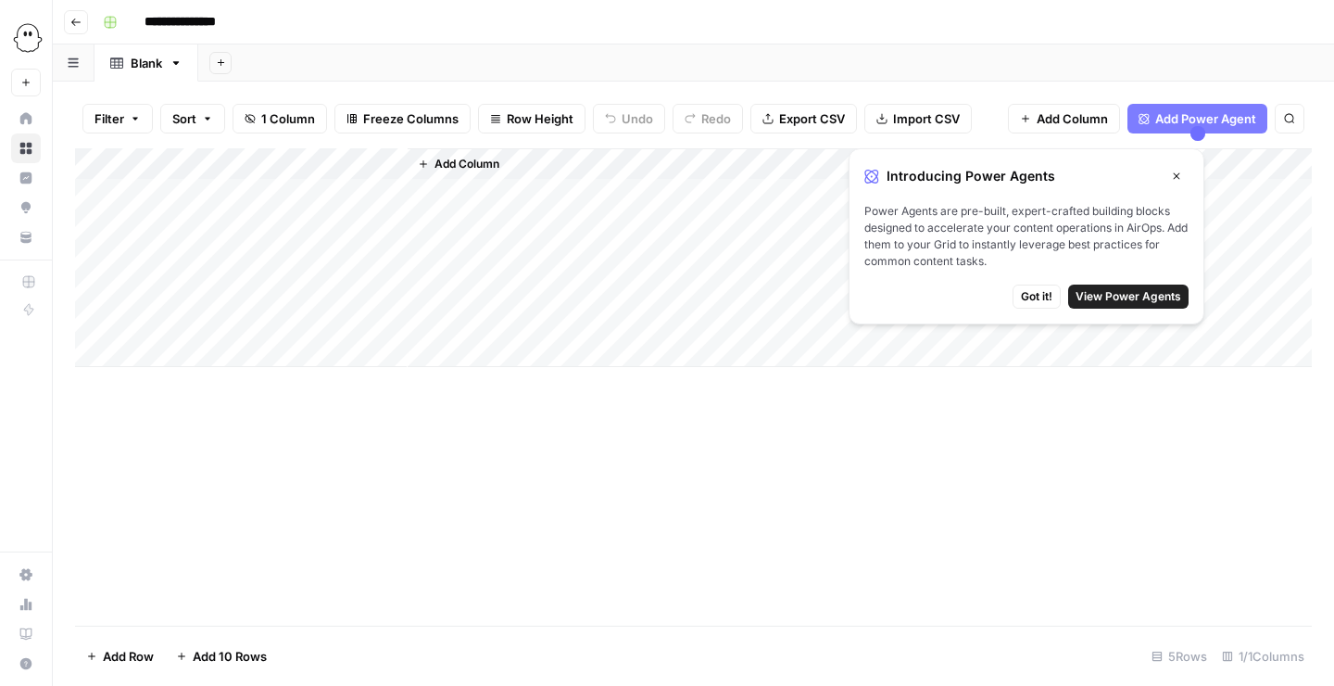
click at [913, 459] on div "Add Column" at bounding box center [693, 386] width 1237 height 477
click at [1039, 297] on span "Got it!" at bounding box center [1037, 296] width 32 height 17
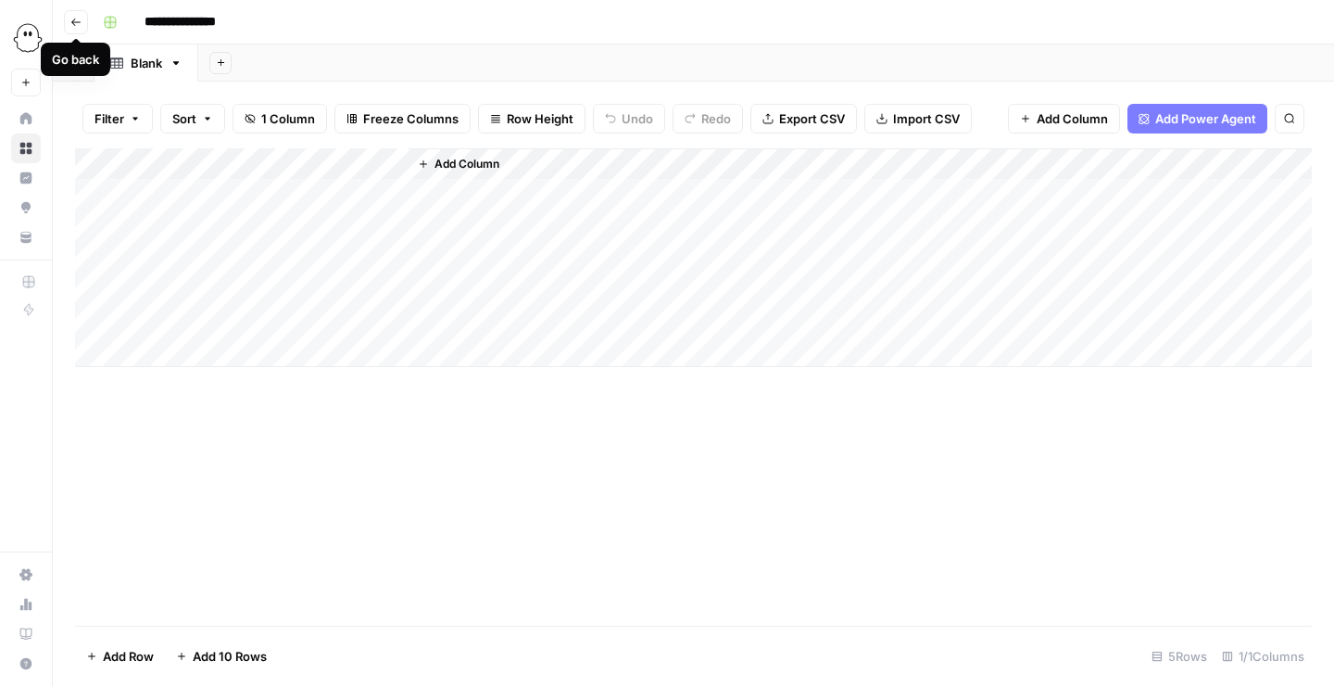
click at [174, 22] on input "**********" at bounding box center [194, 22] width 116 height 30
click at [207, 163] on div "Add Column" at bounding box center [693, 257] width 1237 height 219
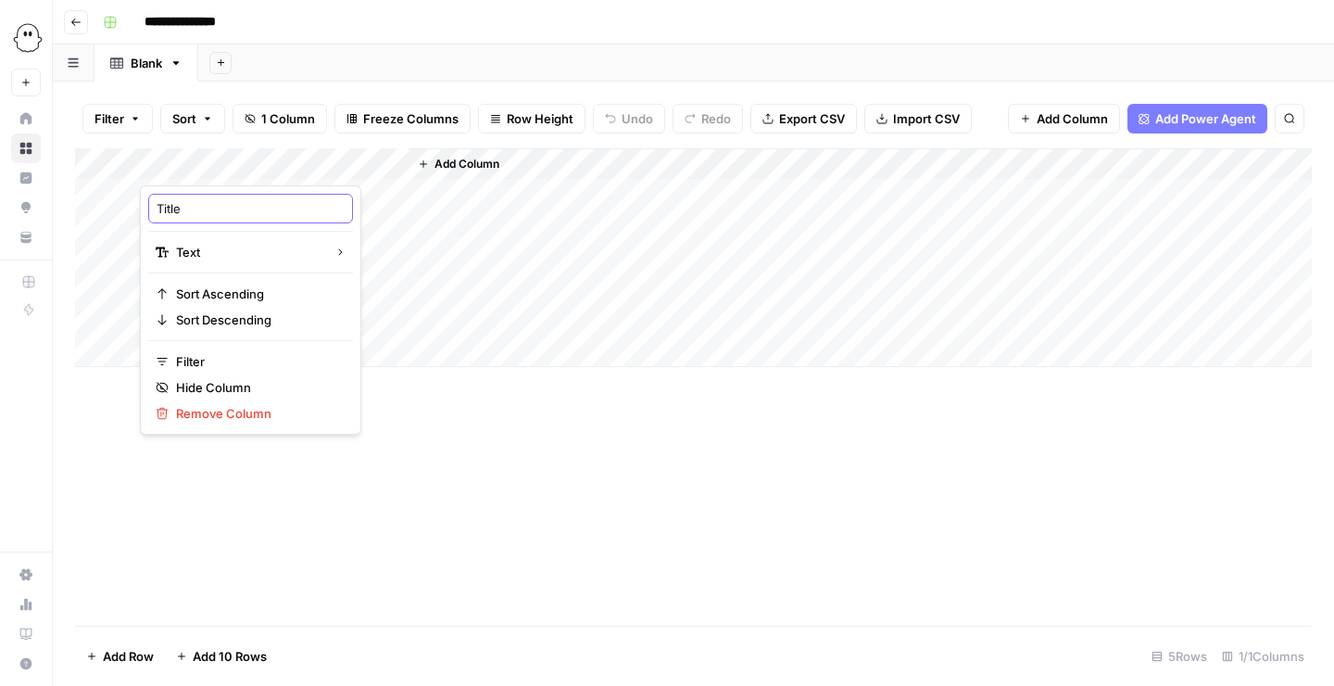
click at [183, 213] on input "Title" at bounding box center [251, 208] width 188 height 19
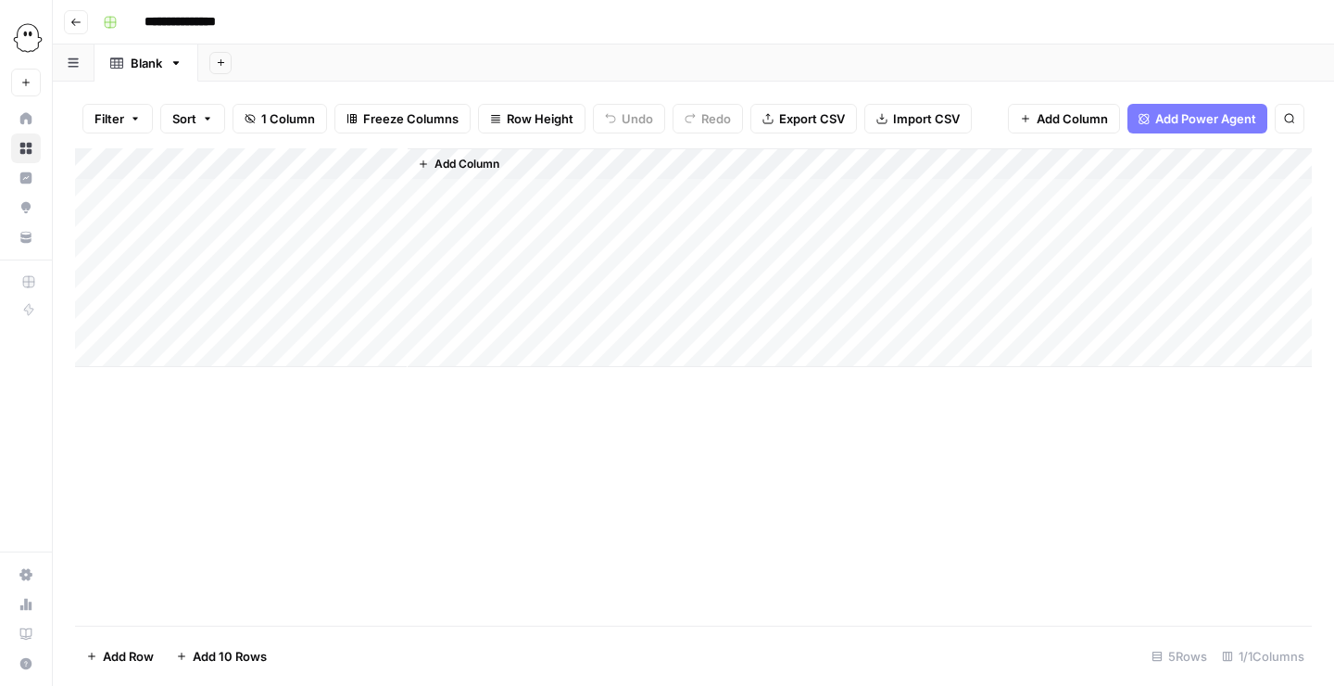
click at [201, 160] on div "Add Column" at bounding box center [693, 257] width 1237 height 219
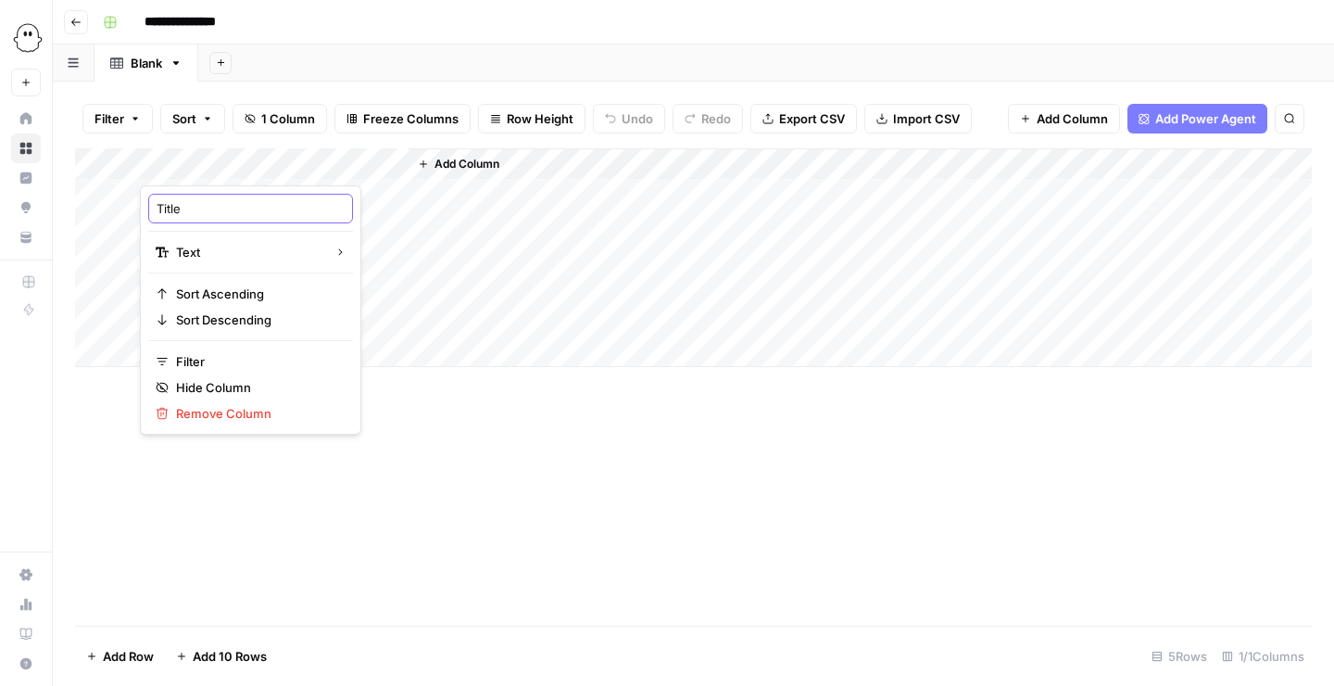
click at [221, 208] on input "Title" at bounding box center [251, 208] width 188 height 19
type input "Name"
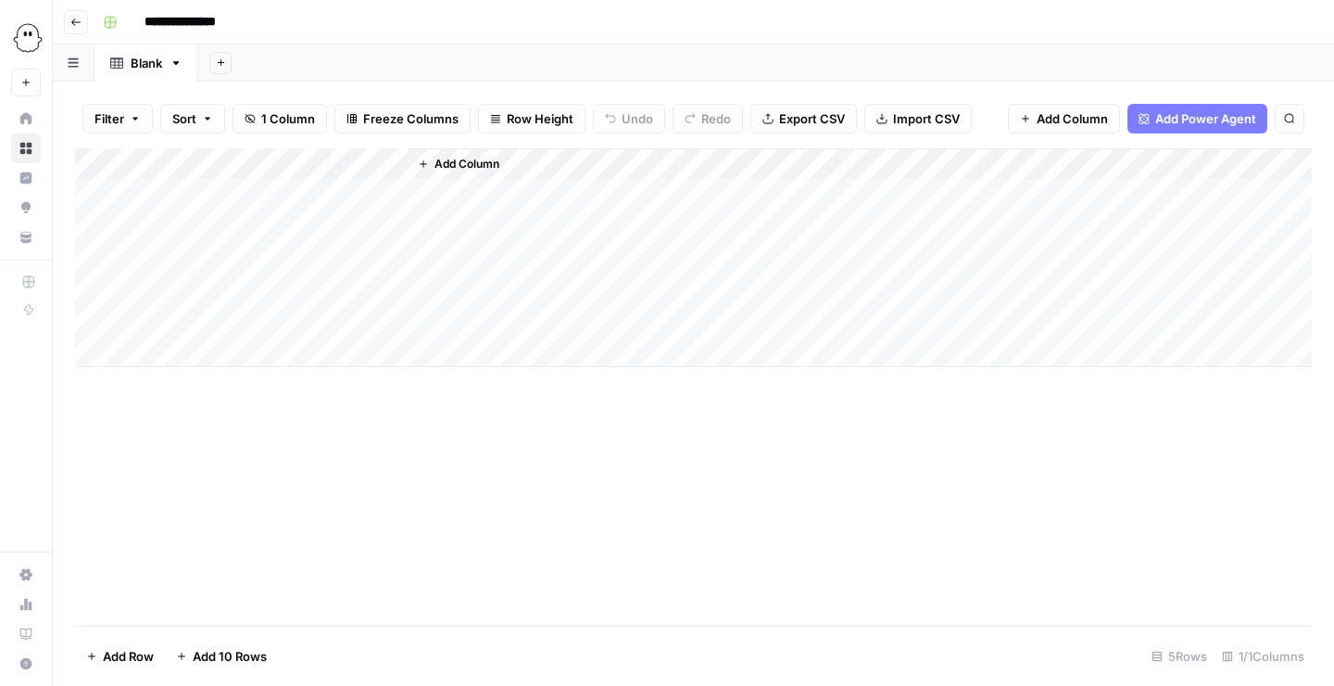
click at [458, 167] on span "Add Column" at bounding box center [467, 164] width 65 height 17
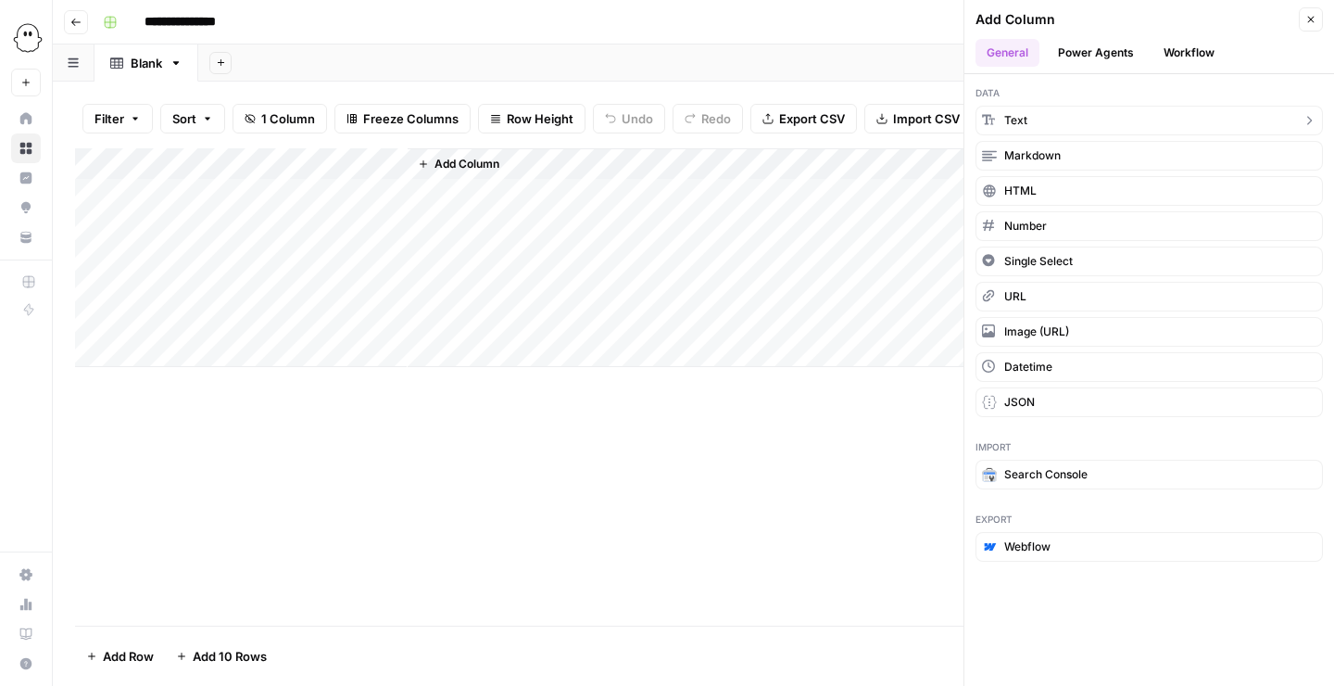
click at [1026, 120] on span "Text" at bounding box center [1016, 120] width 23 height 17
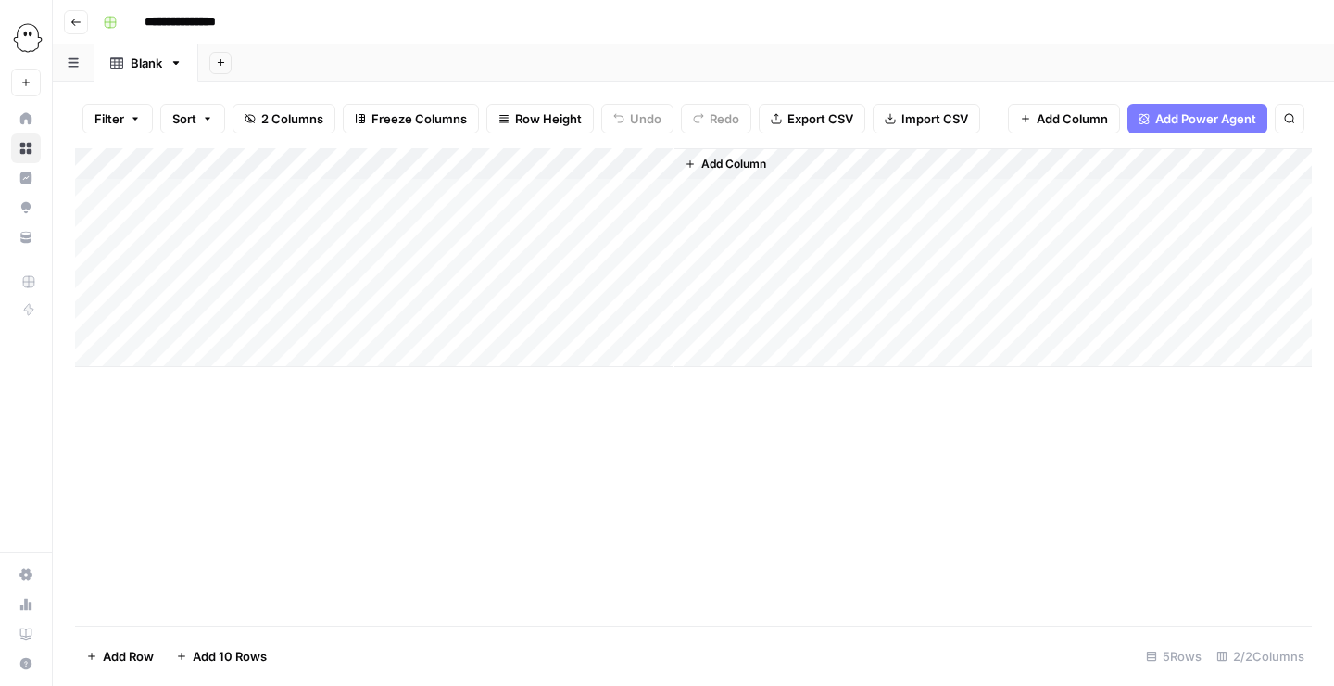
click at [463, 155] on div "Add Column" at bounding box center [693, 257] width 1237 height 219
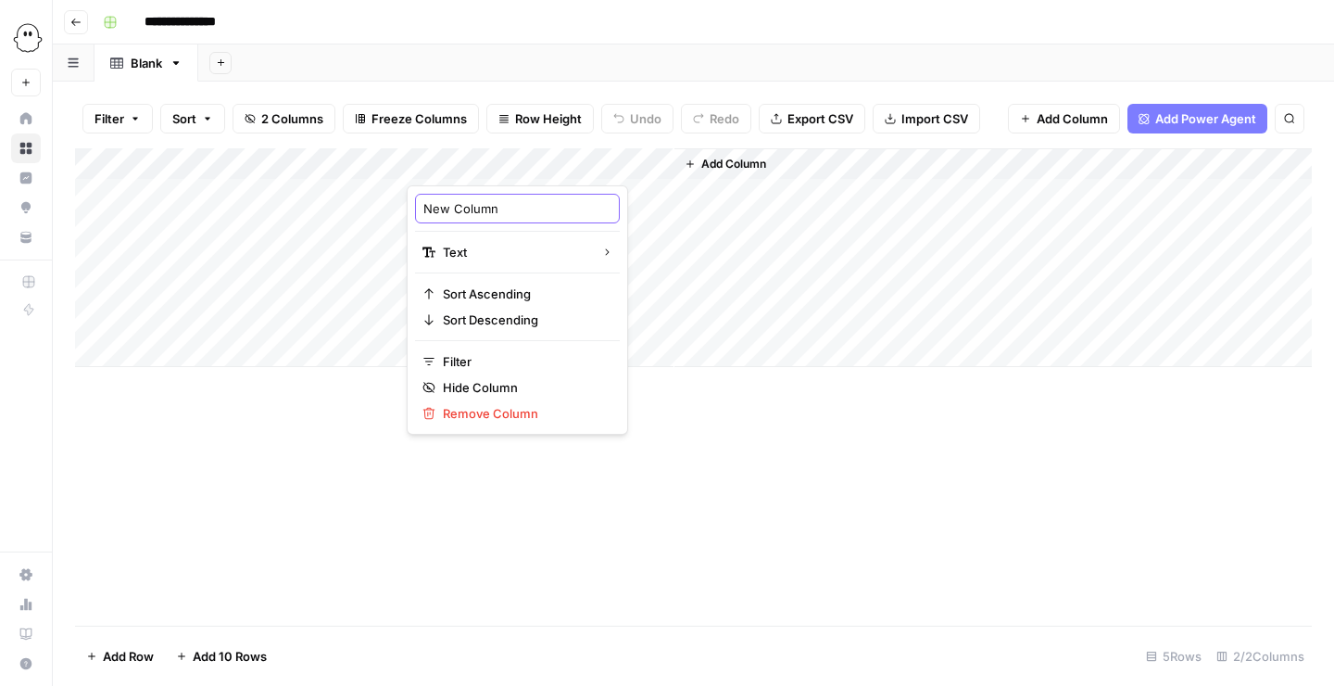
click at [468, 202] on input "New Column" at bounding box center [518, 208] width 188 height 19
type input "Headline"
drag, startPoint x: 819, startPoint y: 524, endPoint x: 750, endPoint y: 432, distance: 115.1
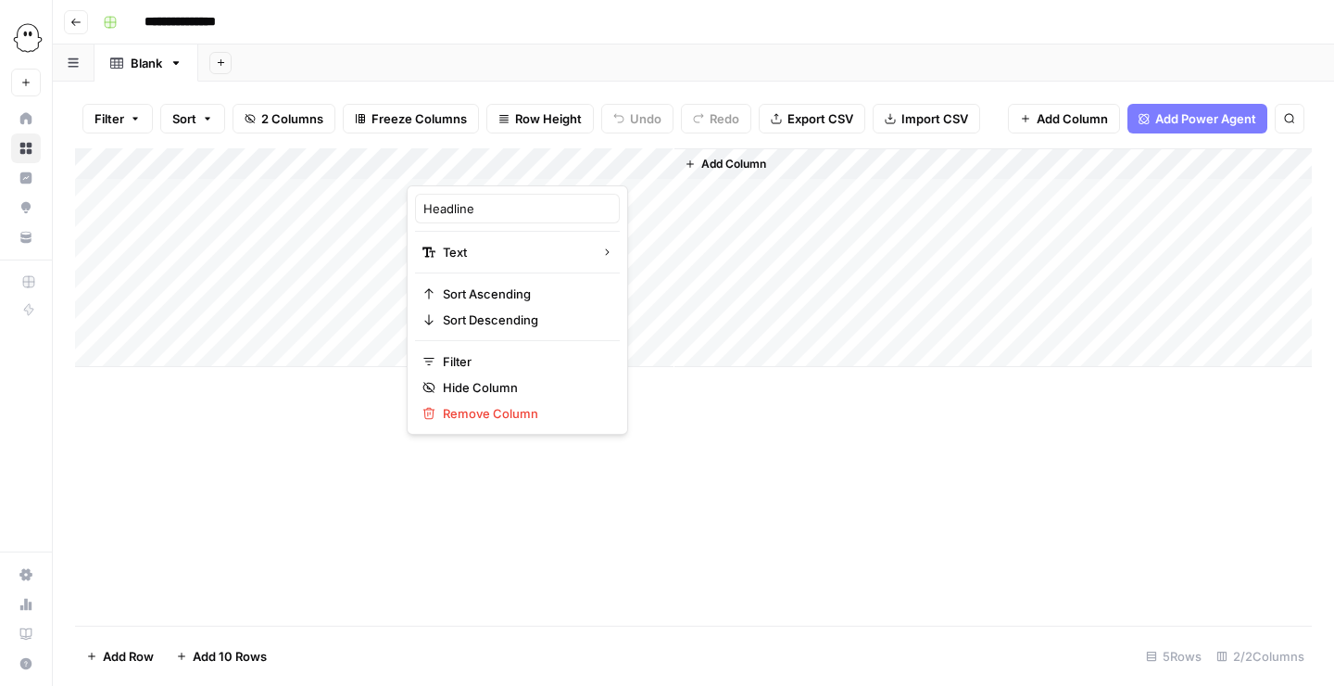
click at [819, 524] on div "Add Column" at bounding box center [693, 386] width 1237 height 477
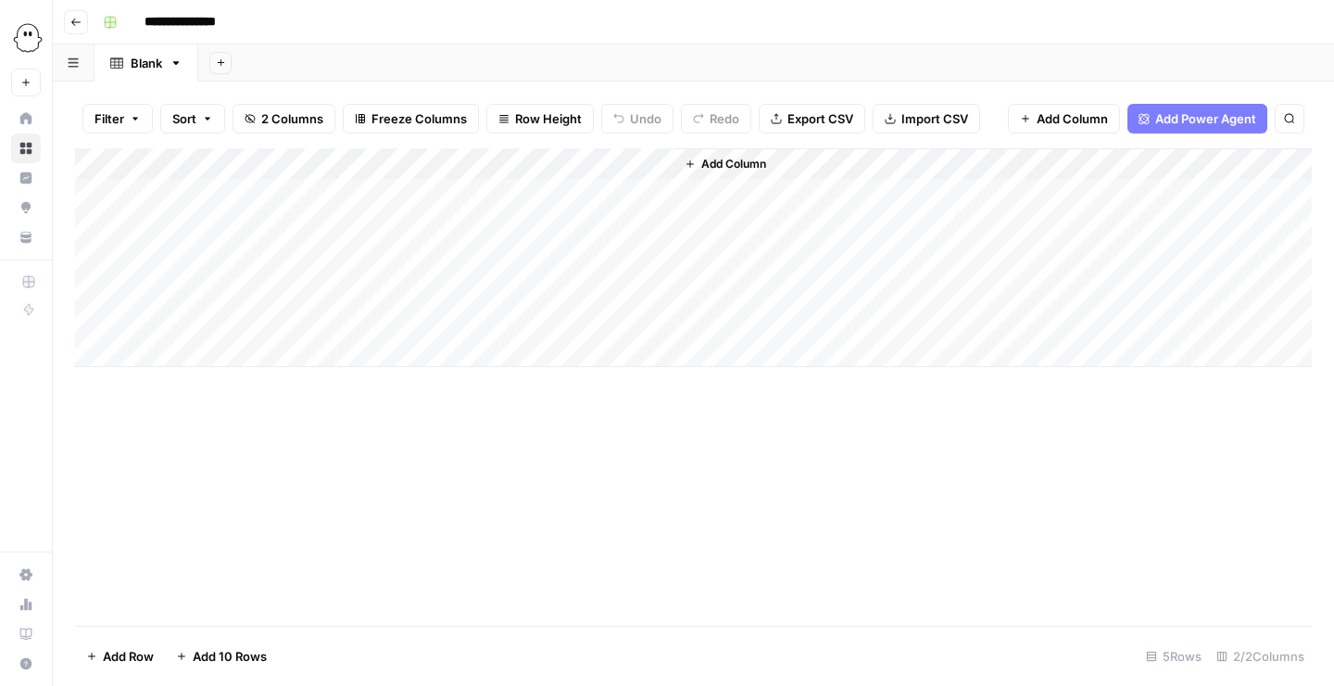
click at [699, 167] on button "Add Column" at bounding box center [725, 164] width 96 height 24
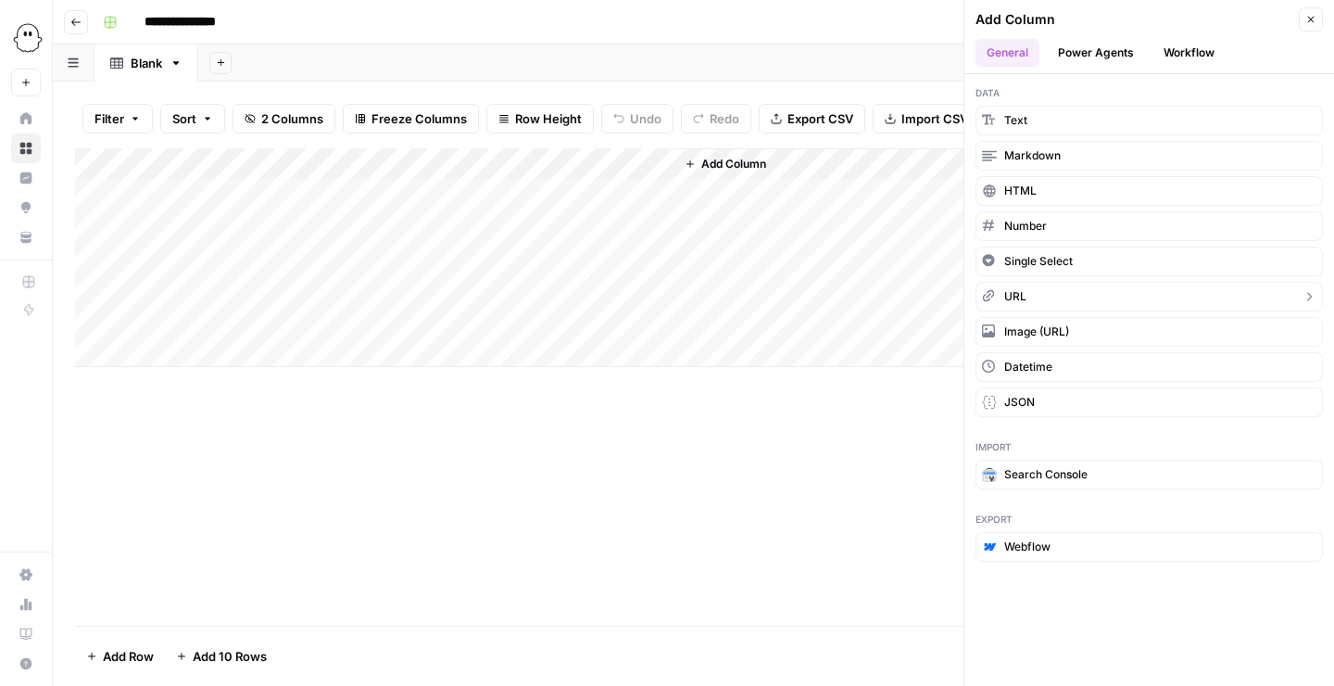
click at [1050, 299] on button "URL" at bounding box center [1150, 297] width 348 height 30
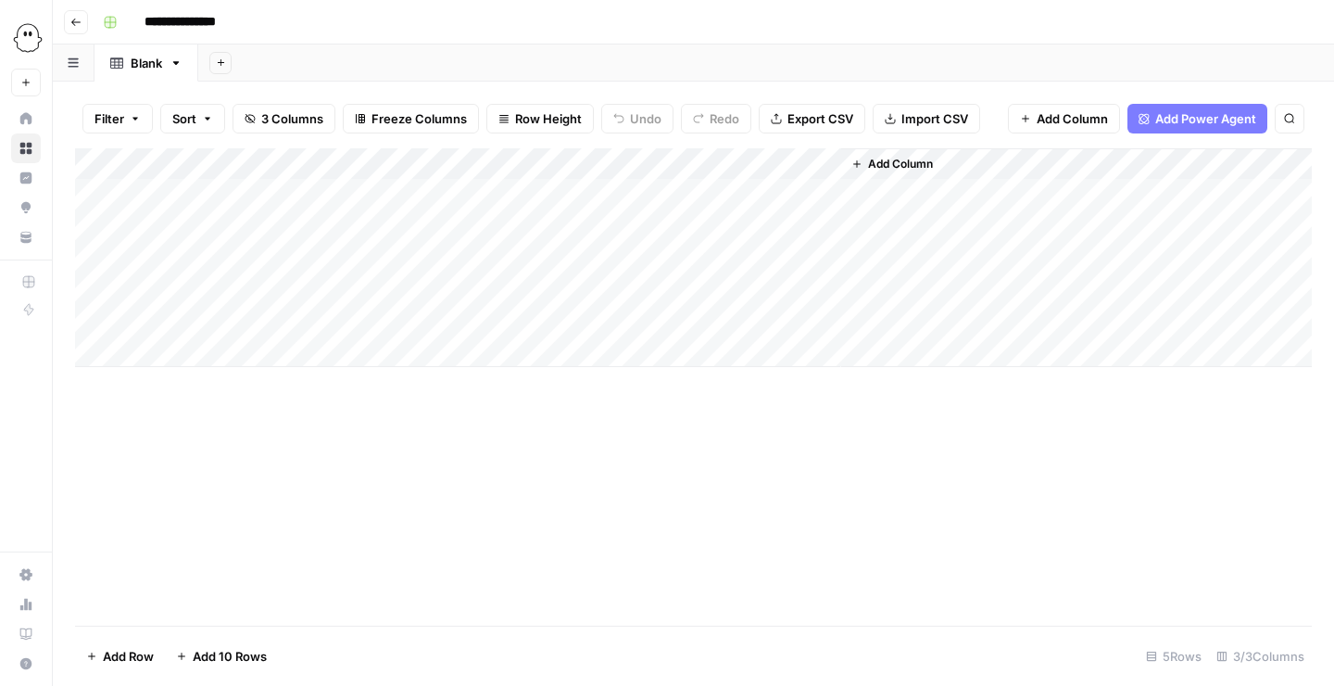
click at [759, 162] on div "Add Column" at bounding box center [693, 257] width 1237 height 219
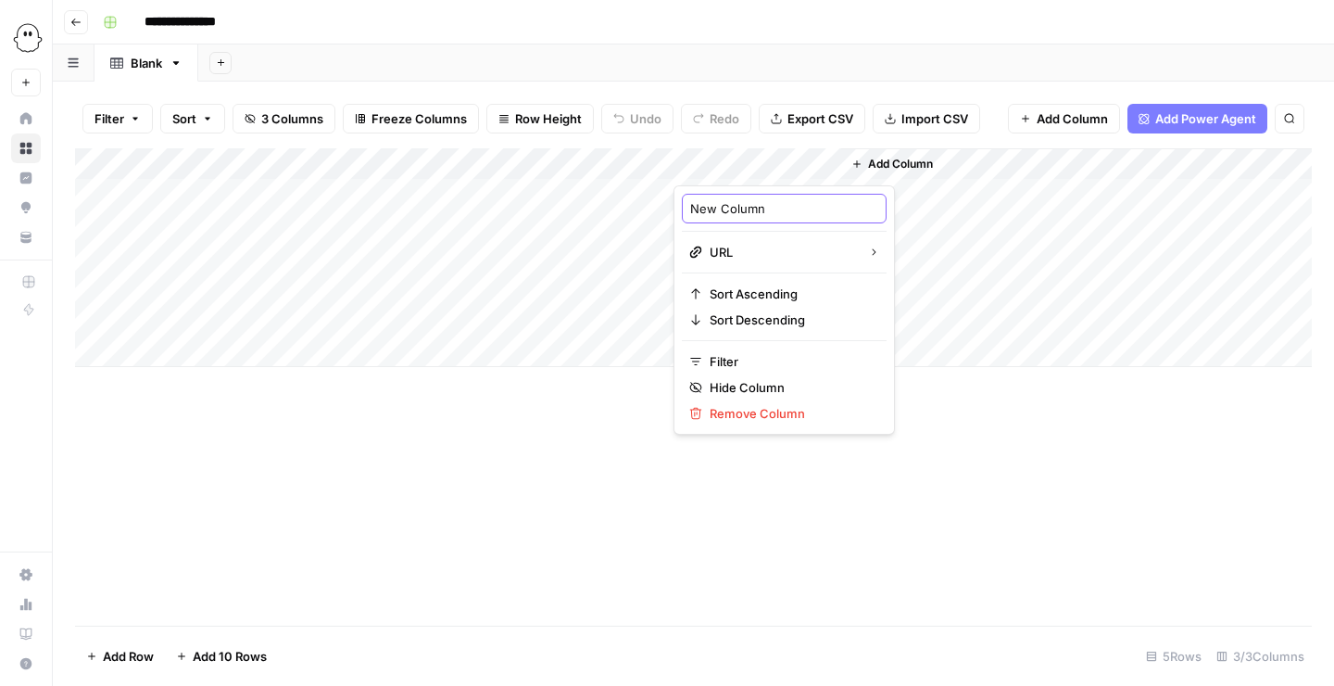
click at [782, 211] on input "New Column" at bounding box center [784, 208] width 188 height 19
type input "Profile URL"
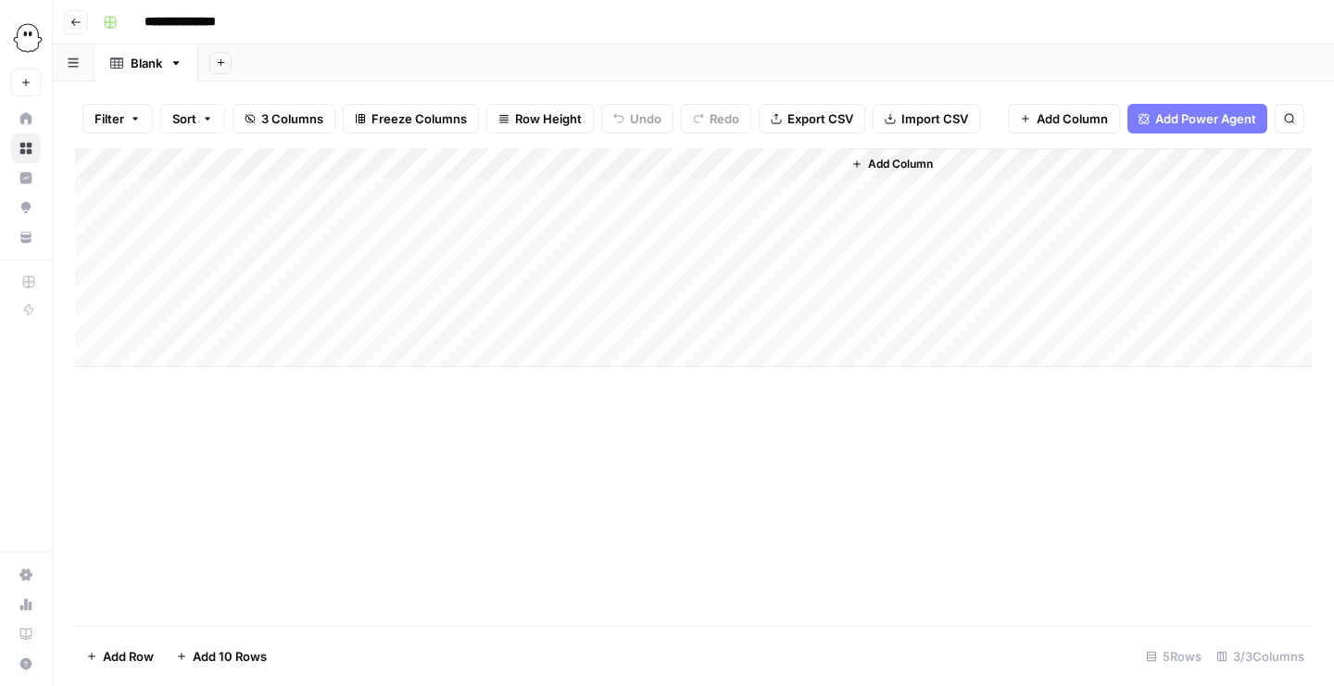
click at [936, 512] on div "Add Column" at bounding box center [693, 386] width 1237 height 477
click at [239, 166] on div "Add Column" at bounding box center [693, 257] width 1237 height 219
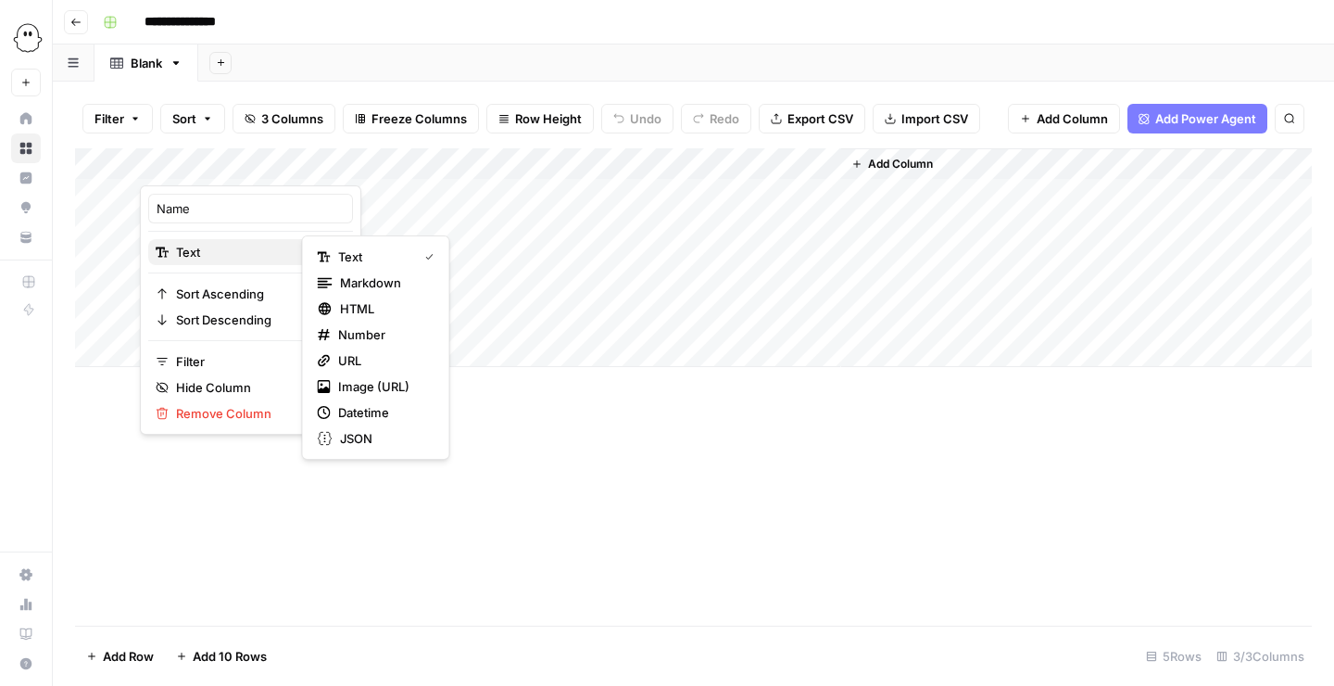
click at [268, 251] on div "Text" at bounding box center [251, 252] width 190 height 19
click at [361, 360] on span "URL" at bounding box center [382, 360] width 89 height 19
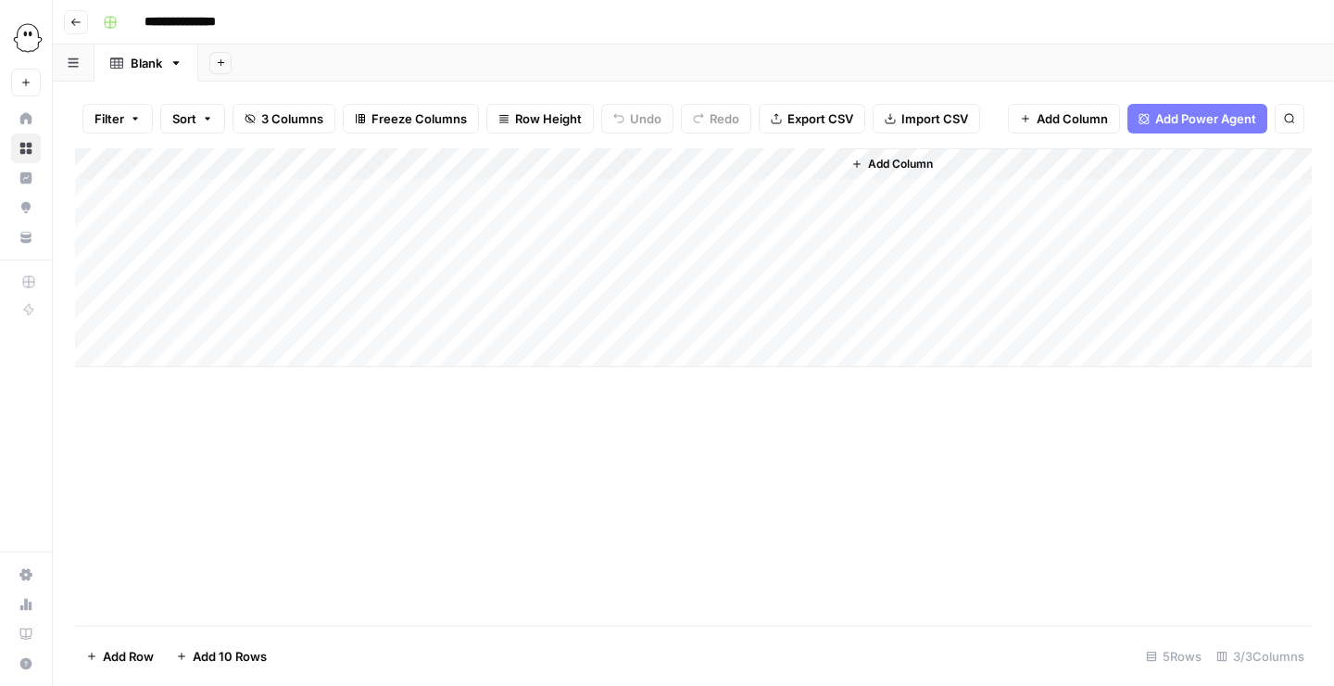
click at [226, 161] on div "Add Column" at bounding box center [693, 257] width 1237 height 219
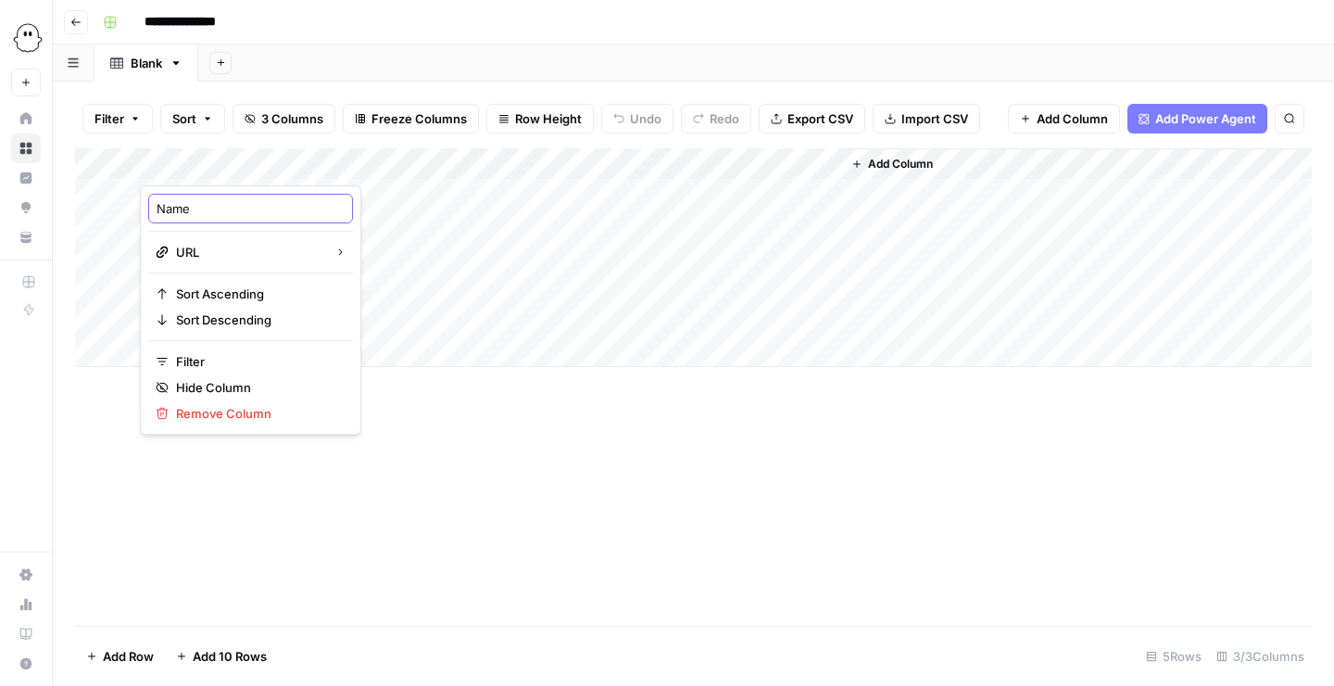
click at [219, 212] on input "Name" at bounding box center [251, 208] width 188 height 19
type input "Post URL"
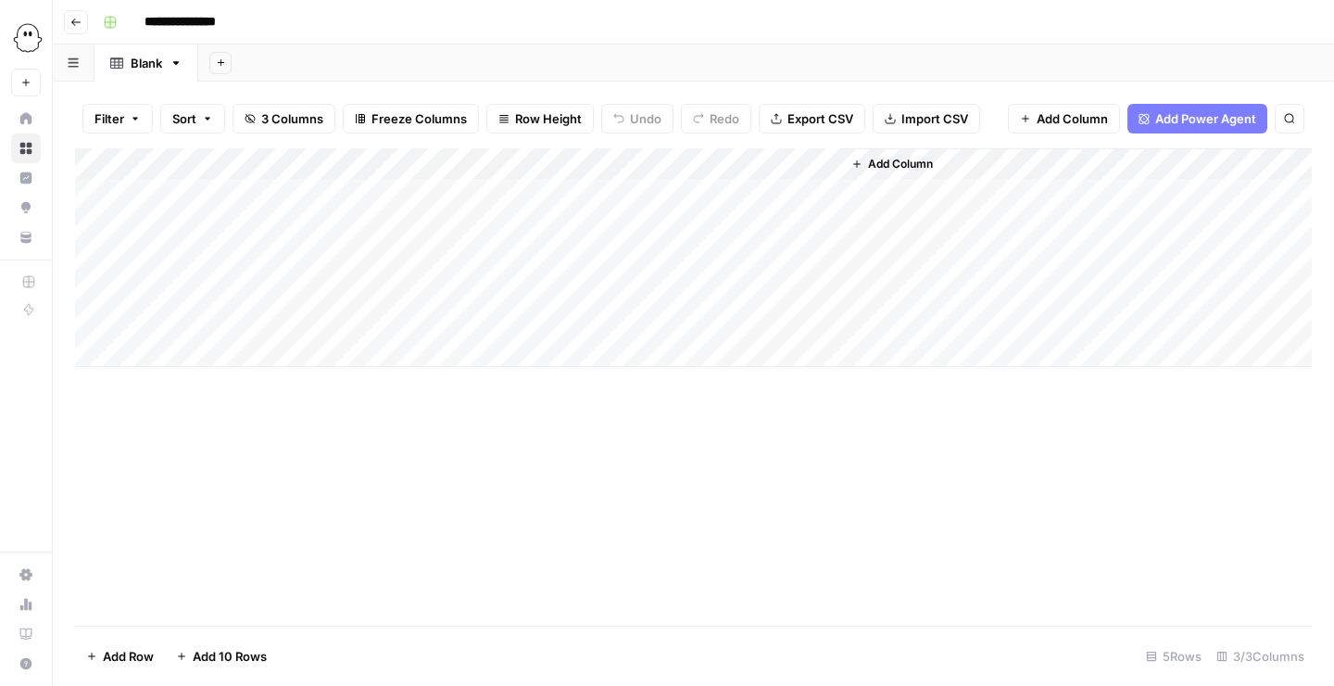
click at [474, 157] on div "Add Column" at bounding box center [693, 257] width 1237 height 219
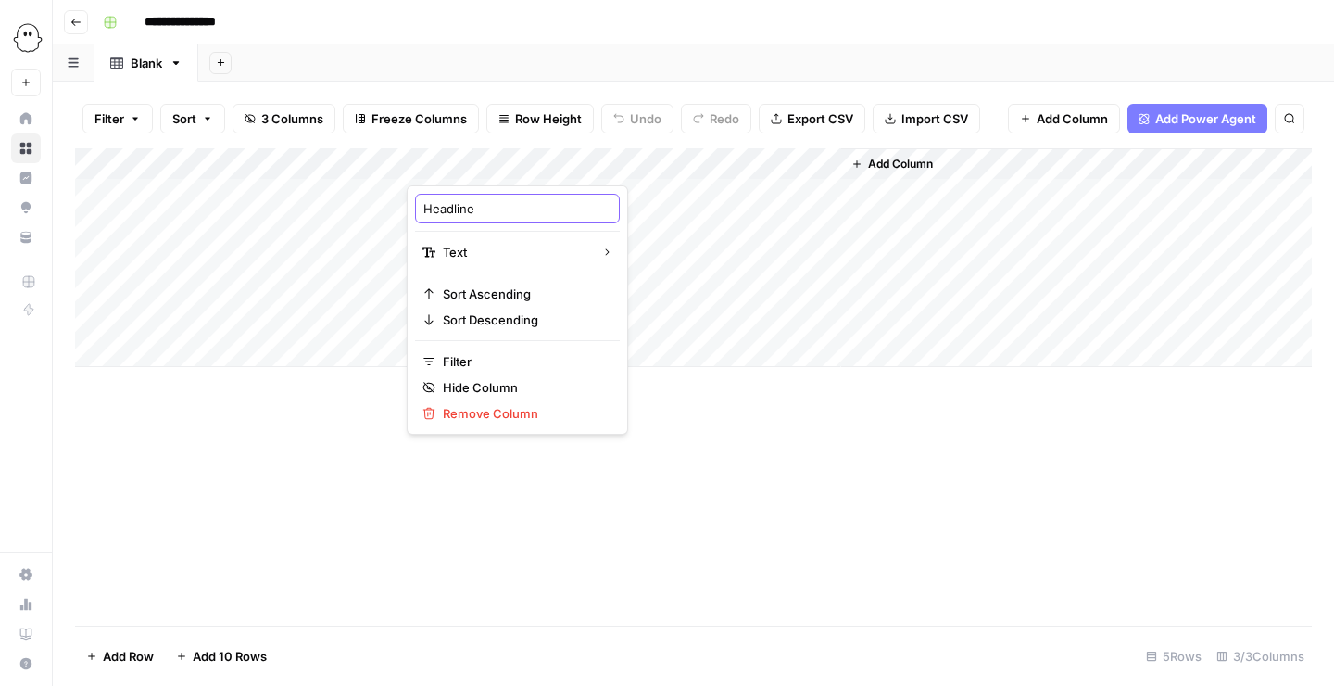
click at [479, 207] on input "Headline" at bounding box center [518, 208] width 188 height 19
type input "Post Content"
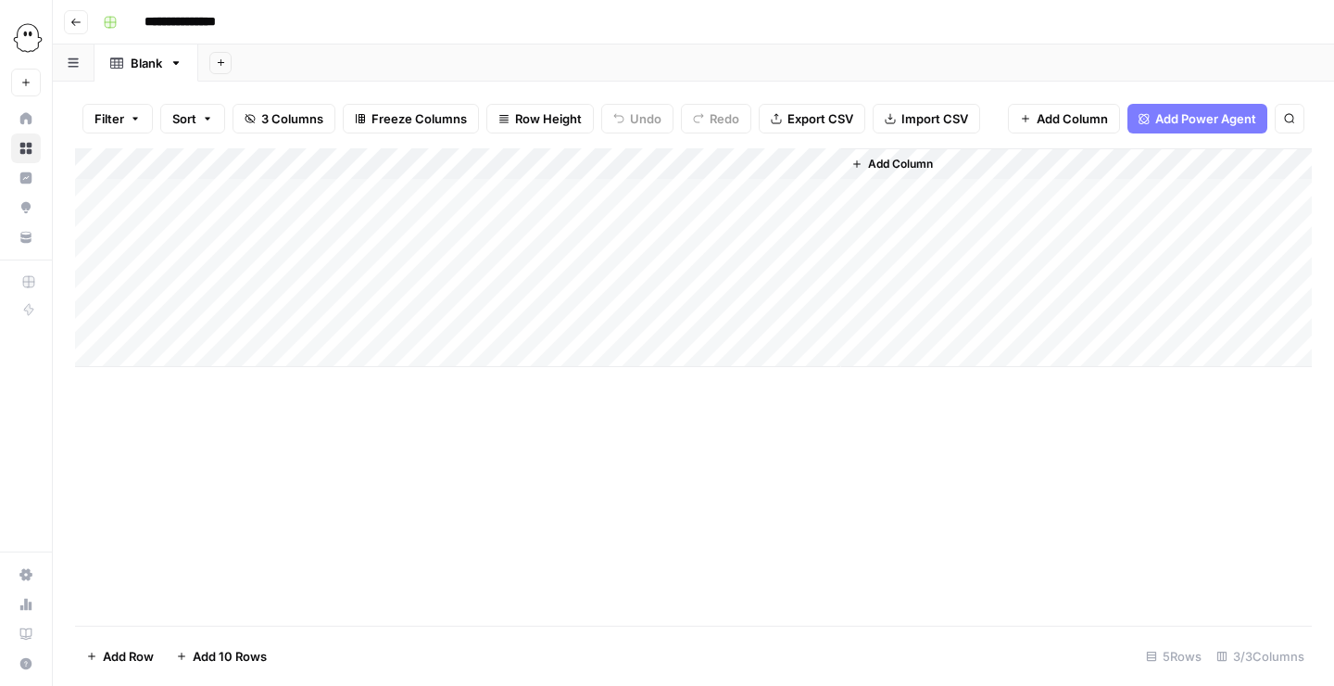
click at [758, 160] on div "Add Column" at bounding box center [693, 257] width 1237 height 219
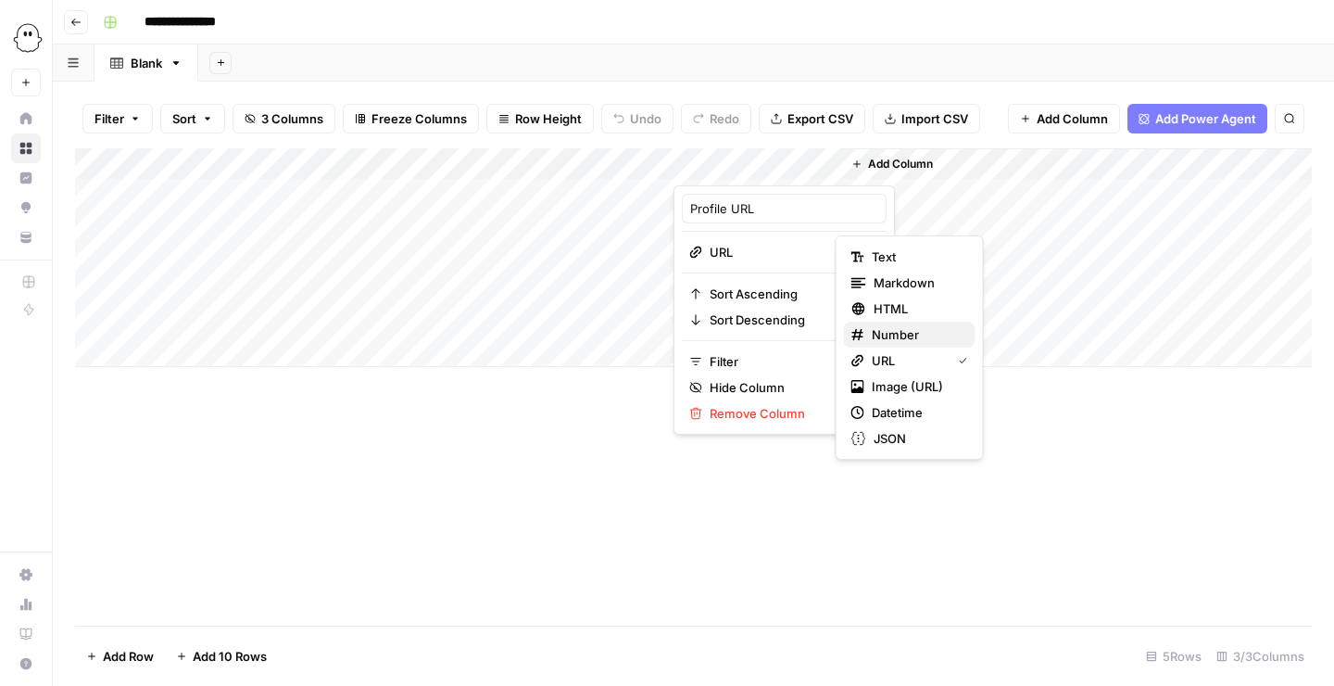
click at [899, 336] on span "Number" at bounding box center [916, 334] width 89 height 19
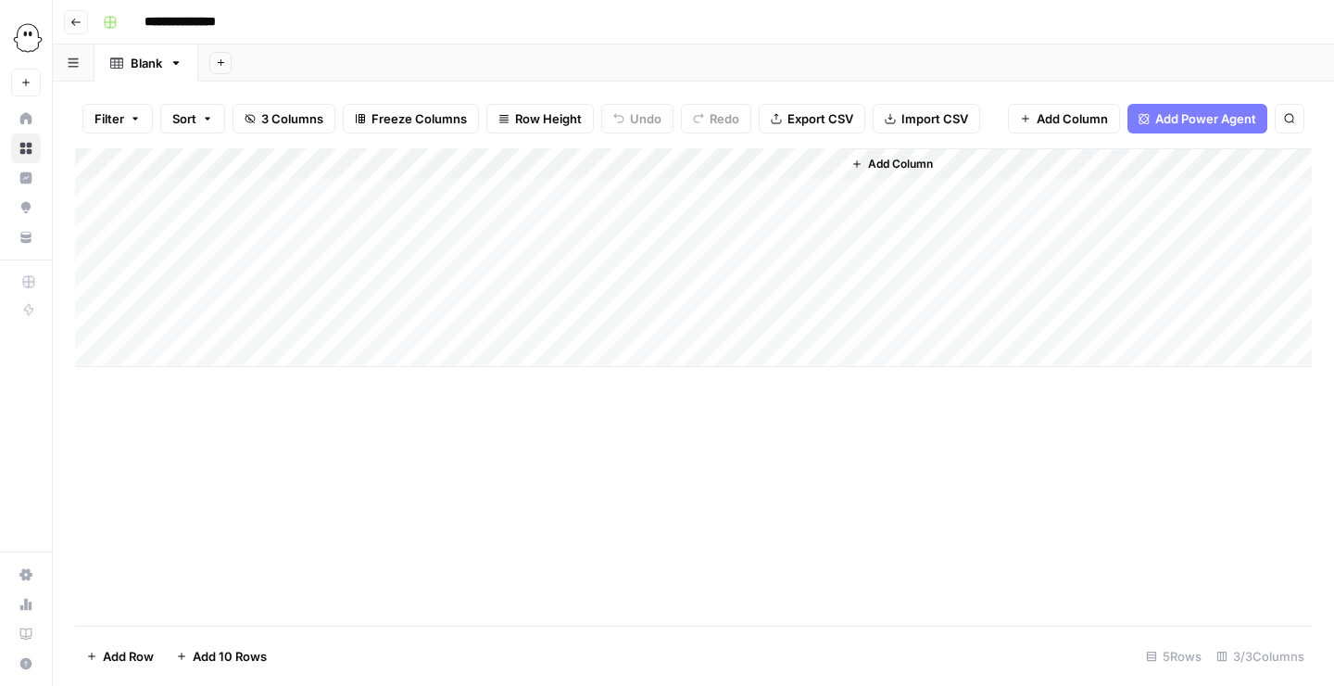
click at [727, 166] on div "Add Column" at bounding box center [693, 257] width 1237 height 219
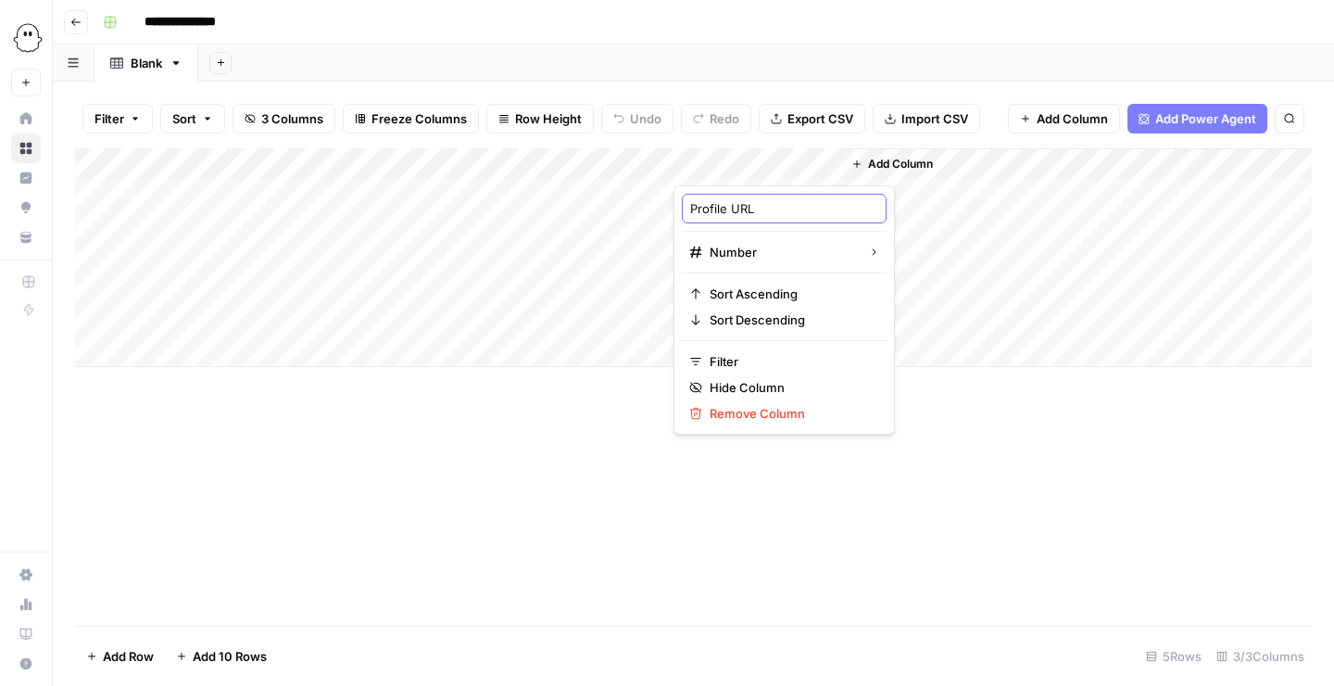
click at [738, 215] on input "Profile URL" at bounding box center [784, 208] width 188 height 19
click at [739, 215] on input "Profile URL" at bounding box center [784, 208] width 188 height 19
type input "Like Count"
click at [892, 160] on span "Add Column" at bounding box center [900, 164] width 65 height 17
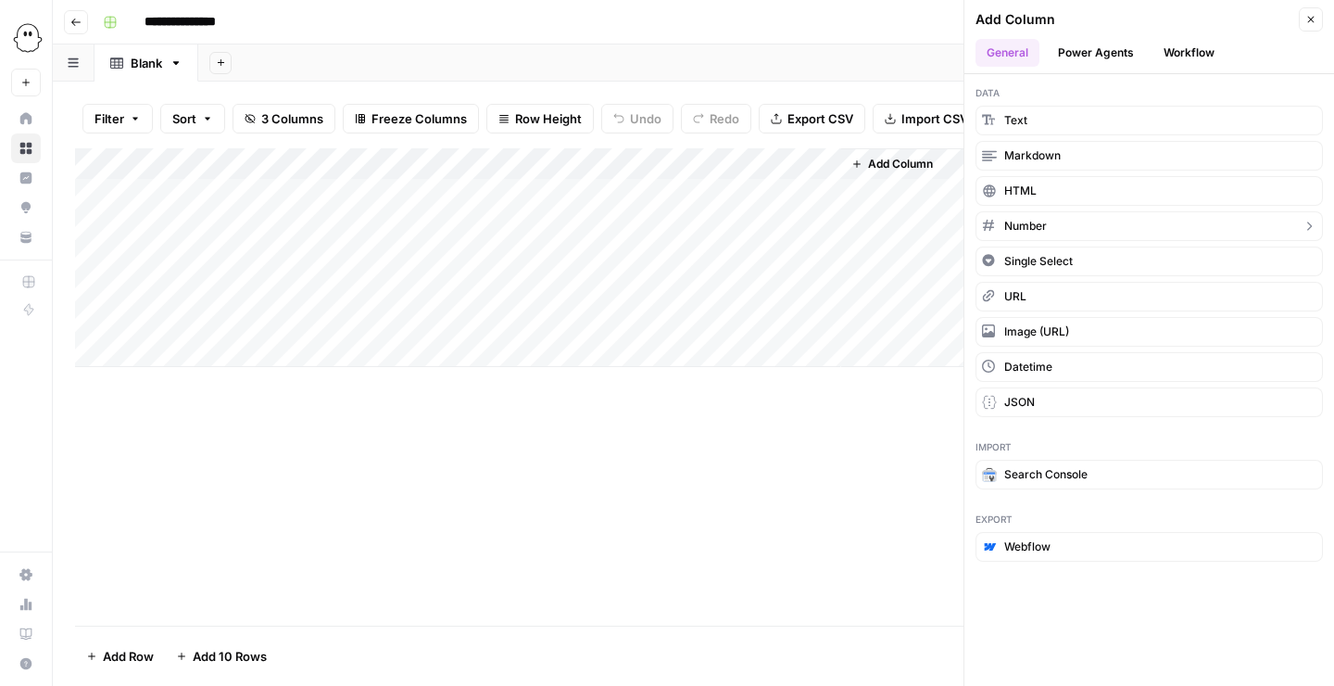
click at [1025, 231] on span "Number" at bounding box center [1026, 226] width 43 height 17
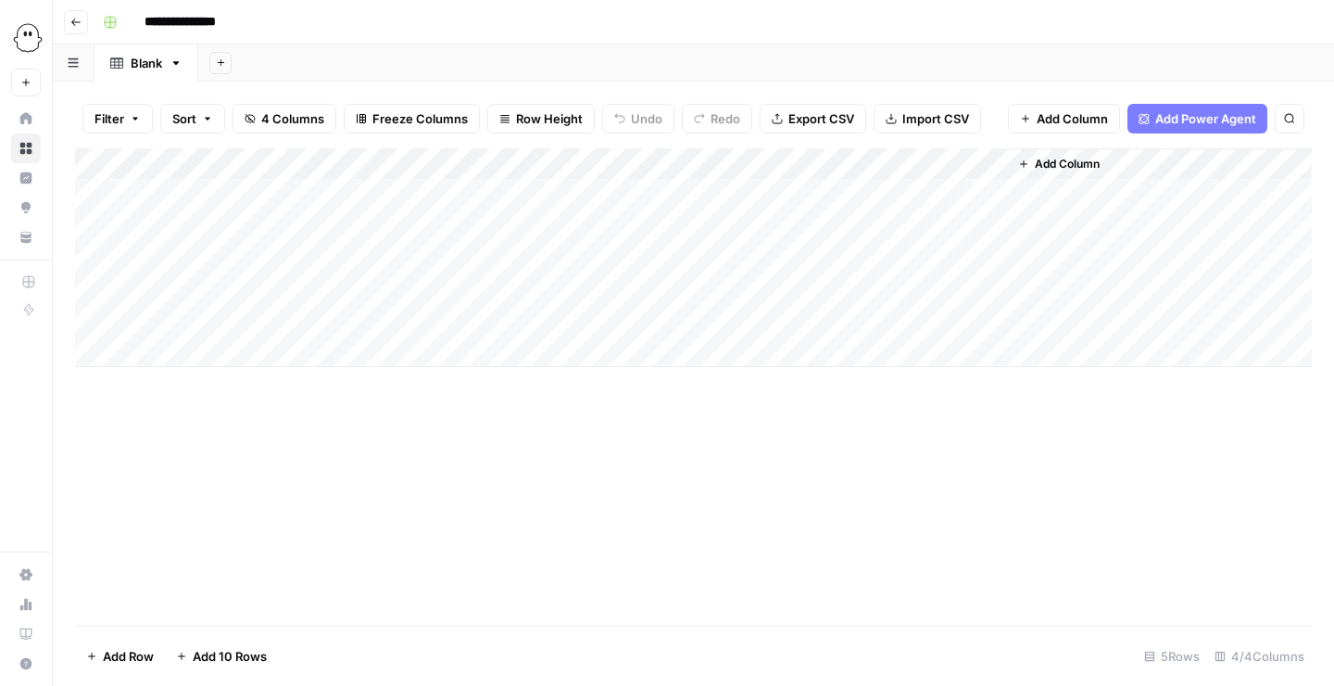
click at [904, 167] on div "Add Column" at bounding box center [693, 257] width 1237 height 219
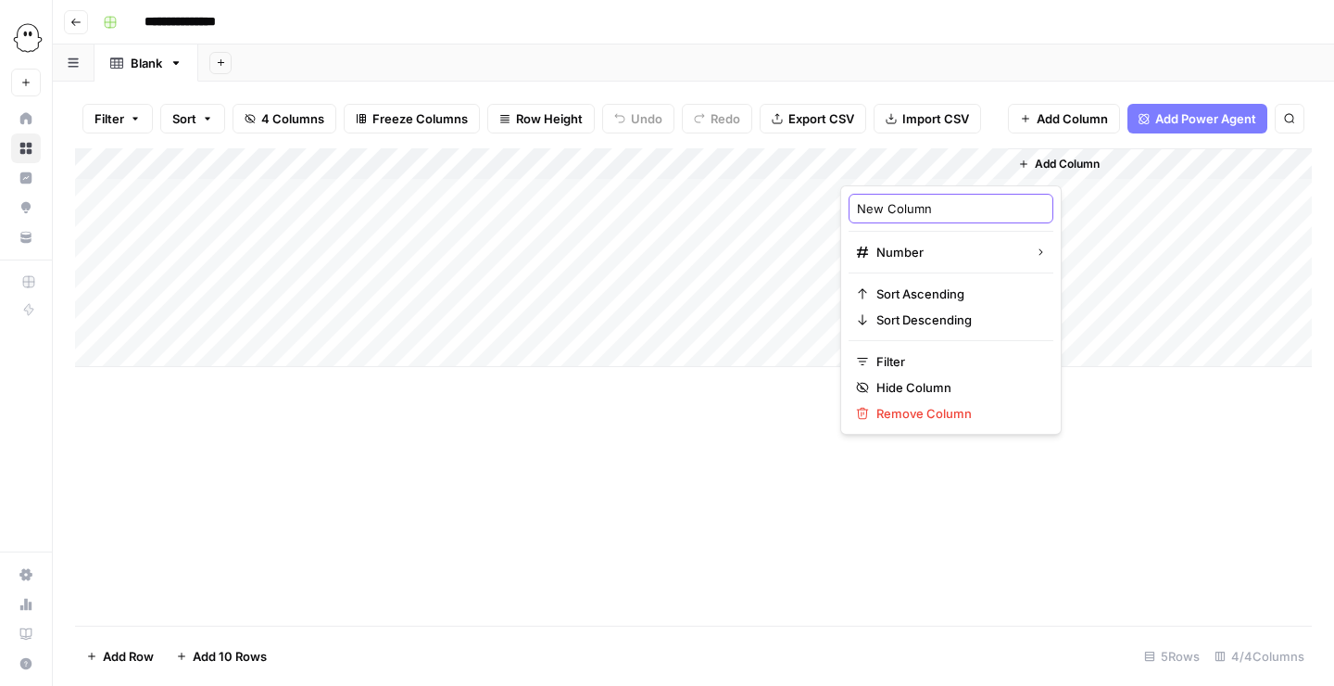
click at [896, 202] on input "New Column" at bounding box center [951, 208] width 188 height 19
type input "Comment Count"
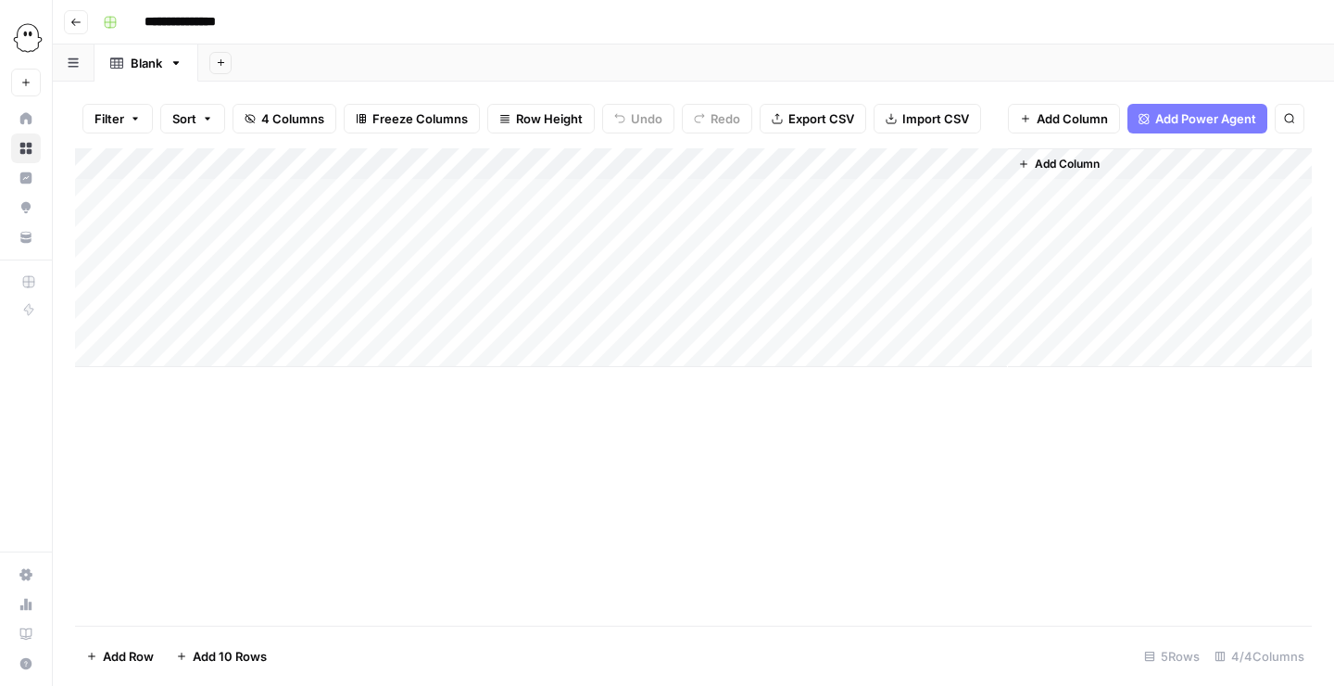
click at [1039, 155] on button "Add Column" at bounding box center [1059, 164] width 96 height 24
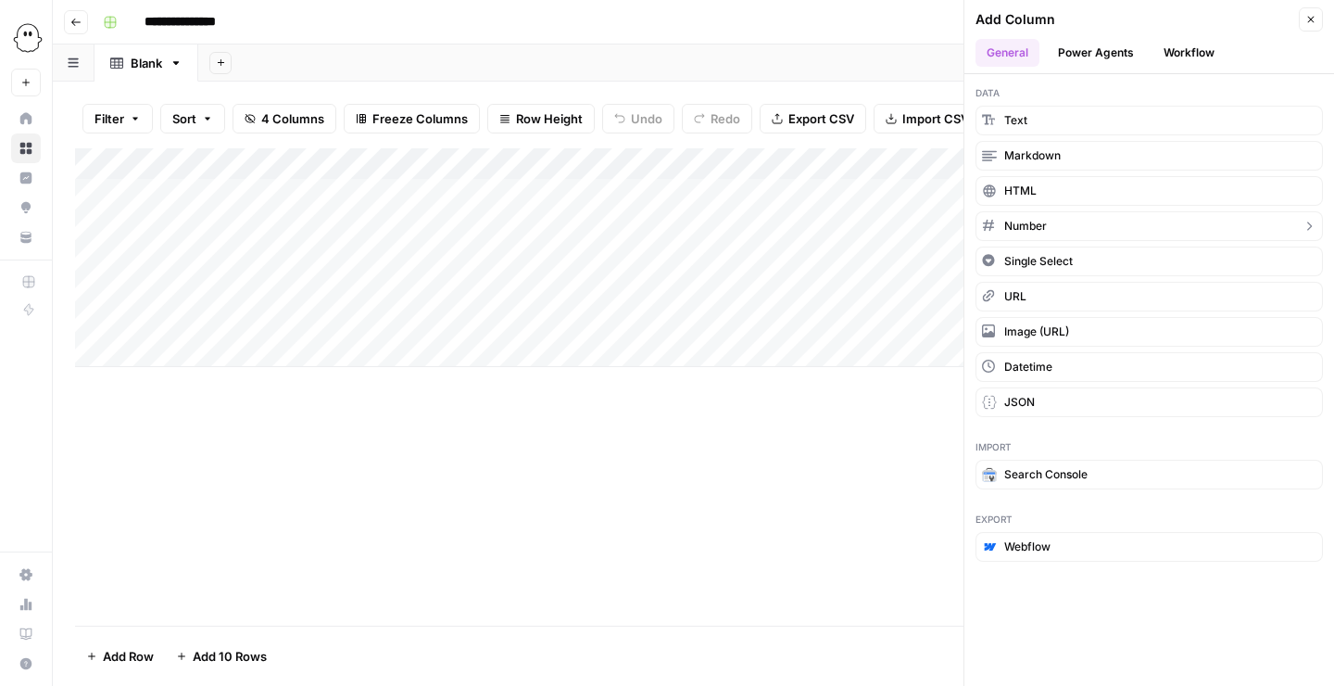
click at [1023, 231] on span "Number" at bounding box center [1026, 226] width 43 height 17
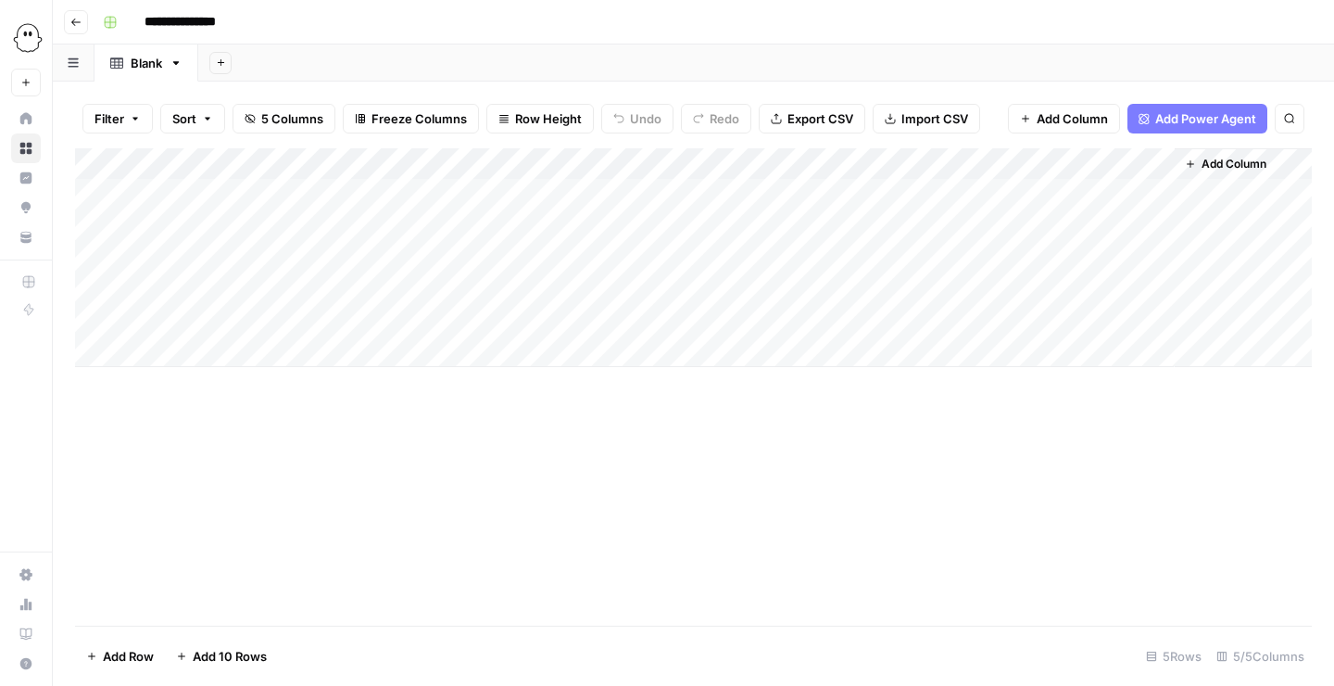
click at [1061, 164] on div "Add Column" at bounding box center [693, 257] width 1237 height 219
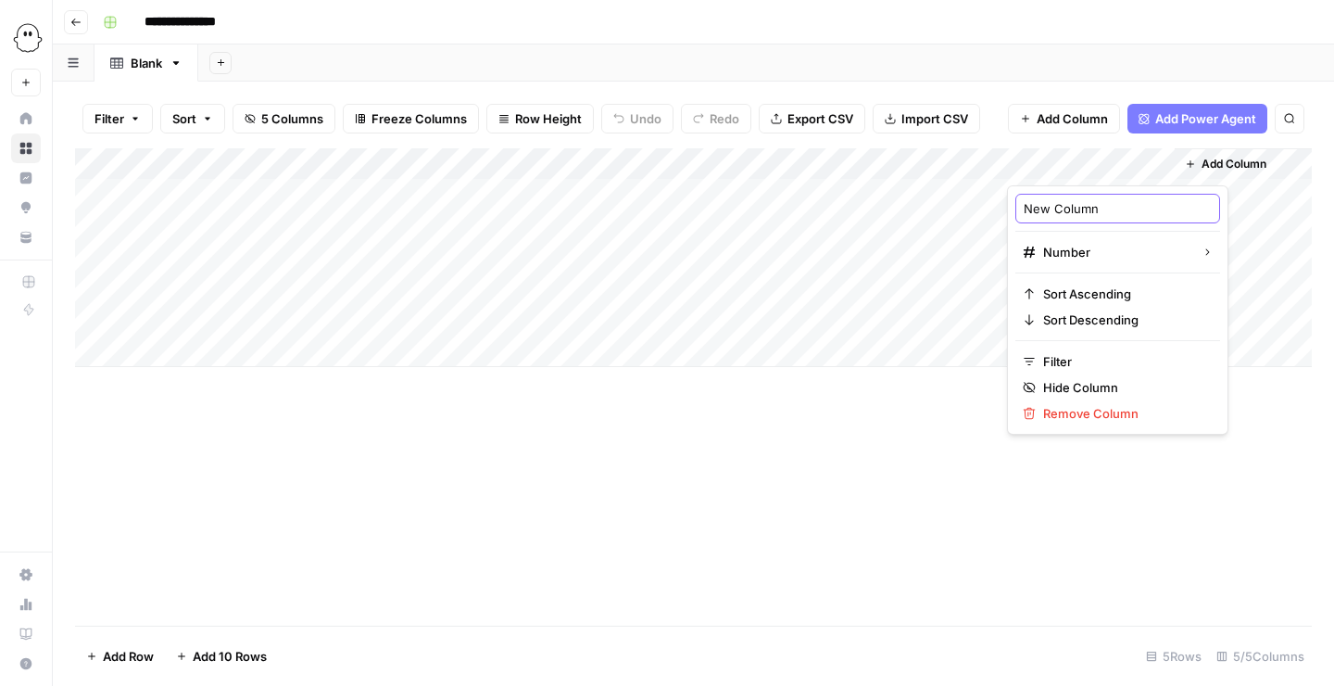
click at [1046, 211] on input "New Column" at bounding box center [1118, 208] width 188 height 19
type input "Repost Count"
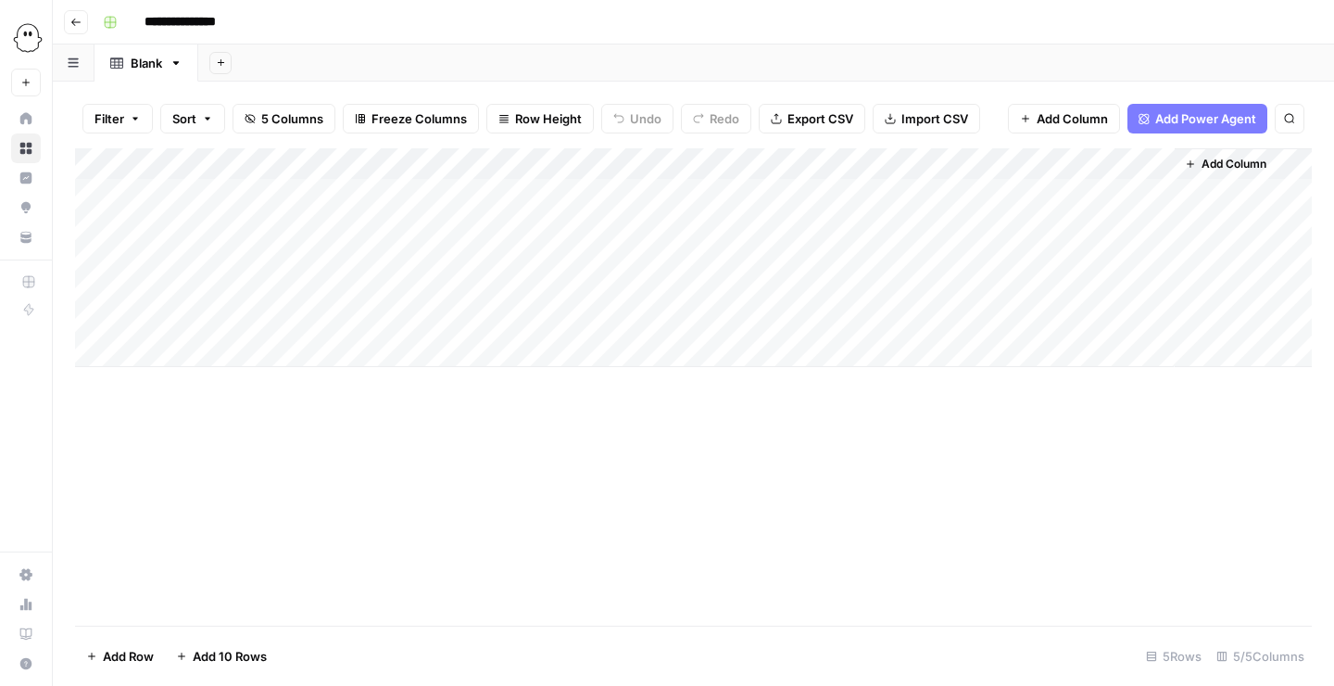
click at [1230, 171] on span "Add Column" at bounding box center [1234, 164] width 65 height 17
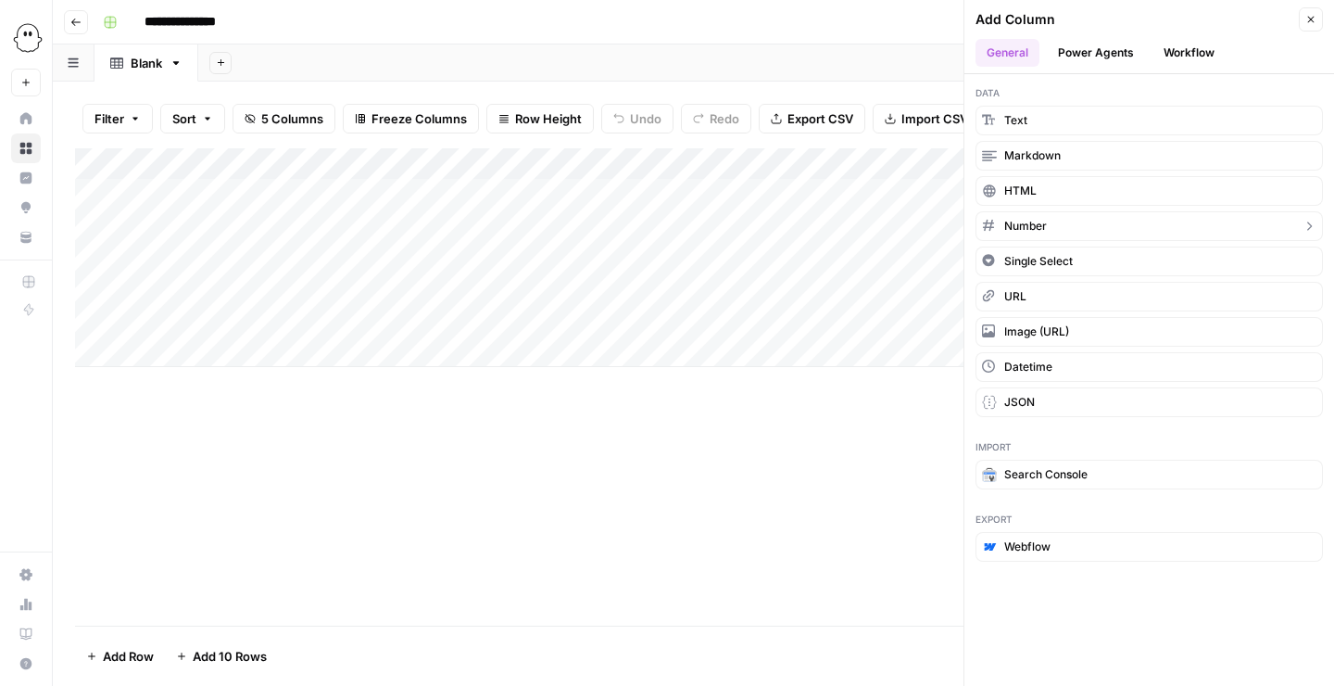
click at [1038, 230] on span "Number" at bounding box center [1026, 226] width 43 height 17
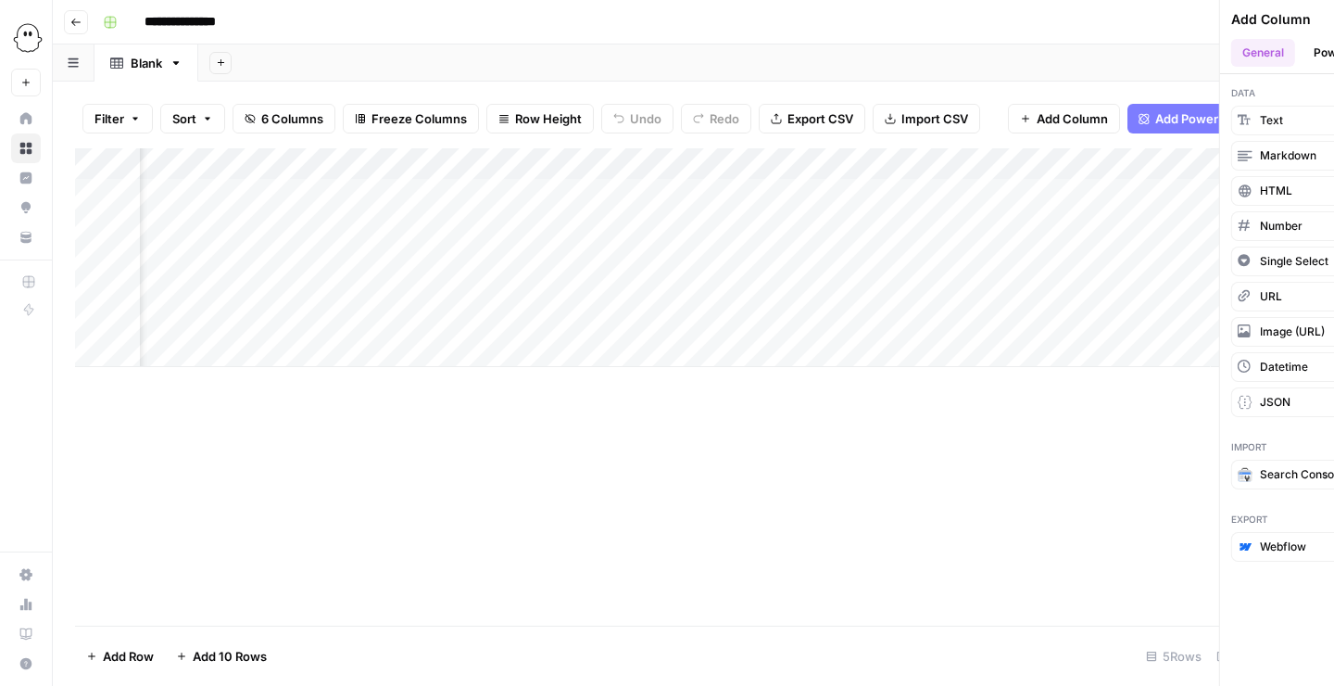
scroll to position [0, 133]
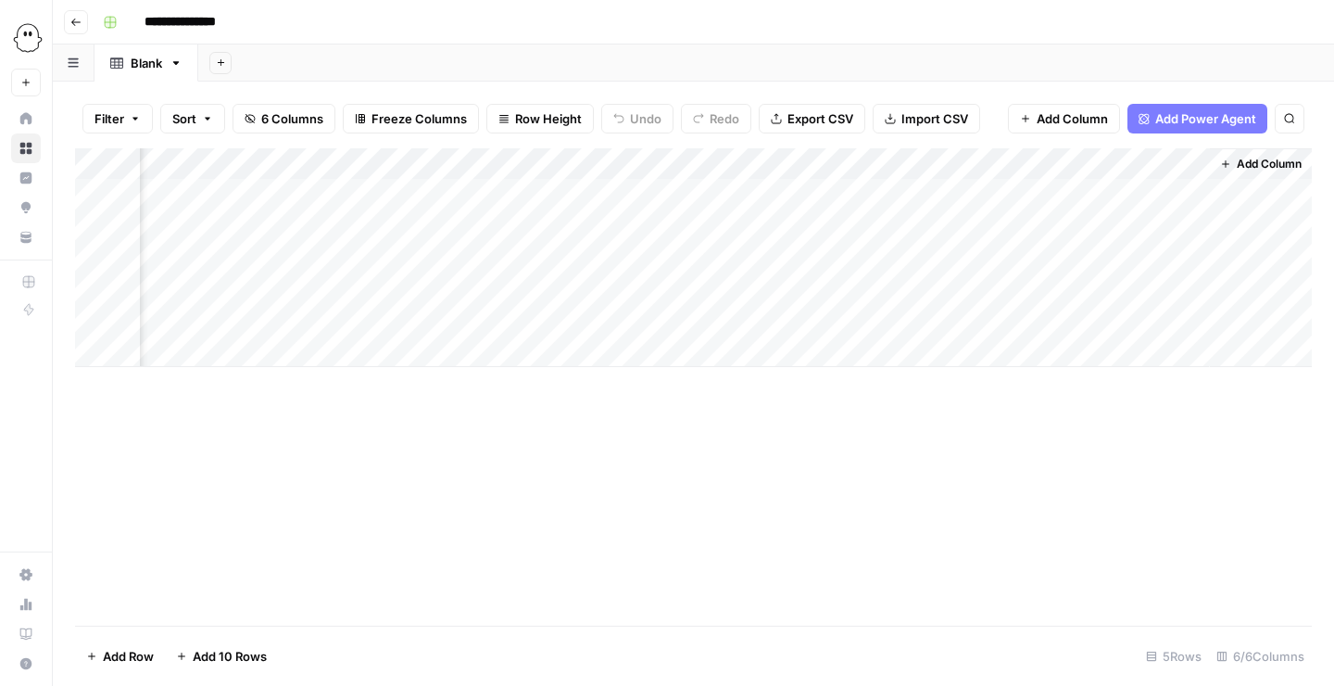
click at [1095, 159] on div "Add Column" at bounding box center [693, 257] width 1237 height 219
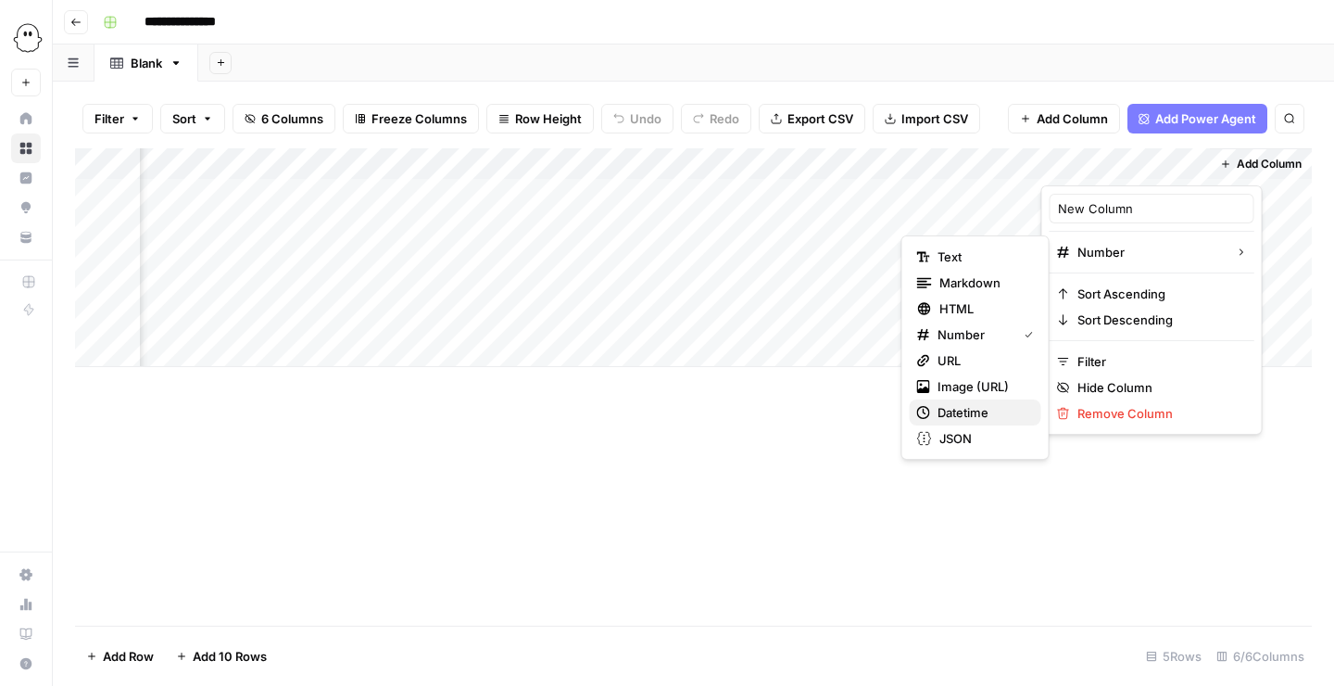
click at [988, 423] on button "Datetime" at bounding box center [976, 412] width 132 height 26
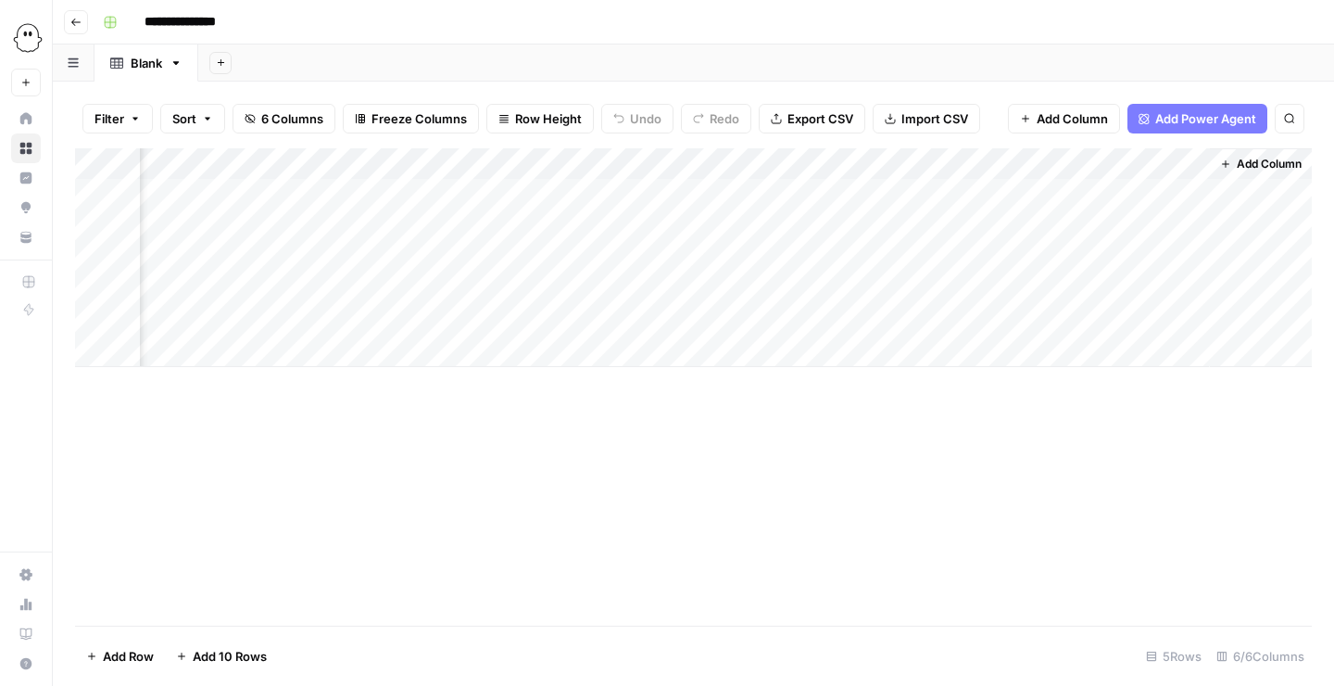
click at [1087, 157] on div "Add Column" at bounding box center [693, 257] width 1237 height 219
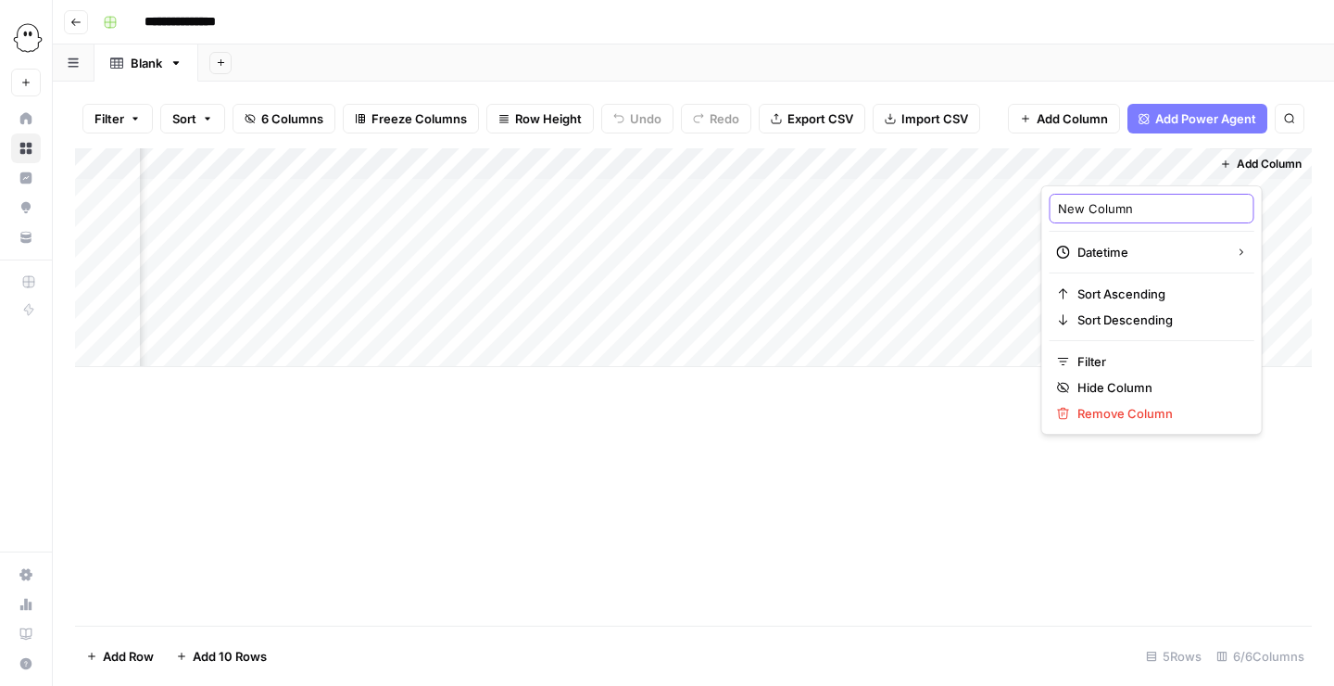
click at [1089, 204] on input "New Column" at bounding box center [1152, 208] width 188 height 19
type input "Post Date"
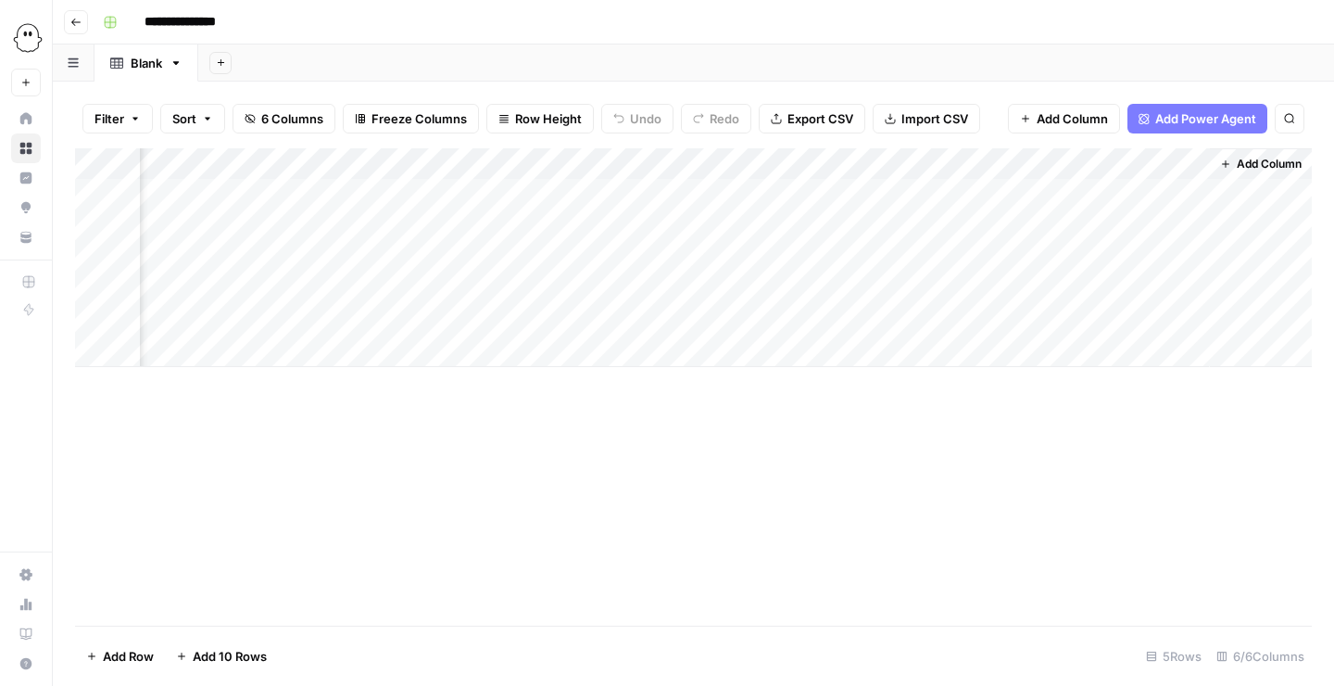
click at [1278, 163] on span "Add Column" at bounding box center [1269, 164] width 65 height 17
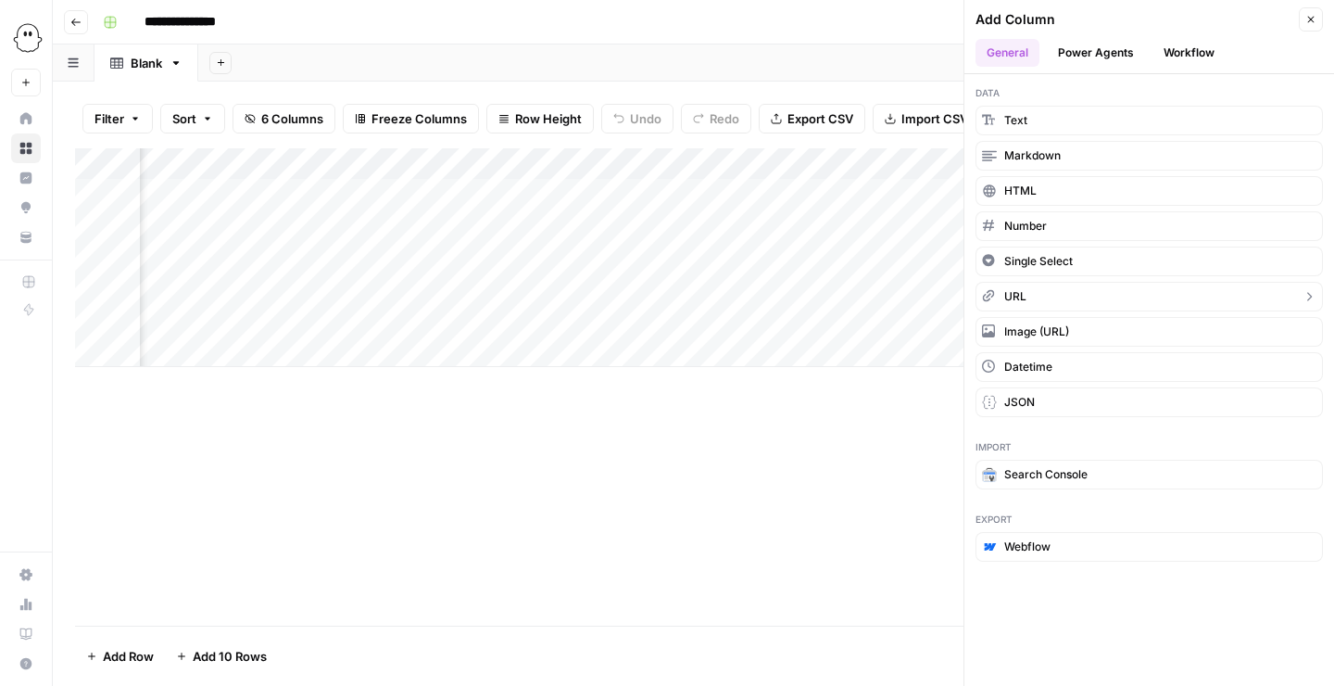
click at [1033, 300] on button "URL" at bounding box center [1150, 297] width 348 height 30
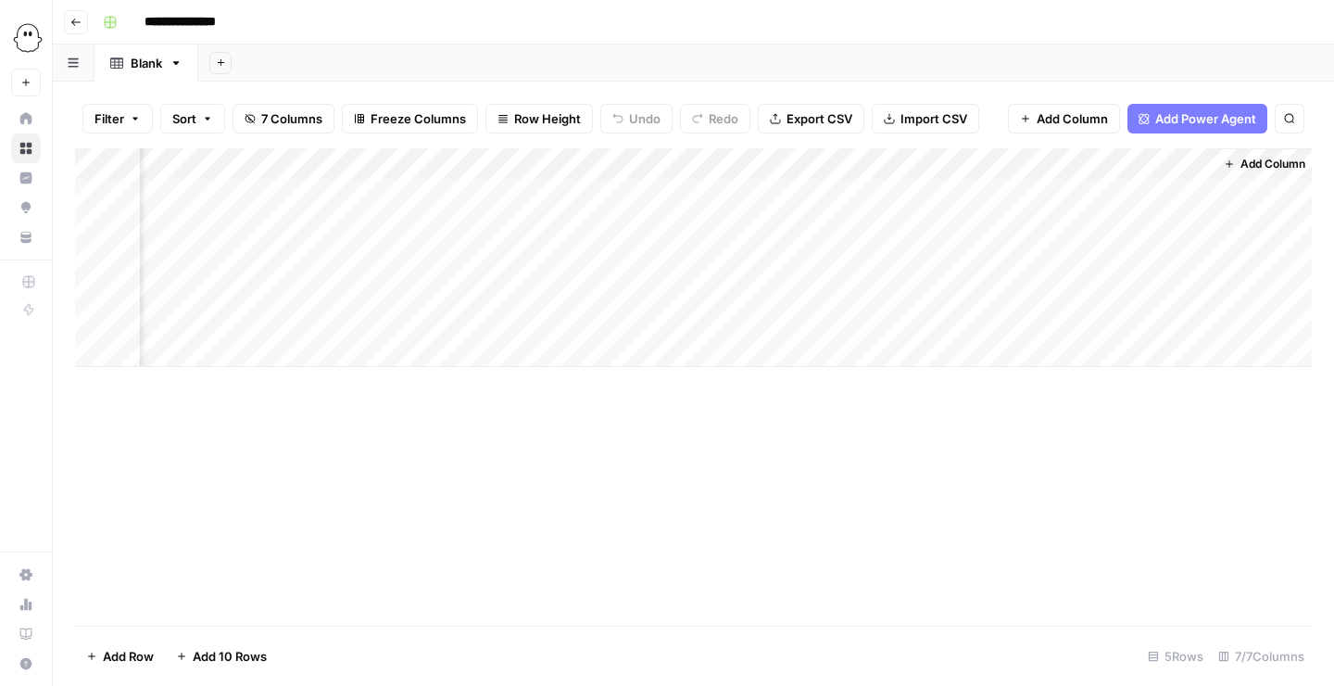
scroll to position [0, 299]
click at [1083, 162] on div "Add Column" at bounding box center [693, 257] width 1237 height 219
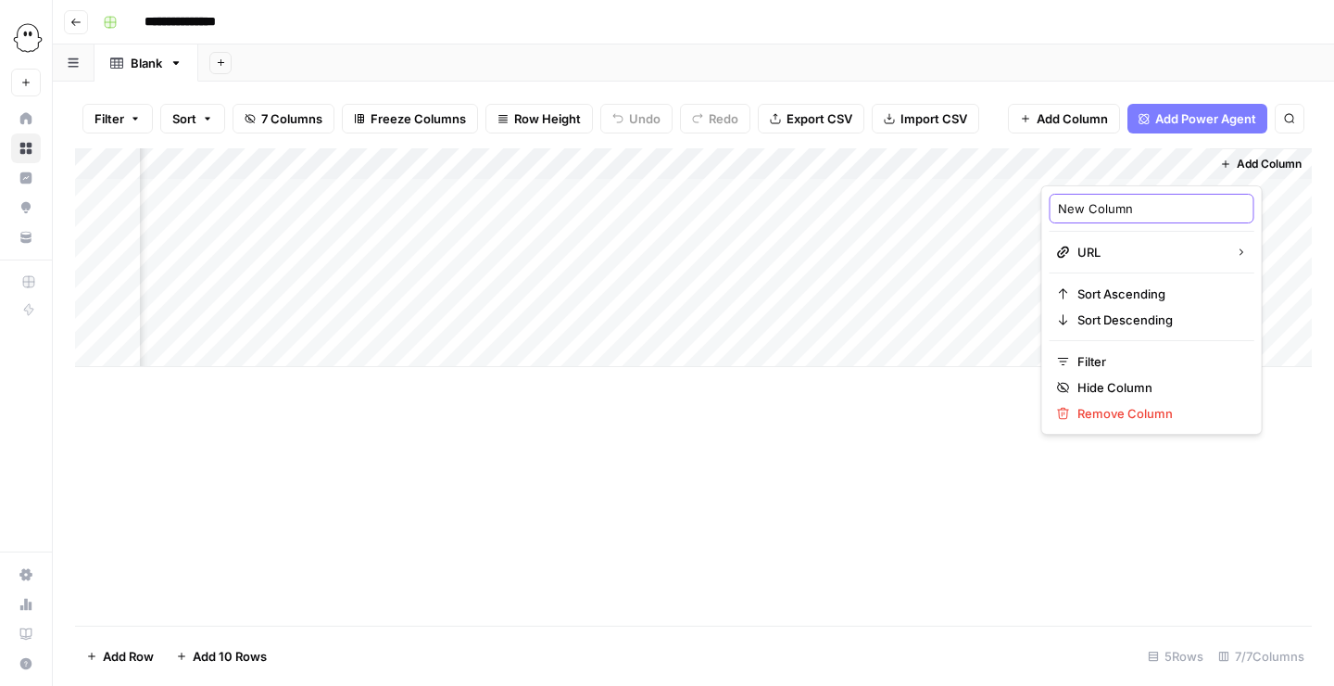
click at [1077, 208] on input "New Column" at bounding box center [1152, 208] width 188 height 19
type input "Author URL"
drag, startPoint x: 618, startPoint y: 550, endPoint x: 638, endPoint y: 550, distance: 19.5
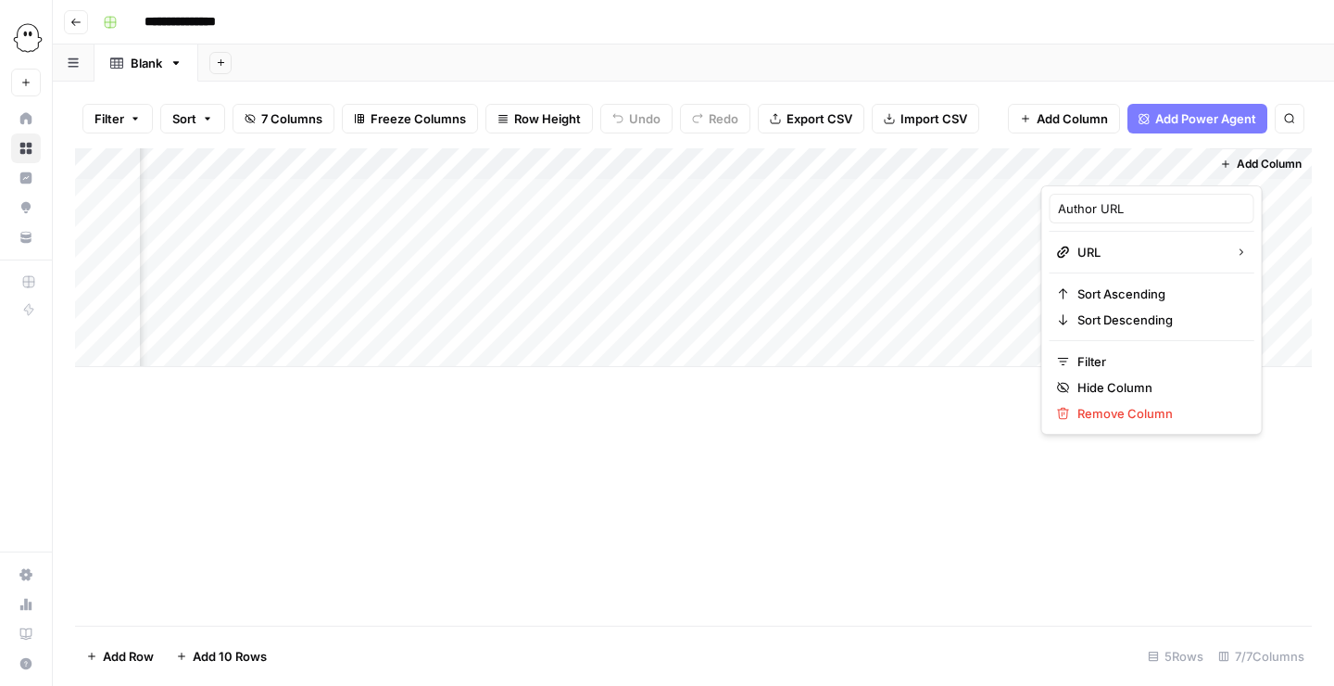
click at [618, 550] on div "Add Column" at bounding box center [693, 386] width 1237 height 477
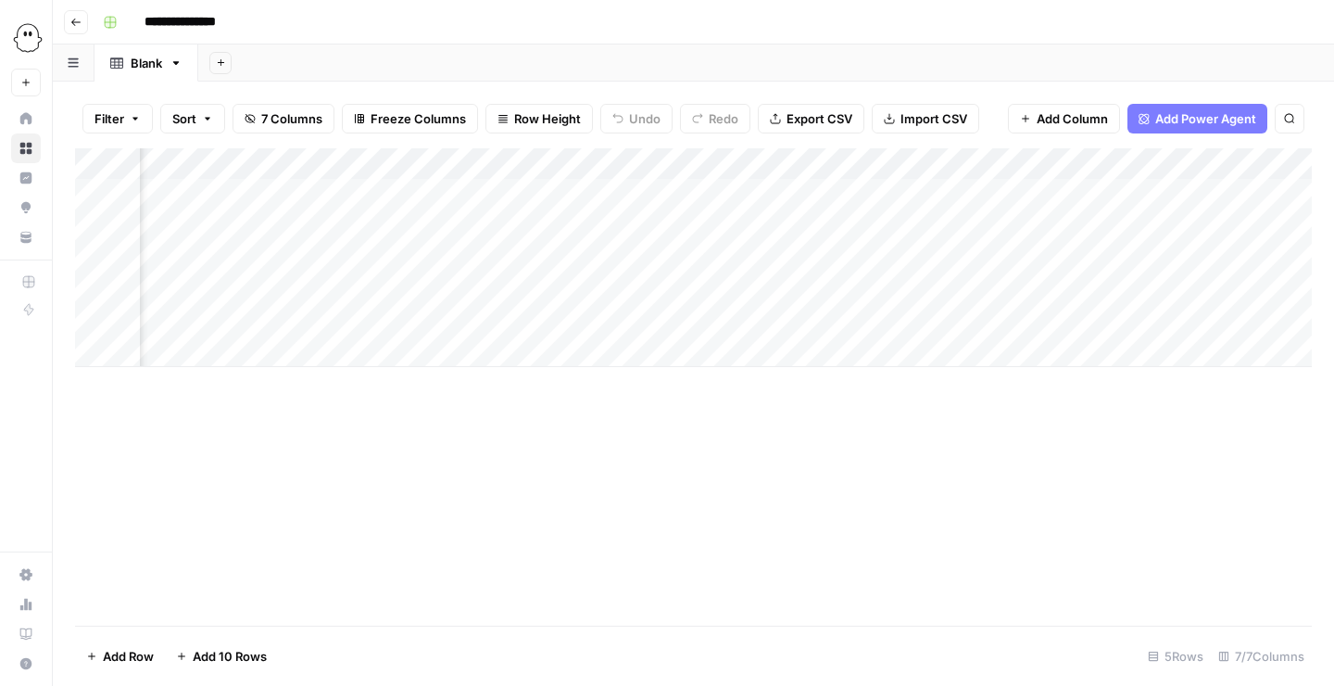
scroll to position [0, 0]
click at [78, 25] on icon "button" at bounding box center [75, 22] width 11 height 11
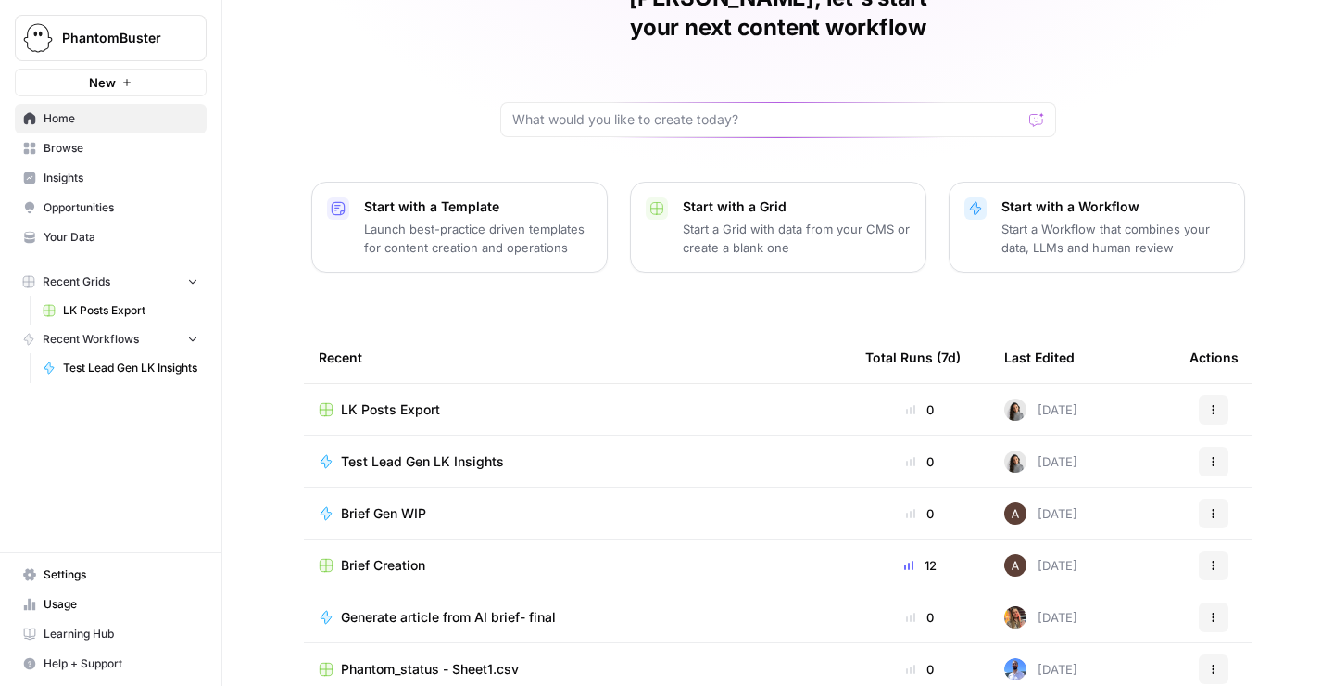
scroll to position [167, 0]
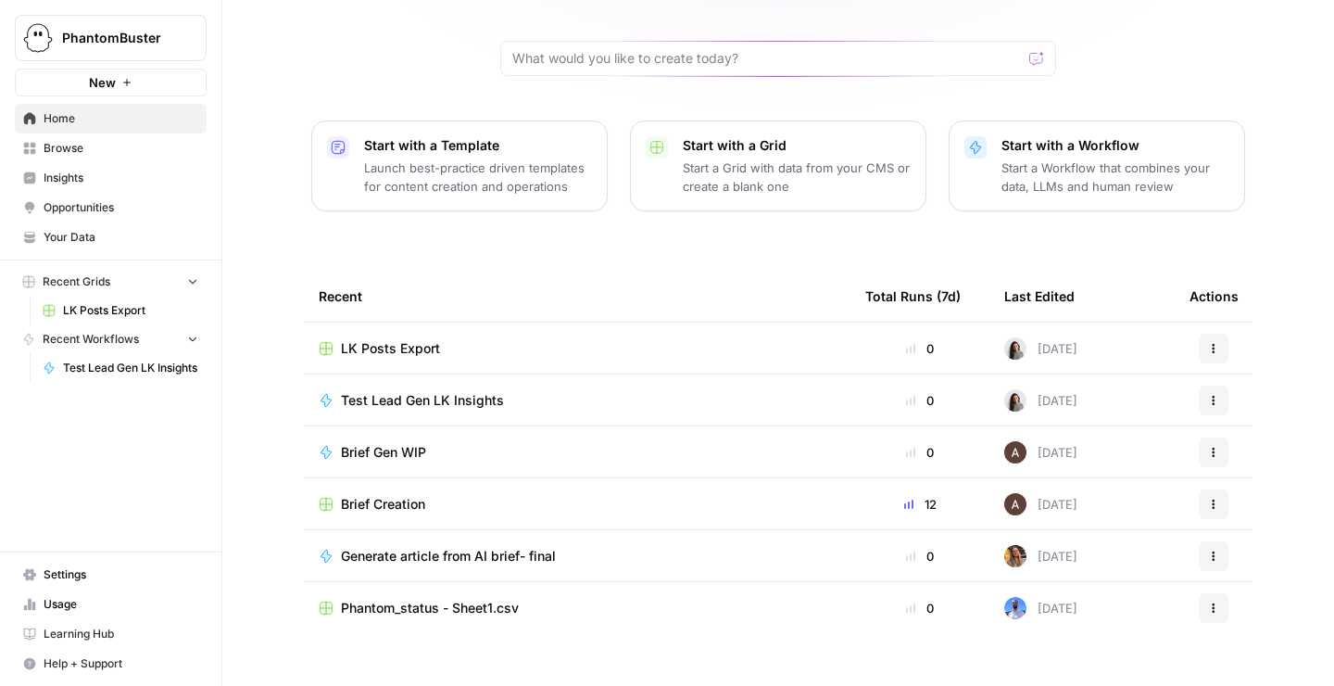
click at [413, 322] on td "LK Posts Export" at bounding box center [577, 347] width 547 height 51
click at [410, 339] on span "LK Posts Export" at bounding box center [390, 348] width 99 height 19
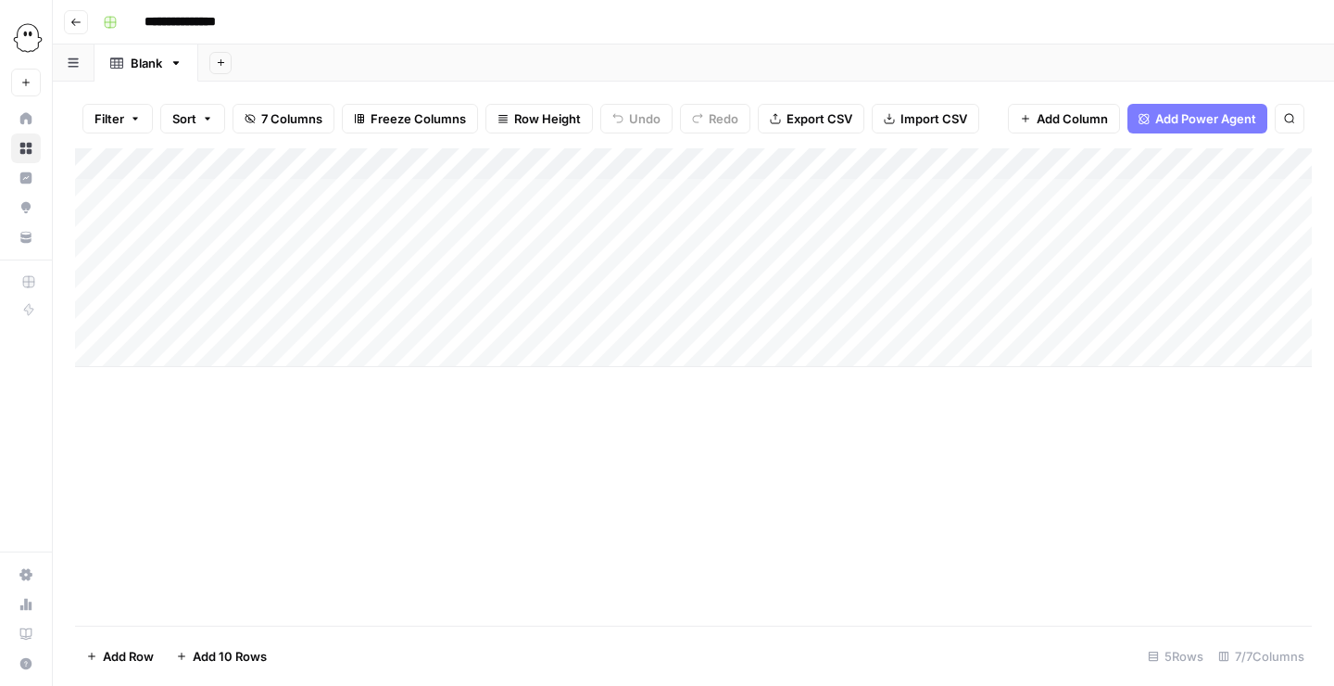
click at [180, 70] on link "Blank" at bounding box center [147, 62] width 104 height 37
click at [175, 60] on icon "button" at bounding box center [176, 63] width 13 height 13
click at [207, 96] on span "Rename Sheet" at bounding box center [251, 98] width 89 height 19
type input "*"
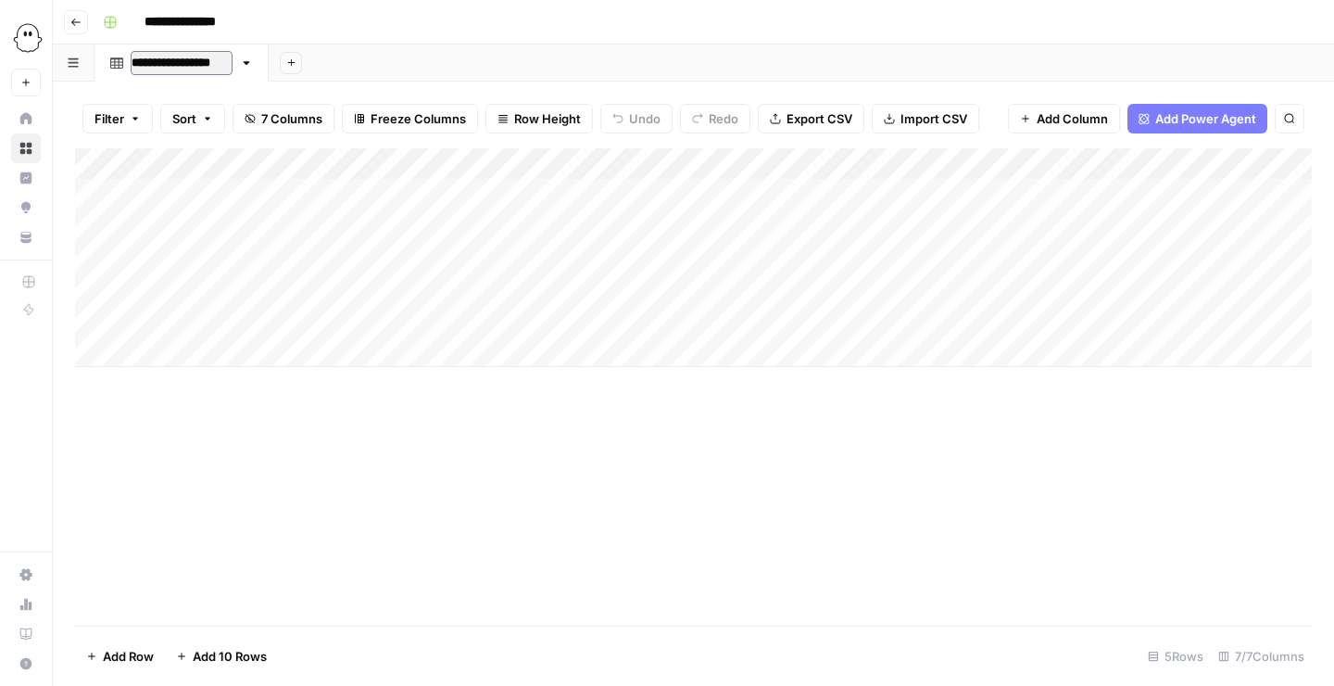
type input "**********"
click at [409, 70] on div "Add Sheet" at bounding box center [807, 62] width 1056 height 37
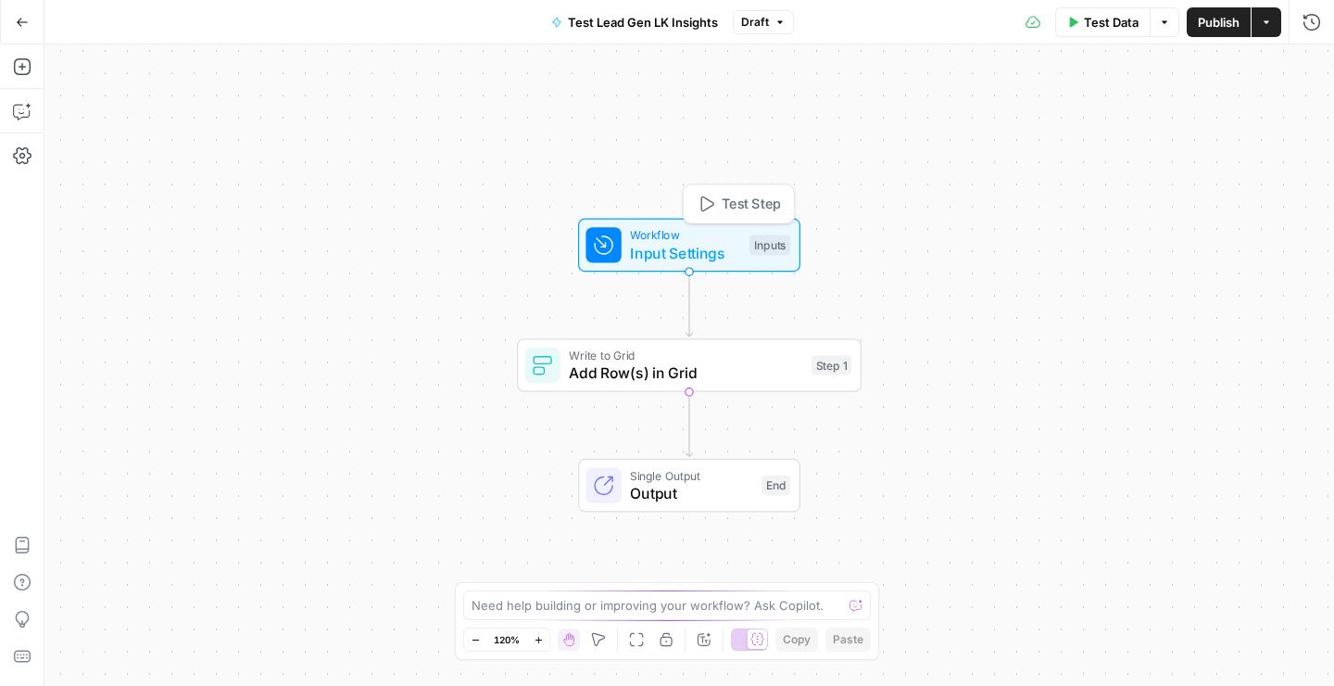
click at [646, 248] on span "Input Settings" at bounding box center [685, 253] width 110 height 22
click at [666, 365] on span "Add Row(s) in Grid" at bounding box center [686, 372] width 234 height 22
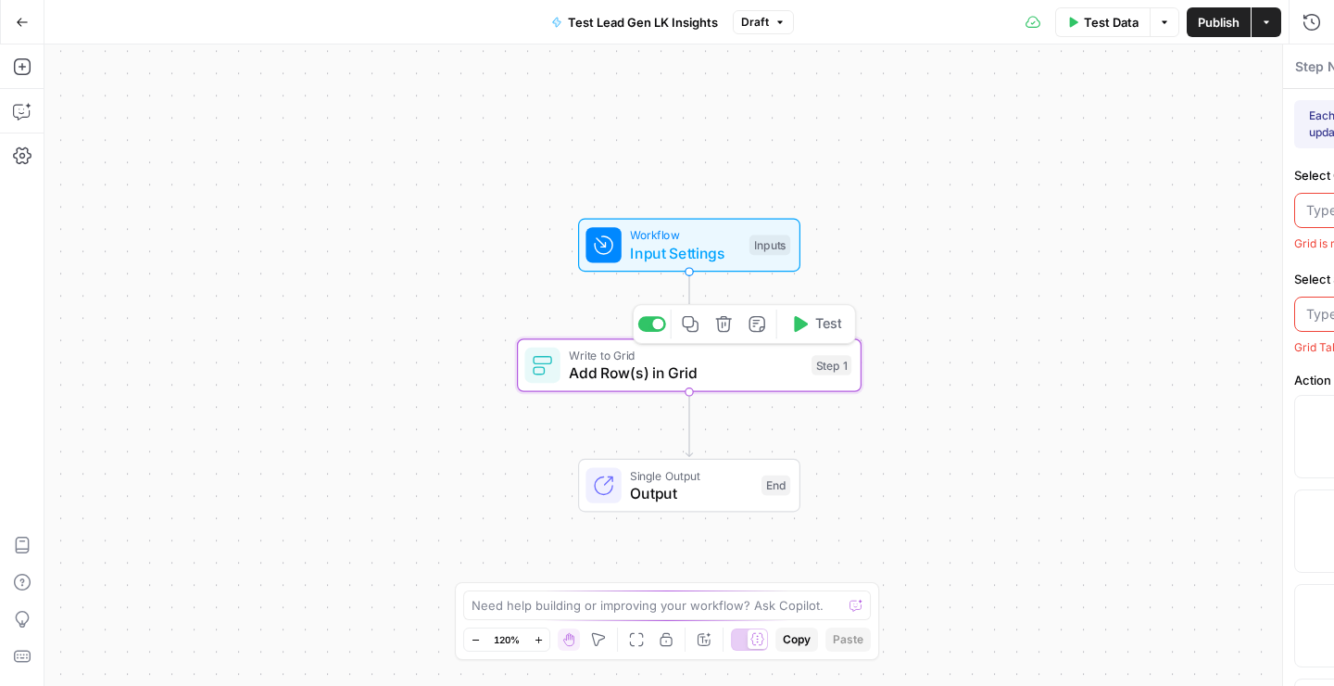
type textarea "Add Row(s) in Grid"
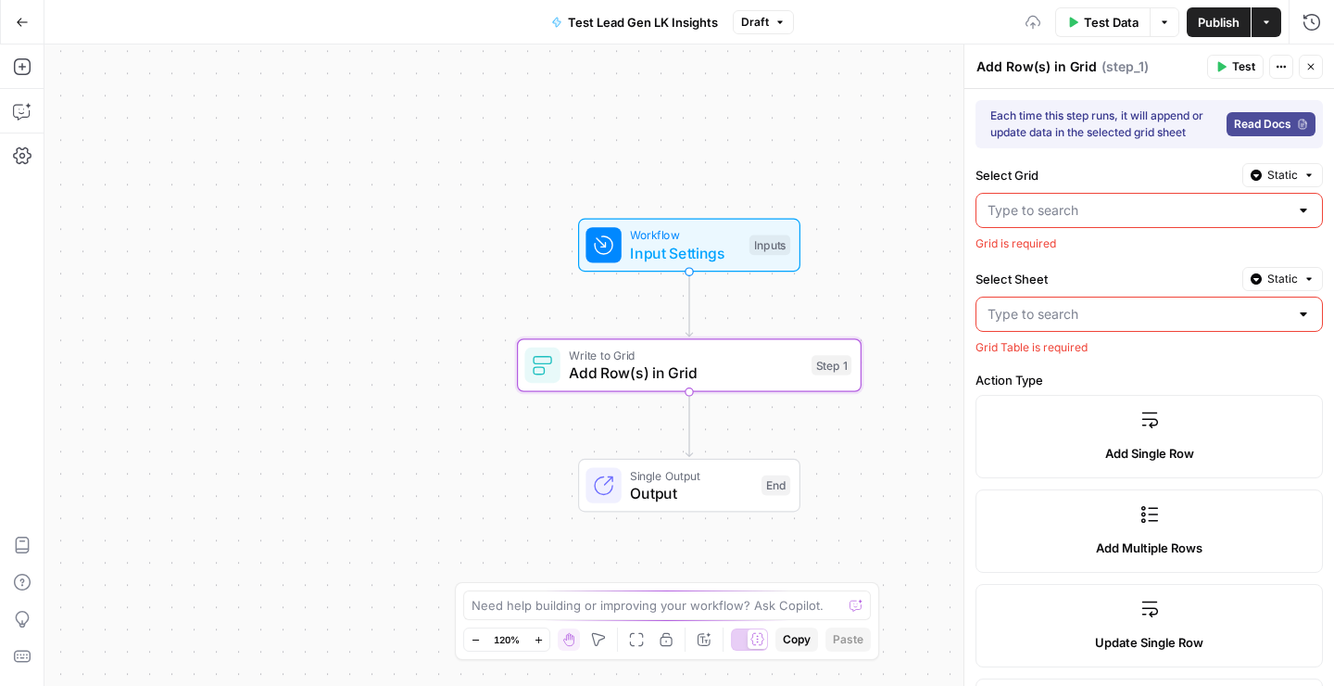
click at [1059, 209] on input "Select Grid" at bounding box center [1138, 210] width 301 height 19
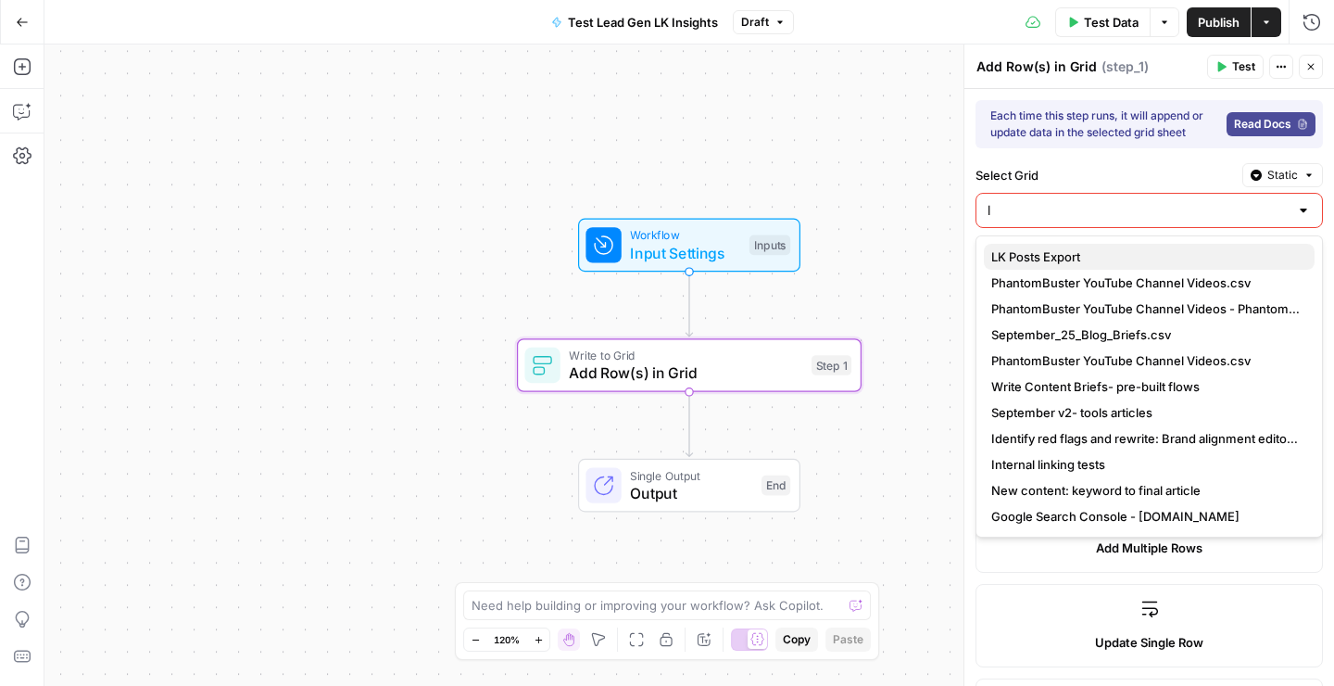
click at [1052, 262] on span "LK Posts Export" at bounding box center [1146, 256] width 309 height 19
type input "LK Posts Export"
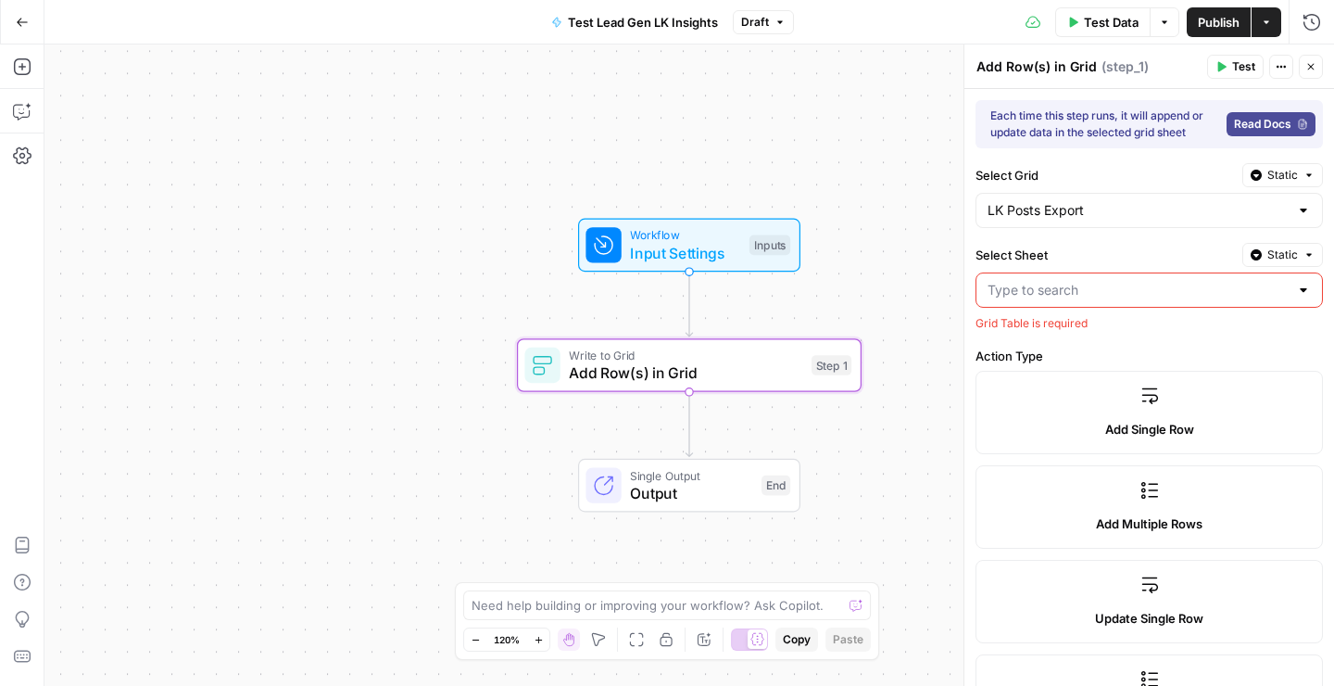
click at [1299, 299] on div at bounding box center [1150, 289] width 348 height 35
click at [1065, 242] on div "Each time this step runs, it will append or update data in the selected grid sh…" at bounding box center [1150, 598] width 370 height 1018
click at [1079, 272] on div at bounding box center [1150, 289] width 348 height 35
click at [1028, 334] on span "Blank" at bounding box center [1146, 336] width 309 height 19
type input "Blank"
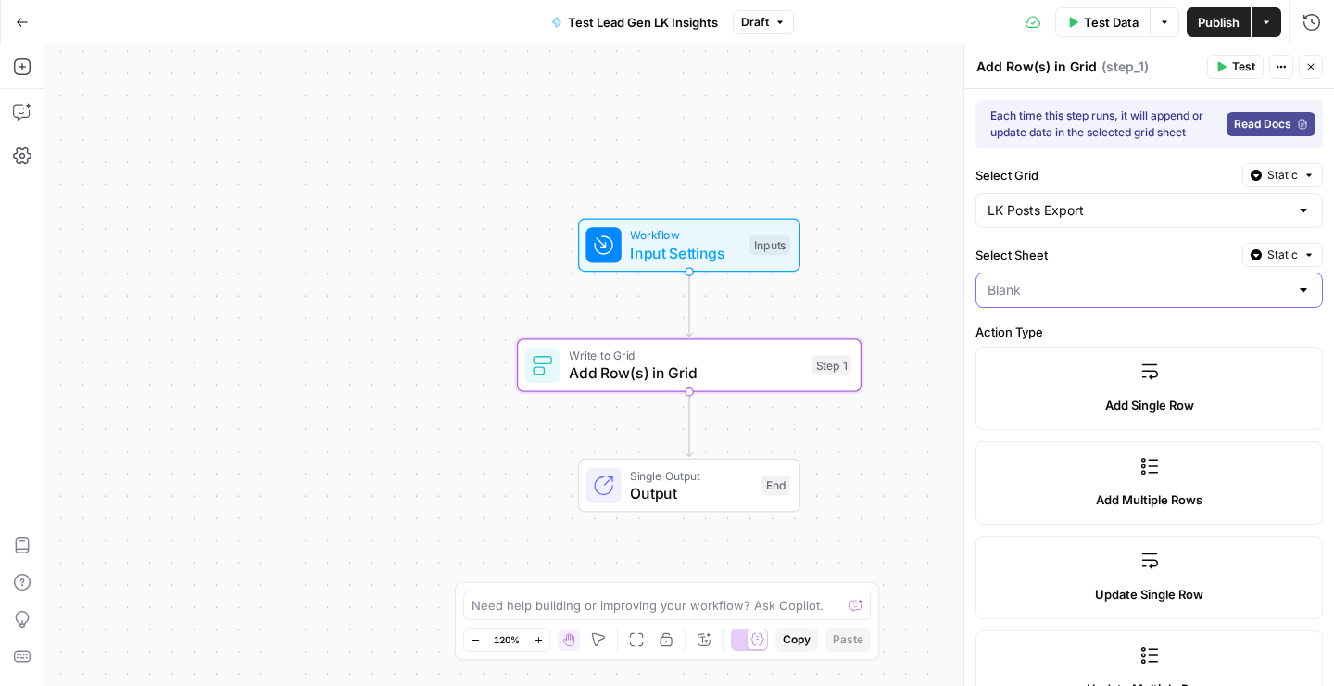
click at [1114, 293] on input "Select Sheet" at bounding box center [1138, 290] width 301 height 19
drag, startPoint x: 1094, startPoint y: 327, endPoint x: 1090, endPoint y: 297, distance: 30.9
click at [1094, 327] on span "Blank" at bounding box center [1138, 336] width 292 height 19
type input "Blank"
drag, startPoint x: 1087, startPoint y: 268, endPoint x: 915, endPoint y: 234, distance: 175.7
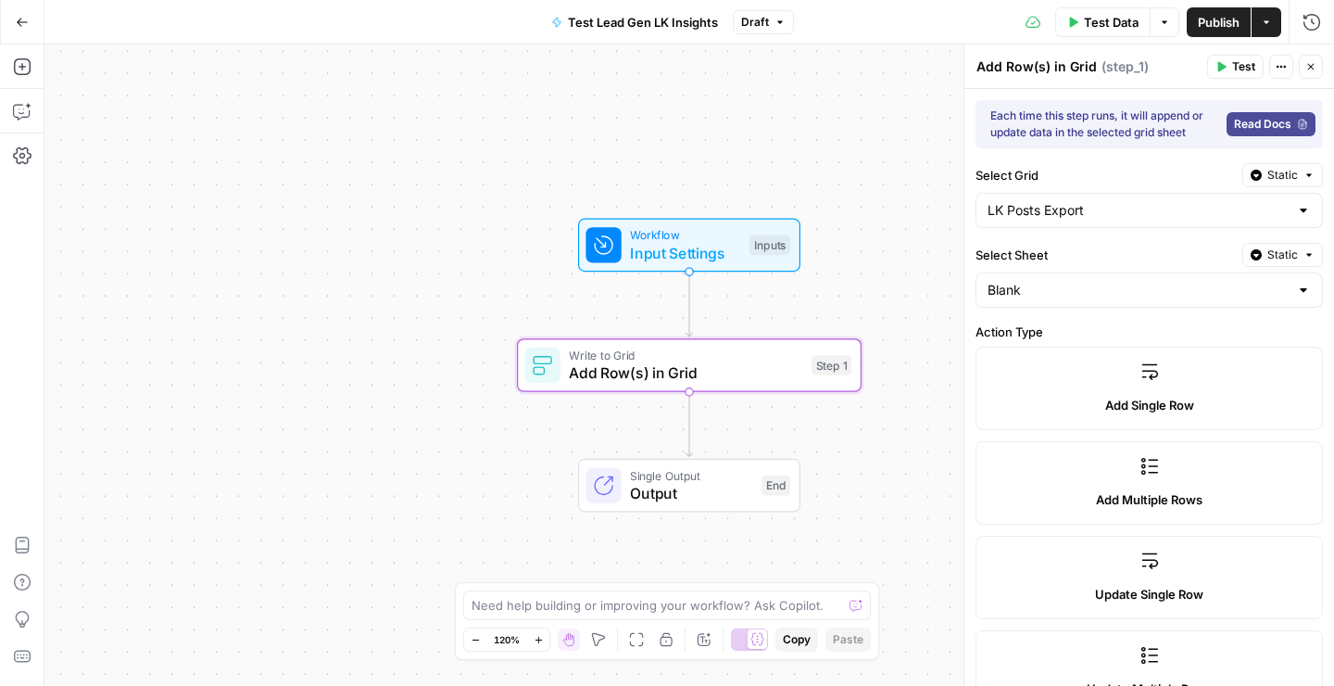
click at [1087, 268] on div "Select Sheet Static Blank" at bounding box center [1150, 275] width 348 height 65
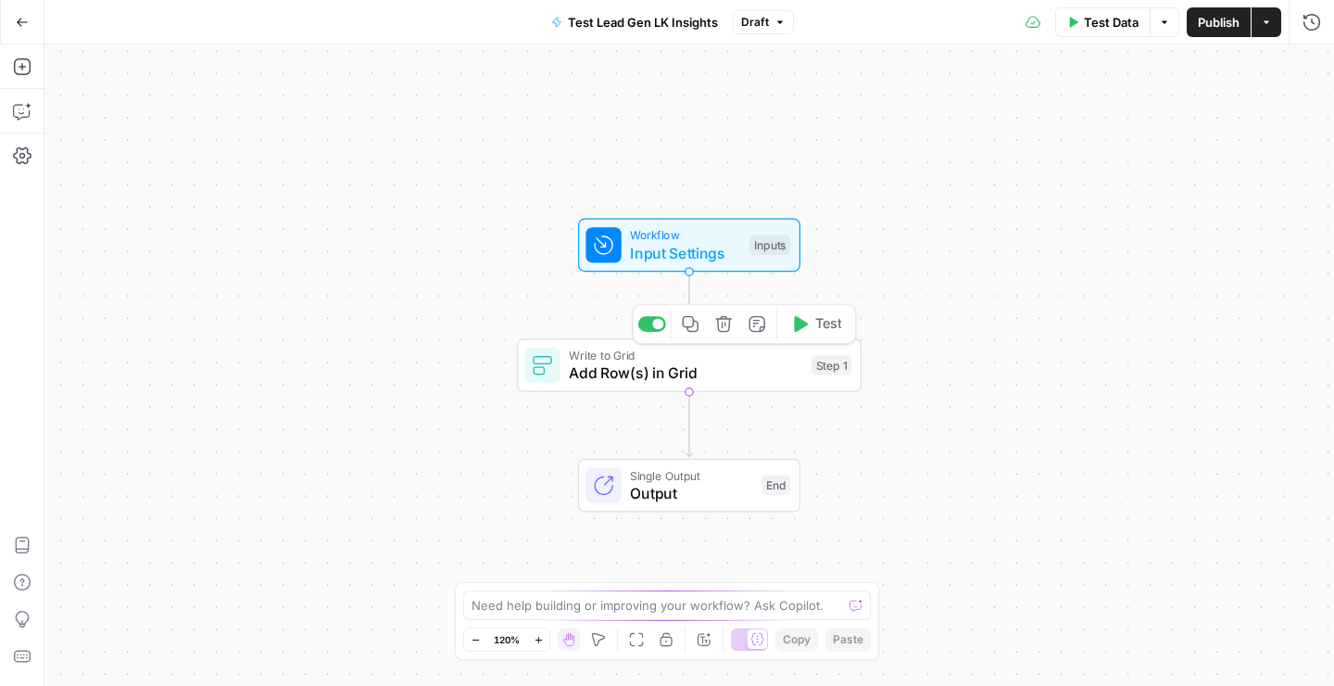
click at [702, 386] on div "Write to Grid Add Row(s) in Grid Step 1 Copy step Delete step Add Note Test" at bounding box center [689, 365] width 345 height 54
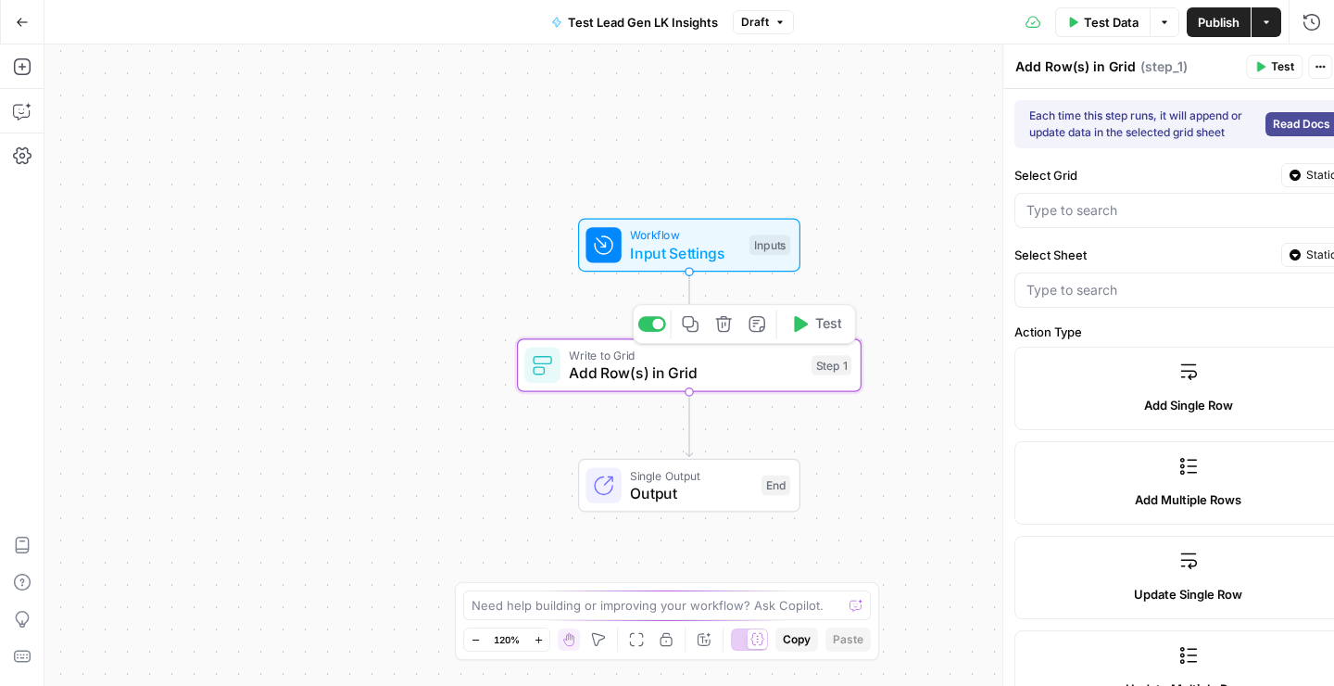
type input "LK Posts Export"
type input "PB Extracted Posts"
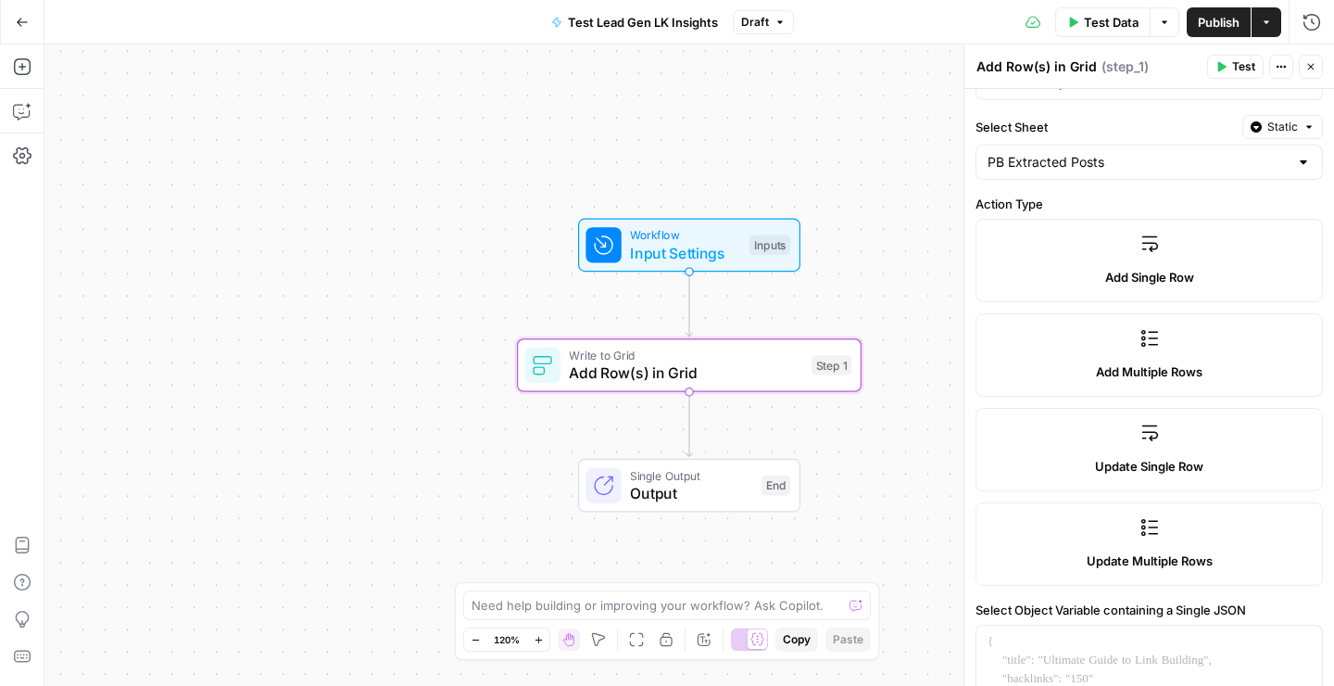
scroll to position [89, 0]
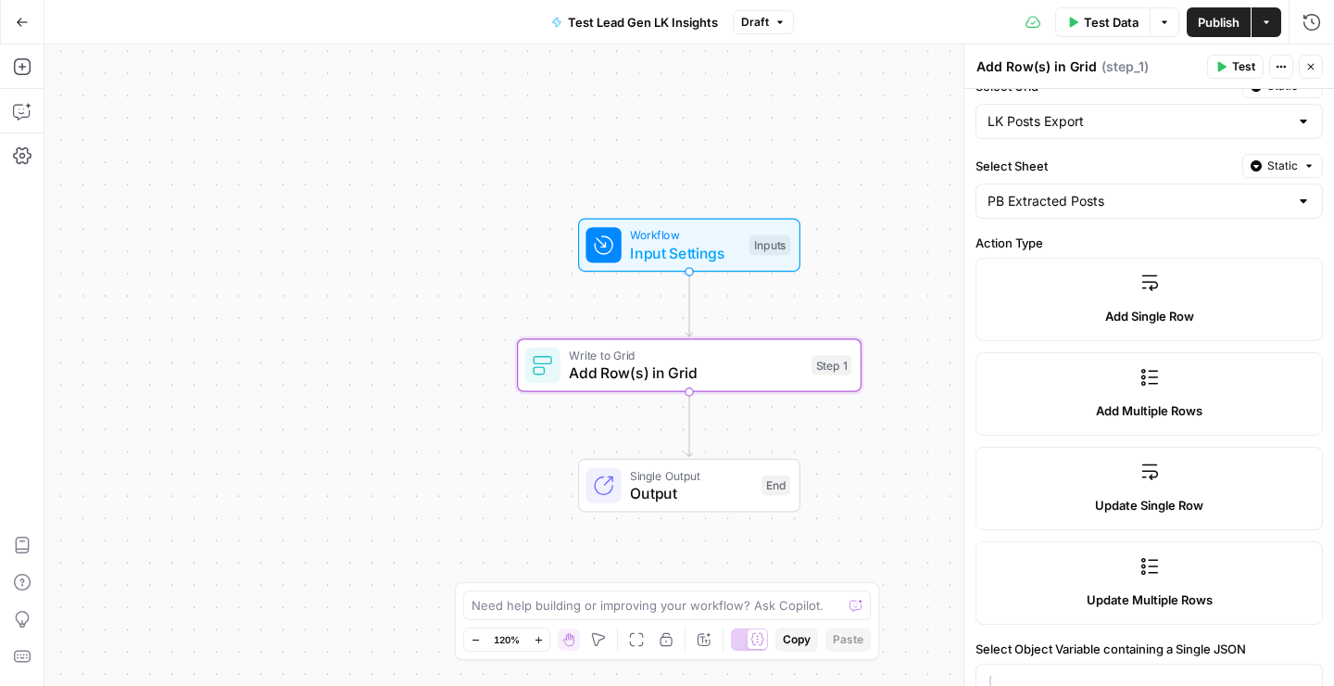
click at [1064, 402] on div "Add Multiple Rows" at bounding box center [1150, 410] width 316 height 19
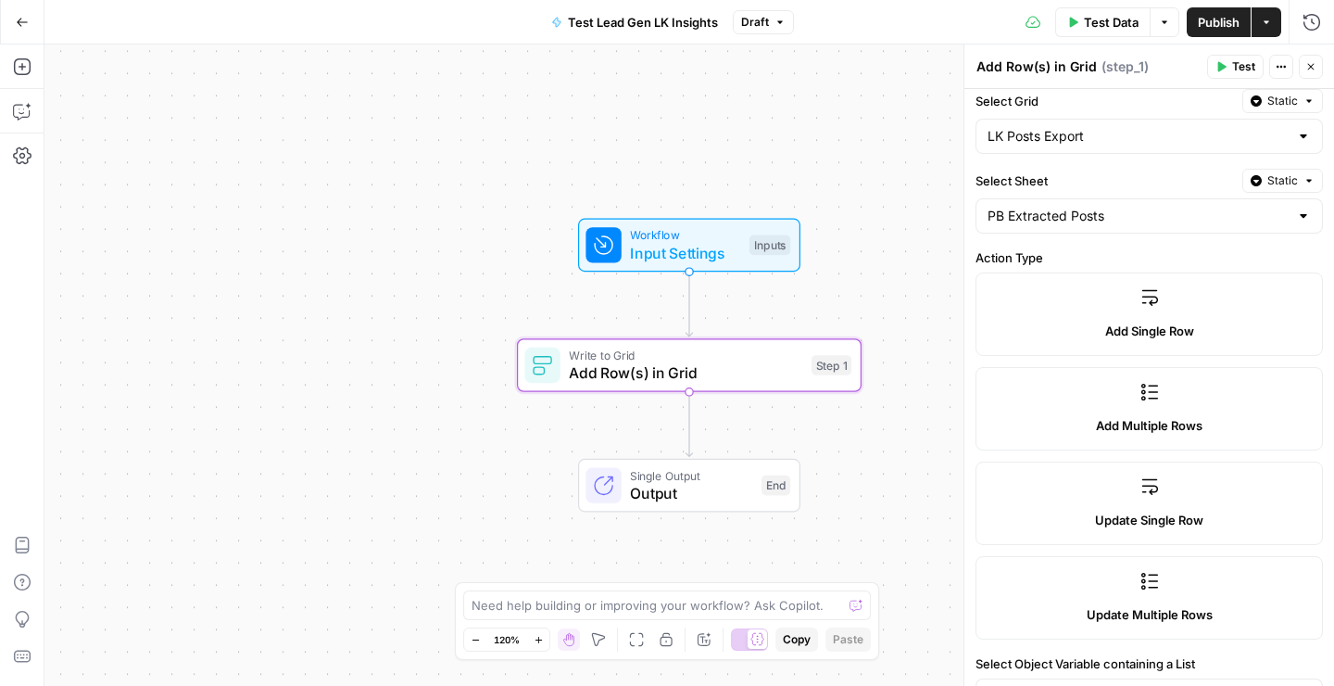
scroll to position [0, 0]
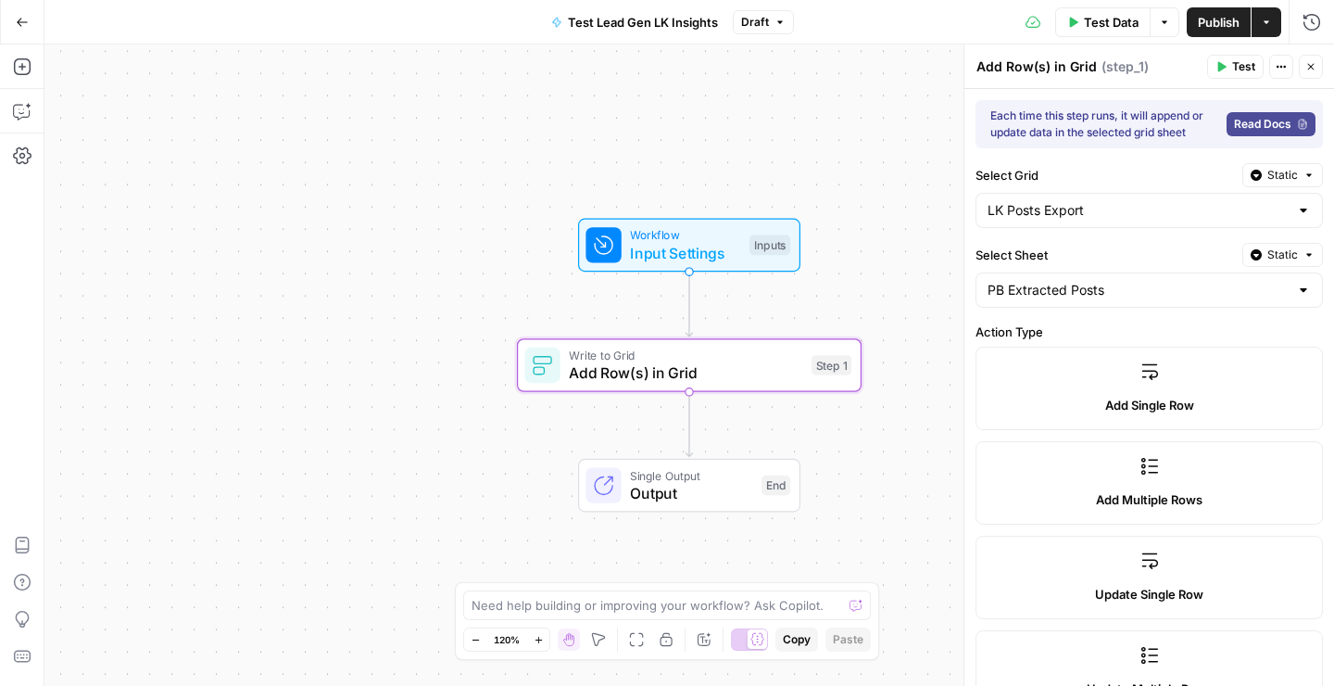
click at [1215, 73] on button "Test" at bounding box center [1236, 67] width 57 height 24
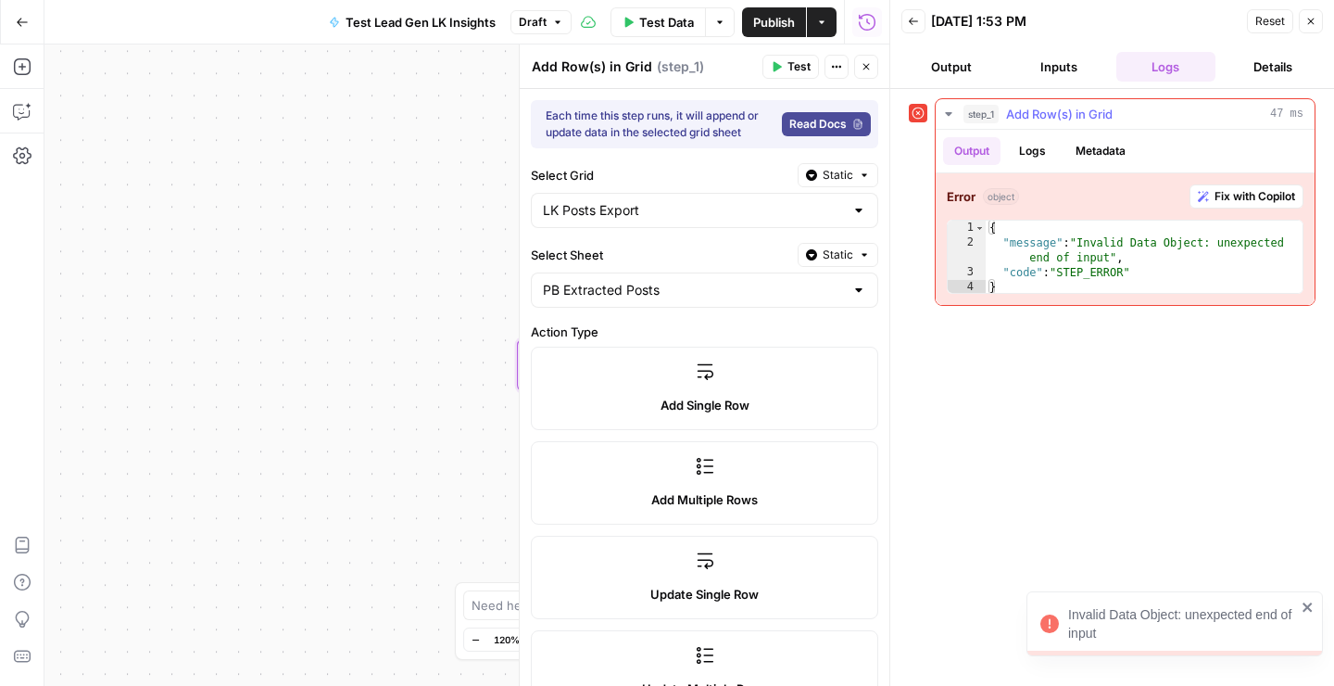
click at [1081, 245] on div "{ "message" : "Invalid Data Object: unexpected end of input" , "code" : "STEP_E…" at bounding box center [1144, 273] width 317 height 104
click at [1082, 255] on div "{ "message" : "Invalid Data Object: unexpected end of input" , "code" : "STEP_E…" at bounding box center [1144, 273] width 317 height 104
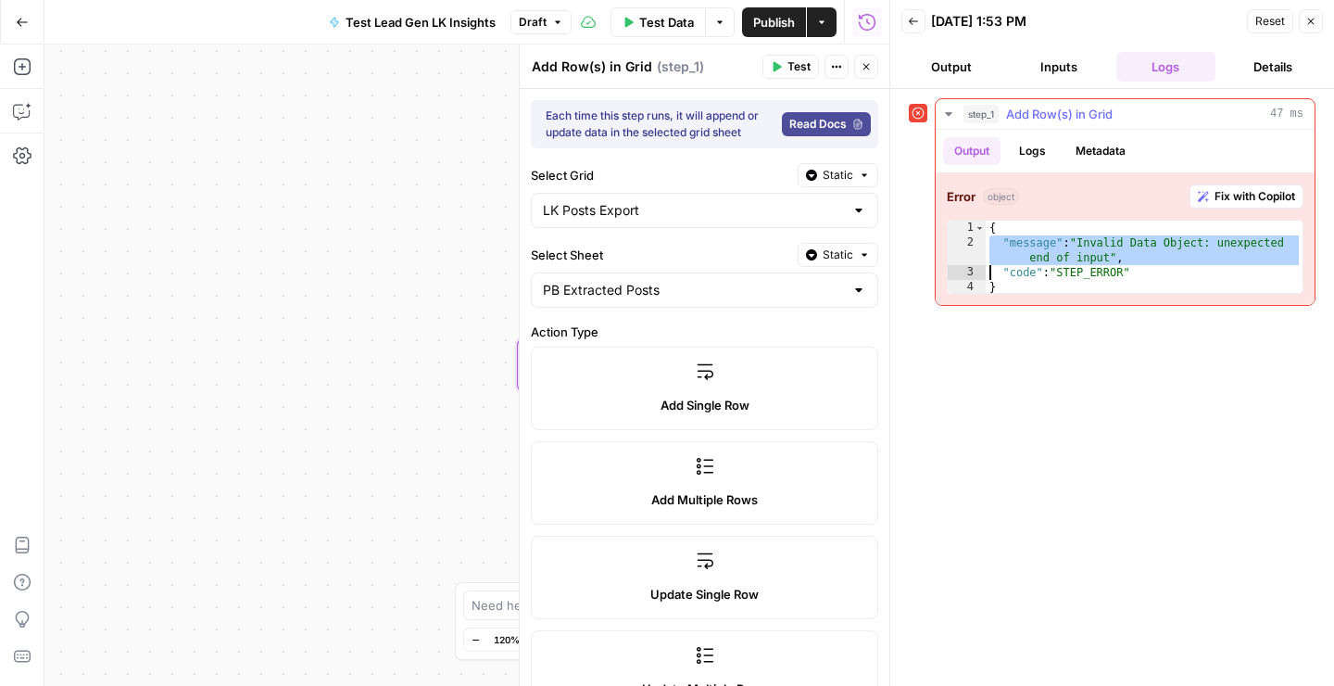
click at [1082, 255] on div "{ "message" : "Invalid Data Object: unexpected end of input" , "code" : "STEP_E…" at bounding box center [1144, 273] width 317 height 104
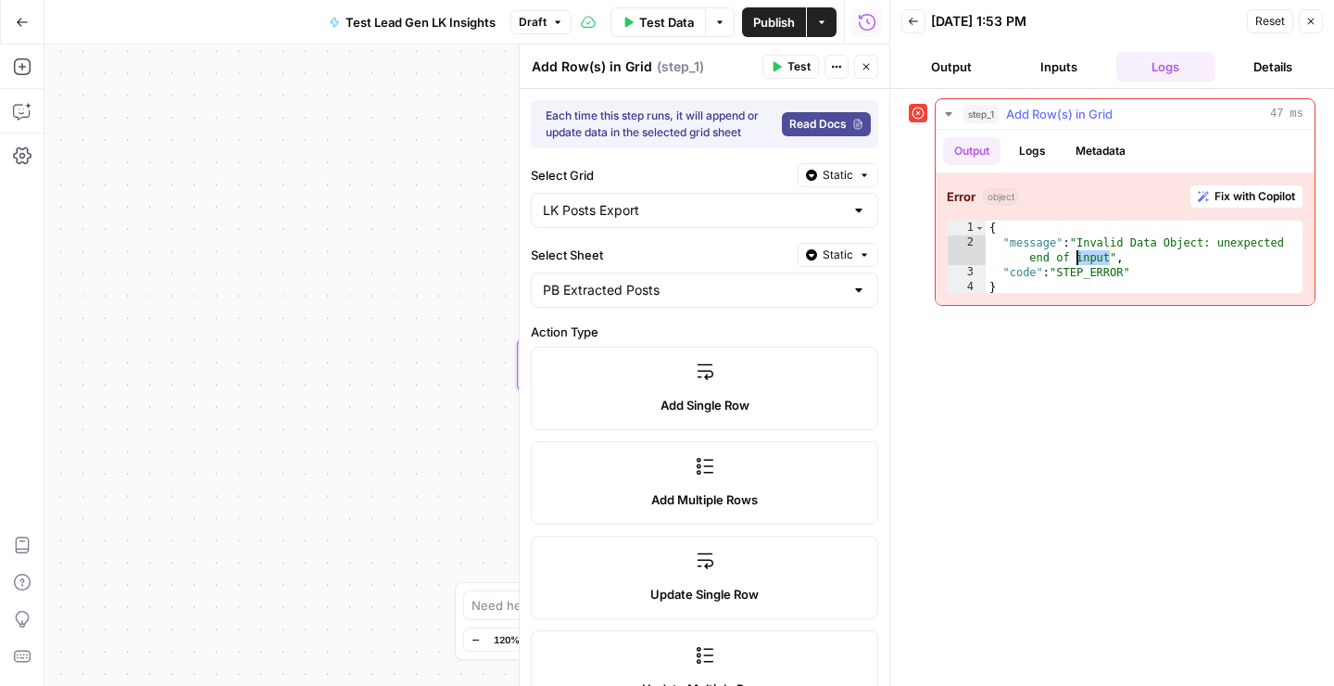
click at [1082, 255] on div "{ "message" : "Invalid Data Object: unexpected end of input" , "code" : "STEP_E…" at bounding box center [1144, 273] width 317 height 104
type textarea "**********"
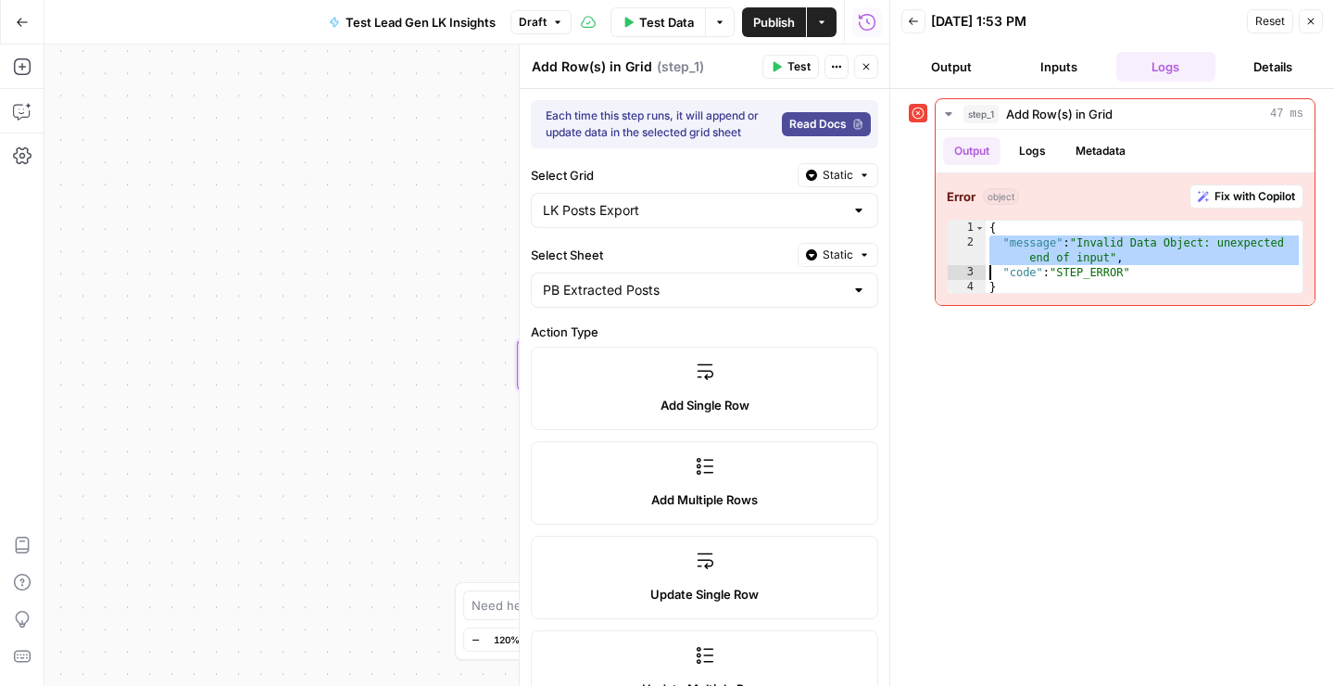
click at [814, 393] on label "Add Single Row" at bounding box center [705, 388] width 348 height 83
click at [917, 111] on icon at bounding box center [919, 113] width 12 height 12
click at [906, 18] on button "Back" at bounding box center [914, 21] width 24 height 24
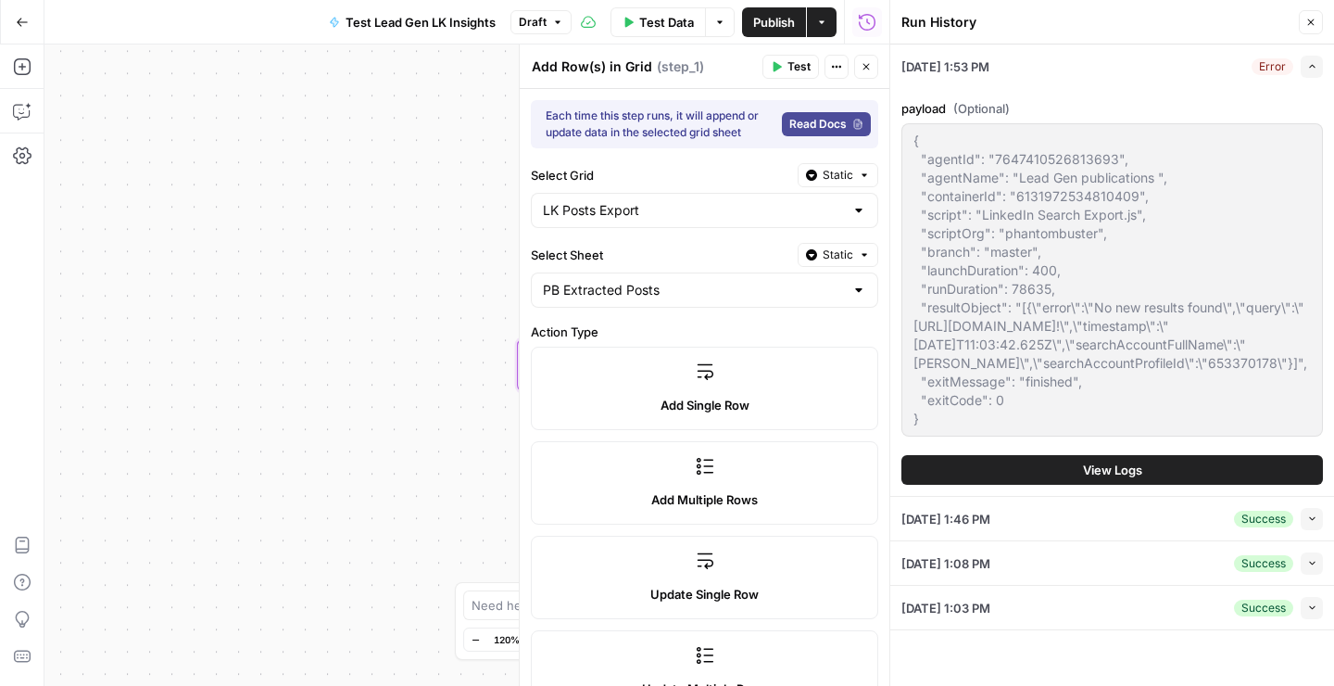
click at [1316, 22] on icon "button" at bounding box center [1311, 22] width 11 height 11
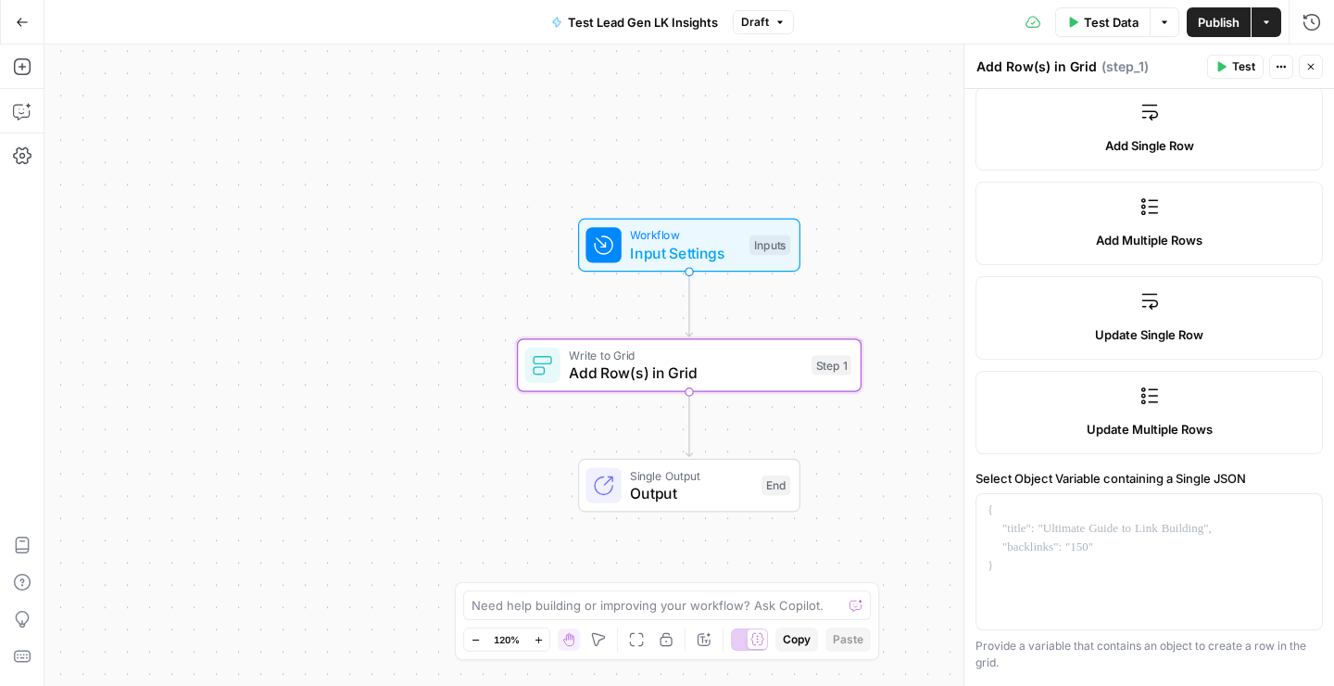
scroll to position [397, 0]
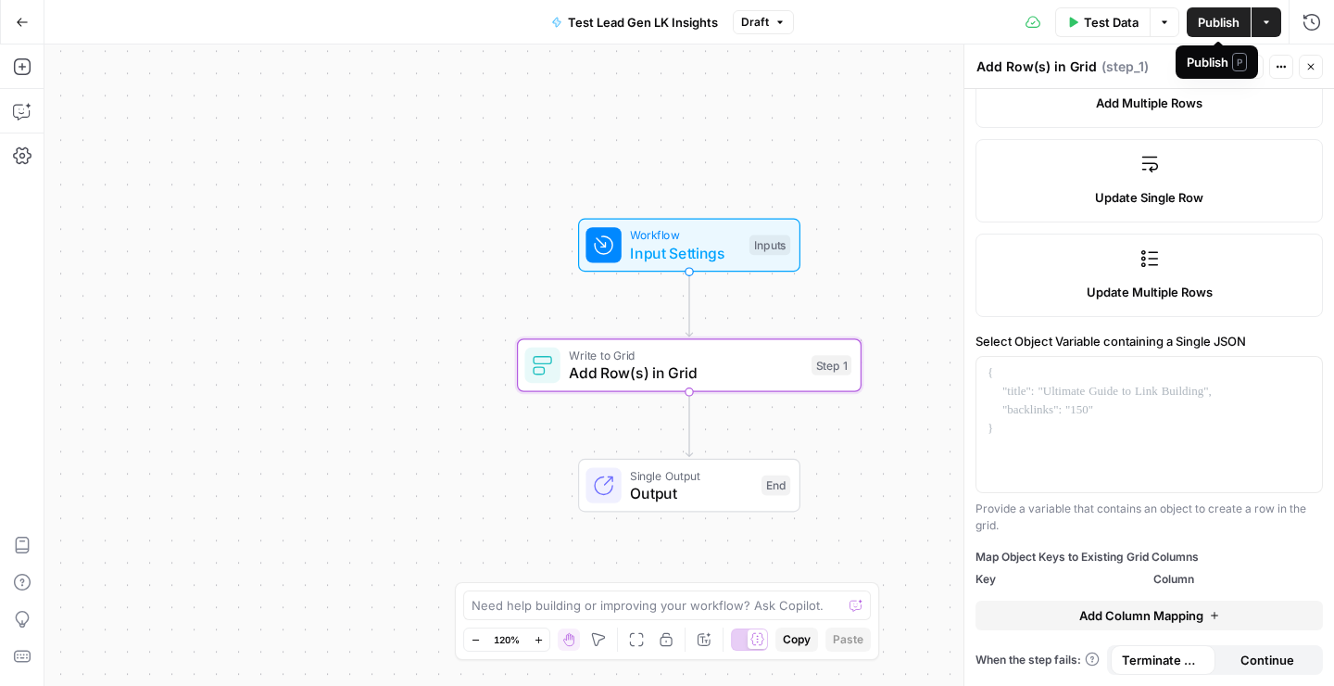
click at [1220, 22] on span "Publish" at bounding box center [1219, 22] width 42 height 19
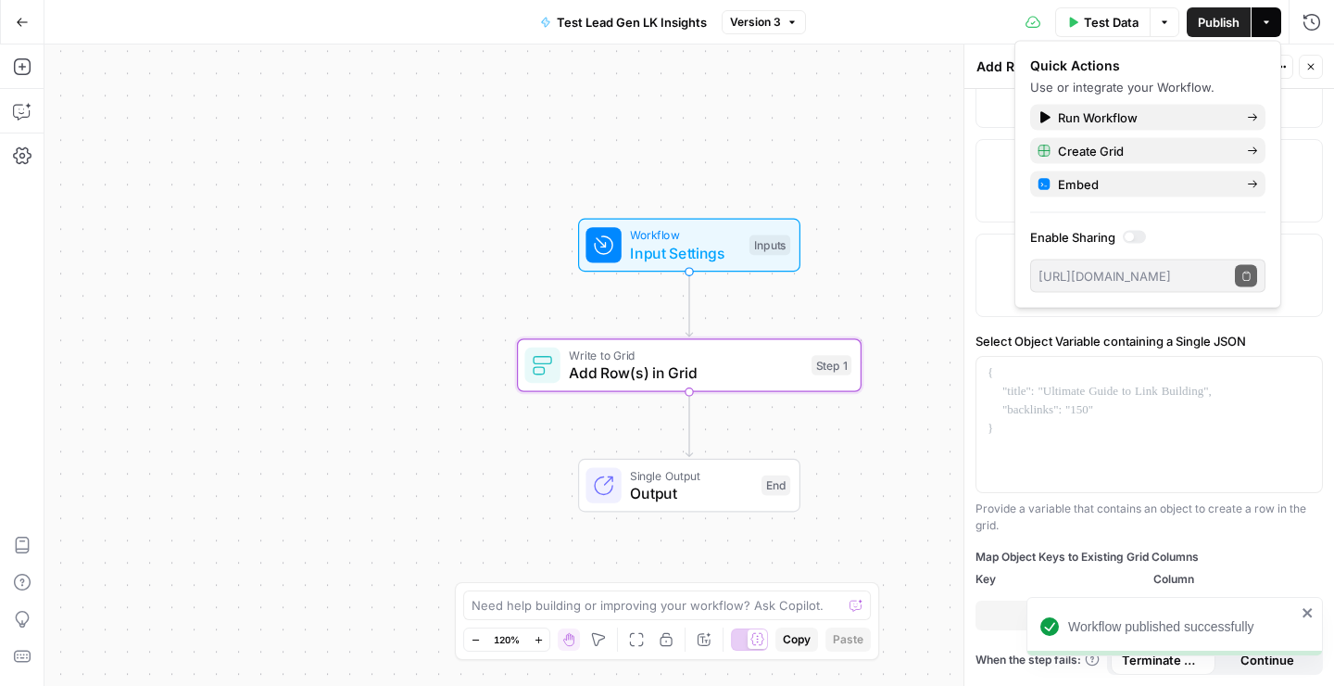
click at [813, 130] on div "Workflow Input Settings Inputs Write to Grid Add Row(s) in Grid Step 1 Single O…" at bounding box center [689, 364] width 1290 height 641
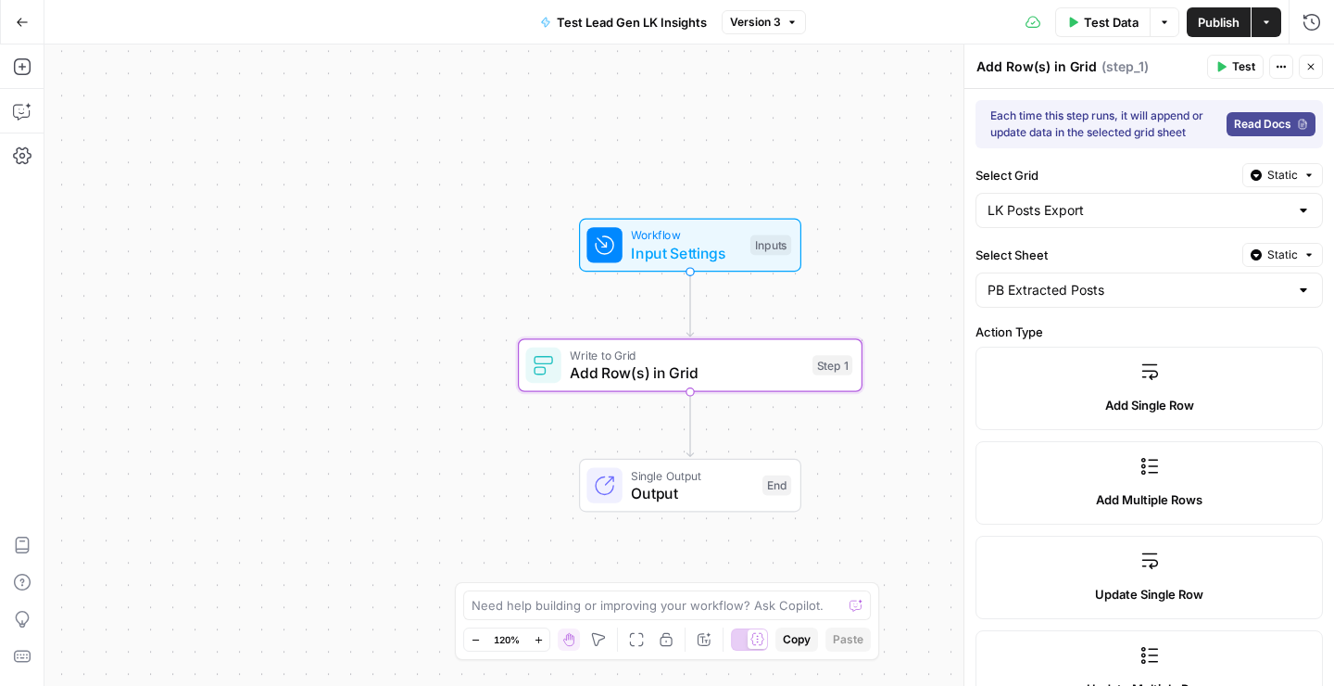
click at [1219, 71] on icon "button" at bounding box center [1223, 67] width 8 height 10
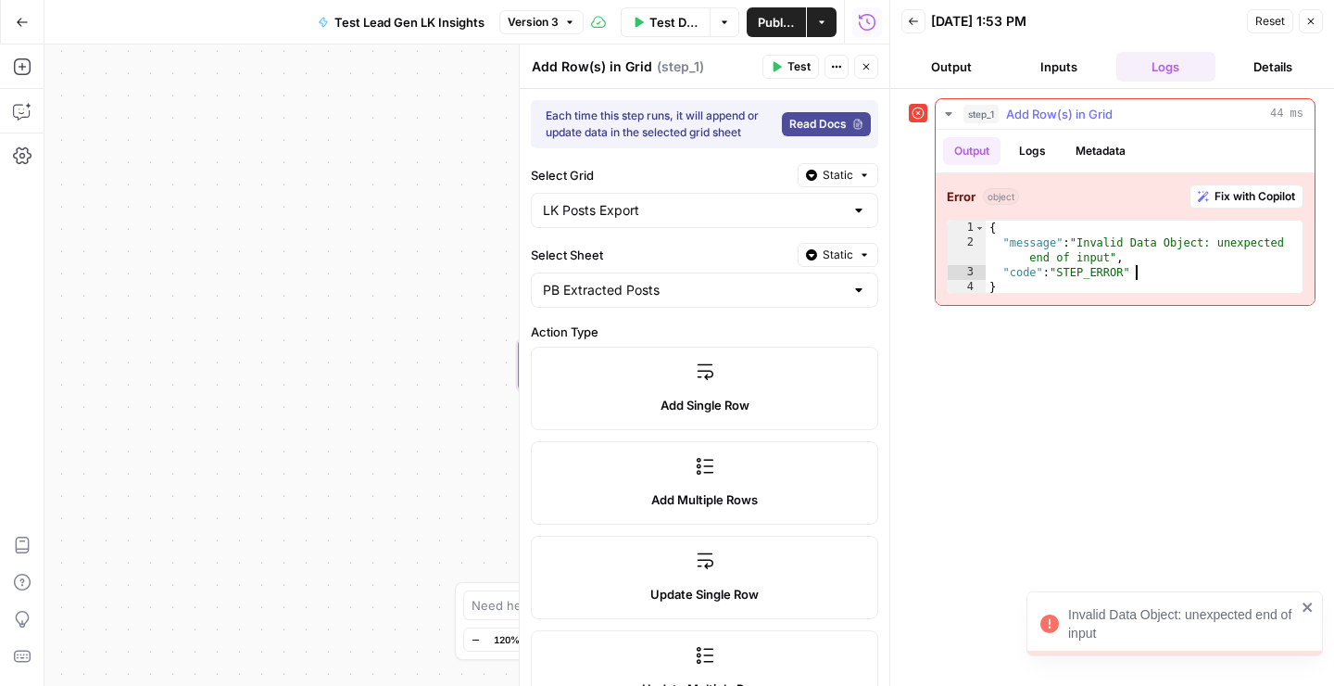
click at [1144, 274] on div "{ "message" : "Invalid Data Object: unexpected end of input" , "code" : "STEP_E…" at bounding box center [1144, 273] width 317 height 104
click at [1096, 276] on div "{ "message" : "Invalid Data Object: unexpected end of input" , "code" : "STEP_E…" at bounding box center [1144, 273] width 317 height 104
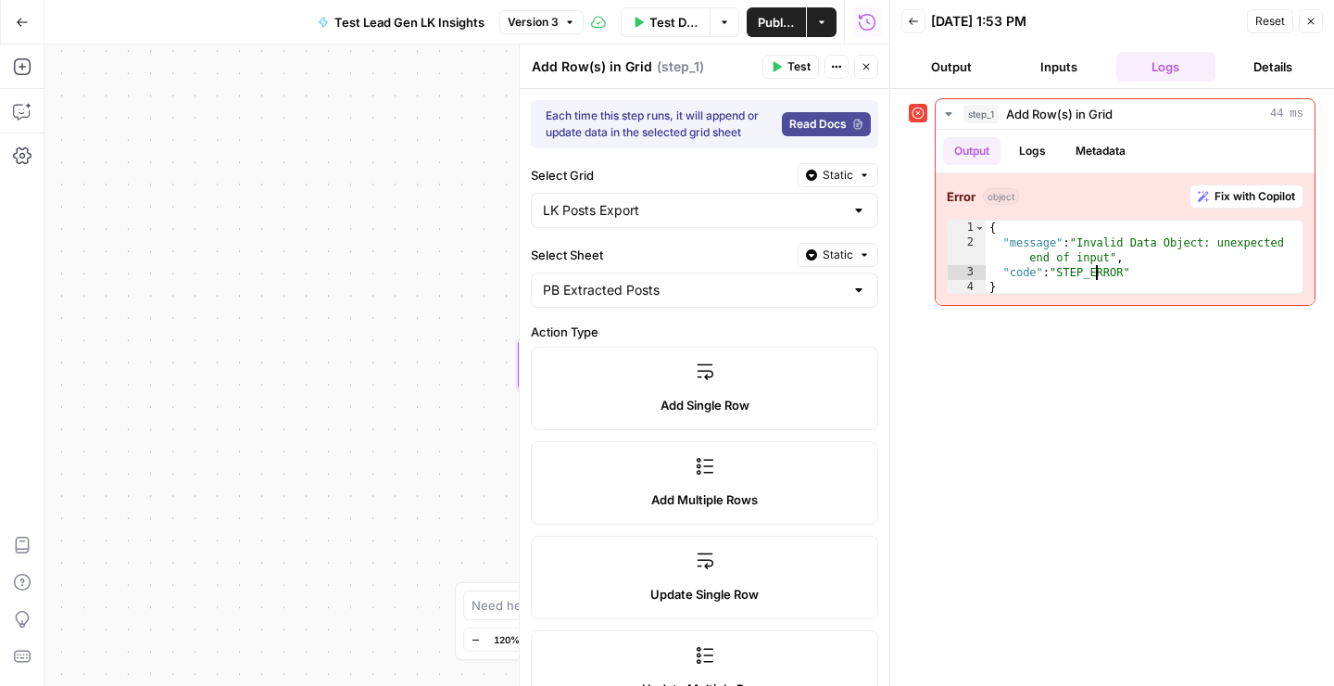
click at [1006, 336] on div "**********" at bounding box center [1112, 387] width 407 height 578
type textarea "**********"
drag, startPoint x: 1106, startPoint y: 241, endPoint x: 1205, endPoint y: 241, distance: 99.2
click at [1205, 241] on div "{ "message" : "Invalid Data Object: unexpected end of input" , "code" : "STEP_E…" at bounding box center [1144, 273] width 317 height 104
click at [1223, 195] on span "Fix with Copilot" at bounding box center [1255, 196] width 81 height 17
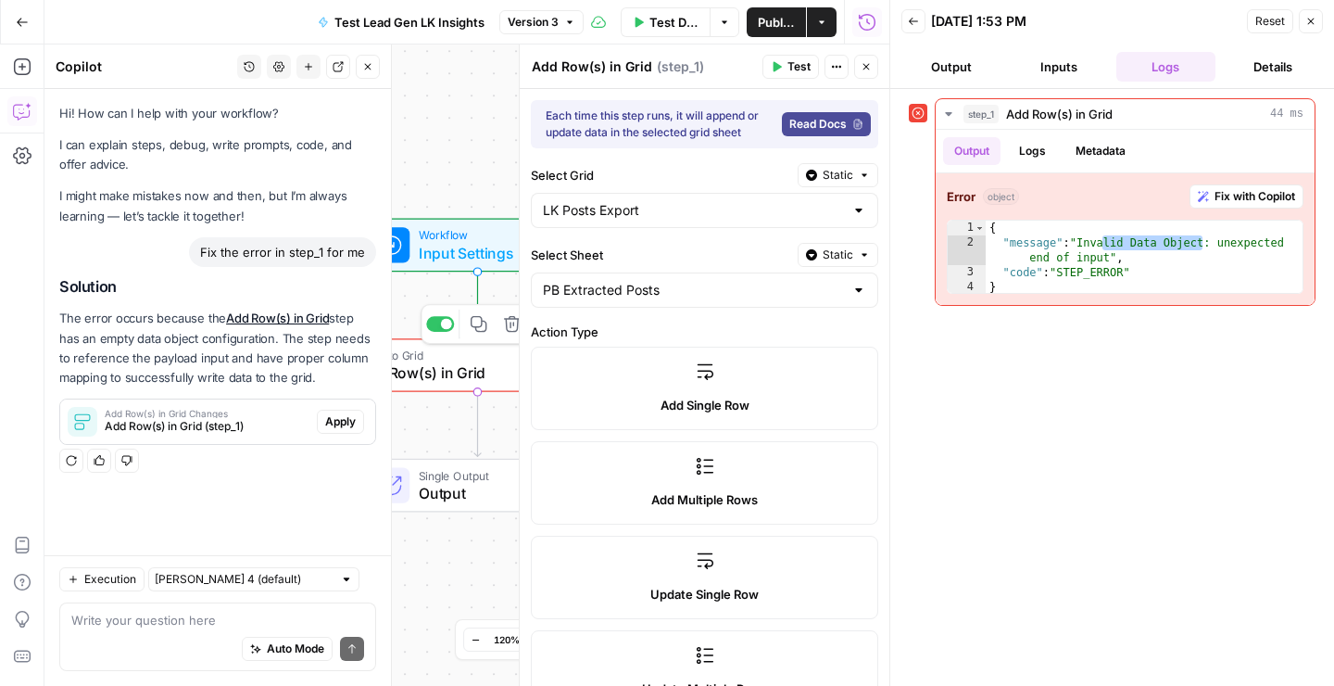
click at [423, 383] on span "Add Row(s) in Grid" at bounding box center [475, 372] width 234 height 22
click at [1056, 68] on button "Inputs" at bounding box center [1059, 67] width 100 height 30
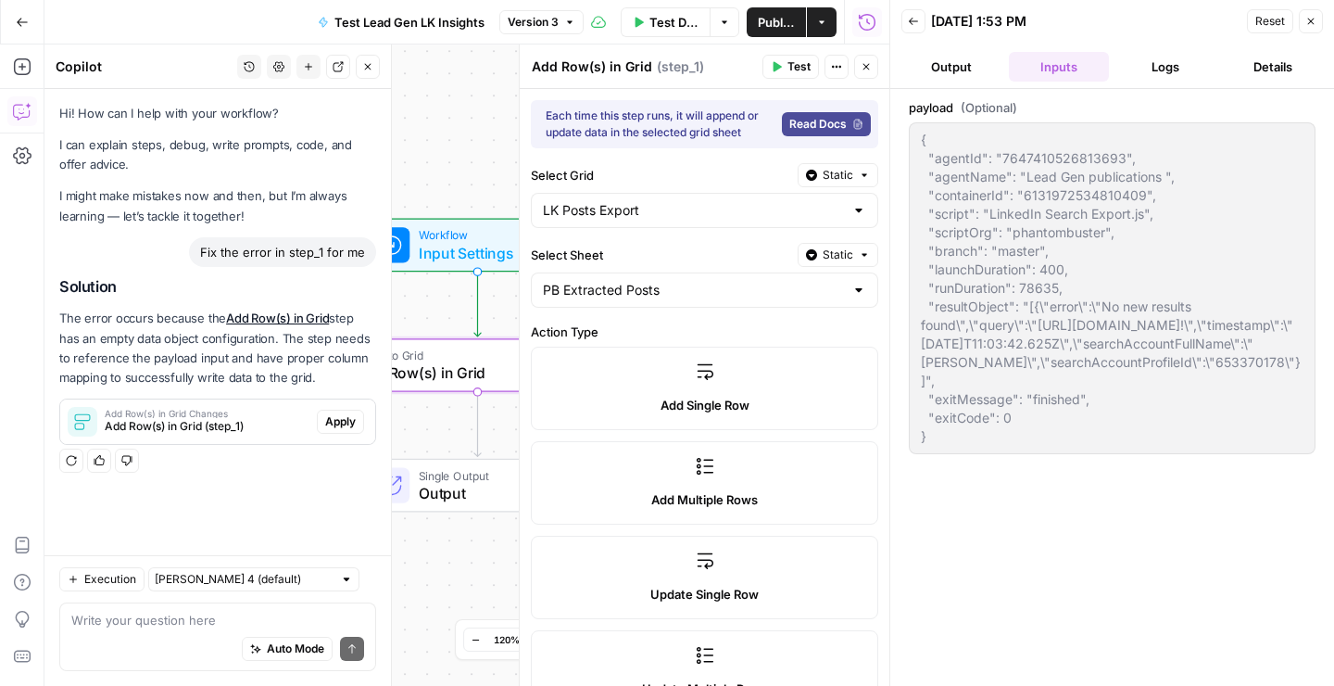
click at [975, 64] on button "Output" at bounding box center [952, 67] width 100 height 30
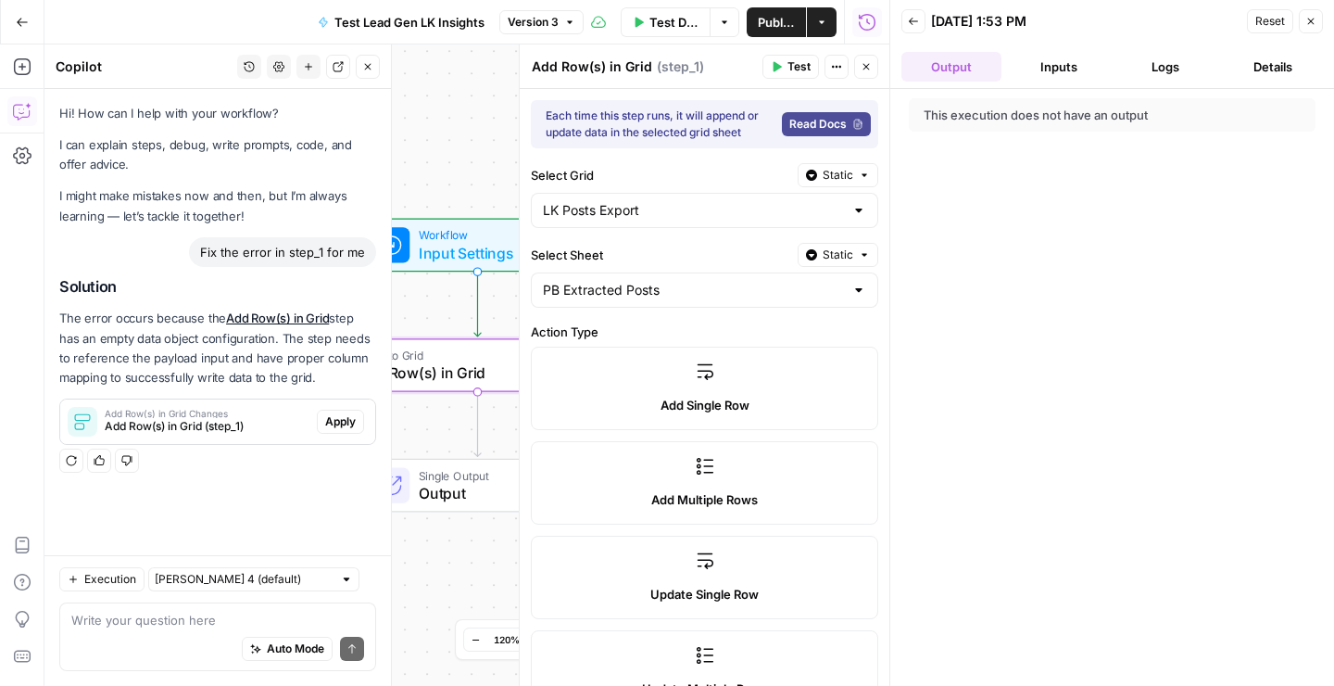
click at [1081, 73] on button "Inputs" at bounding box center [1059, 67] width 100 height 30
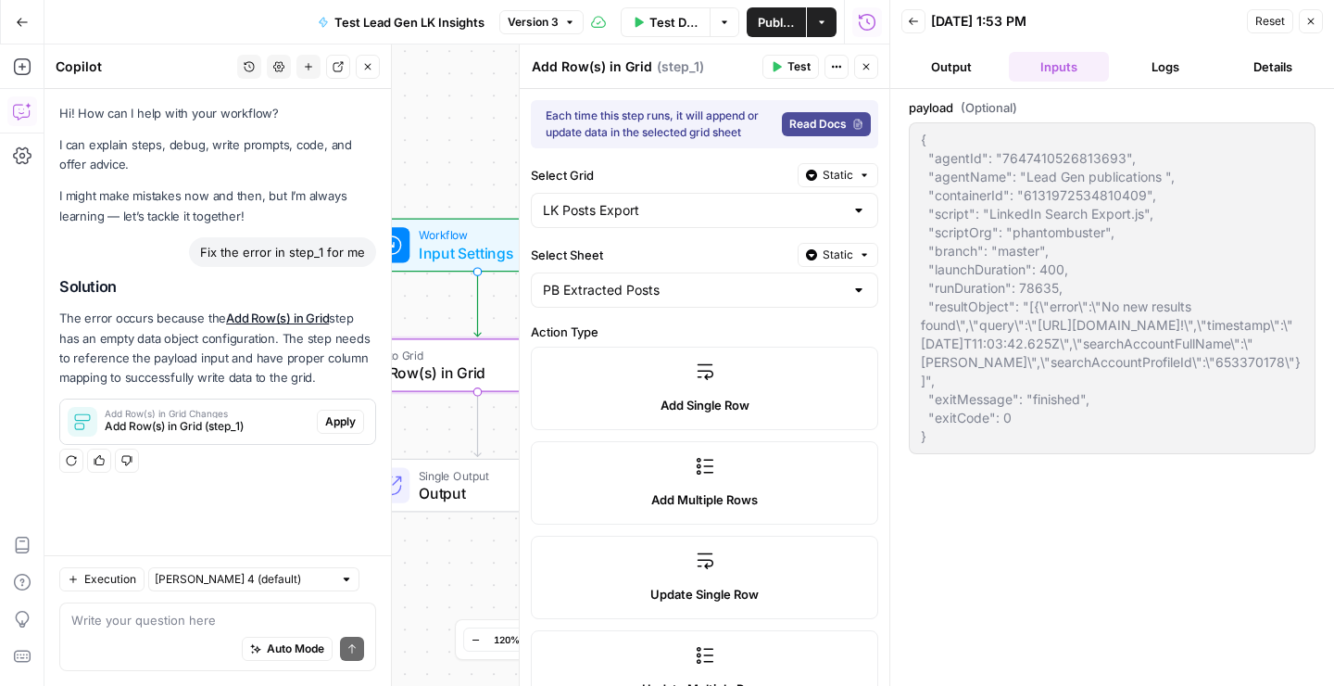
click at [1069, 74] on button "Inputs" at bounding box center [1059, 67] width 100 height 30
click at [980, 70] on button "Output" at bounding box center [952, 67] width 100 height 30
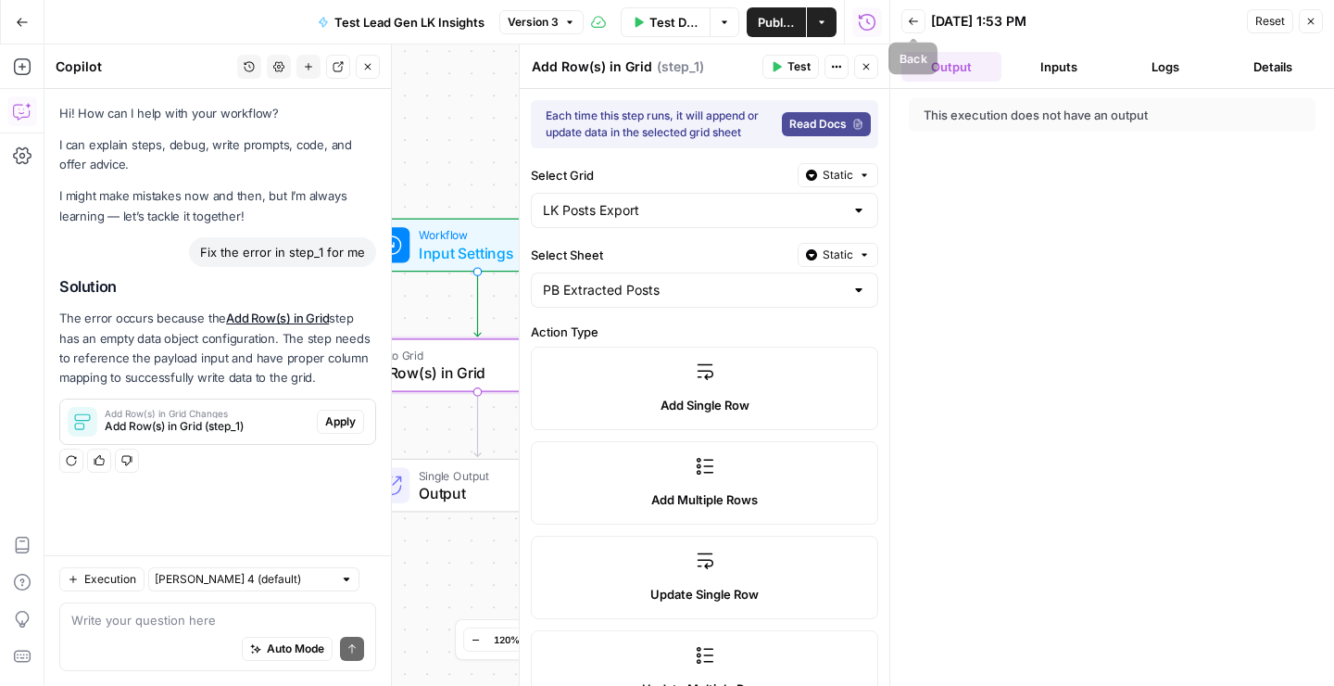
click at [922, 24] on button "Back" at bounding box center [914, 21] width 24 height 24
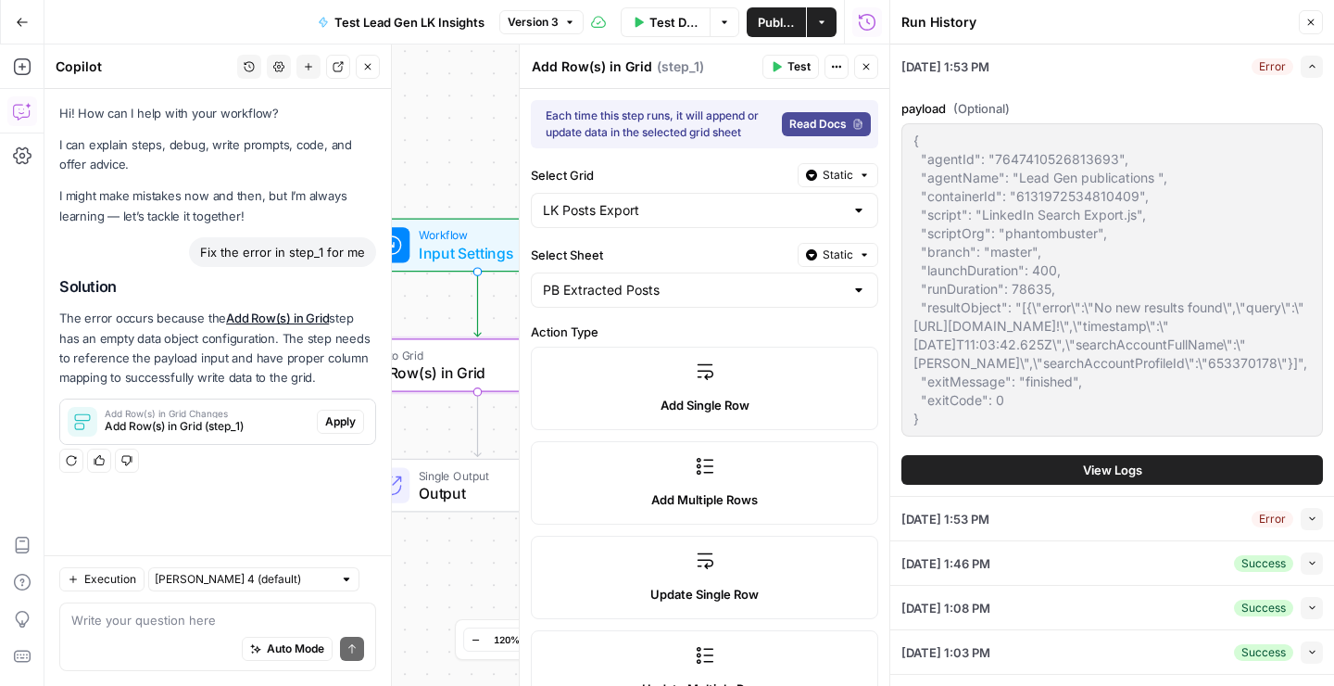
click at [1266, 64] on div "Error" at bounding box center [1273, 66] width 42 height 17
click at [1314, 530] on button "Collapse" at bounding box center [1312, 519] width 22 height 22
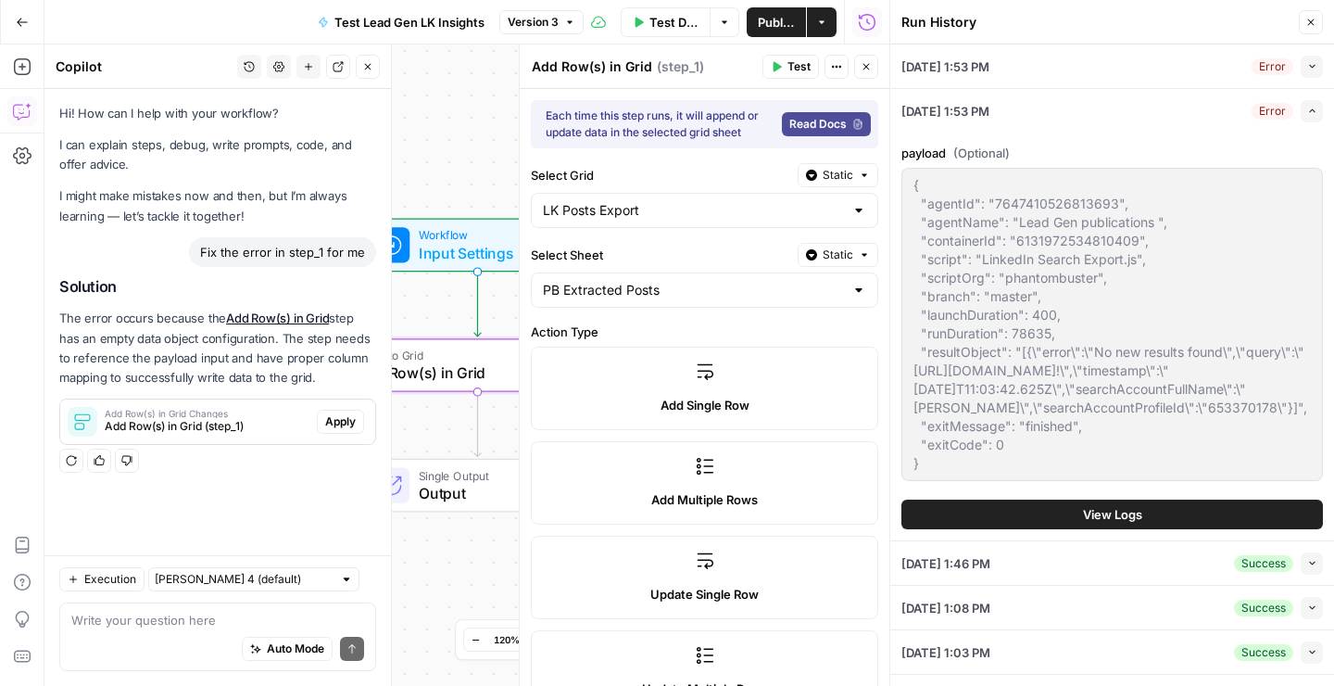
scroll to position [0, 0]
click at [1312, 17] on icon "button" at bounding box center [1311, 22] width 11 height 11
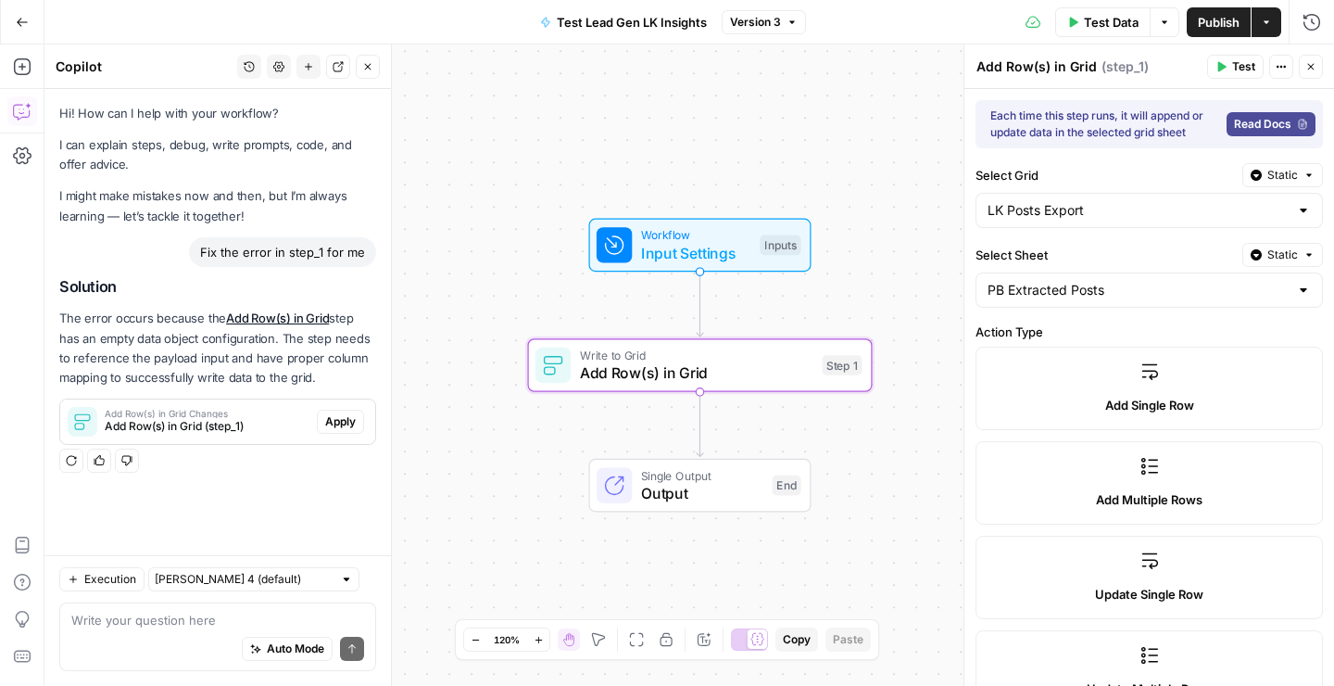
click at [352, 422] on span "Apply" at bounding box center [340, 421] width 31 height 17
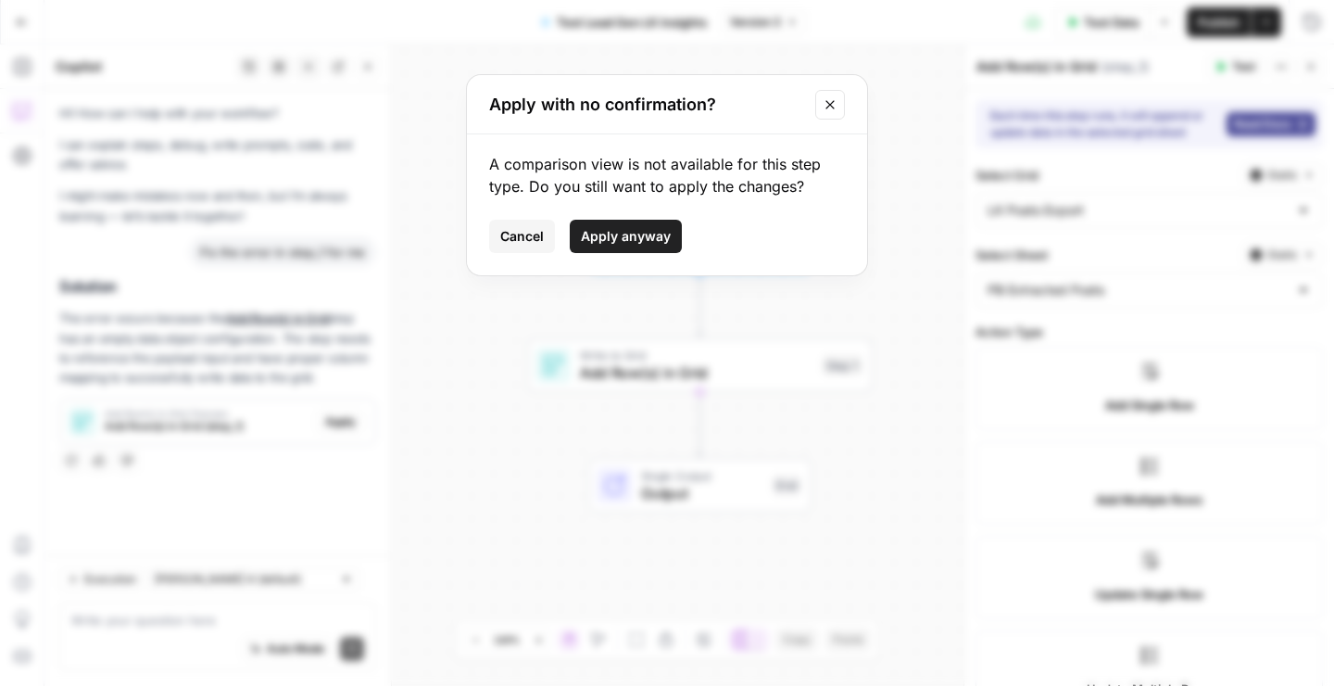
click at [830, 105] on icon "Close modal" at bounding box center [830, 104] width 15 height 15
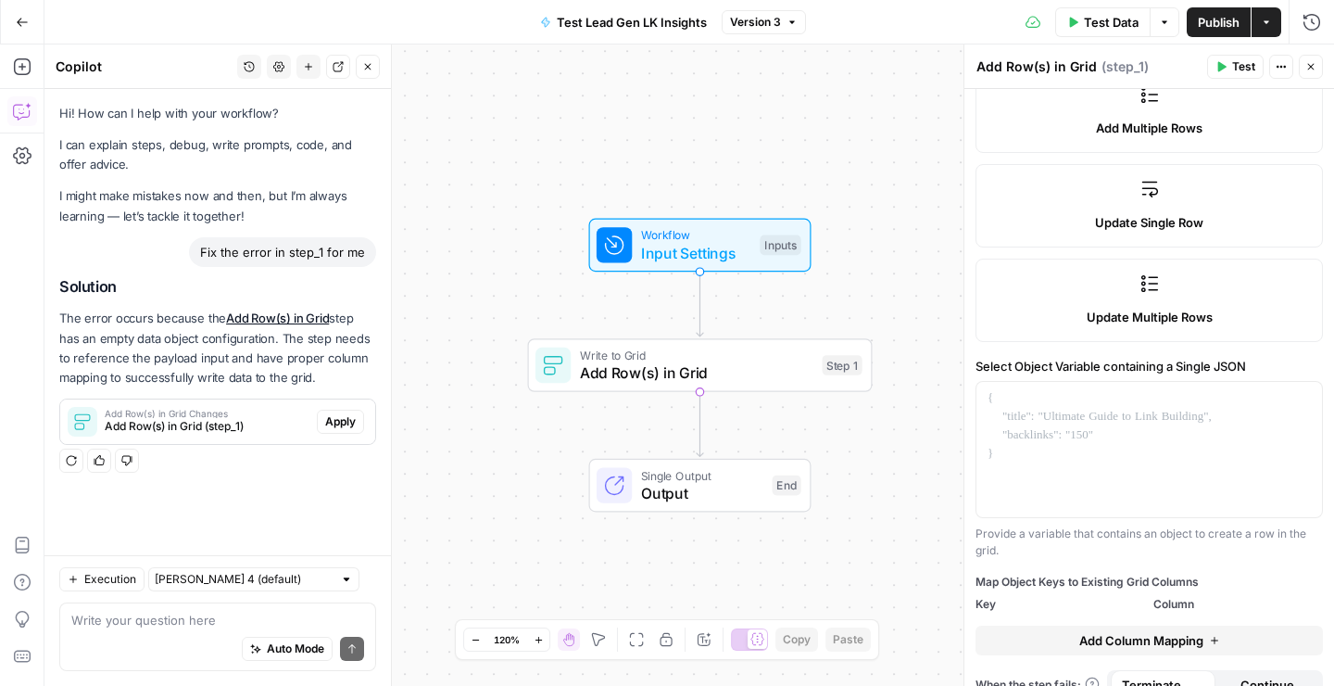
scroll to position [397, 0]
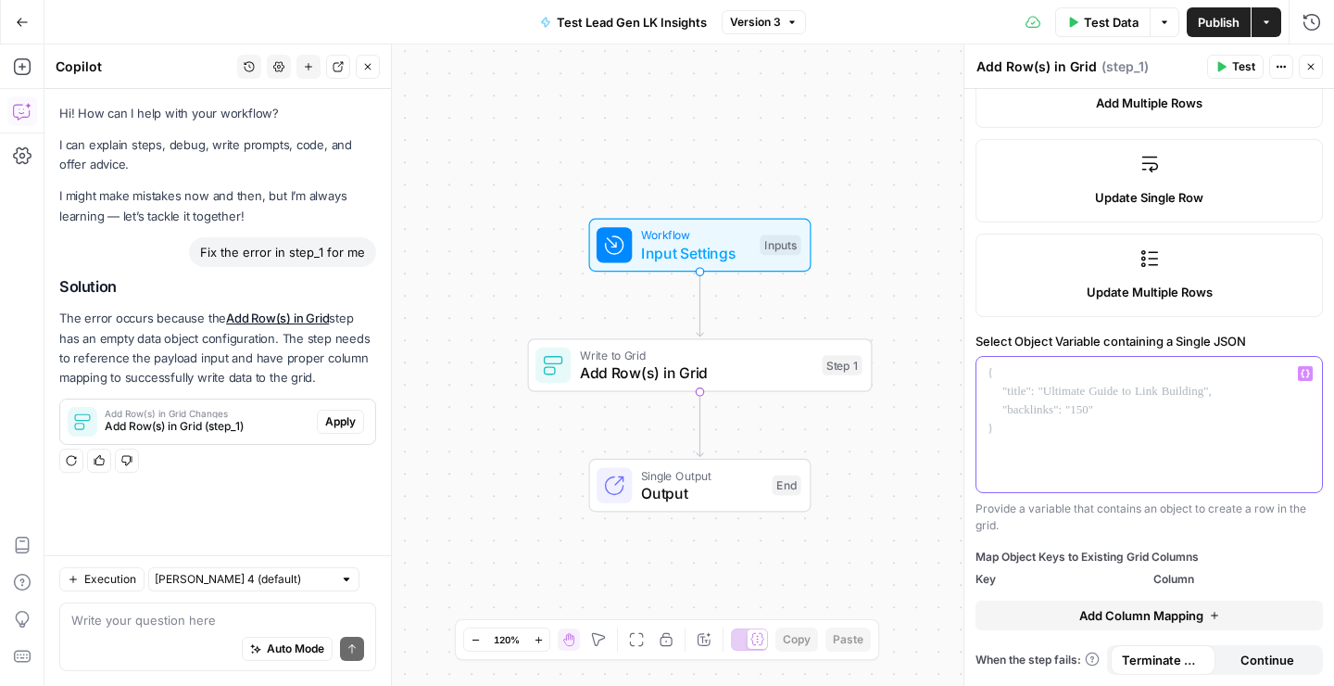
click at [1081, 417] on div at bounding box center [1150, 424] width 346 height 135
click at [1046, 439] on div at bounding box center [1150, 424] width 346 height 135
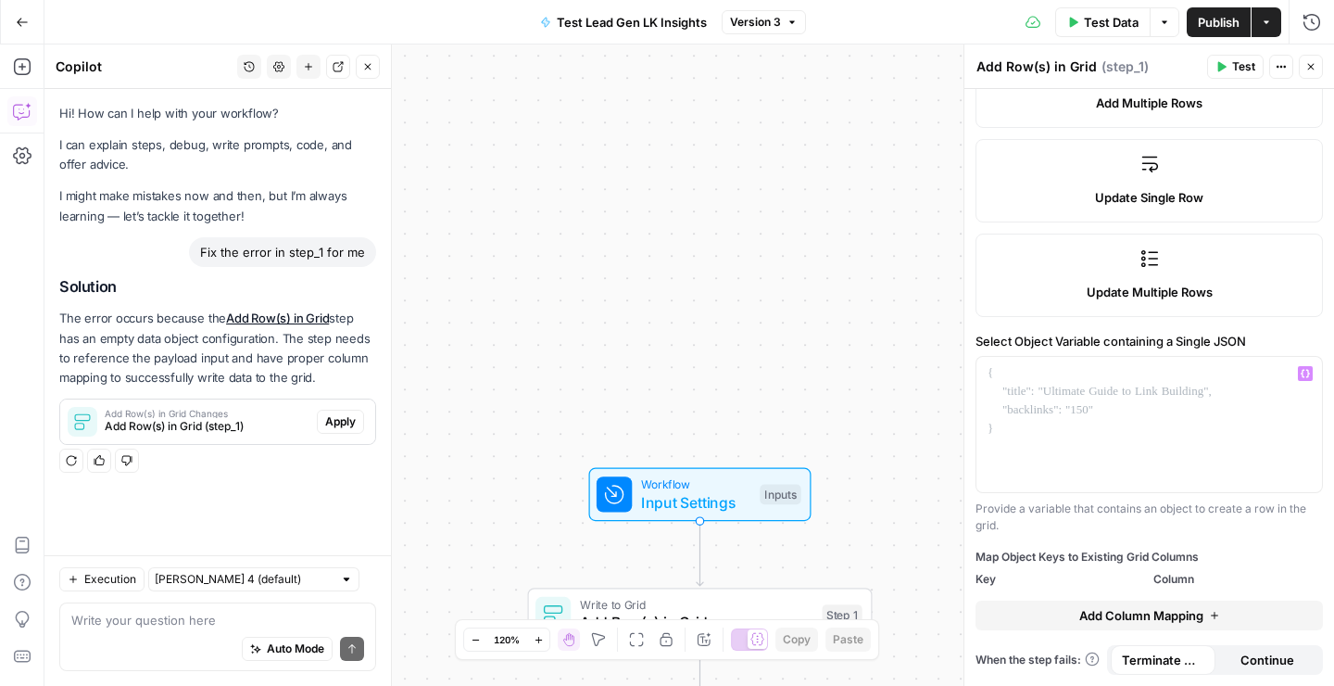
click at [706, 499] on span "Input Settings" at bounding box center [696, 502] width 110 height 22
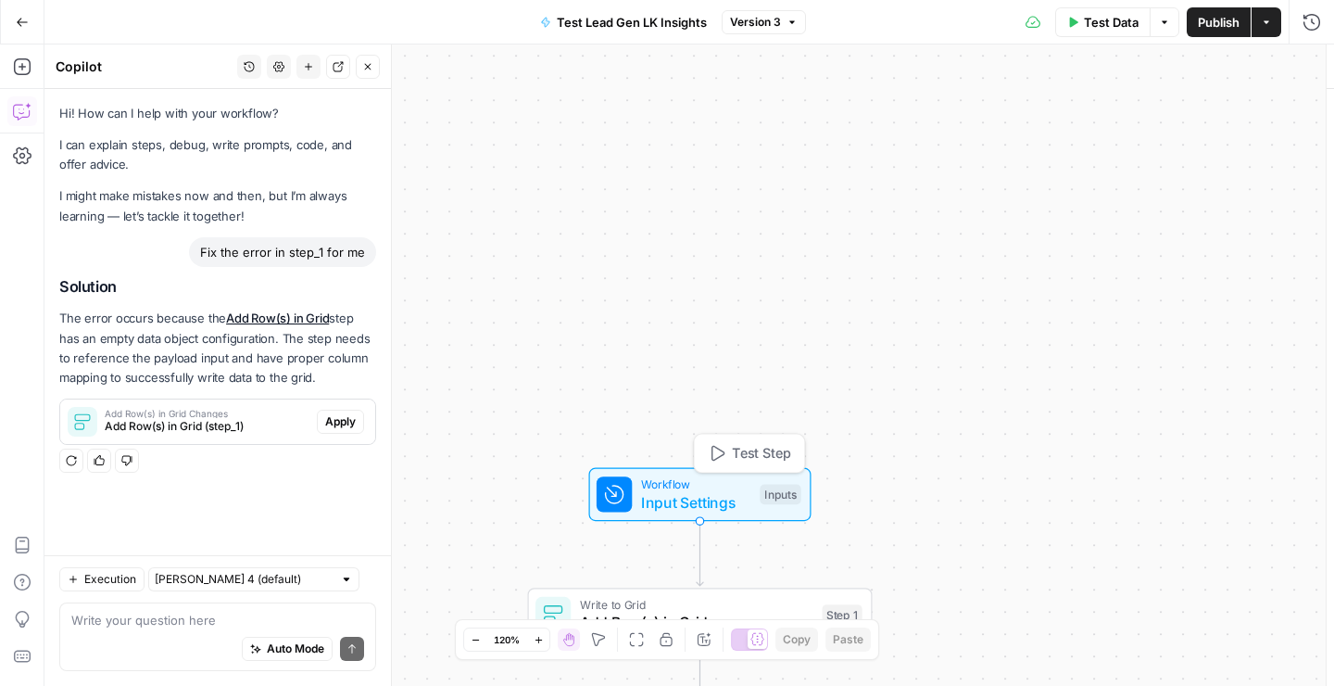
type textarea "Inputs"
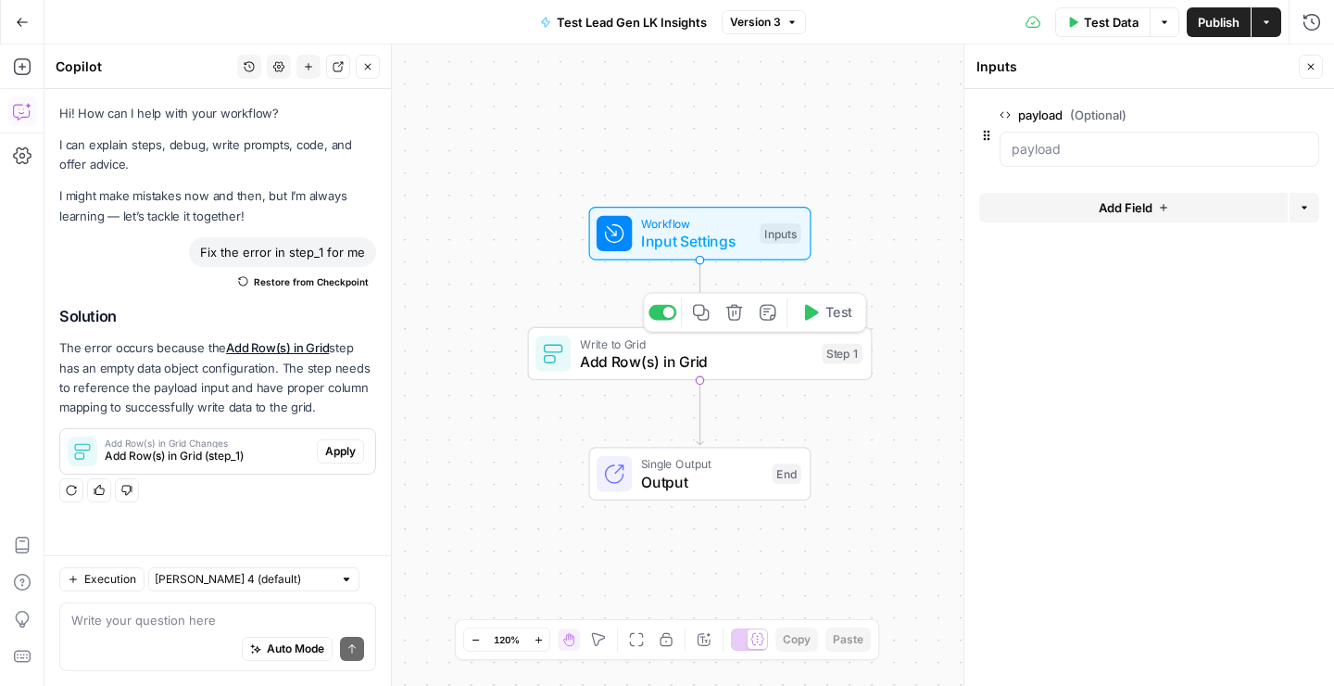
click at [737, 366] on span "Add Row(s) in Grid" at bounding box center [697, 361] width 234 height 22
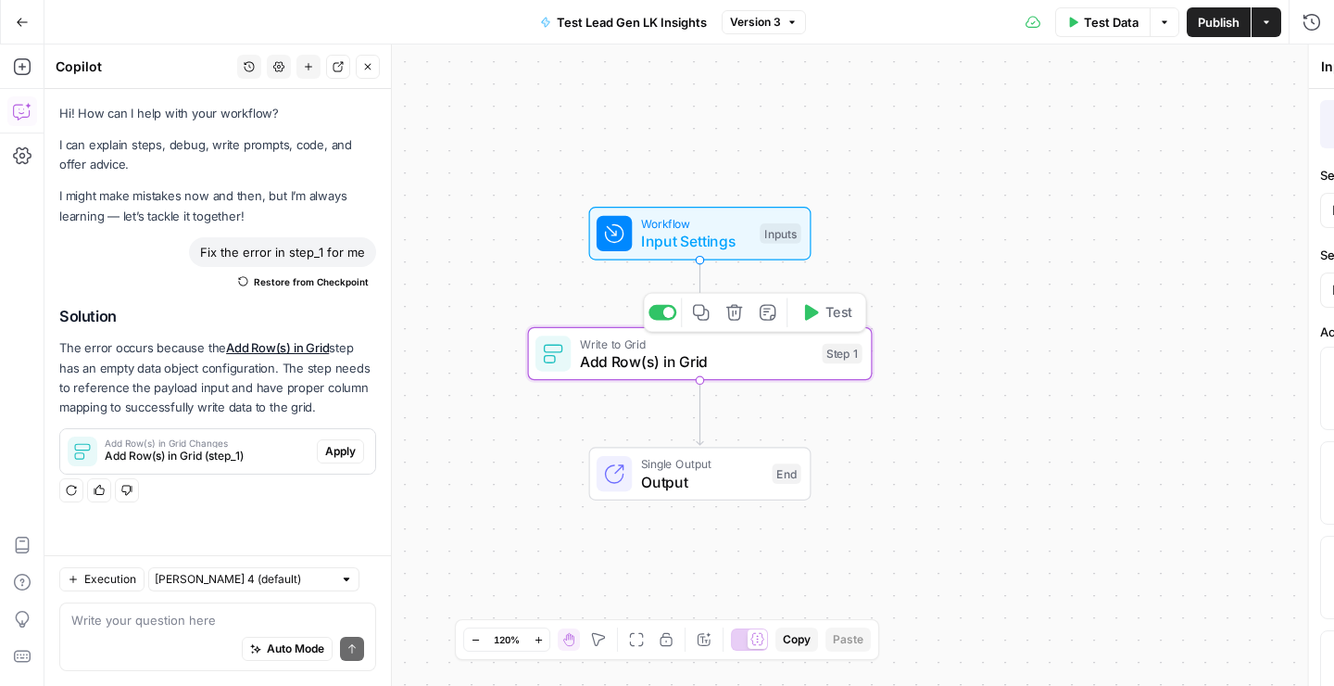
type textarea "Add Row(s) in Grid"
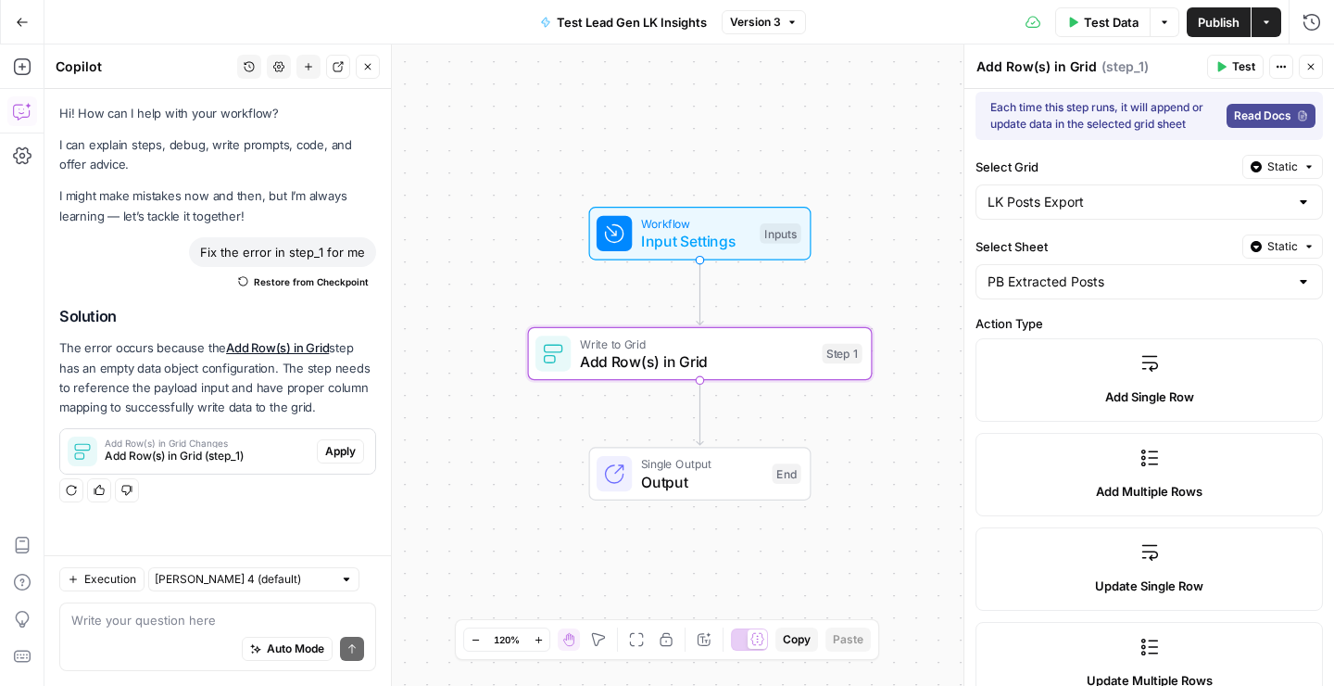
scroll to position [0, 0]
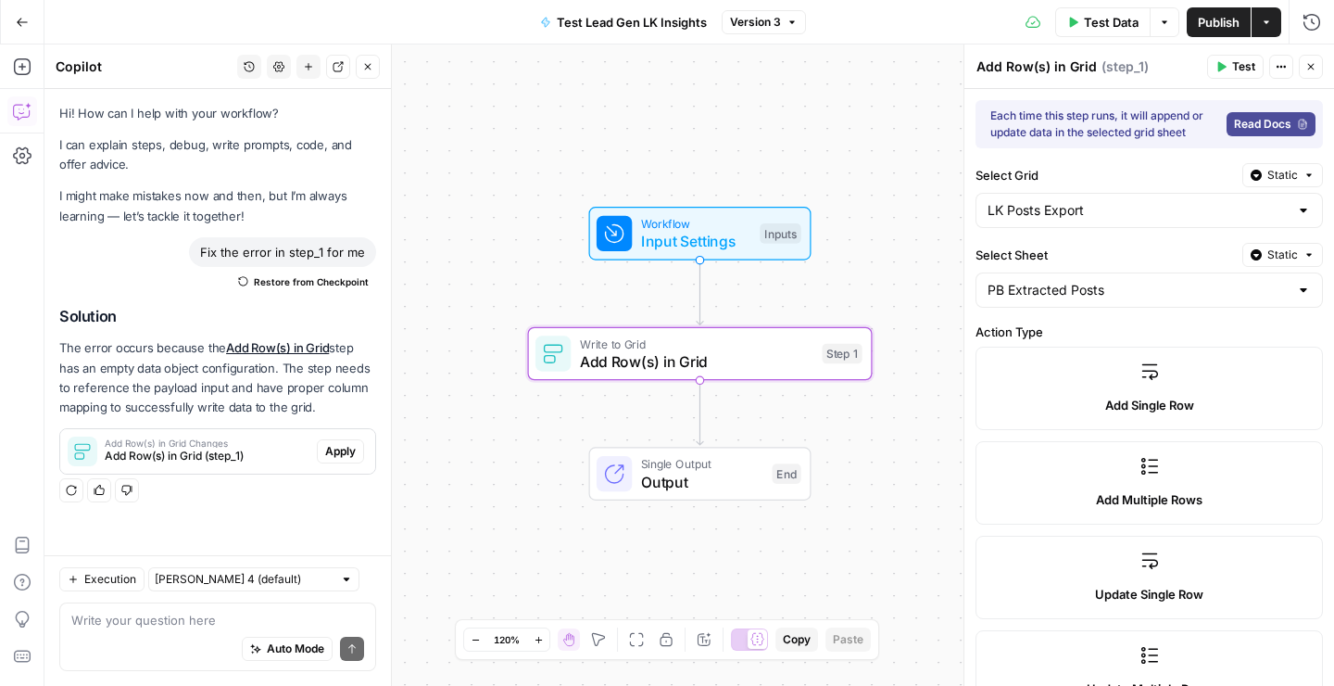
click at [1162, 28] on button "Options" at bounding box center [1165, 22] width 30 height 30
click at [1119, 97] on span "View Last Test" at bounding box center [1113, 91] width 82 height 19
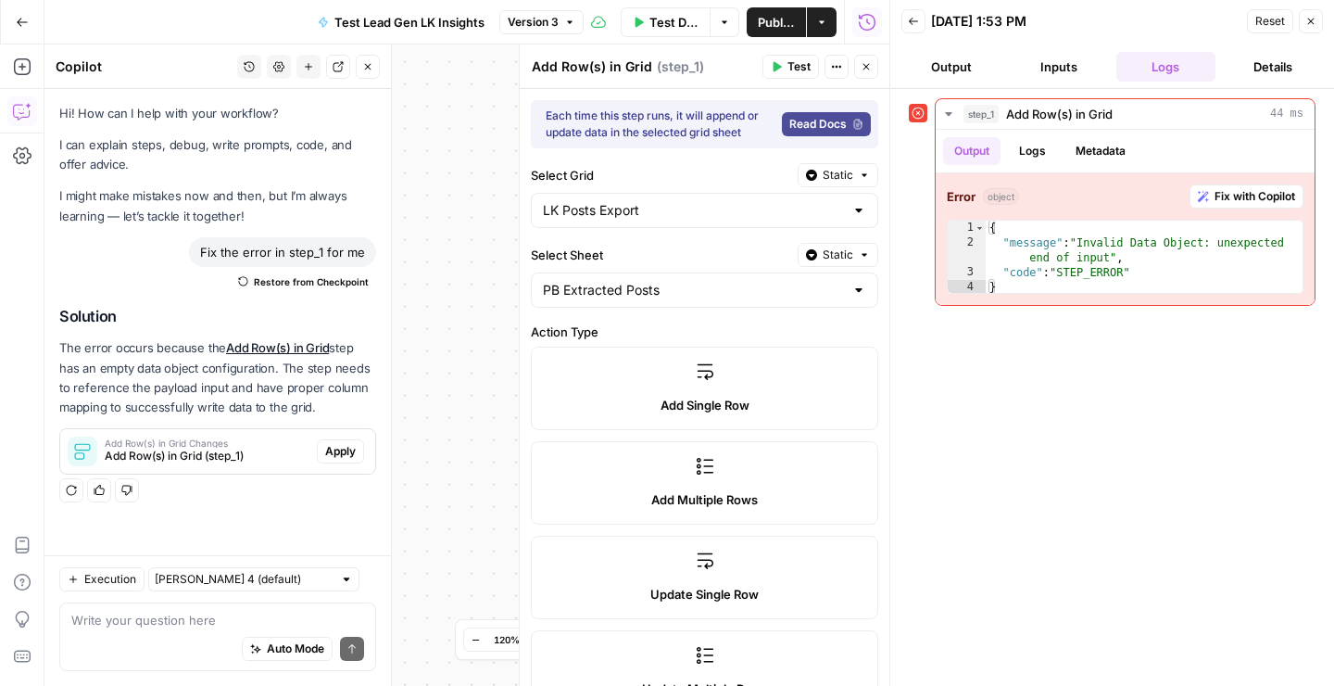
click at [1042, 71] on button "Inputs" at bounding box center [1059, 67] width 100 height 30
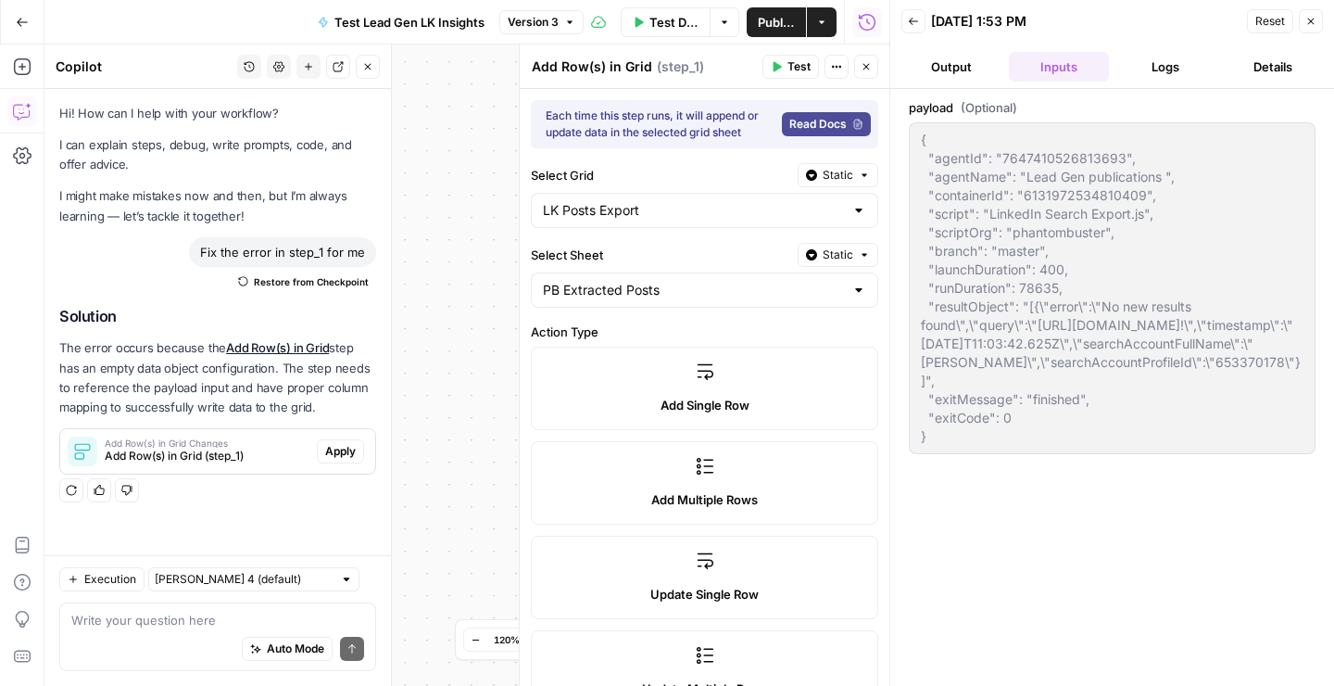
click at [915, 135] on div "{ "agentId": "7647410526813693", "agentName": "Lead Gen publications ", "contai…" at bounding box center [1112, 288] width 407 height 332
click at [917, 27] on button "Back" at bounding box center [914, 21] width 24 height 24
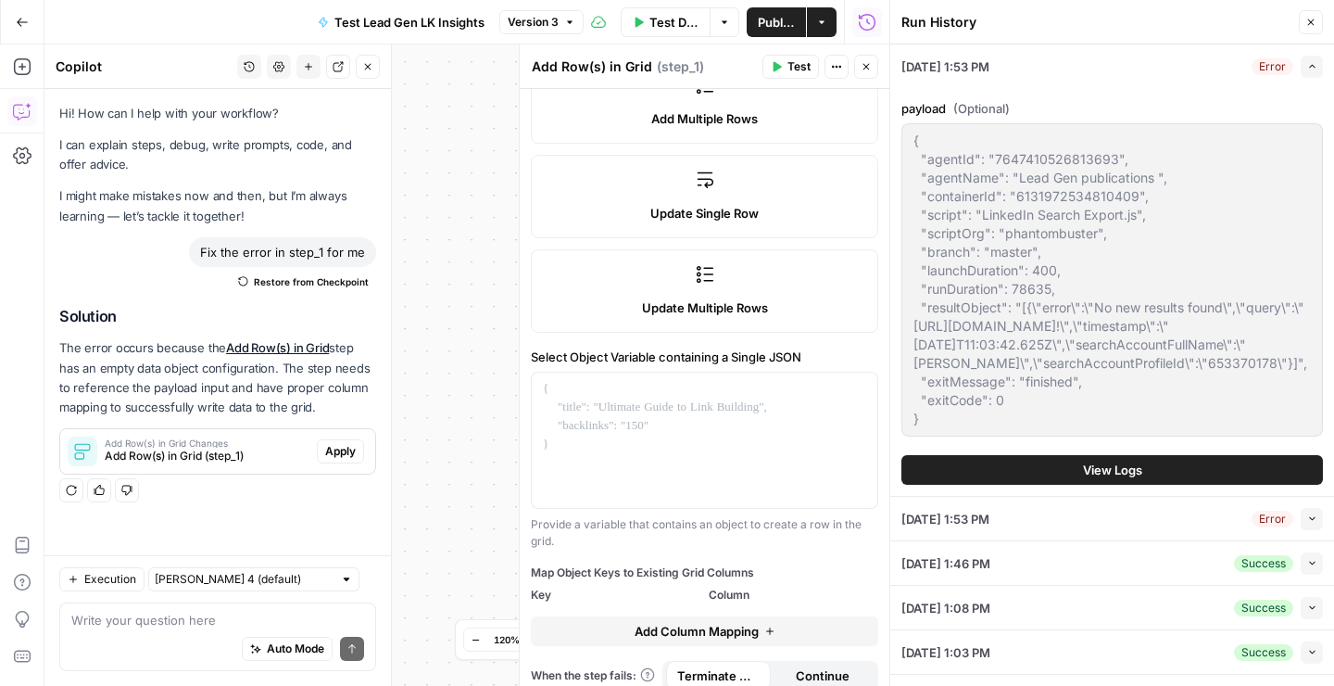
scroll to position [397, 0]
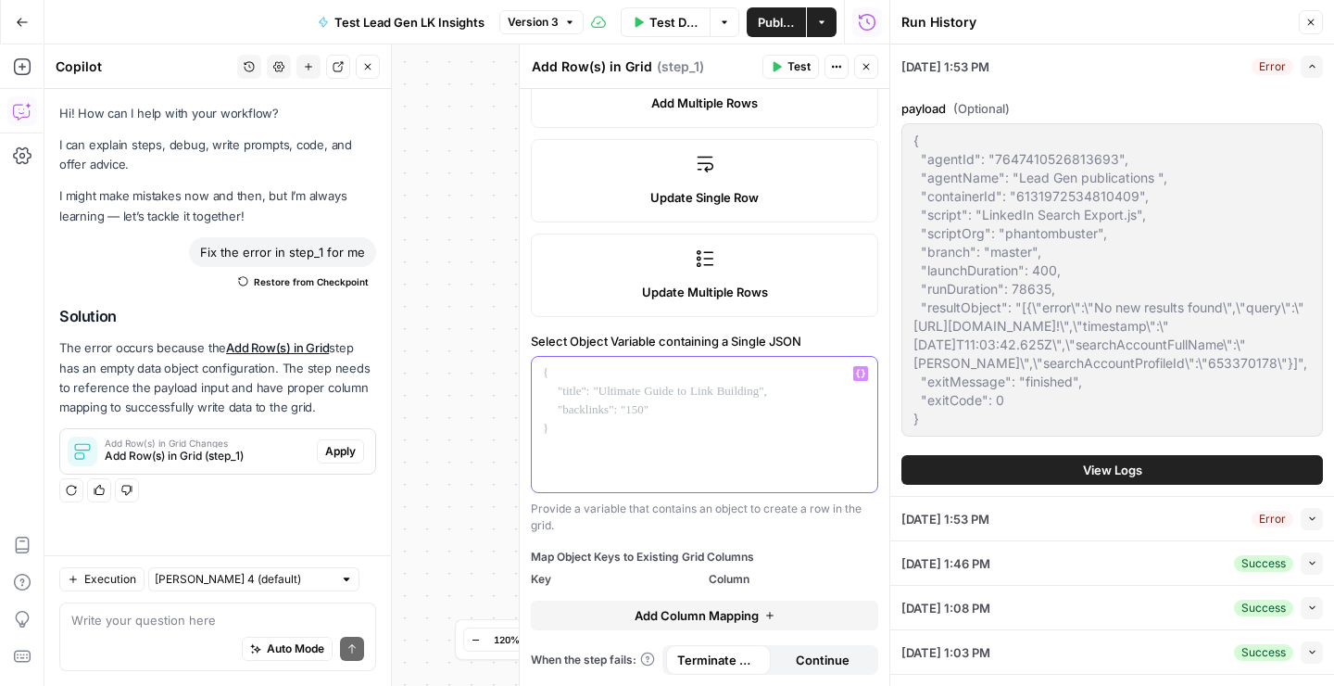
click at [615, 386] on div at bounding box center [705, 424] width 346 height 135
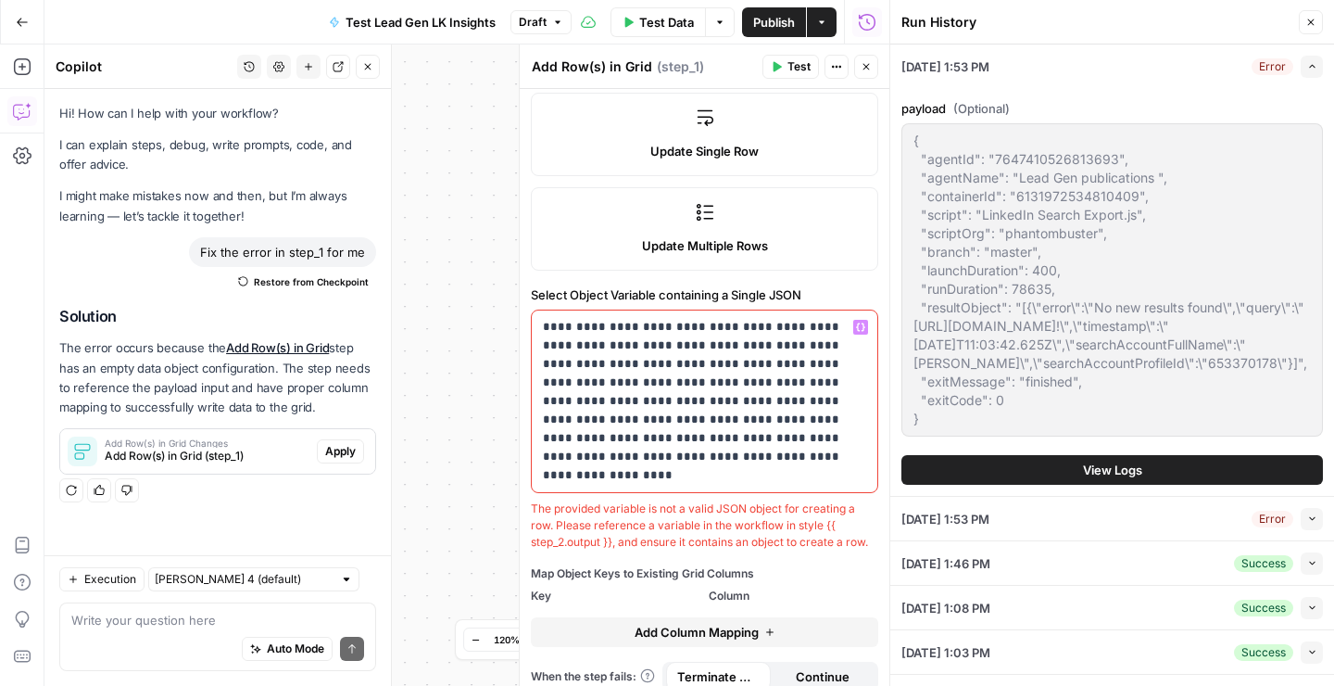
scroll to position [460, 0]
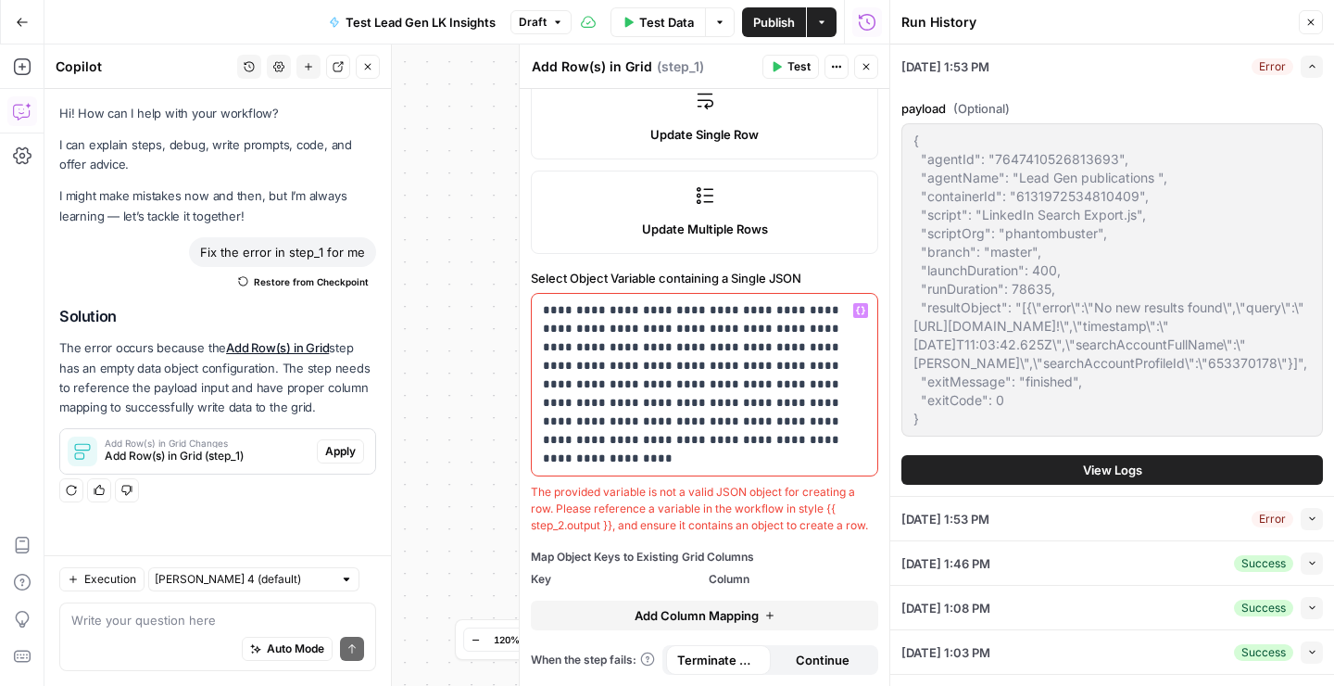
drag, startPoint x: 541, startPoint y: 310, endPoint x: 883, endPoint y: 512, distance: 397.2
click at [883, 512] on body "PhantomBuster New Home Browse Insights Opportunities Your Data Recent Grids LK …" at bounding box center [667, 343] width 1334 height 686
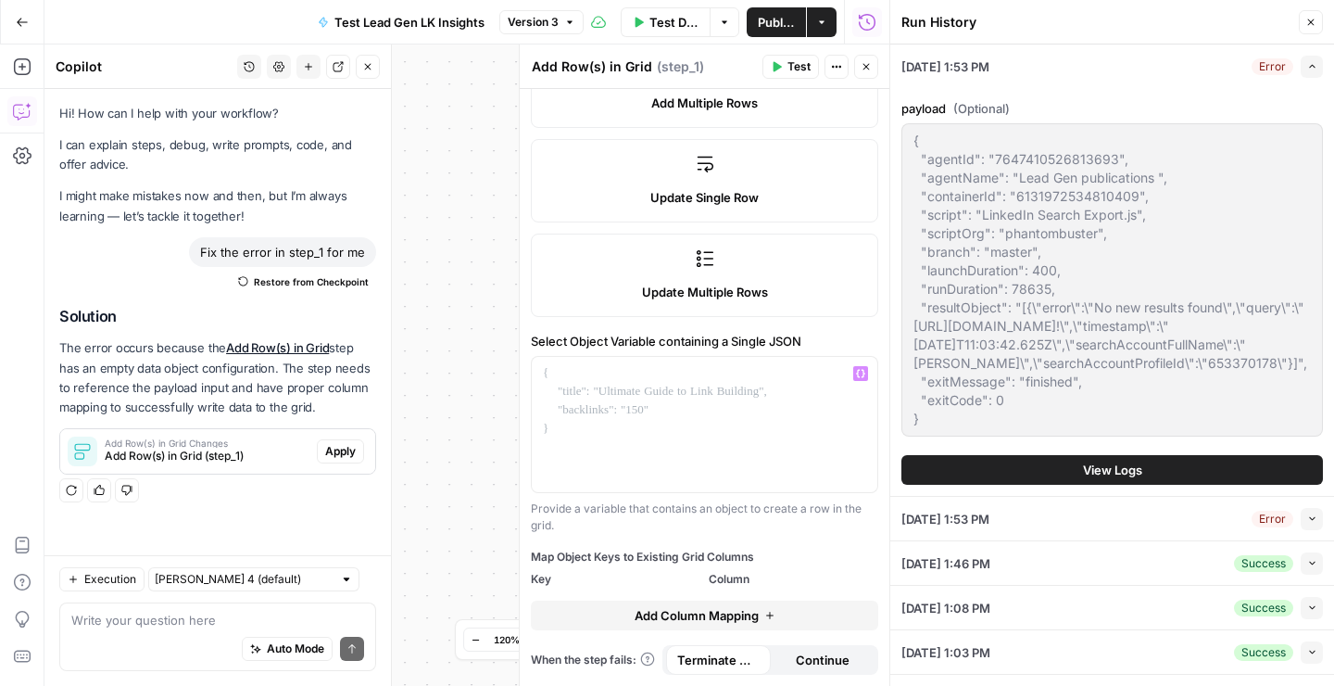
click at [694, 618] on span "Add Column Mapping" at bounding box center [697, 615] width 124 height 19
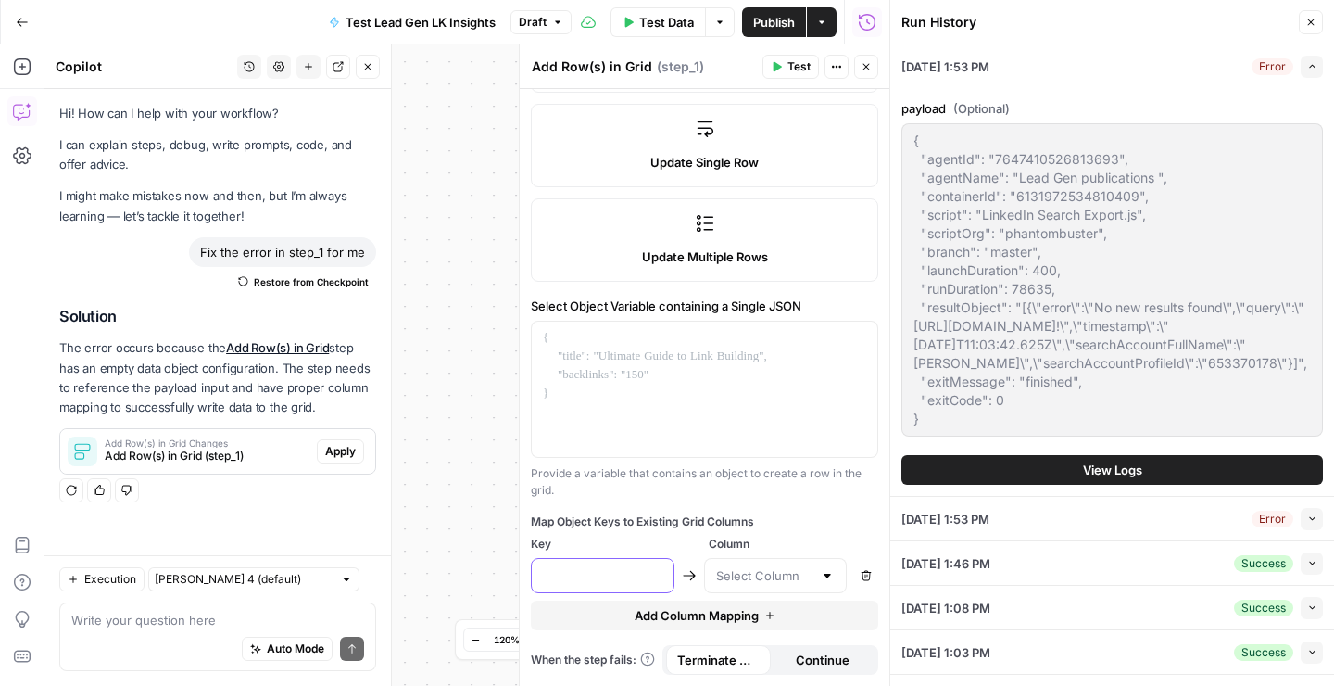
click at [646, 573] on input "text" at bounding box center [603, 575] width 120 height 19
click at [757, 569] on input "text" at bounding box center [764, 575] width 97 height 19
click at [581, 568] on input "text" at bounding box center [603, 575] width 120 height 19
type input "Post URL"
click at [769, 564] on div at bounding box center [776, 575] width 144 height 35
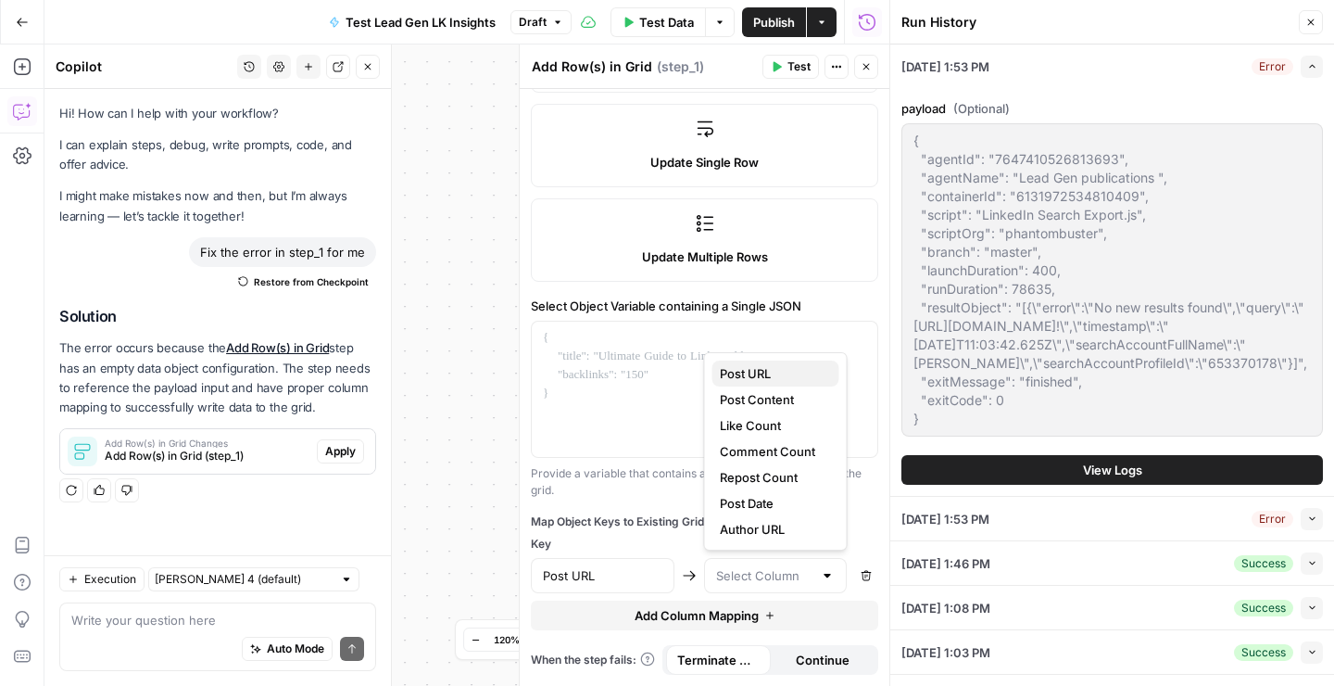
click at [762, 372] on span "Post URL" at bounding box center [772, 373] width 105 height 19
type input "Post URL"
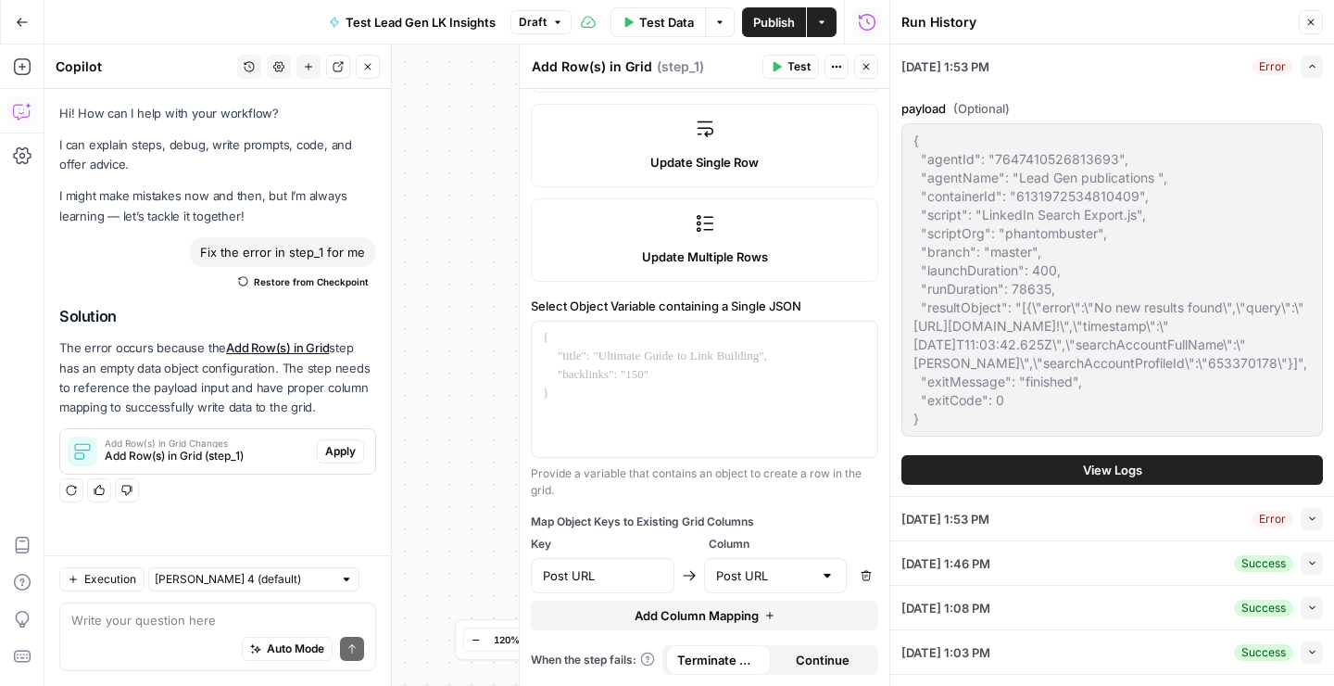
click at [716, 625] on button "Add Column Mapping" at bounding box center [705, 616] width 348 height 30
click at [567, 612] on input "text" at bounding box center [603, 618] width 120 height 19
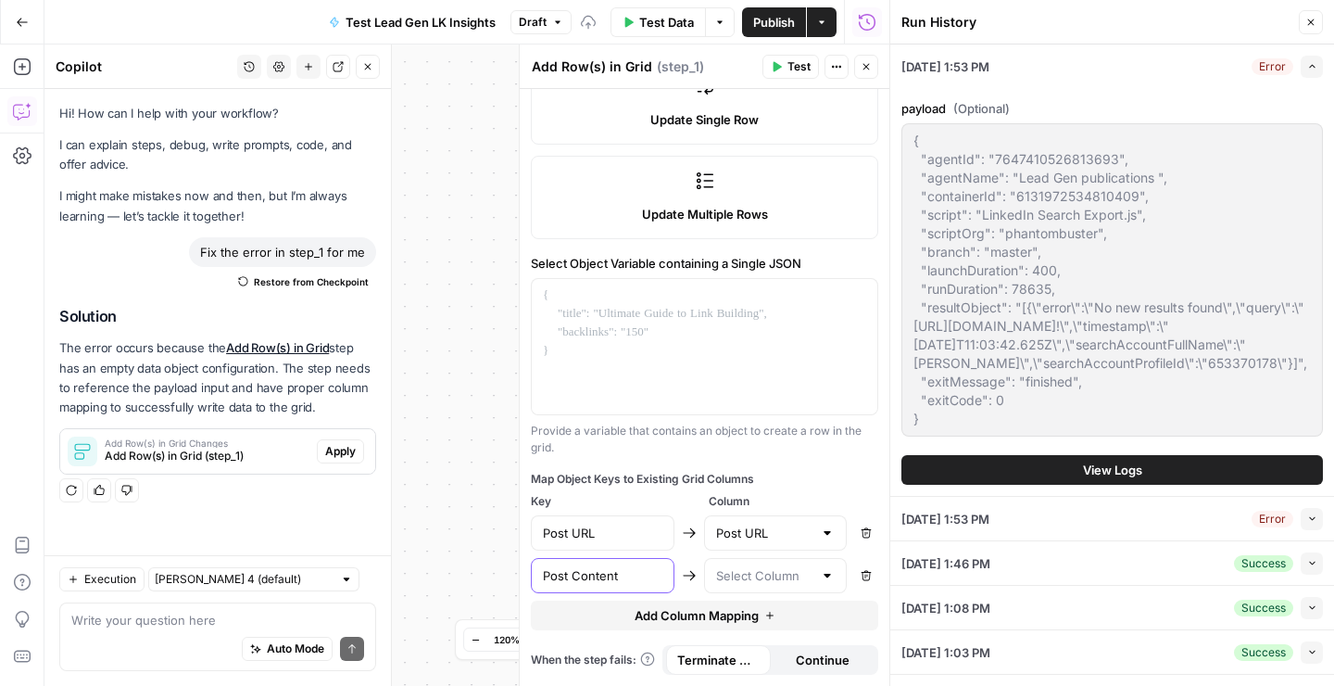
type input "Post Content"
click at [790, 568] on input "text" at bounding box center [764, 575] width 97 height 19
click at [779, 403] on span "Post Content" at bounding box center [772, 399] width 105 height 19
type input "Post Content"
click at [598, 535] on input "Post URL" at bounding box center [603, 533] width 120 height 19
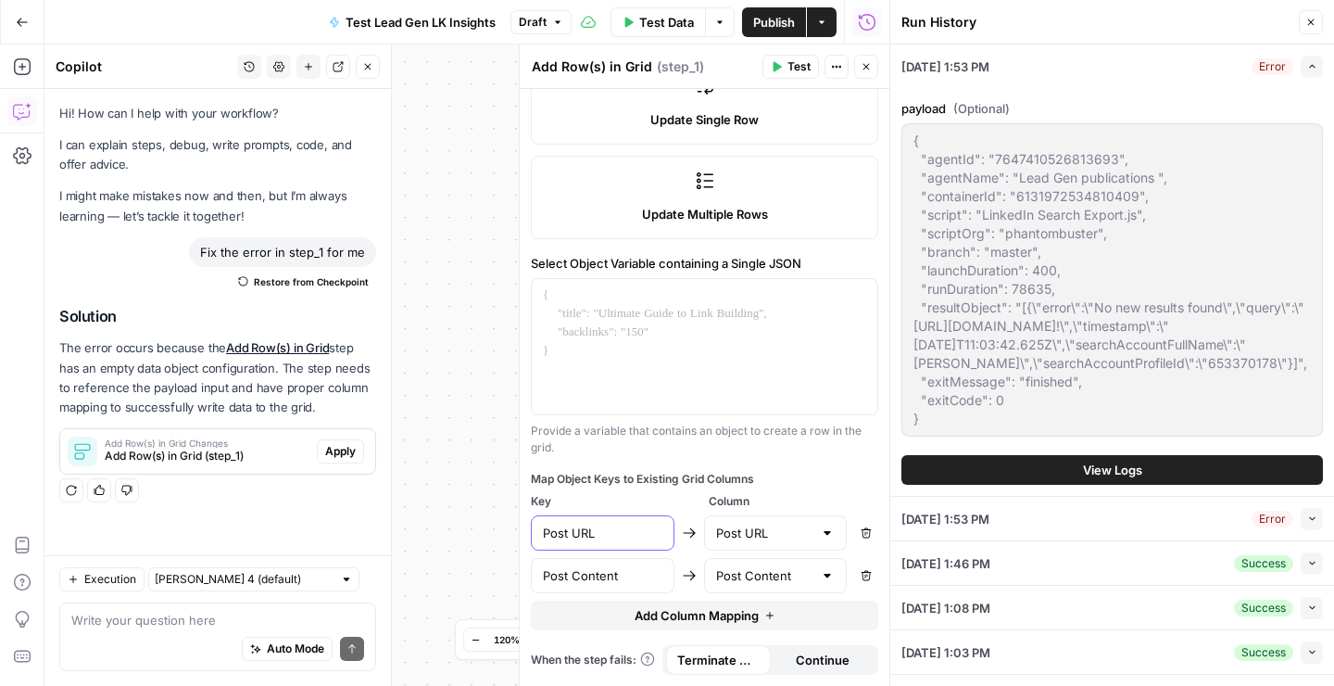
click at [598, 535] on input "Post URL" at bounding box center [603, 533] width 120 height 19
type input "Post Url"
click at [647, 573] on input "Post Content" at bounding box center [603, 575] width 120 height 19
click at [743, 617] on span "Add Column Mapping" at bounding box center [697, 615] width 124 height 19
click at [623, 603] on div at bounding box center [603, 618] width 144 height 35
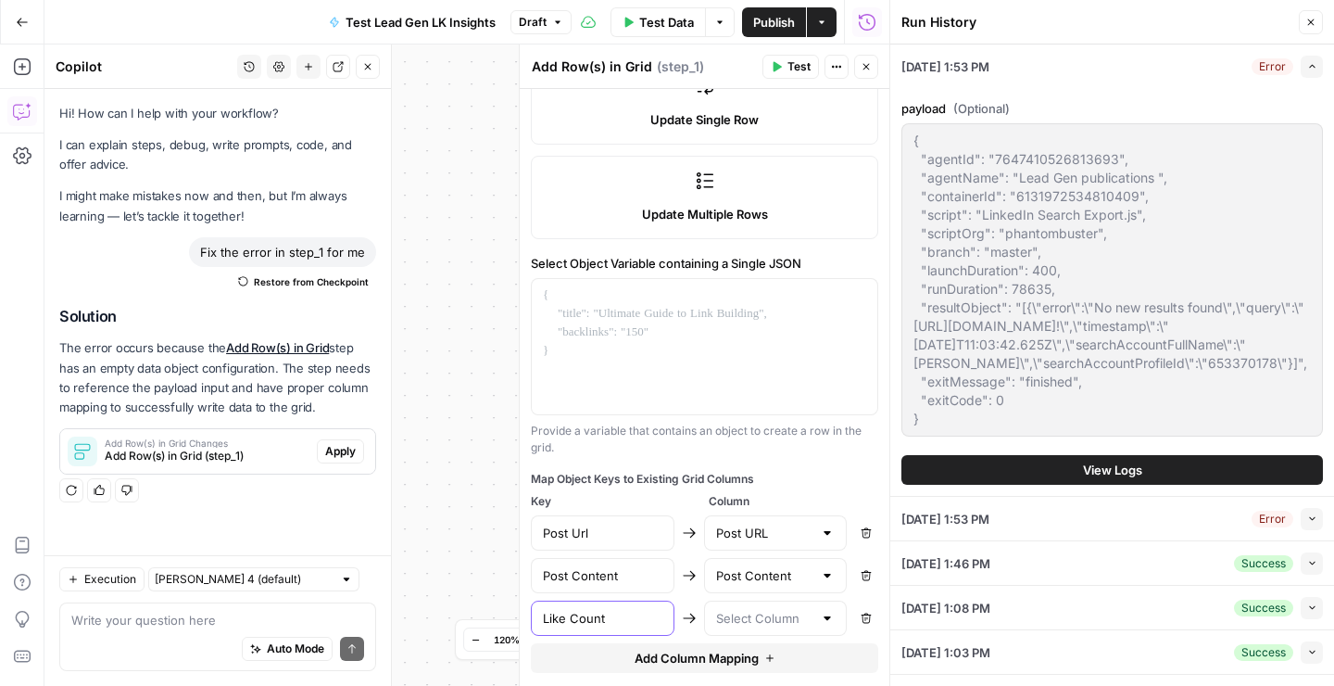
type input "Like Count"
click at [774, 611] on input "text" at bounding box center [764, 618] width 97 height 19
drag, startPoint x: 765, startPoint y: 470, endPoint x: 760, endPoint y: 509, distance: 39.2
click at [765, 470] on span "Like Count" at bounding box center [772, 468] width 105 height 19
type input "Like Count"
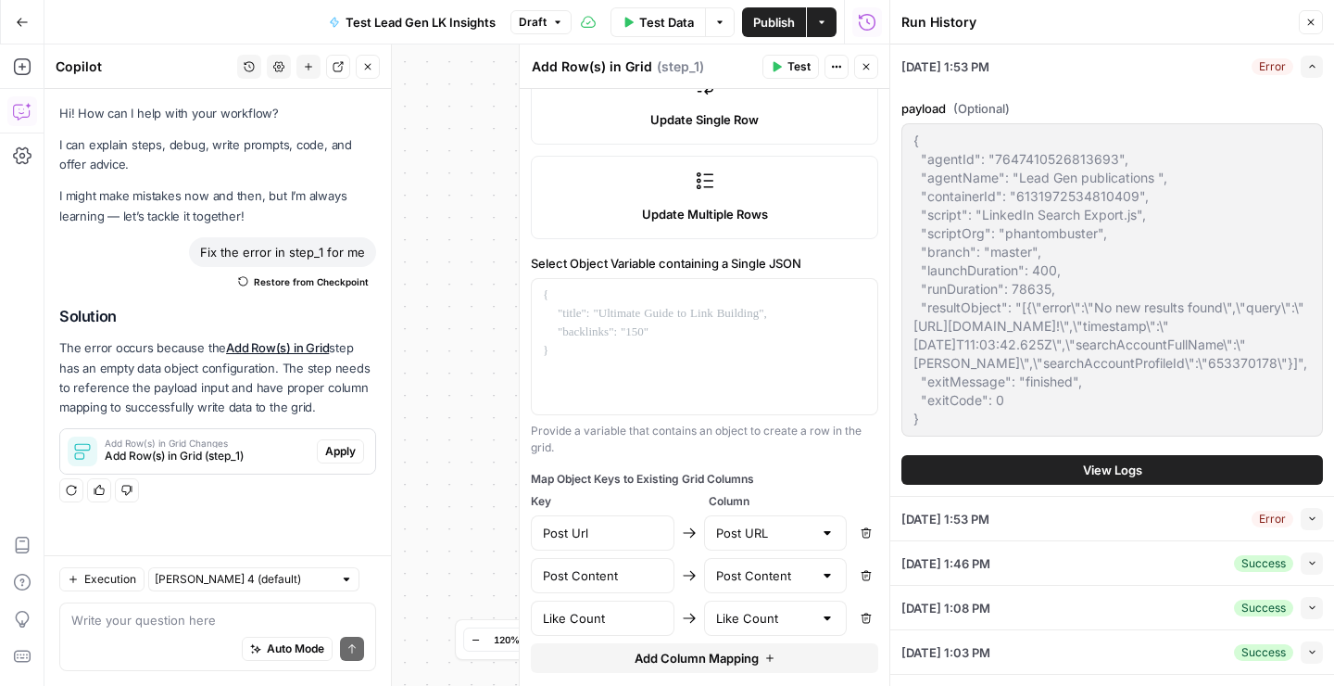
scroll to position [517, 0]
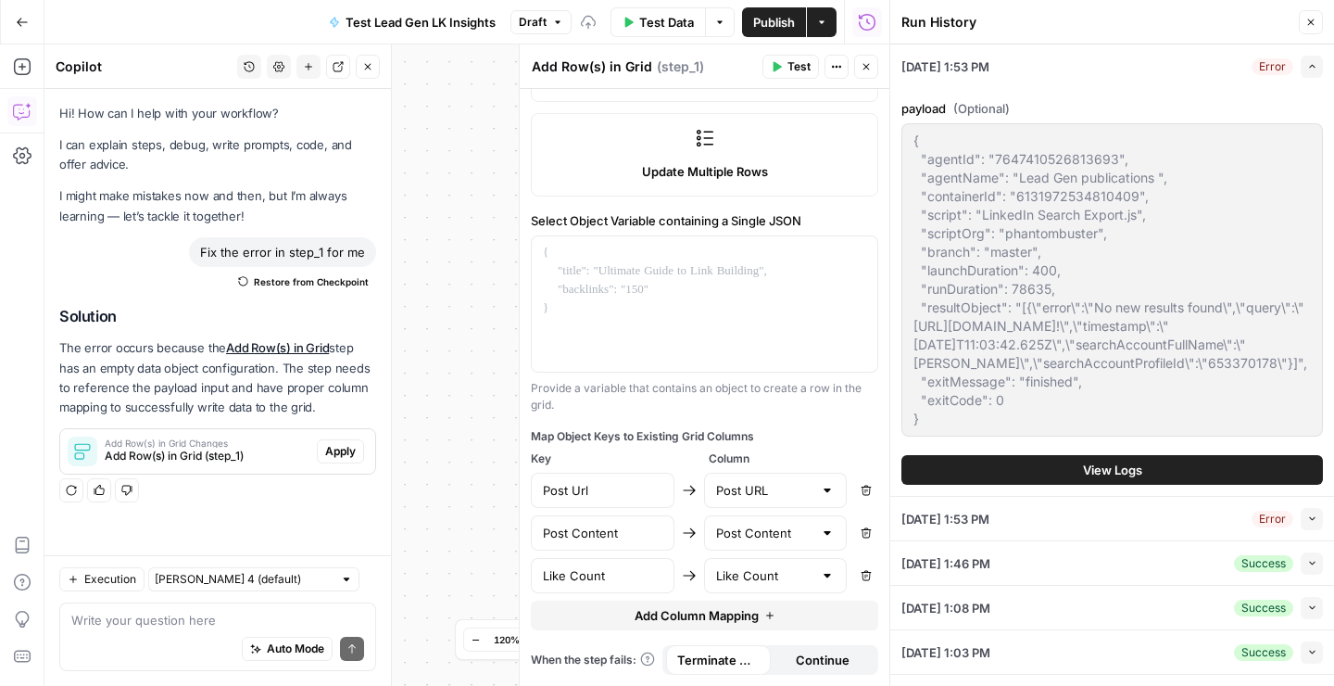
click at [709, 617] on span "Add Column Mapping" at bounding box center [697, 615] width 124 height 19
click at [655, 613] on input "text" at bounding box center [603, 618] width 120 height 19
type input "Comment Count"
click at [794, 628] on div at bounding box center [776, 618] width 144 height 35
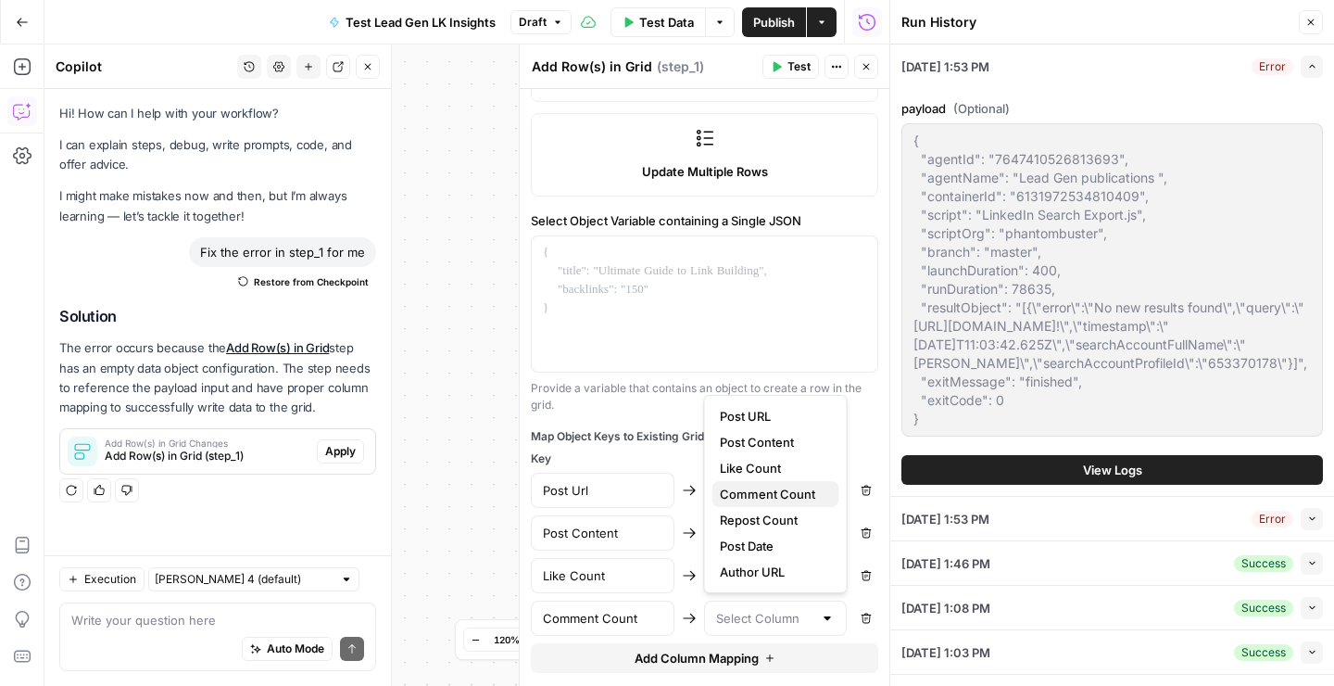
click at [748, 490] on span "Comment Count" at bounding box center [772, 494] width 105 height 19
type input "Comment Count"
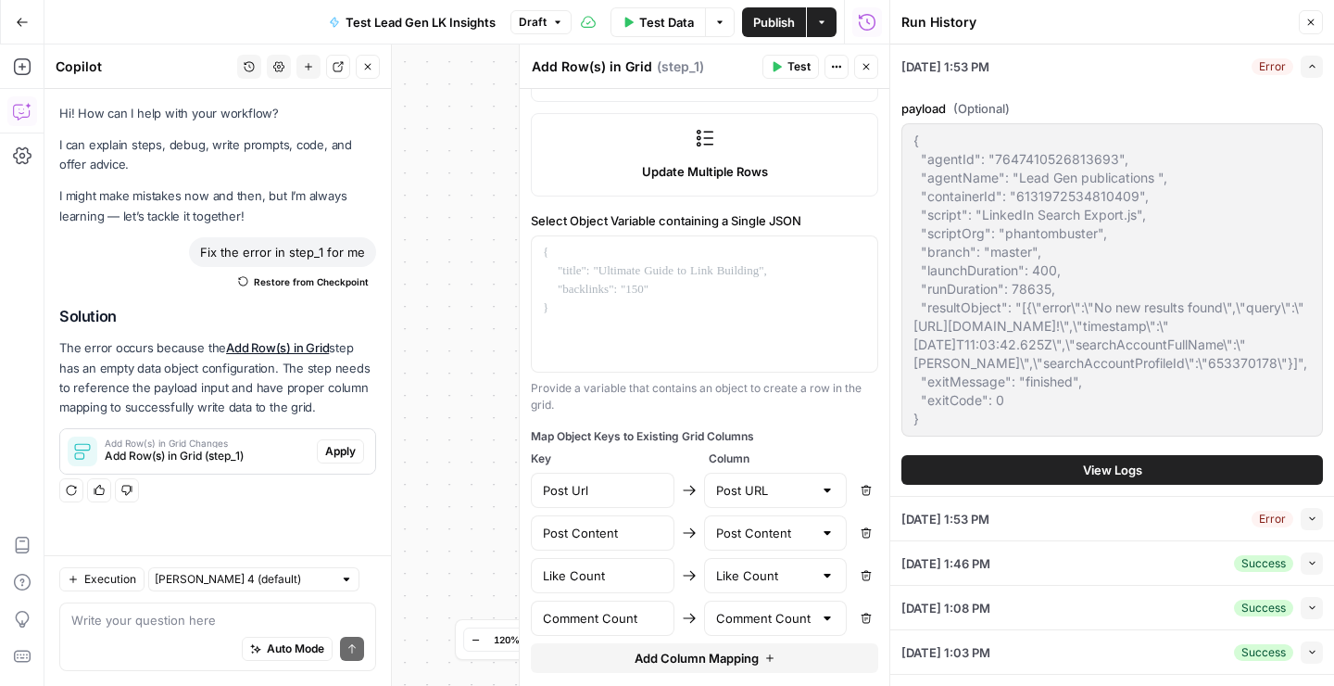
scroll to position [560, 0]
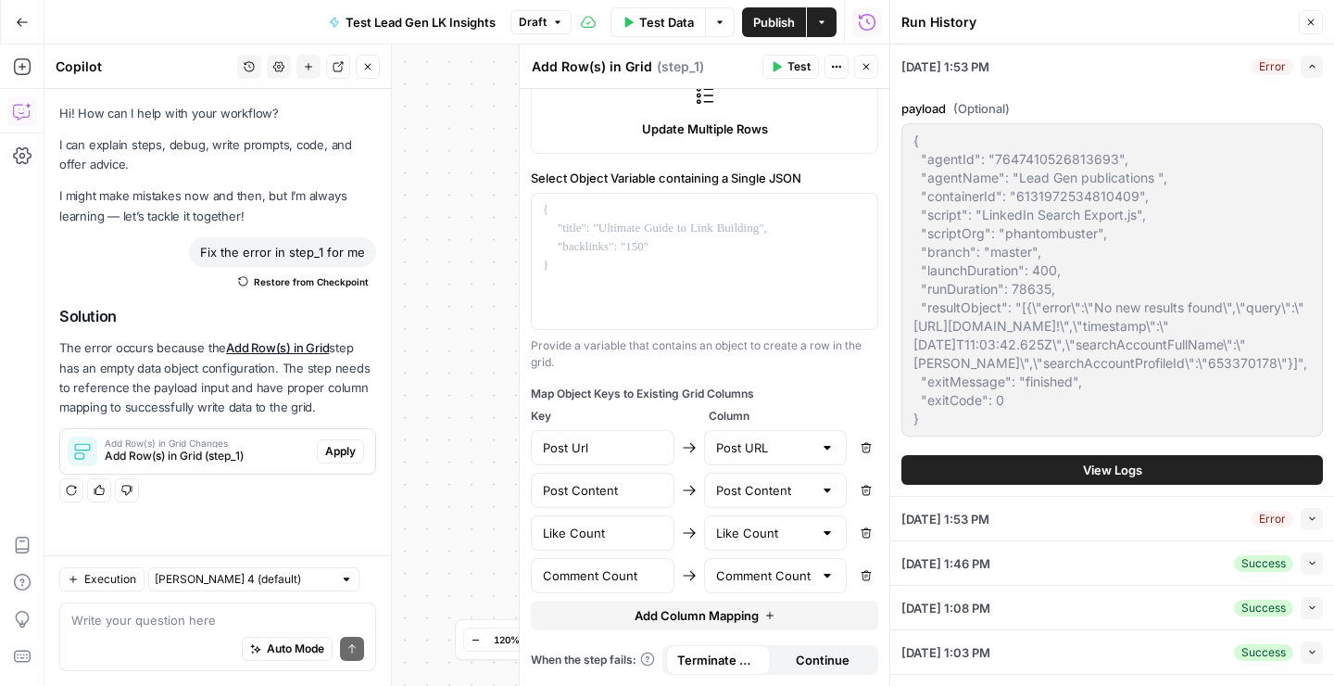
click at [726, 618] on span "Add Column Mapping" at bounding box center [697, 615] width 124 height 19
click at [589, 614] on input "text" at bounding box center [603, 618] width 120 height 19
type input "Repost Count"
click at [815, 623] on div at bounding box center [776, 618] width 144 height 35
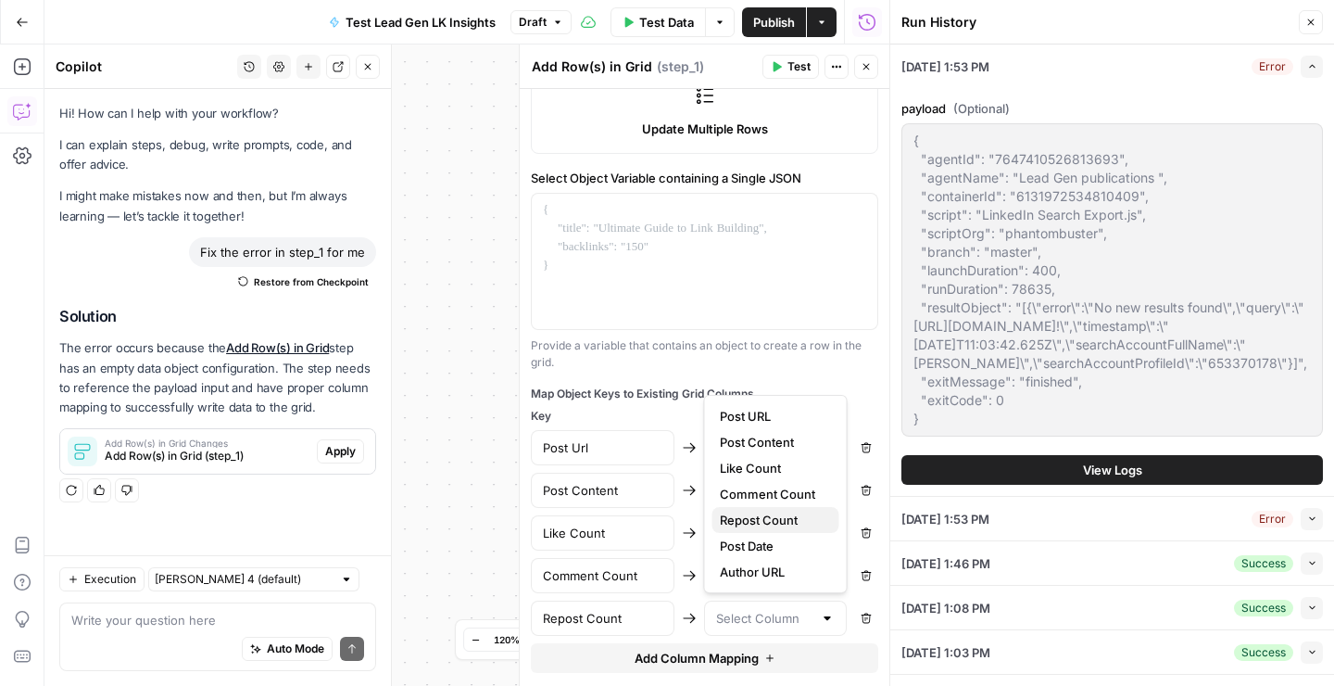
click at [804, 517] on span "Repost Count" at bounding box center [772, 520] width 105 height 19
type input "Repost Count"
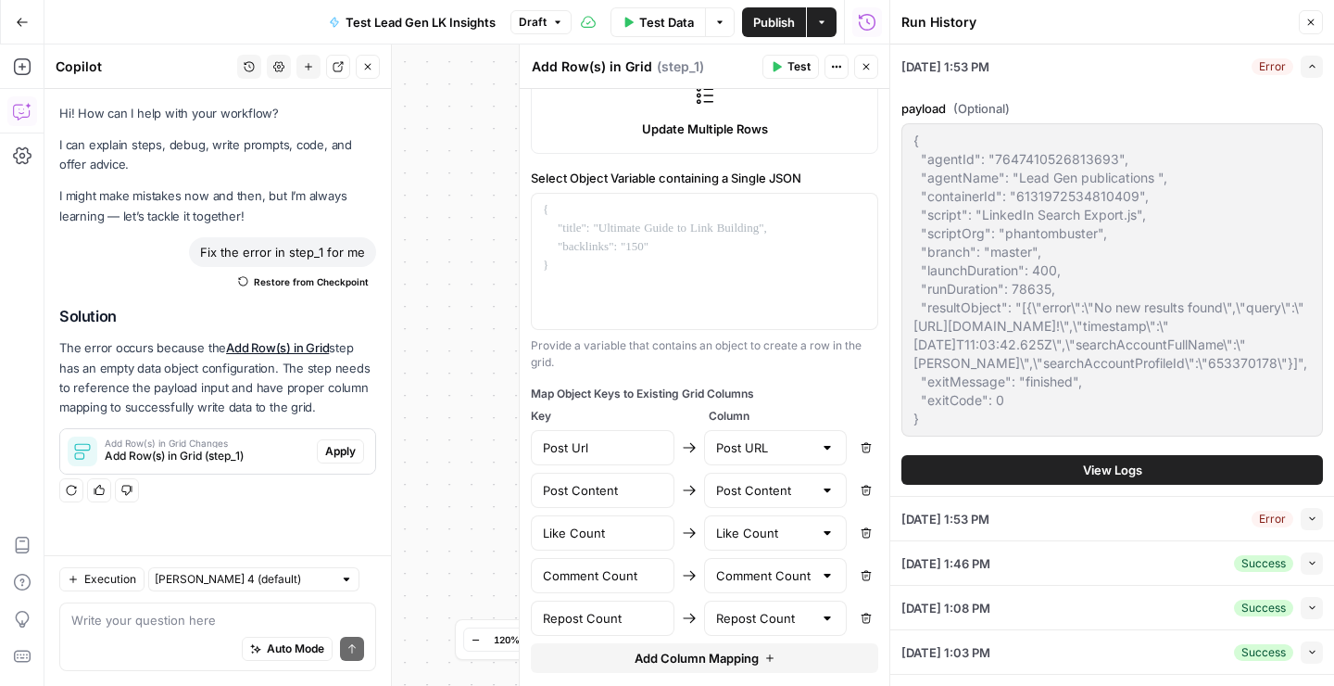
scroll to position [602, 0]
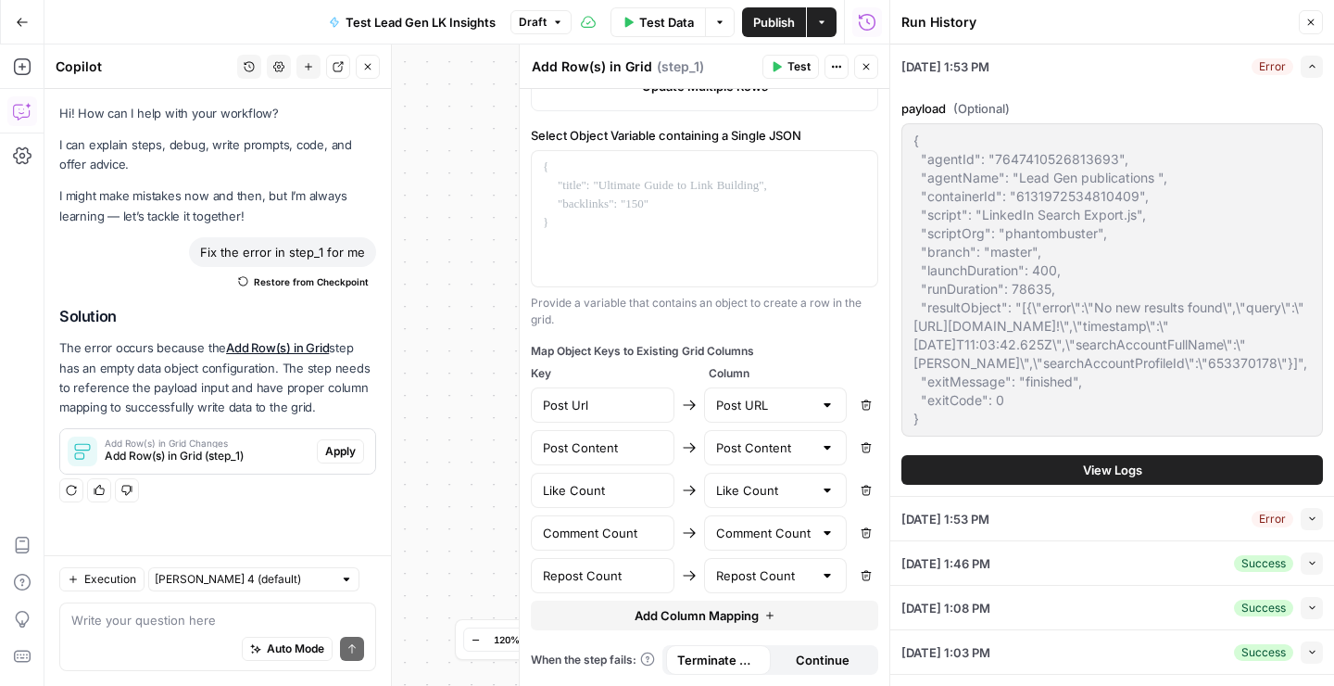
click at [726, 613] on span "Add Column Mapping" at bounding box center [697, 615] width 124 height 19
click at [632, 616] on input "text" at bounding box center [603, 618] width 120 height 19
type input "Post Timestamp"
click at [743, 626] on div at bounding box center [776, 618] width 144 height 35
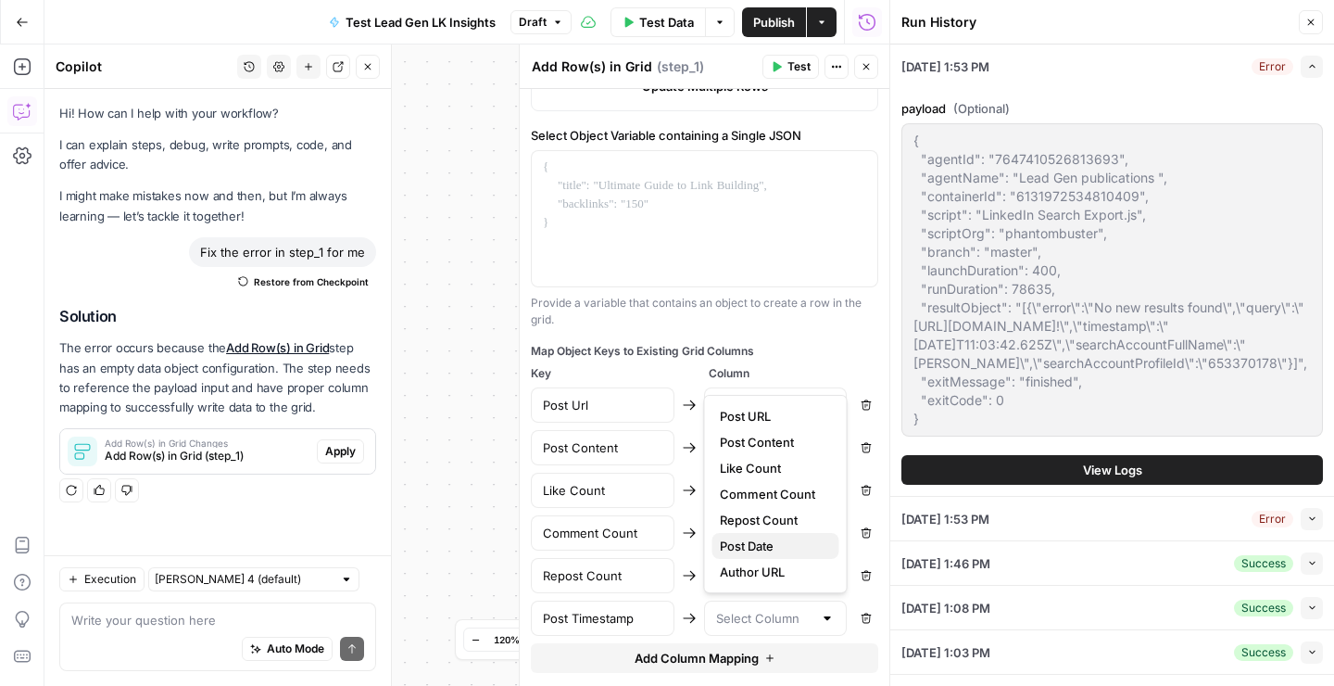
click at [743, 553] on span "Post Date" at bounding box center [772, 546] width 105 height 19
type input "Post Date"
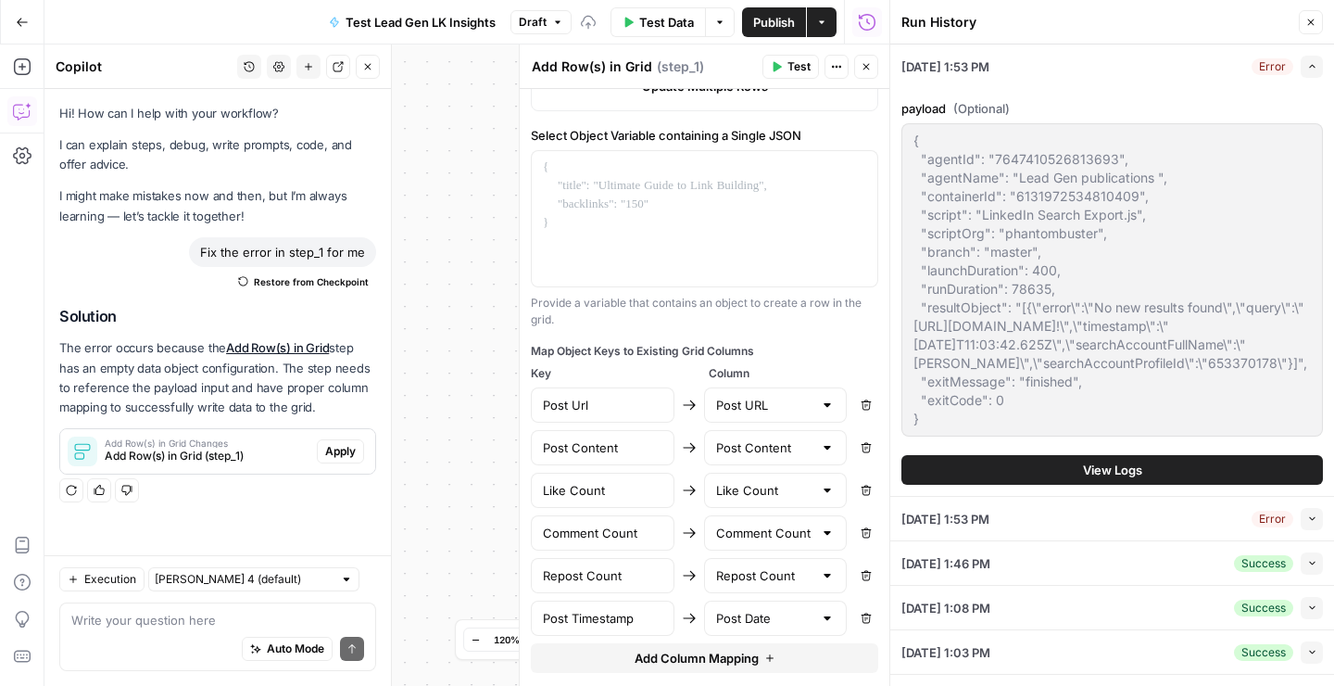
click at [648, 656] on span "Add Column Mapping" at bounding box center [697, 658] width 124 height 19
click at [581, 654] on input "text" at bounding box center [603, 660] width 120 height 19
type input "Author Url"
click at [795, 669] on div at bounding box center [776, 660] width 144 height 35
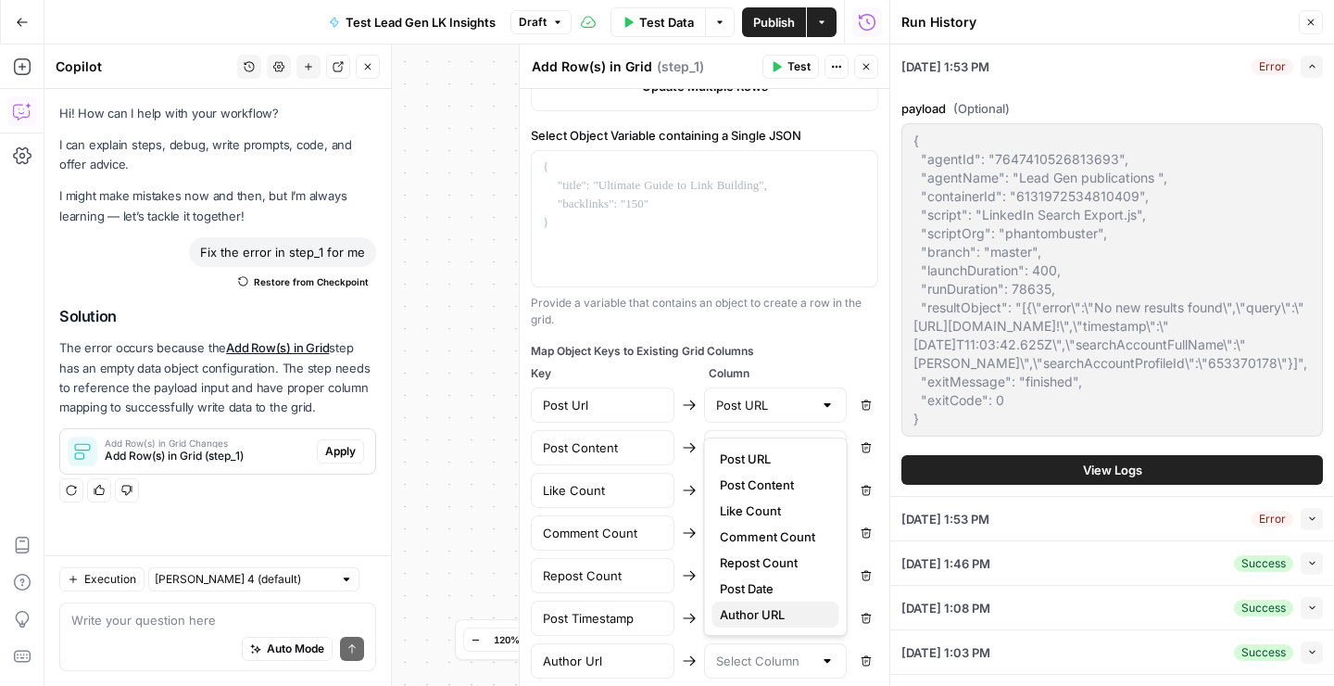
click at [777, 618] on span "Author URL" at bounding box center [772, 614] width 105 height 19
type input "Author URL"
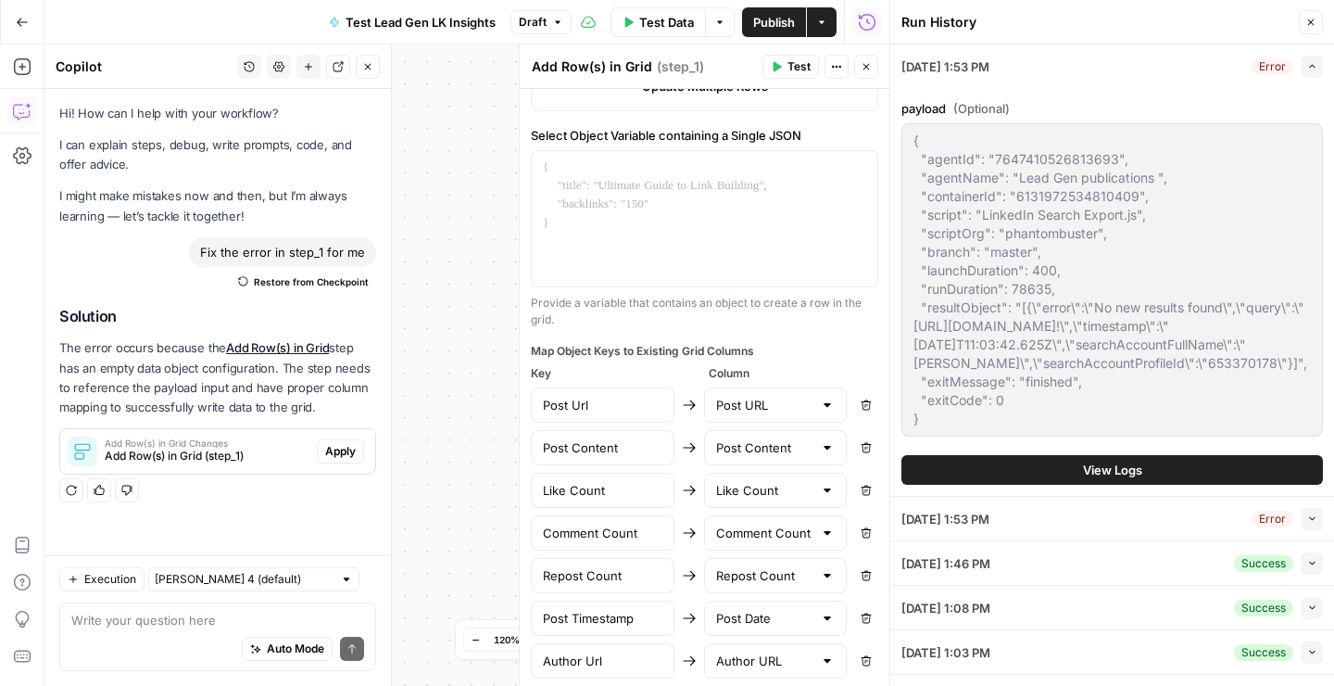
scroll to position [688, 0]
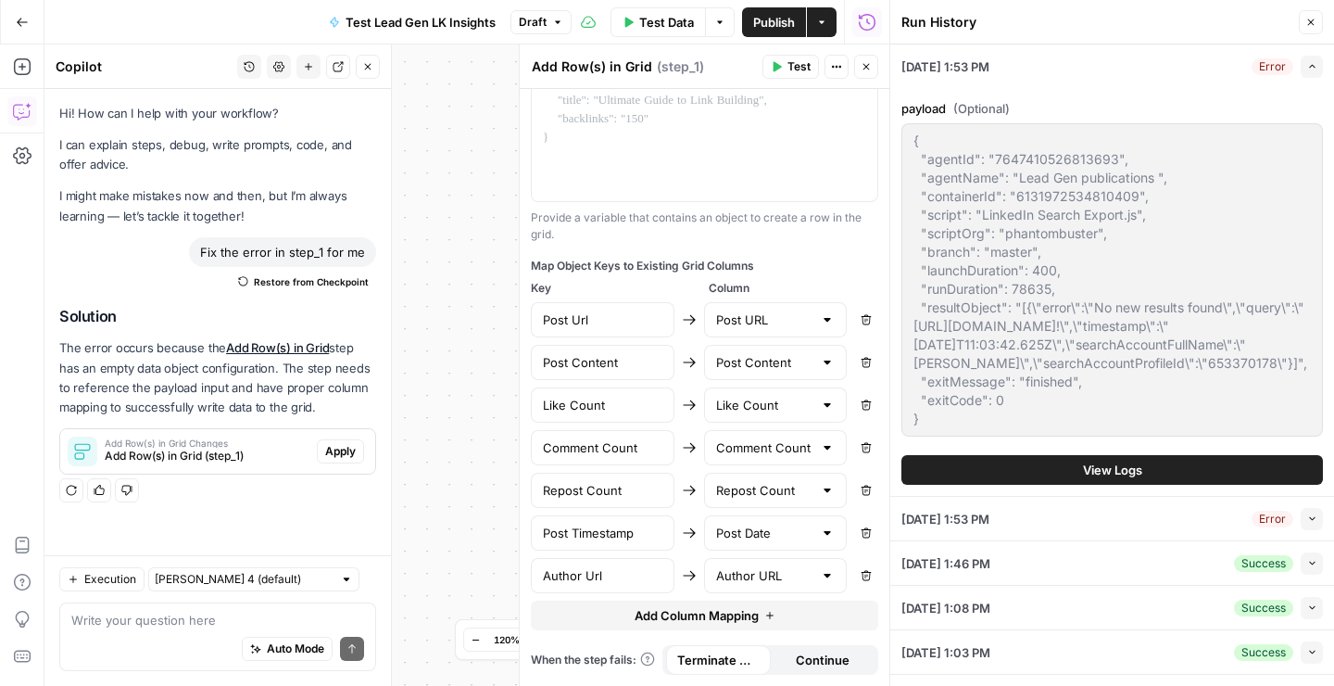
click at [808, 662] on span "Continue" at bounding box center [823, 660] width 54 height 19
click at [705, 662] on span "Terminate Workflow" at bounding box center [718, 660] width 82 height 19
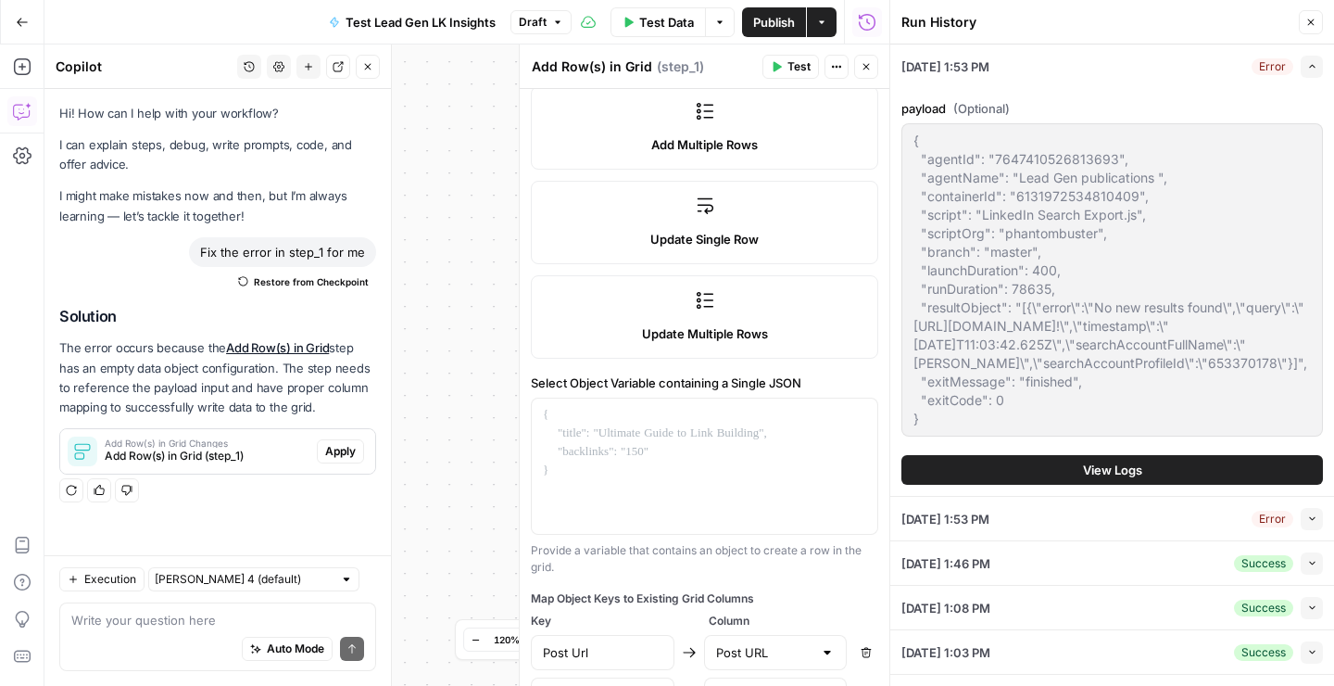
scroll to position [357, 0]
click at [633, 447] on div at bounding box center [705, 464] width 346 height 135
click at [860, 415] on icon "button" at bounding box center [860, 413] width 9 height 9
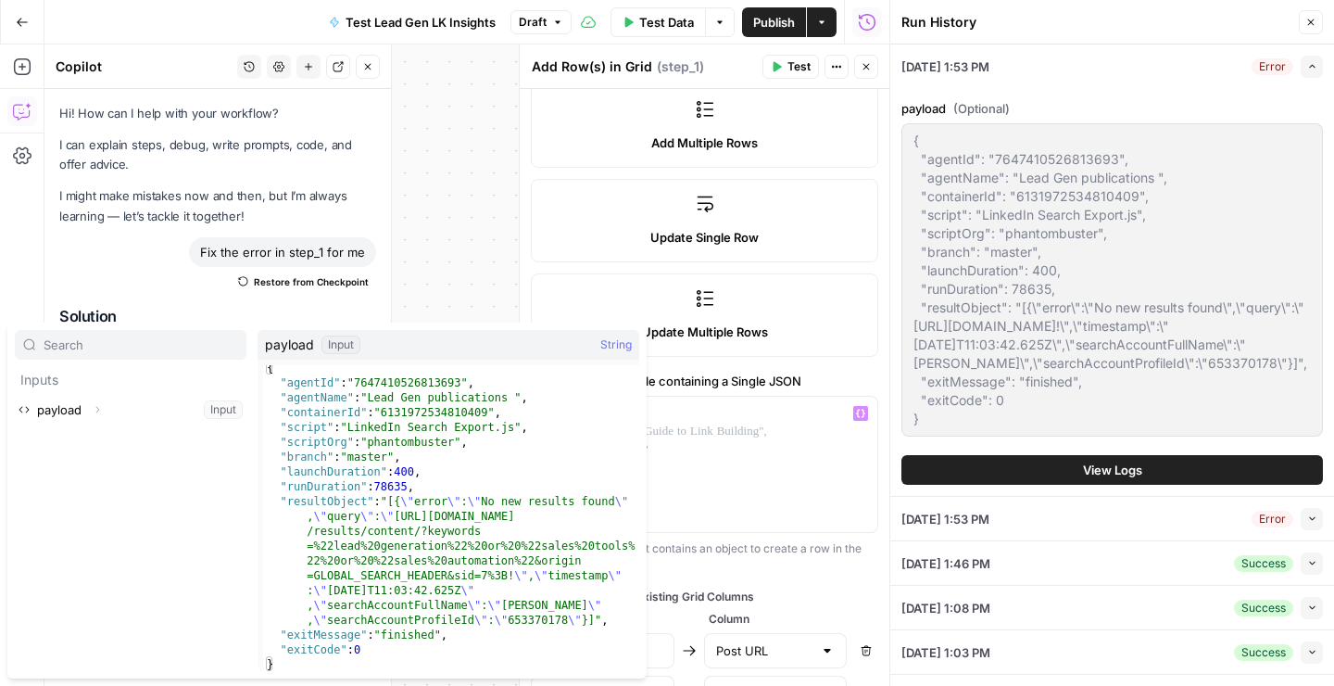
scroll to position [6, 0]
click at [783, 441] on div at bounding box center [705, 464] width 346 height 135
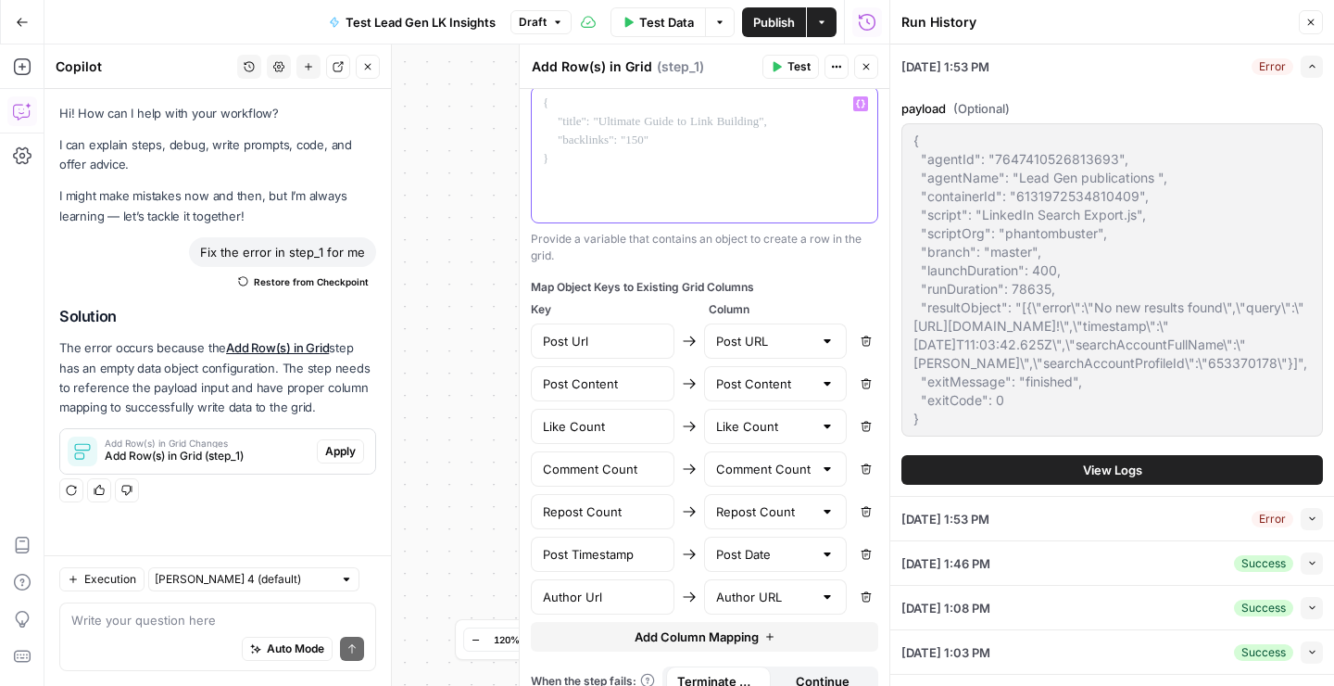
scroll to position [688, 0]
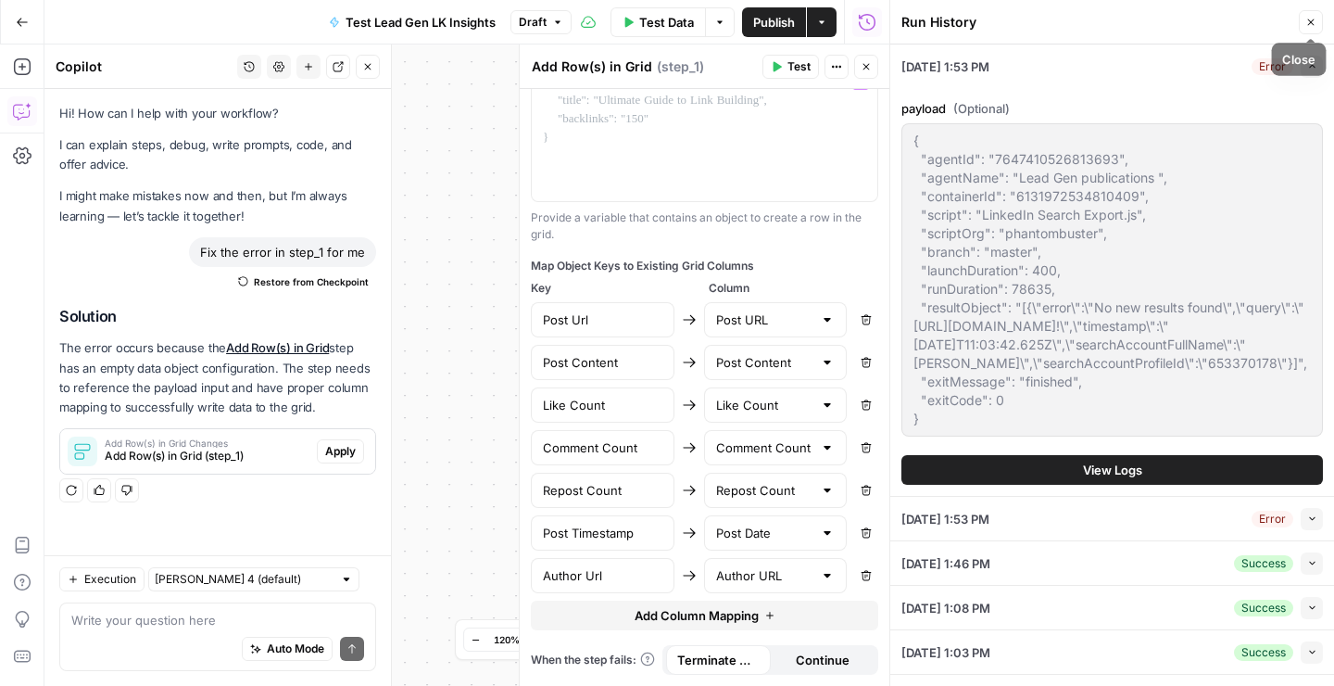
click at [1317, 24] on button "Close" at bounding box center [1311, 22] width 24 height 24
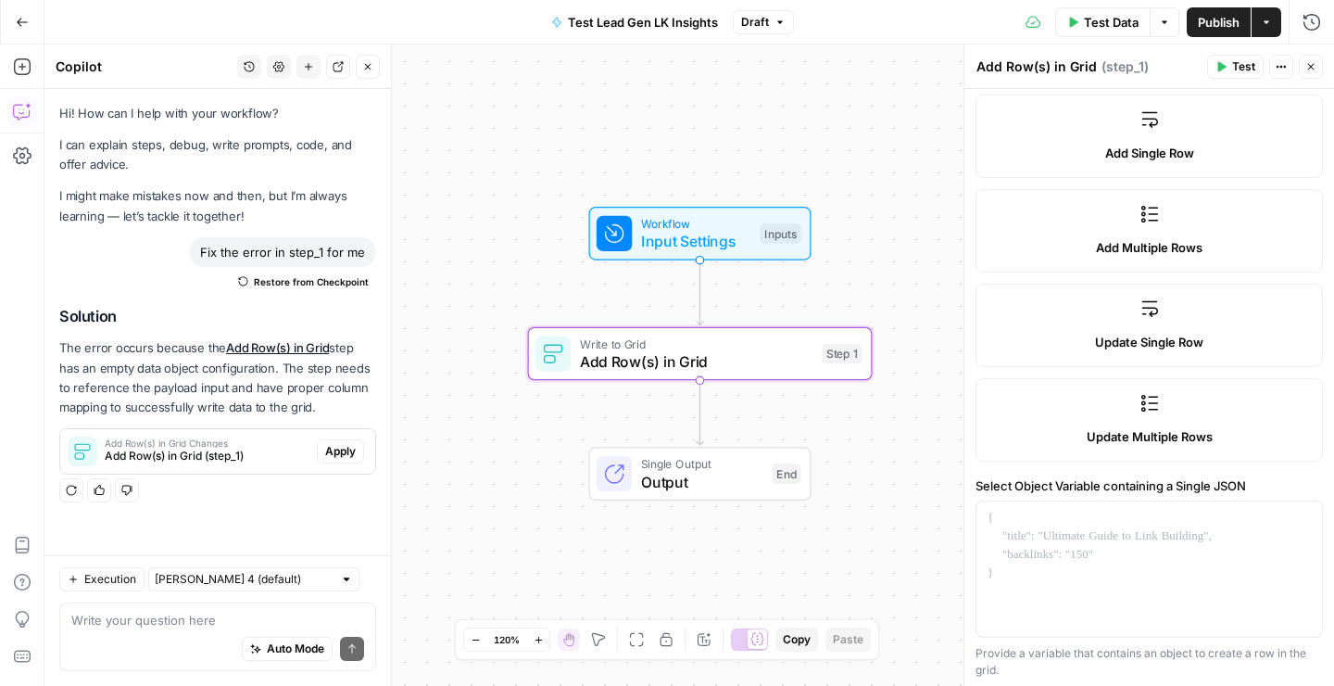
scroll to position [227, 0]
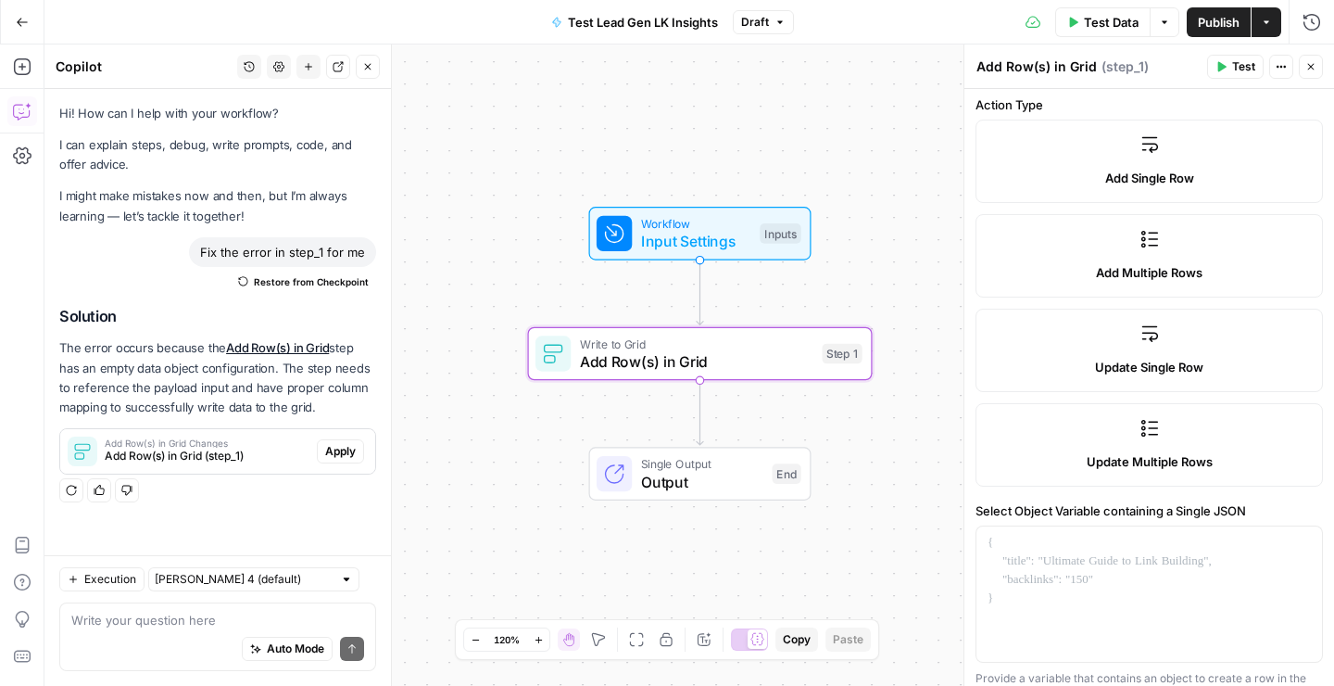
drag, startPoint x: 1239, startPoint y: 57, endPoint x: 1248, endPoint y: 144, distance: 86.7
click at [1239, 57] on button "Test" at bounding box center [1236, 67] width 57 height 24
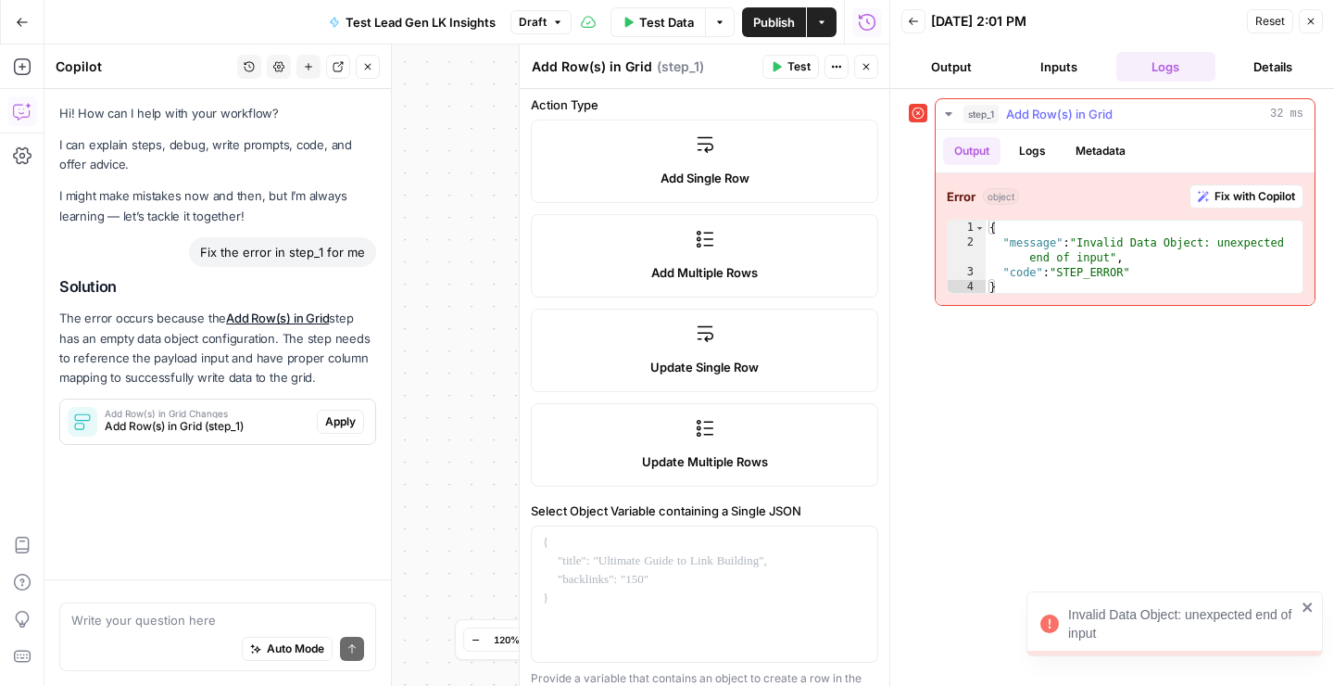
click at [1142, 254] on div "{ "message" : "Invalid Data Object: unexpected end of input" , "code" : "STEP_E…" at bounding box center [1144, 273] width 317 height 104
click at [1136, 275] on div "{ "message" : "Invalid Data Object: unexpected end of input" , "code" : "STEP_E…" at bounding box center [1144, 273] width 317 height 104
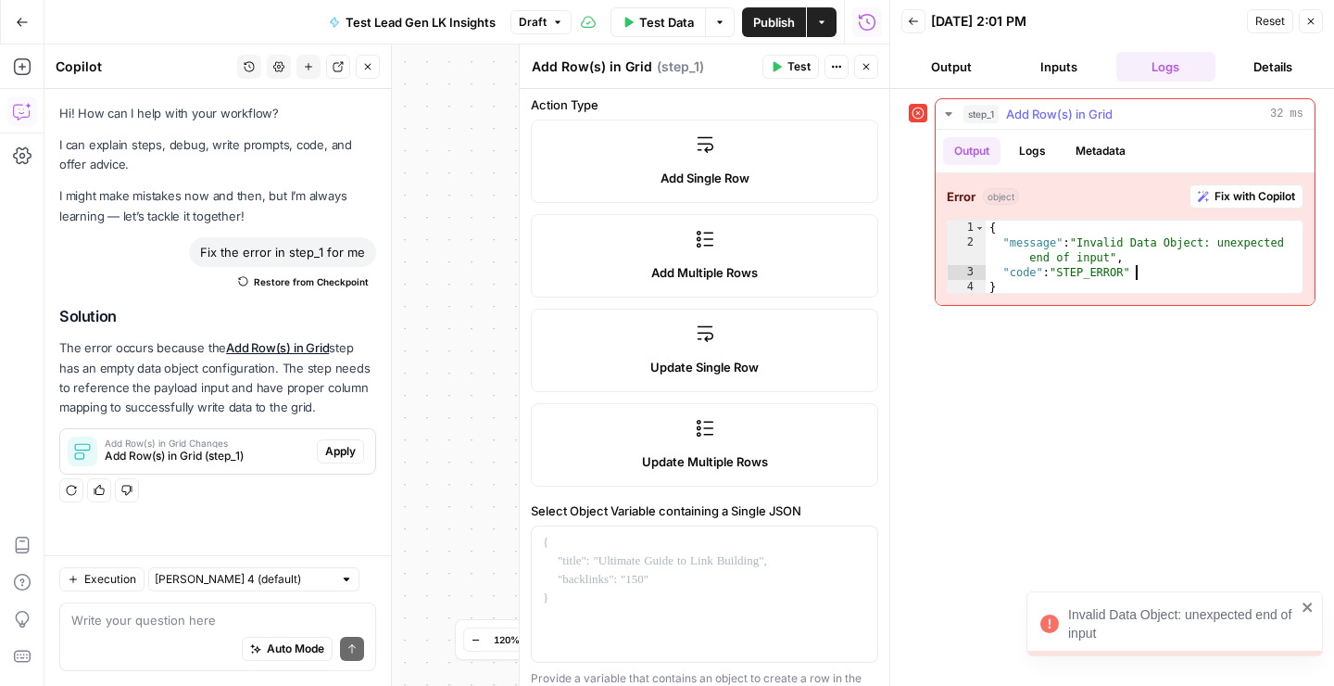
click at [1022, 289] on div "{ "message" : "Invalid Data Object: unexpected end of input" , "code" : "STEP_E…" at bounding box center [1144, 273] width 317 height 104
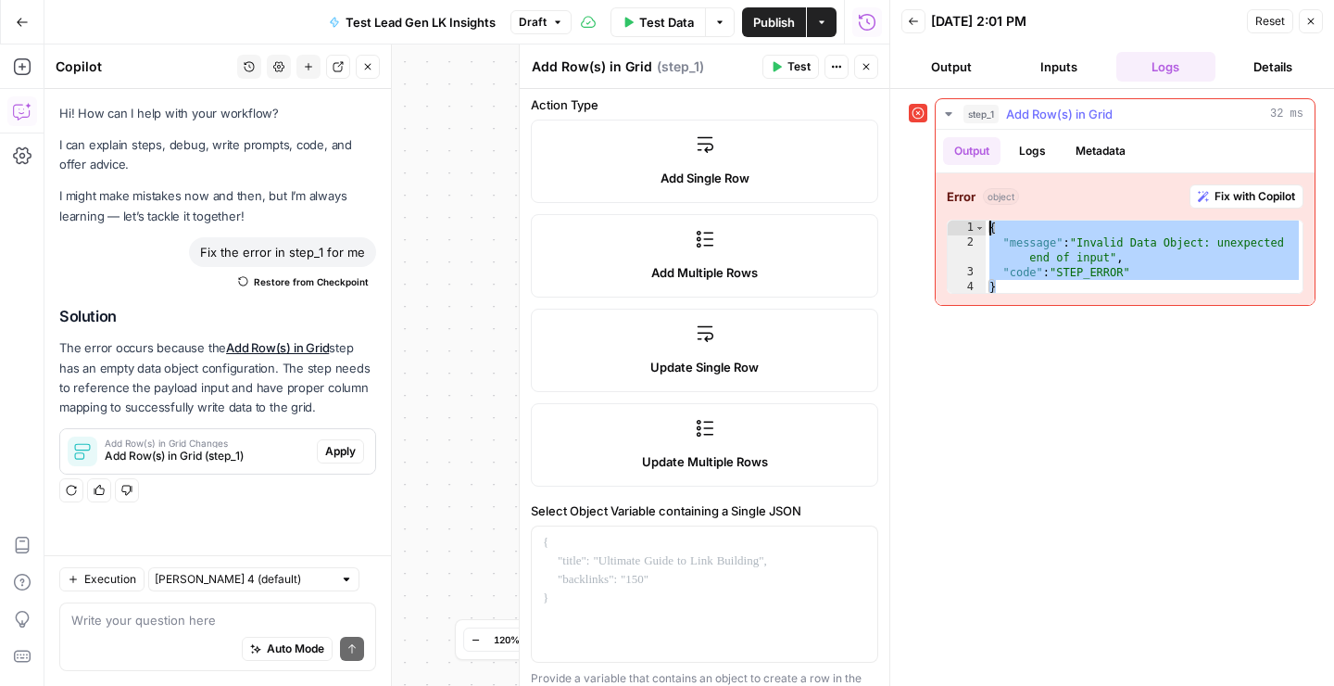
drag, startPoint x: 1022, startPoint y: 289, endPoint x: 997, endPoint y: 234, distance: 61.0
click at [981, 221] on div "* 1 2 3 4 { "message" : "Invalid Data Object: unexpected end of input" , "code"…" at bounding box center [1125, 257] width 357 height 74
type textarea "**********"
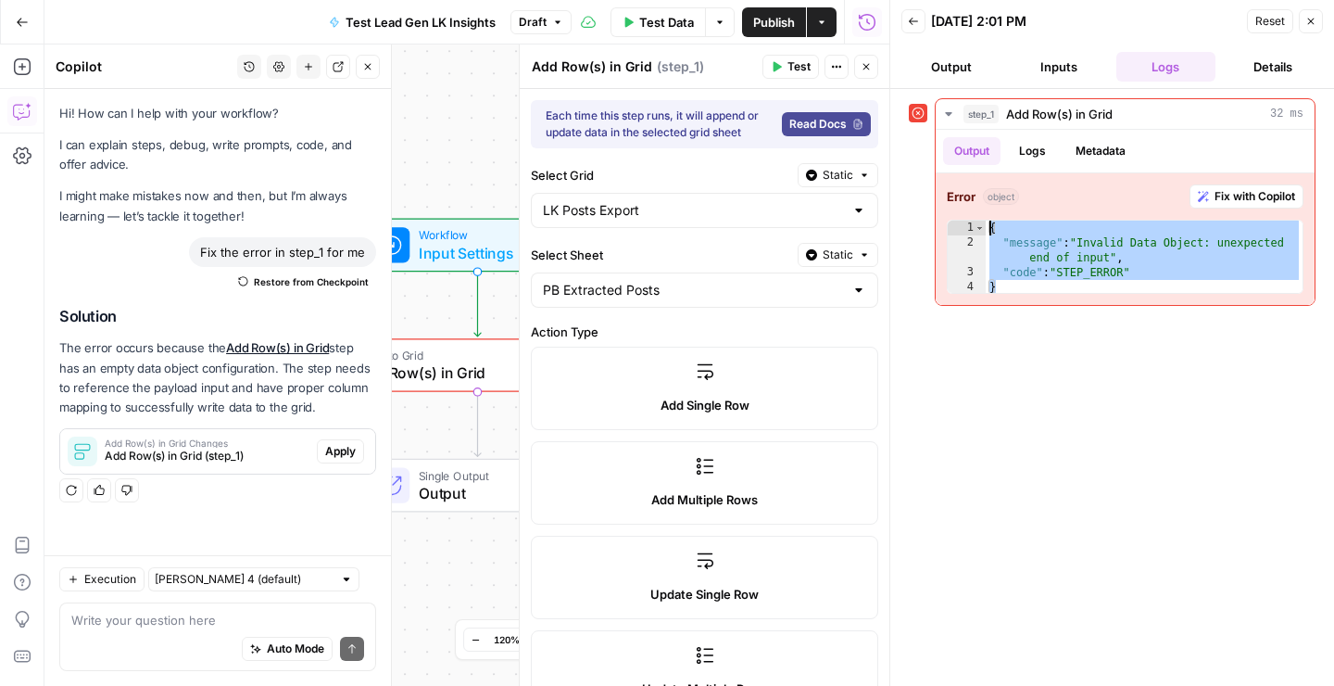
click at [1095, 324] on div "**********" at bounding box center [1112, 387] width 407 height 578
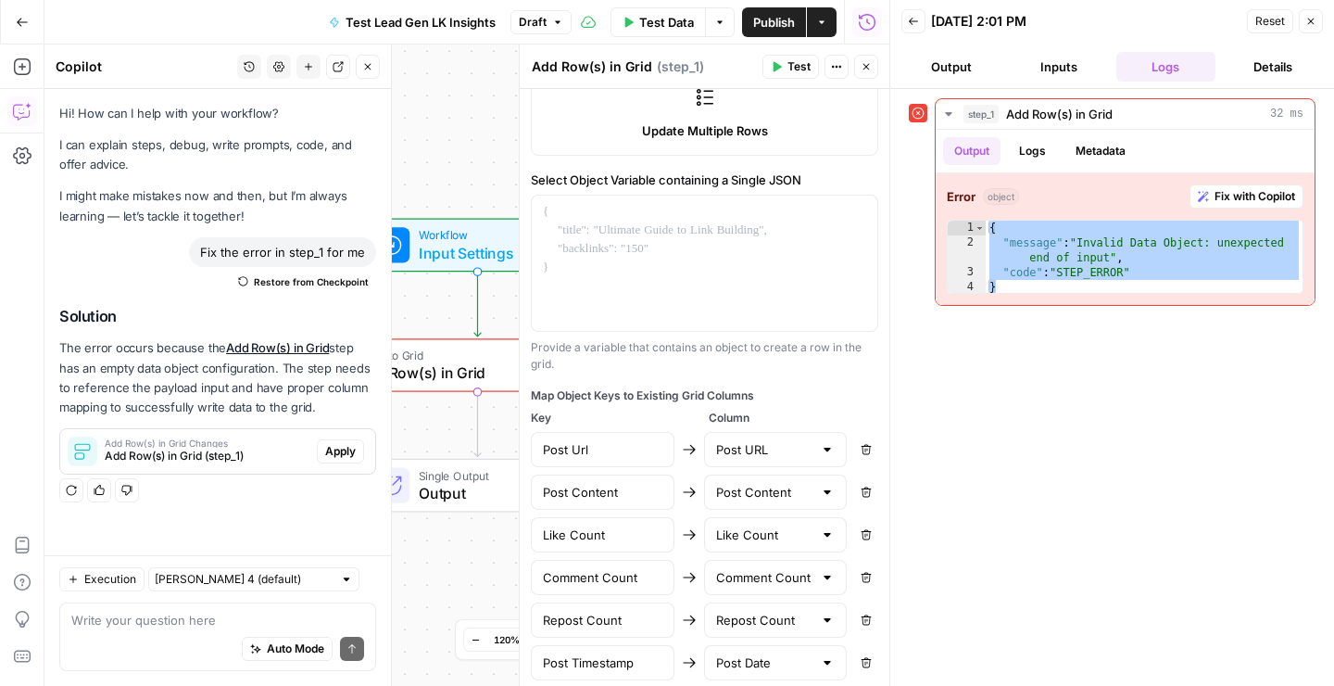
scroll to position [541, 0]
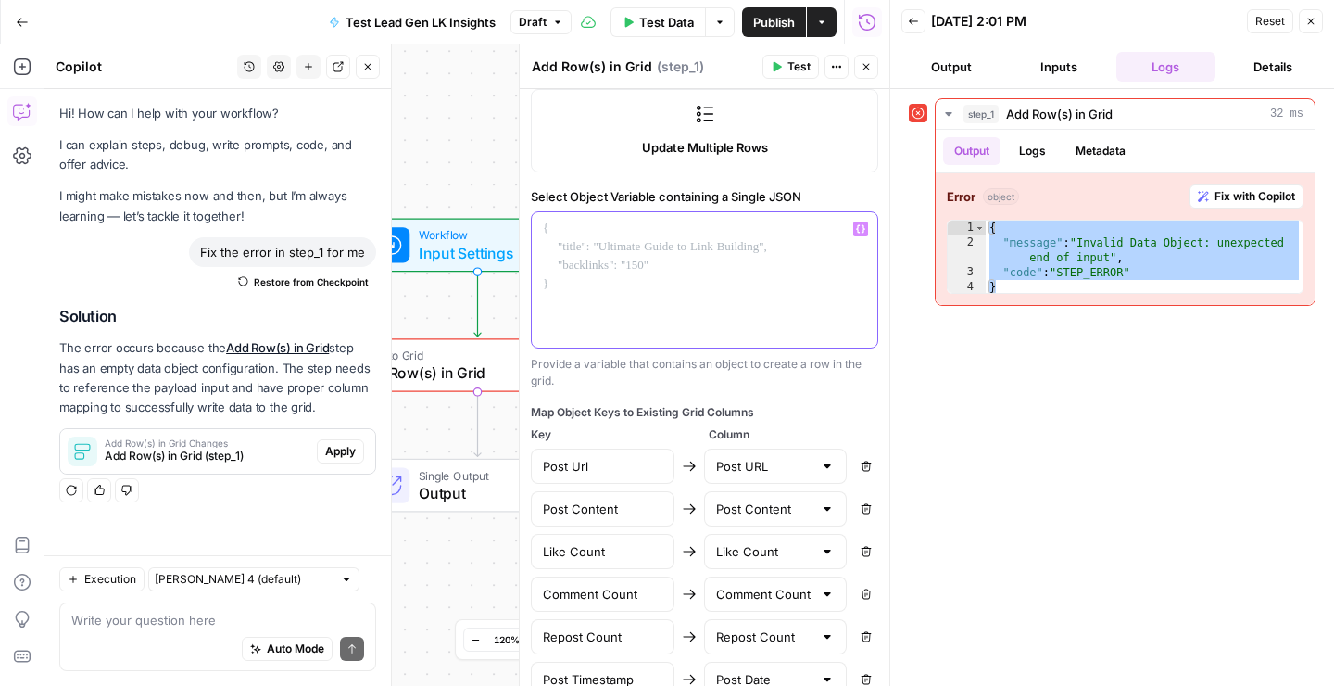
click at [592, 251] on div at bounding box center [705, 279] width 346 height 135
click at [593, 252] on div at bounding box center [705, 279] width 346 height 135
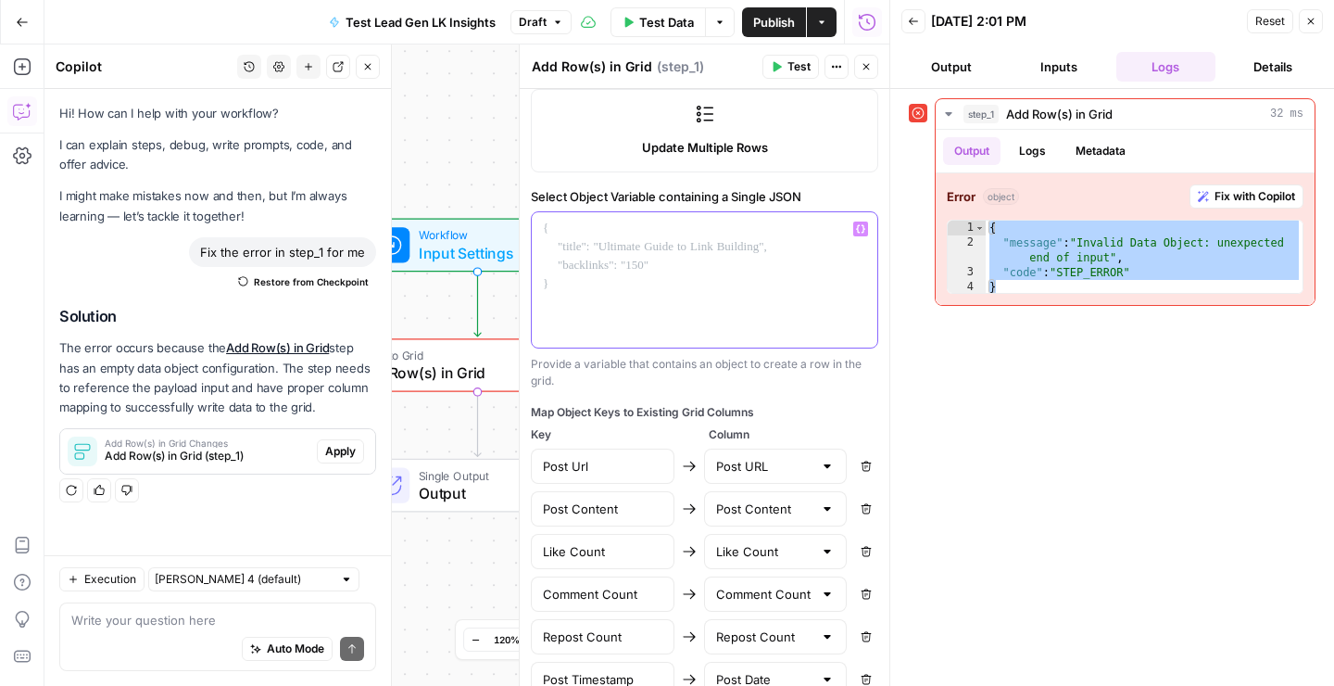
click at [593, 252] on div at bounding box center [705, 279] width 346 height 135
click at [443, 122] on div "Workflow Input Settings Inputs Error Write to Grid Add Row(s) in Grid Step 1 Si…" at bounding box center [466, 364] width 845 height 641
click at [822, 18] on icon "button" at bounding box center [821, 22] width 11 height 11
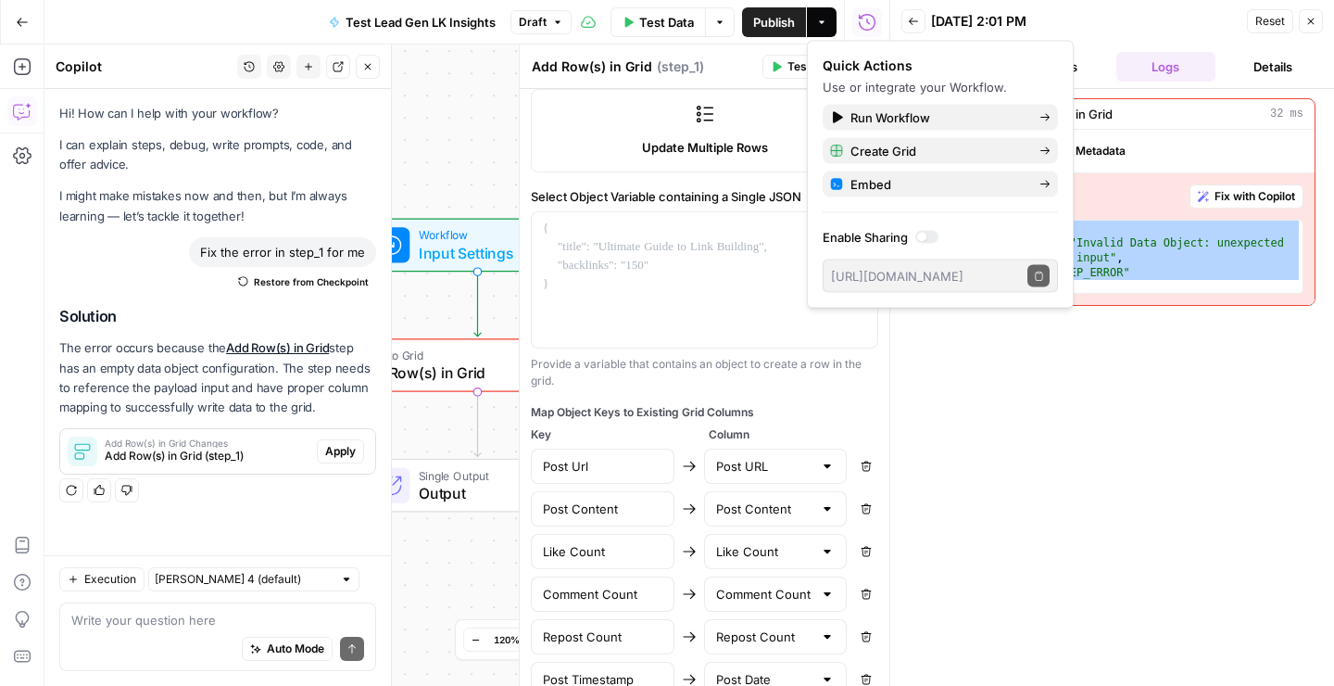
click at [447, 117] on div "Workflow Input Settings Inputs Error Write to Grid Add Row(s) in Grid Step 1 Si…" at bounding box center [466, 364] width 845 height 641
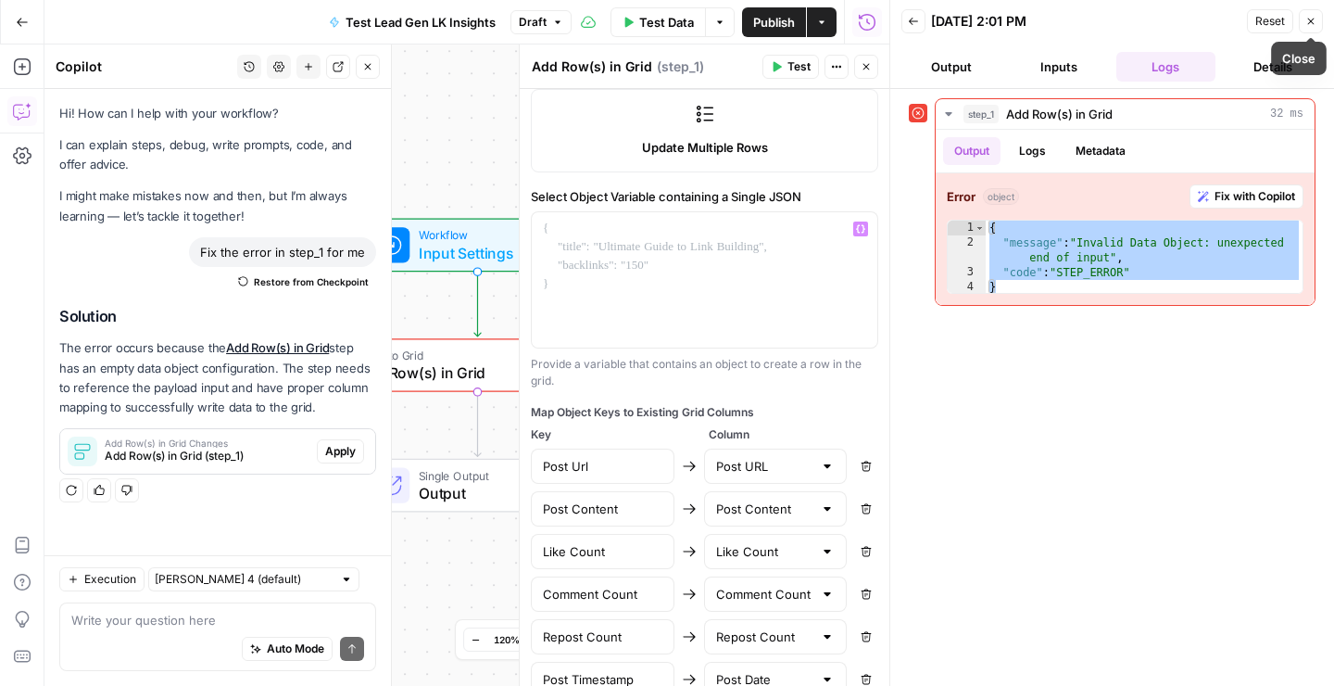
click at [1318, 19] on button "Close" at bounding box center [1311, 21] width 24 height 24
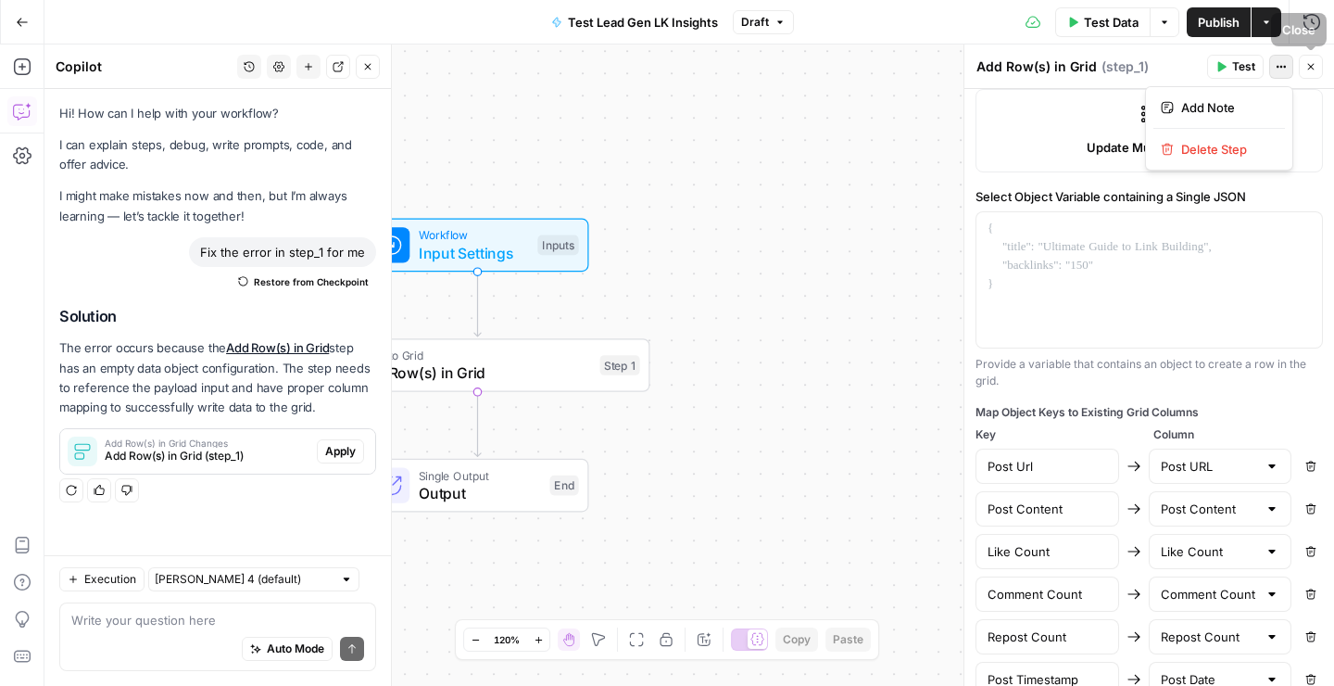
click at [1286, 69] on icon "button" at bounding box center [1281, 66] width 11 height 11
click at [730, 194] on div "Workflow Input Settings Inputs Write to Grid Add Row(s) in Grid Step 1 Single O…" at bounding box center [689, 364] width 1290 height 641
drag, startPoint x: 370, startPoint y: 72, endPoint x: 479, endPoint y: 165, distance: 143.3
click at [370, 72] on button "Close" at bounding box center [368, 67] width 24 height 24
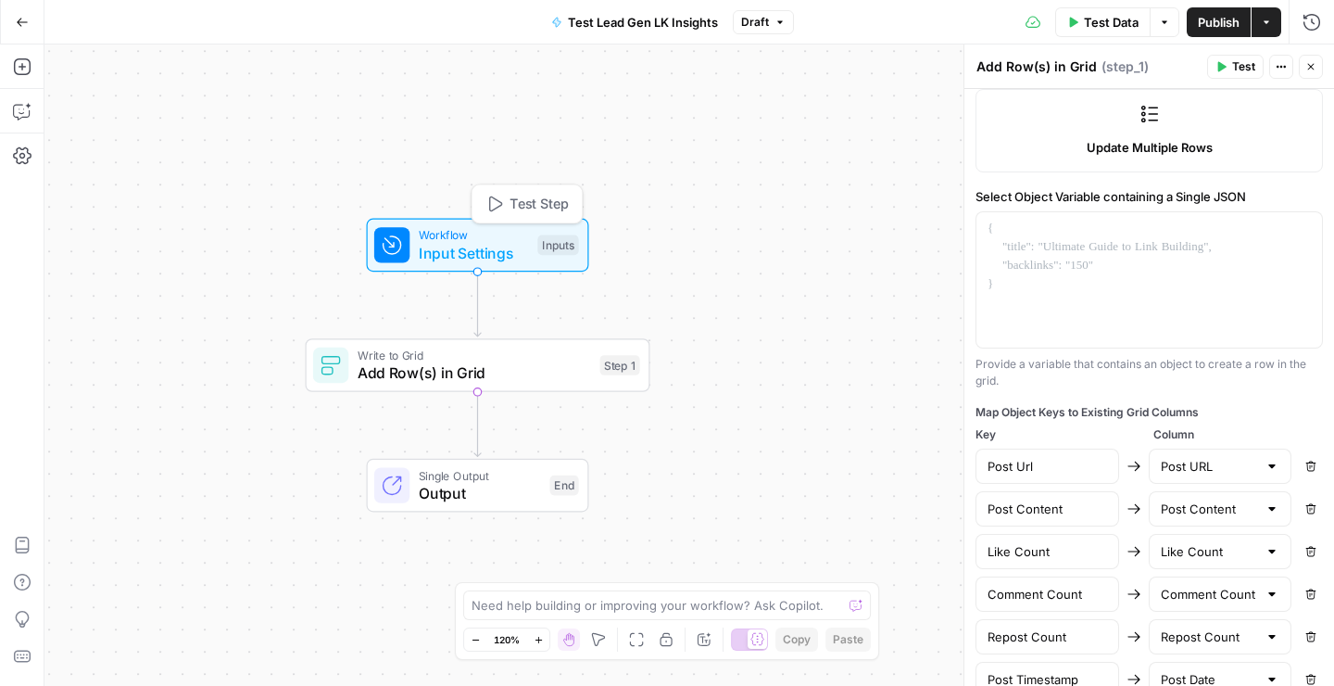
click at [438, 256] on span "Input Settings" at bounding box center [474, 253] width 110 height 22
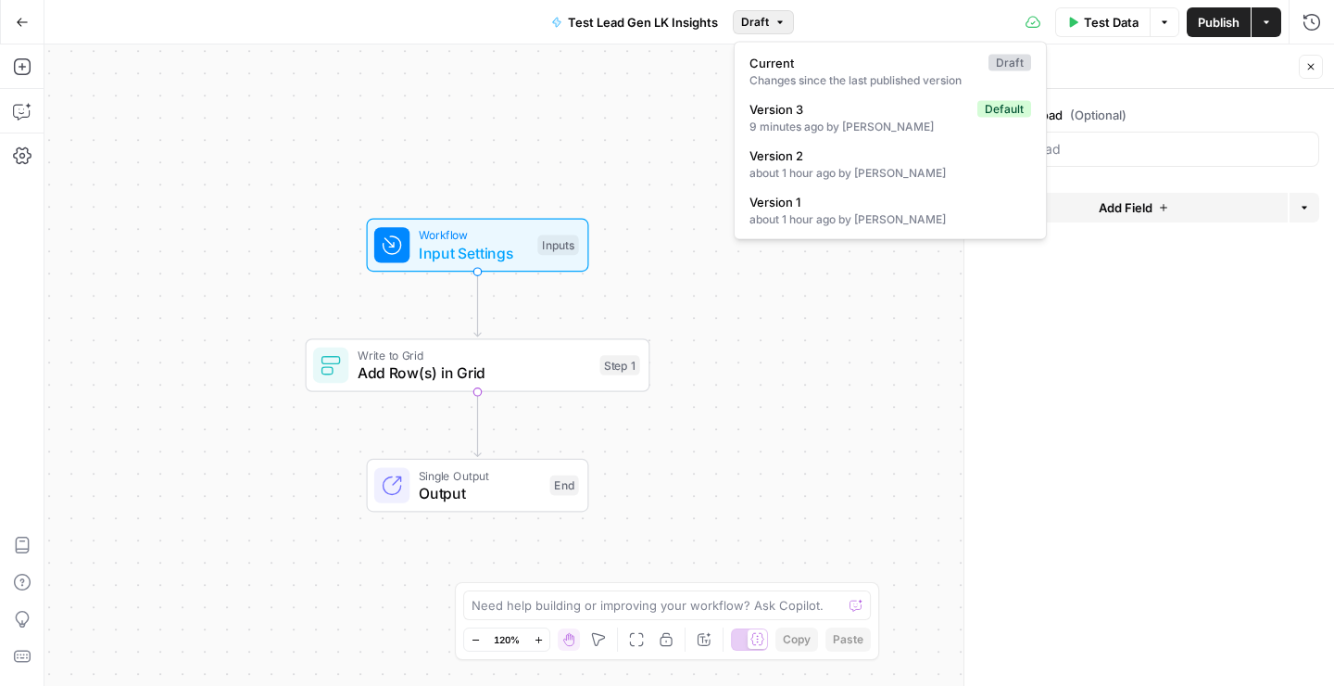
click at [779, 20] on icon "button" at bounding box center [781, 21] width 6 height 3
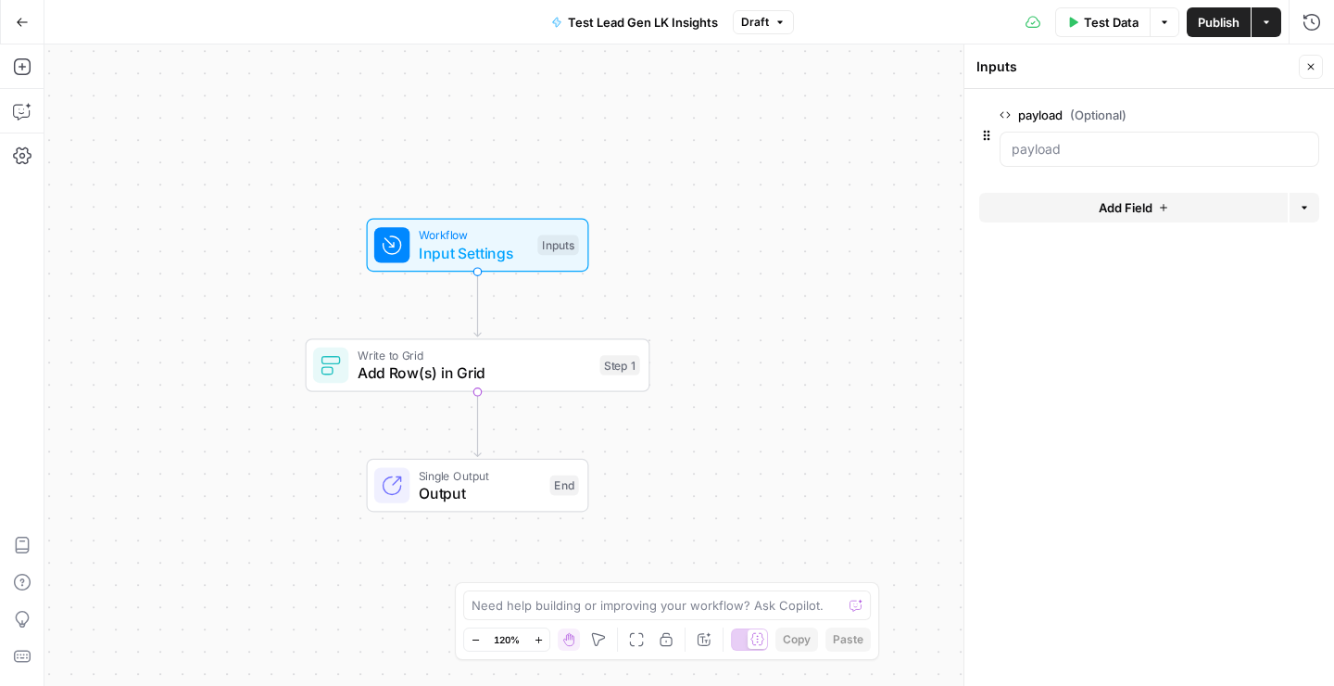
click at [690, 418] on div "Workflow Input Settings Inputs Write to Grid Add Row(s) in Grid Step 1 Single O…" at bounding box center [689, 364] width 1290 height 641
click at [478, 373] on span "Add Row(s) in Grid" at bounding box center [475, 372] width 234 height 22
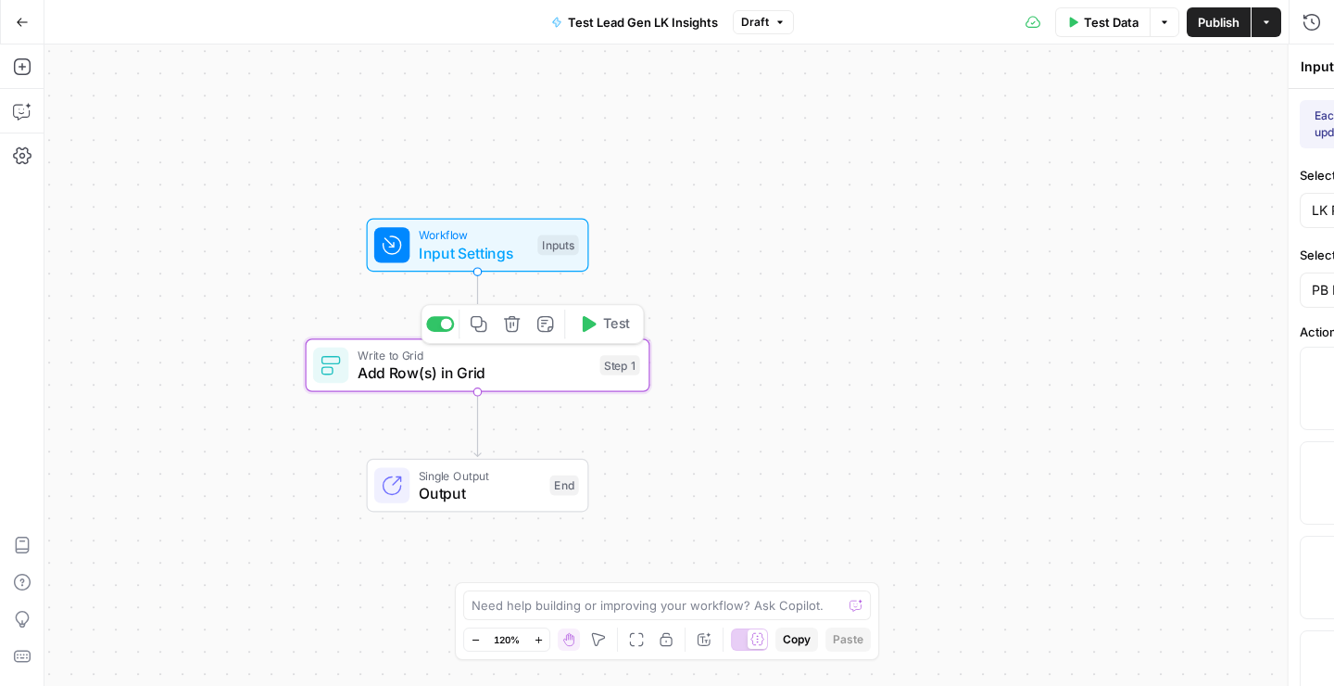
type textarea "Add Row(s) in Grid"
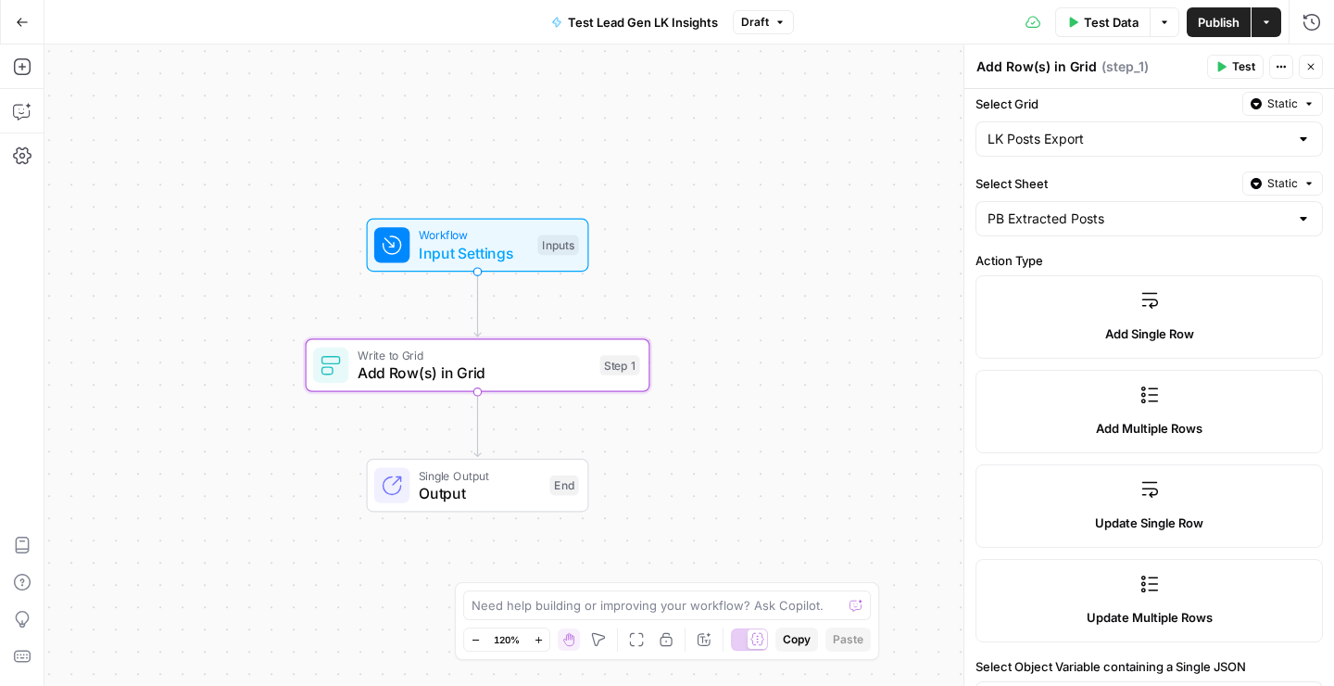
scroll to position [0, 0]
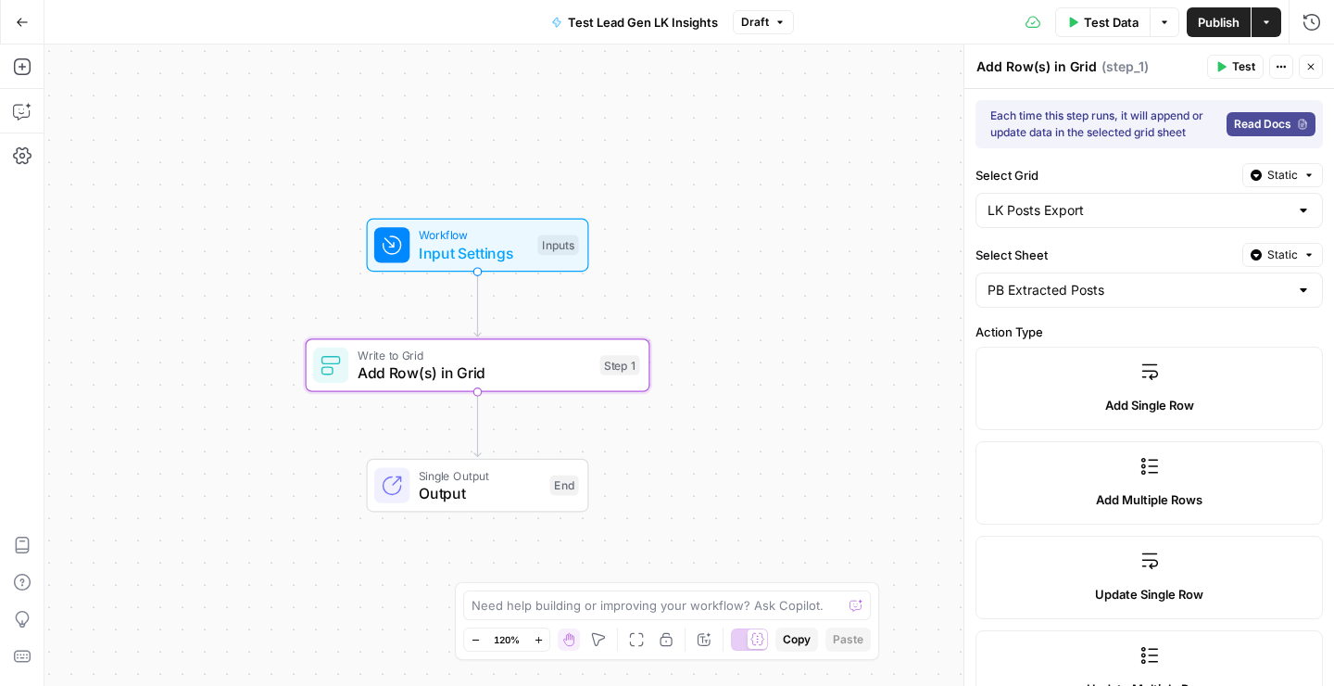
click at [1273, 19] on button "Actions" at bounding box center [1267, 22] width 30 height 30
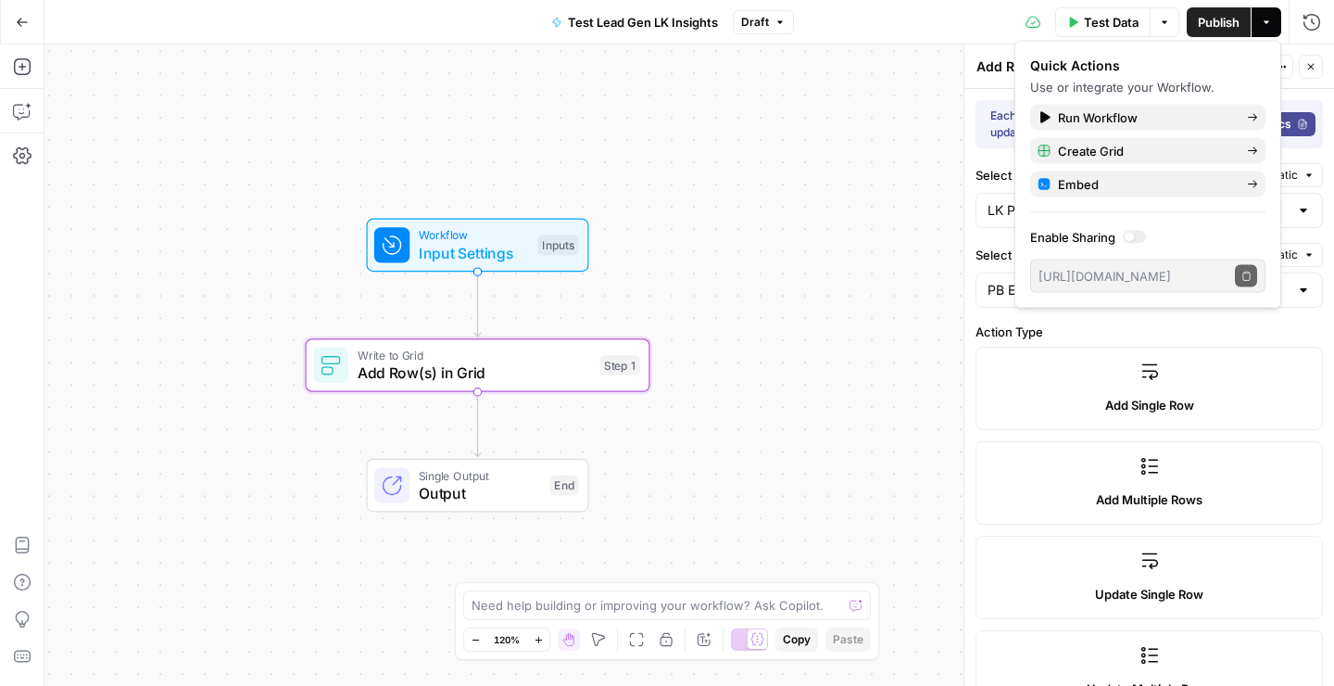
click at [491, 499] on span "Output" at bounding box center [480, 493] width 122 height 22
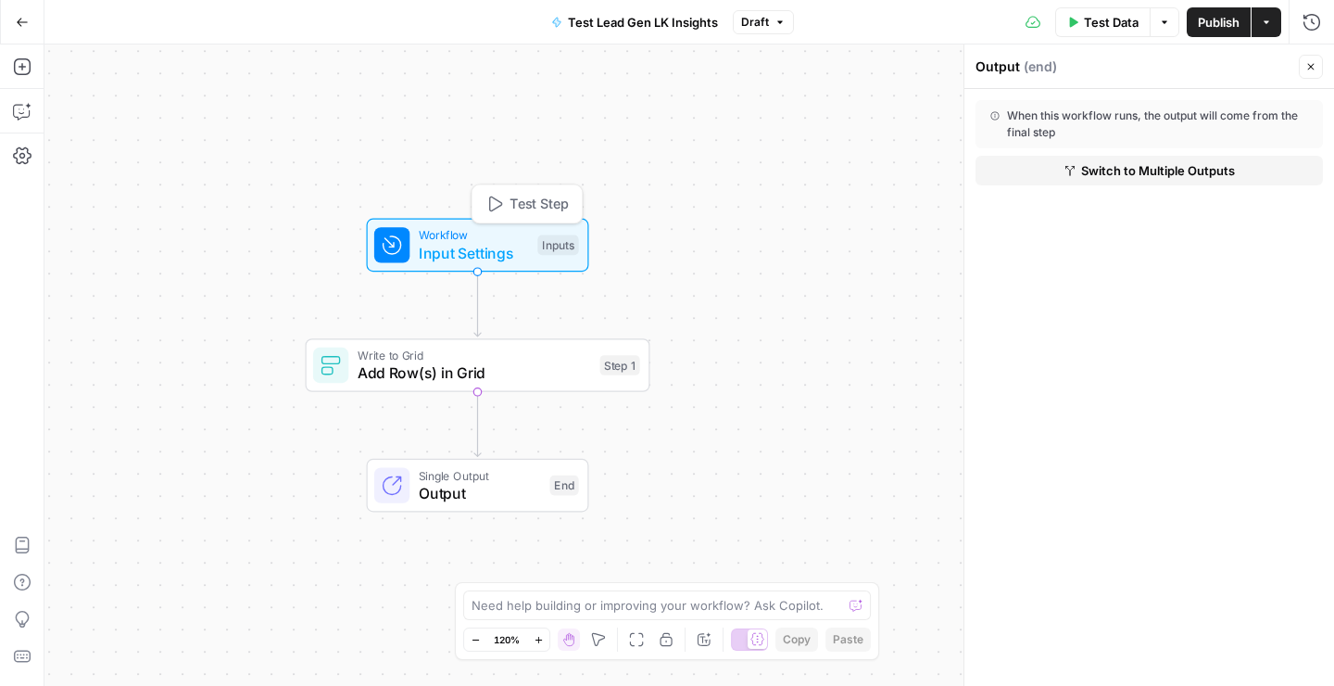
click at [471, 247] on span "Input Settings" at bounding box center [474, 253] width 110 height 22
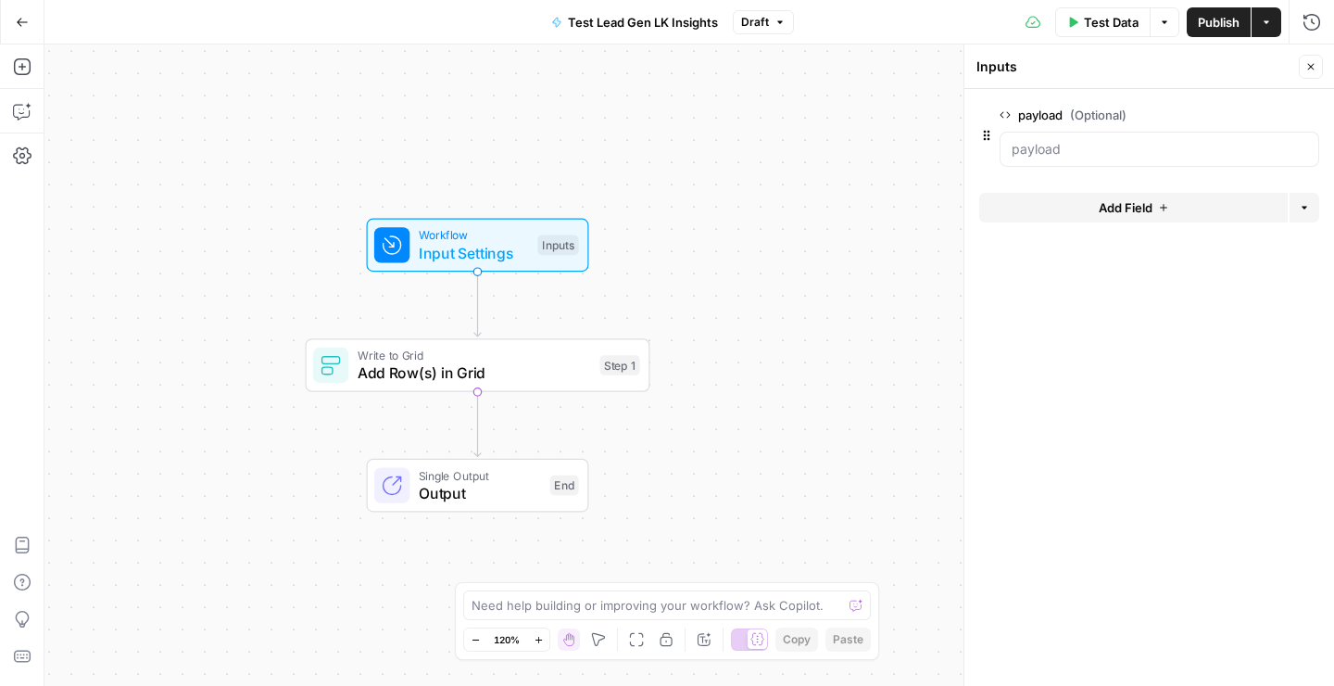
click at [671, 23] on span "Test Lead Gen LK Insights" at bounding box center [643, 22] width 150 height 19
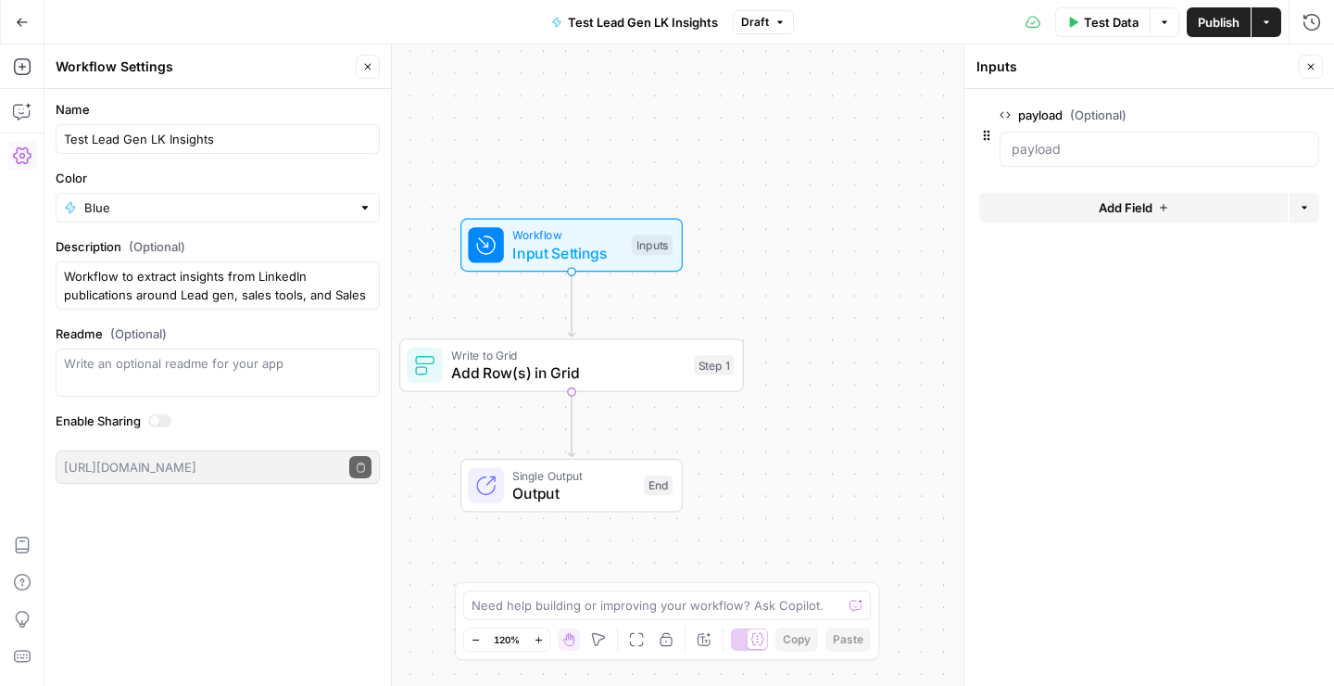
click at [745, 154] on div "Workflow Input Settings Inputs Write to Grid Add Row(s) in Grid Step 1 Single O…" at bounding box center [689, 364] width 1290 height 641
click at [364, 71] on icon "button" at bounding box center [367, 66] width 11 height 11
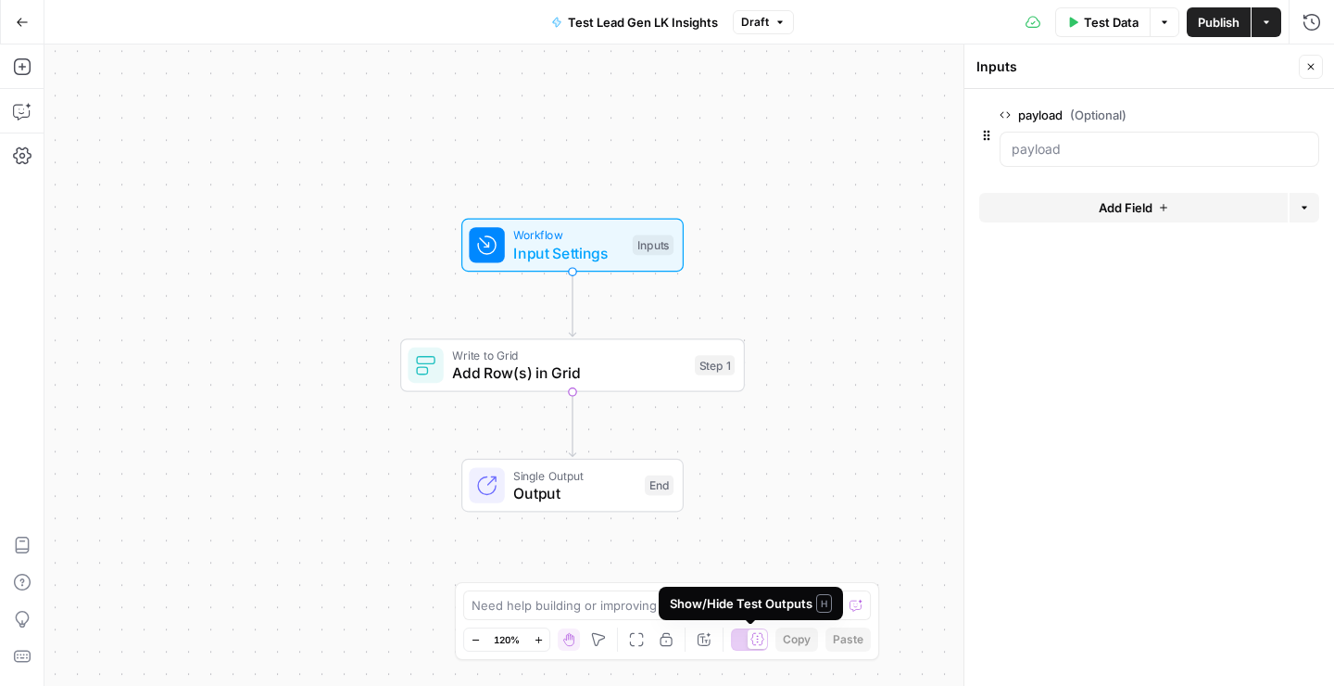
click at [744, 639] on div at bounding box center [749, 639] width 37 height 22
click at [744, 639] on icon at bounding box center [742, 639] width 14 height 14
click at [1269, 21] on icon "button" at bounding box center [1266, 22] width 11 height 11
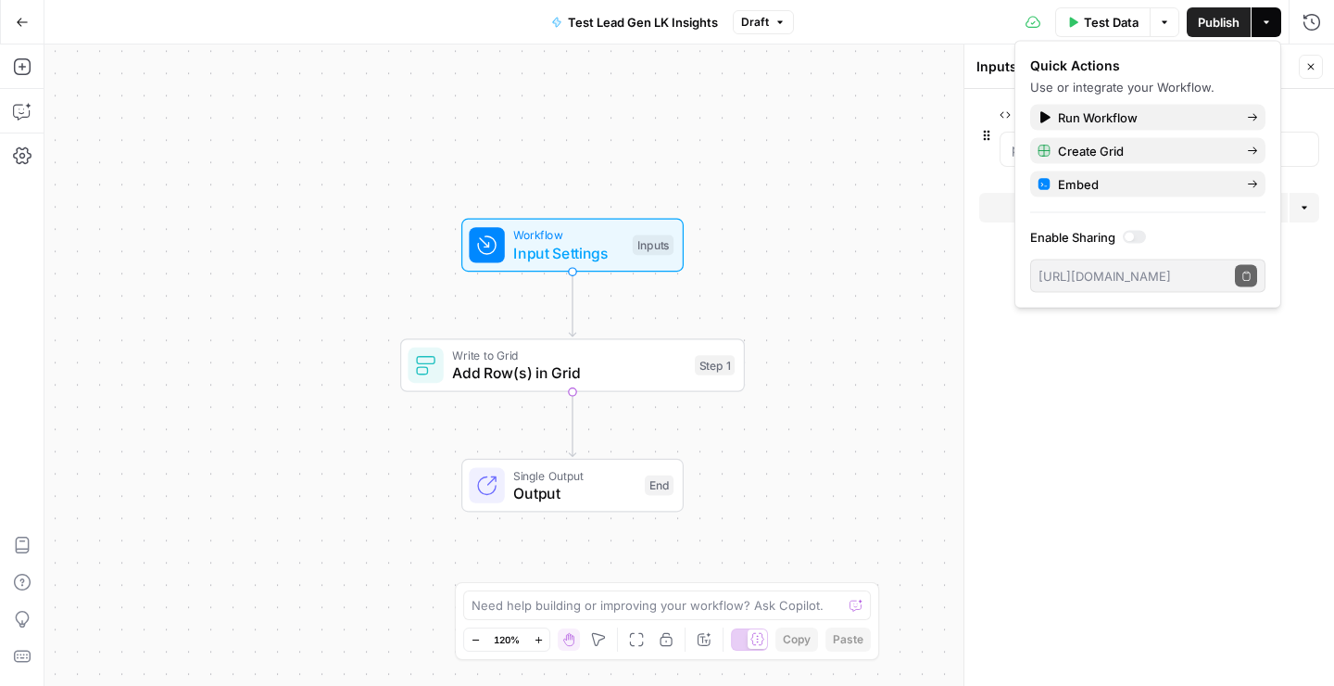
click at [879, 211] on div "Workflow Input Settings Inputs Write to Grid Add Row(s) in Grid Step 1 Single O…" at bounding box center [689, 364] width 1290 height 641
